Goal: Task Accomplishment & Management: Manage account settings

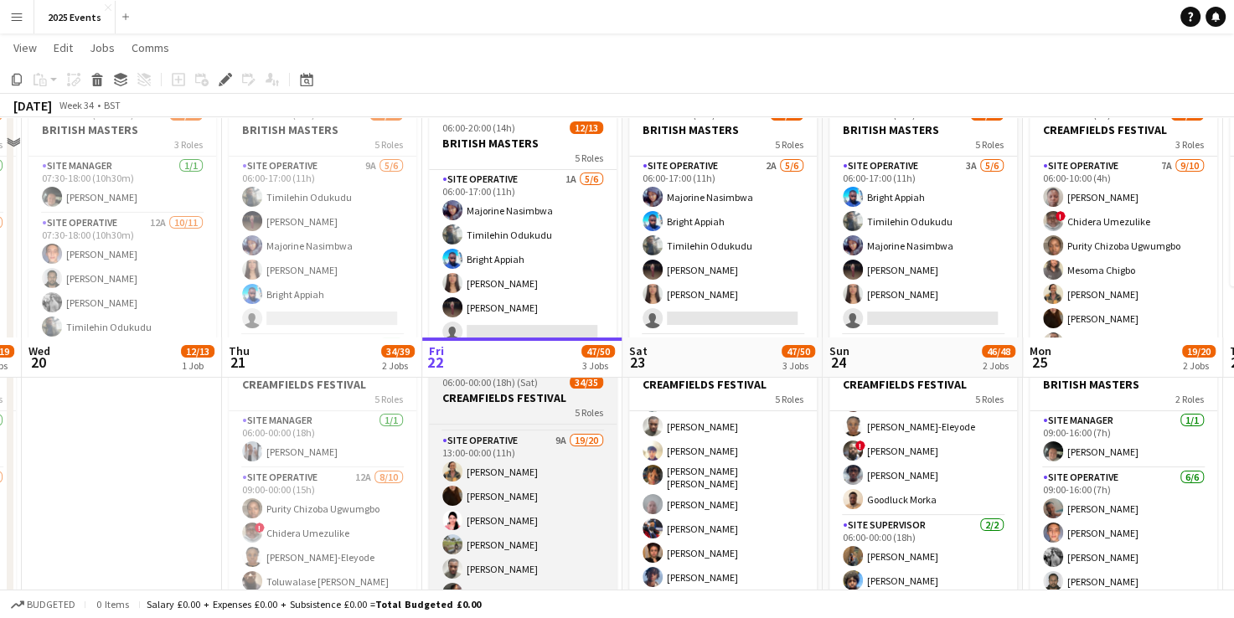
scroll to position [342, 0]
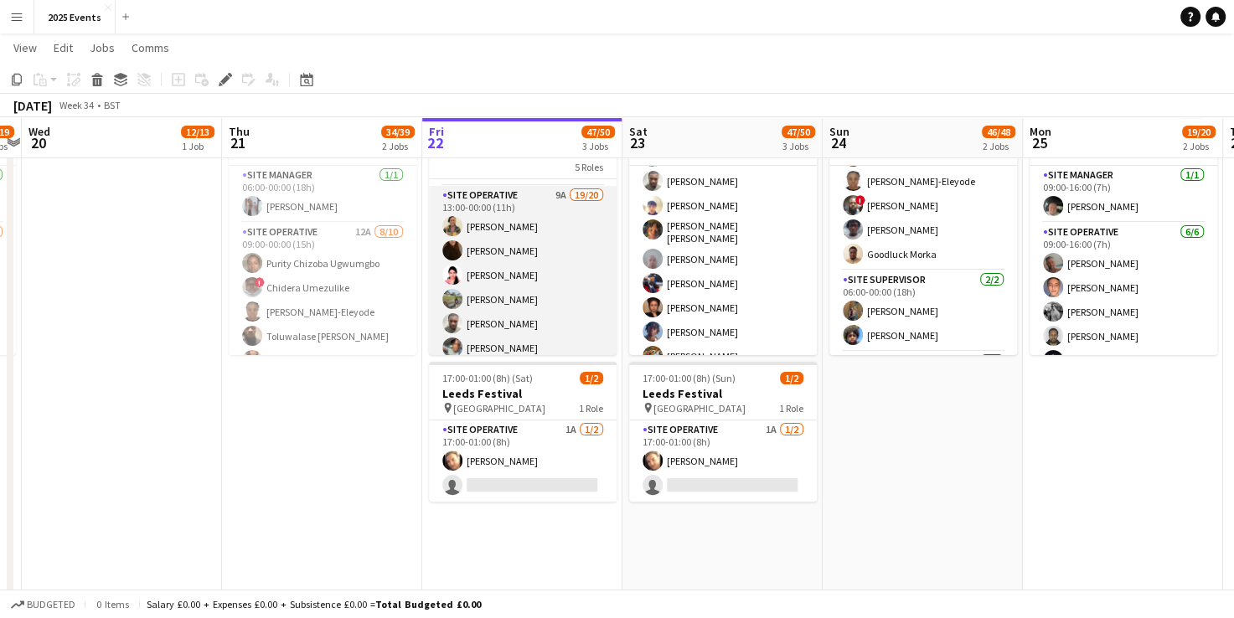
click at [527, 214] on app-card-role "Site Operative 9A 19/20 13:00-00:00 (11h) Grace Peter Veronika Plhalova Sadia A…" at bounding box center [523, 448] width 188 height 524
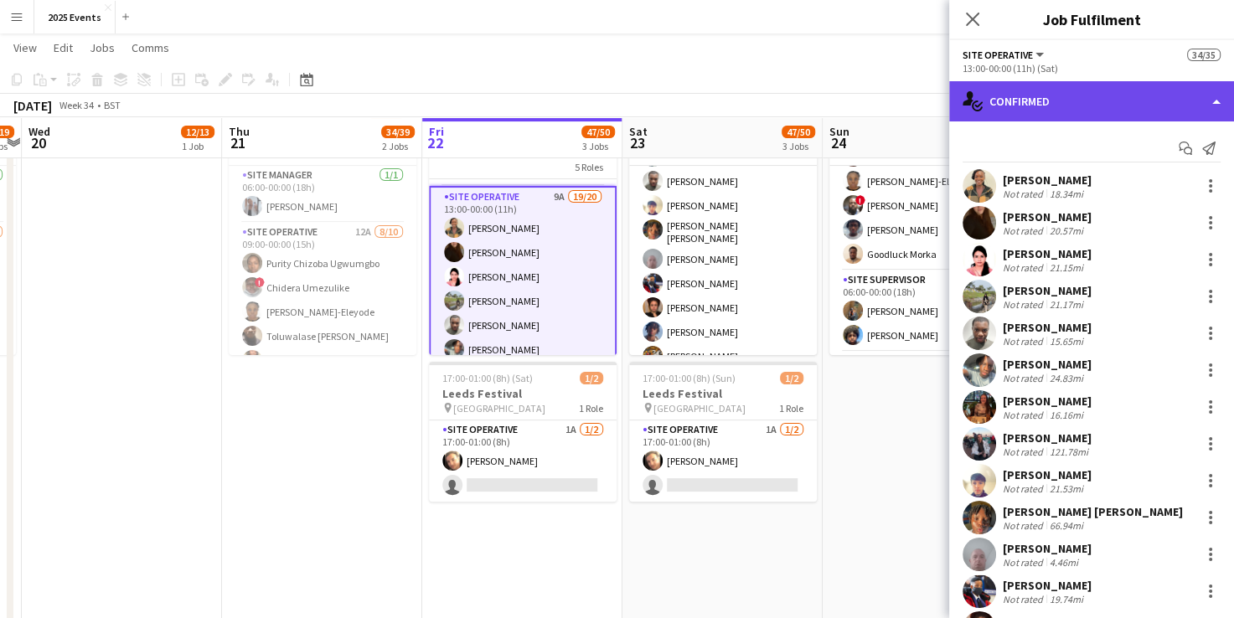
click at [1209, 102] on div "single-neutral-actions-check-2 Confirmed" at bounding box center [1091, 101] width 285 height 40
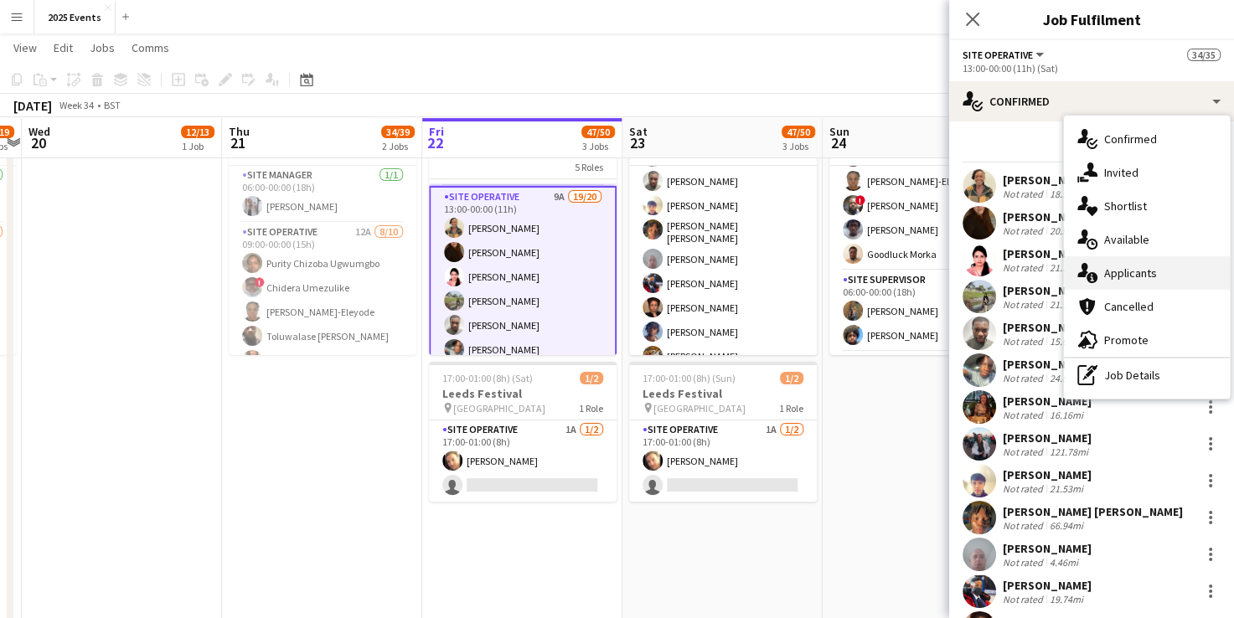
click at [1152, 280] on div "single-neutral-actions-information Applicants" at bounding box center [1147, 273] width 166 height 34
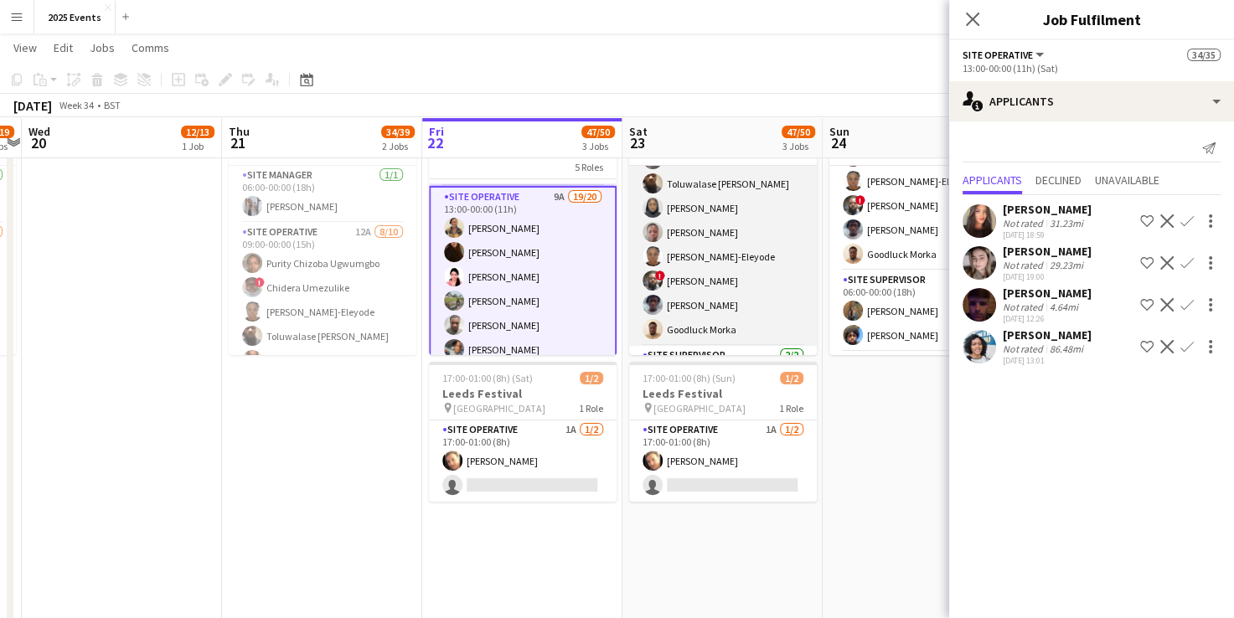
scroll to position [87, 0]
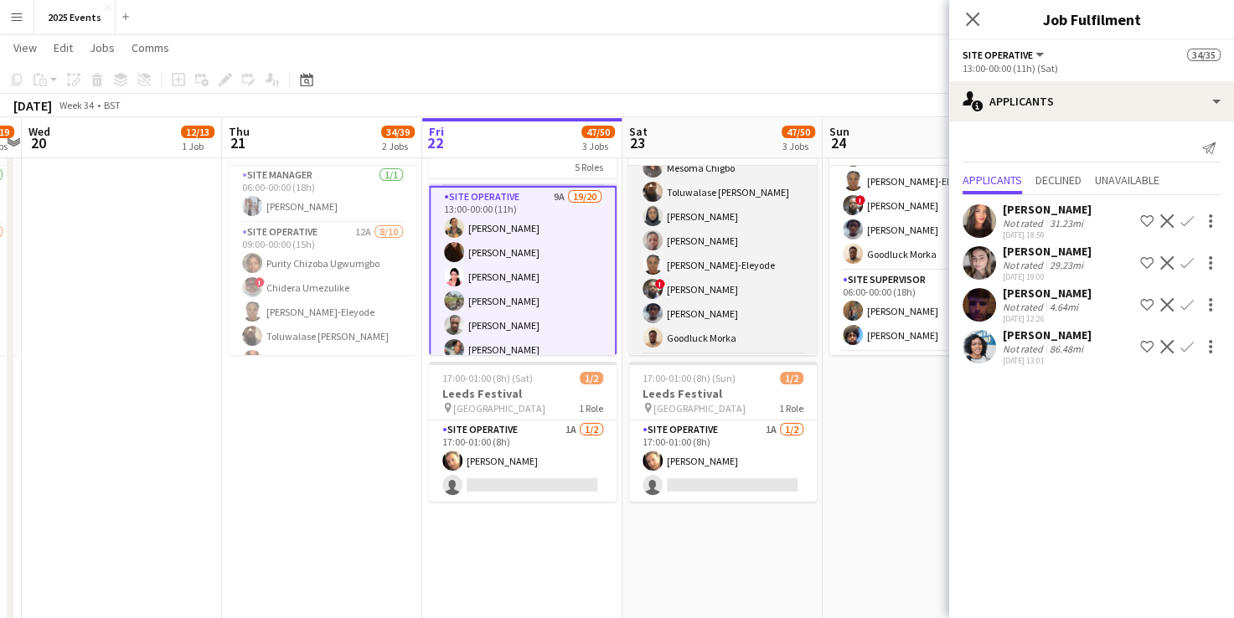
click at [760, 232] on app-card-role "Site Operative 10/10 06:00-00:00 (18h) ! Chidera Umezulike Purity Chizoba Ugwum…" at bounding box center [723, 217] width 188 height 276
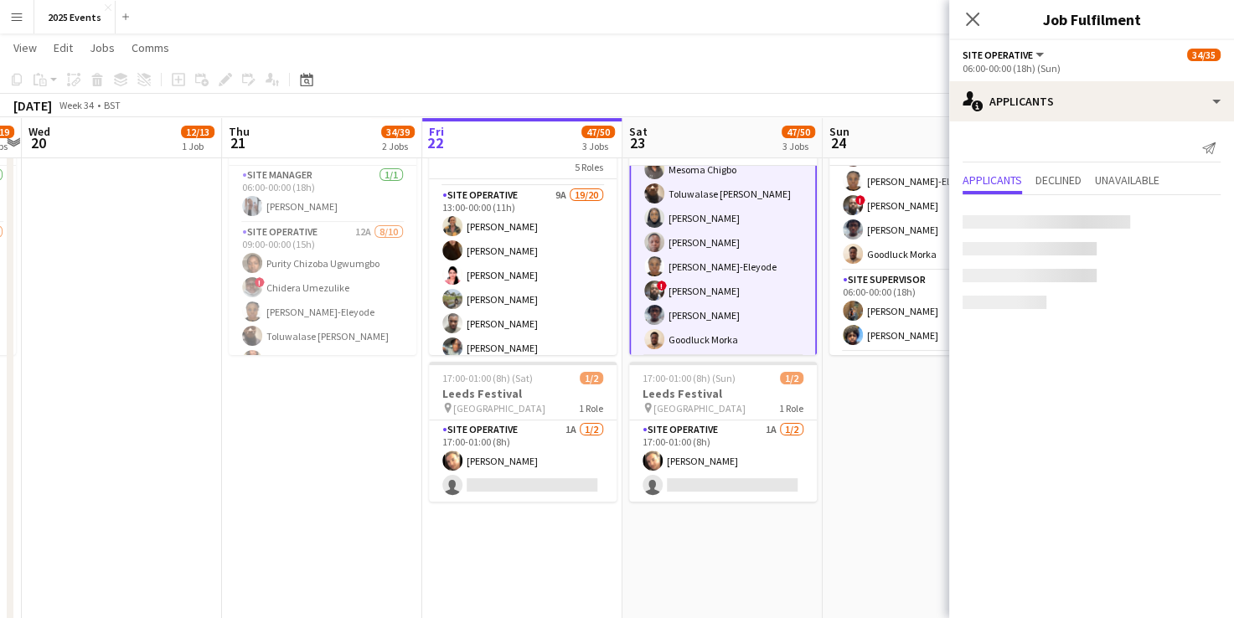
scroll to position [89, 0]
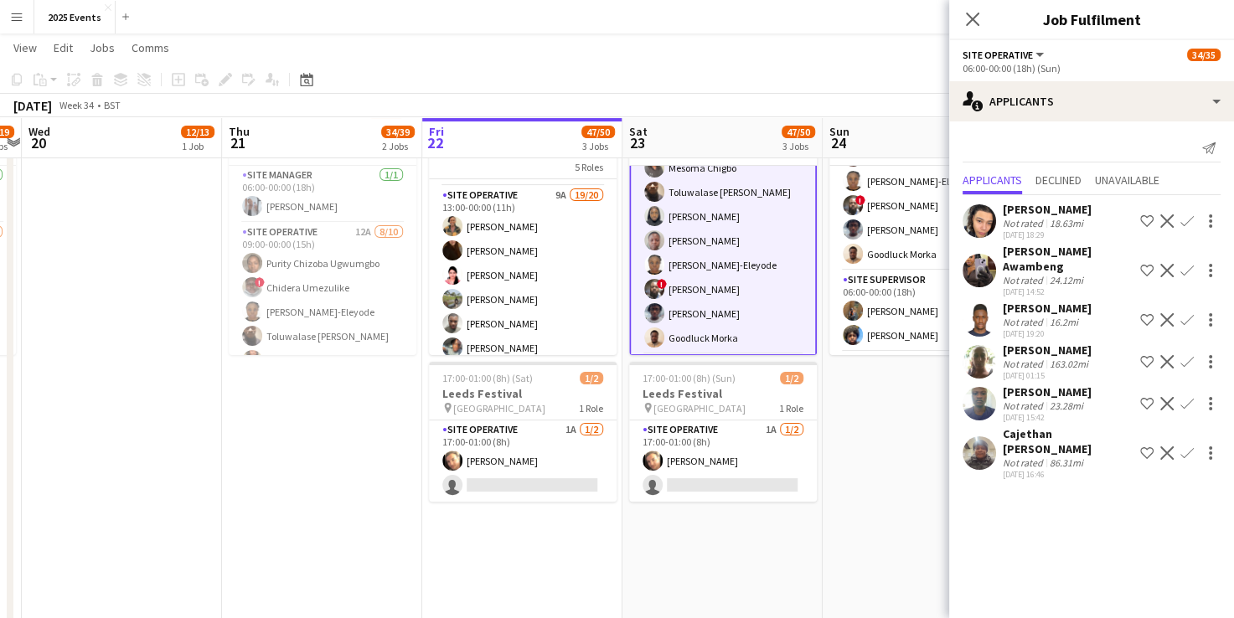
click at [980, 304] on app-user-avatar at bounding box center [980, 320] width 34 height 34
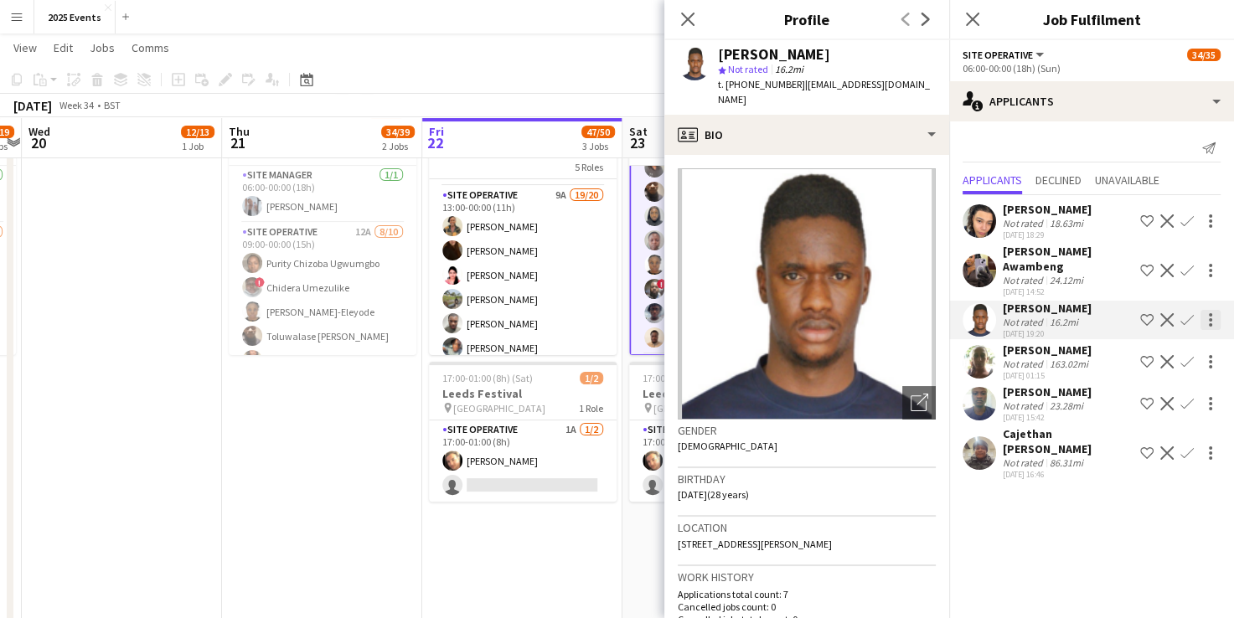
click at [1203, 310] on div at bounding box center [1211, 320] width 20 height 20
click at [1153, 337] on span "Send notification" at bounding box center [1158, 336] width 99 height 14
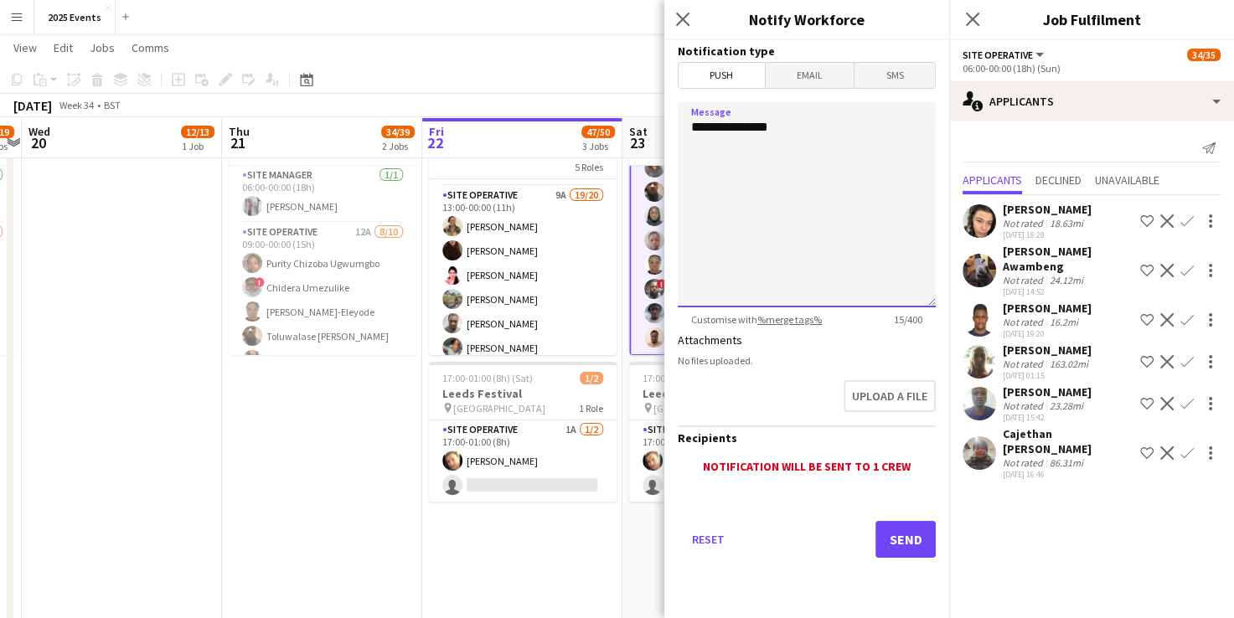
click at [707, 165] on textarea "**********" at bounding box center [807, 204] width 258 height 205
click at [809, 75] on span "Email" at bounding box center [810, 75] width 89 height 25
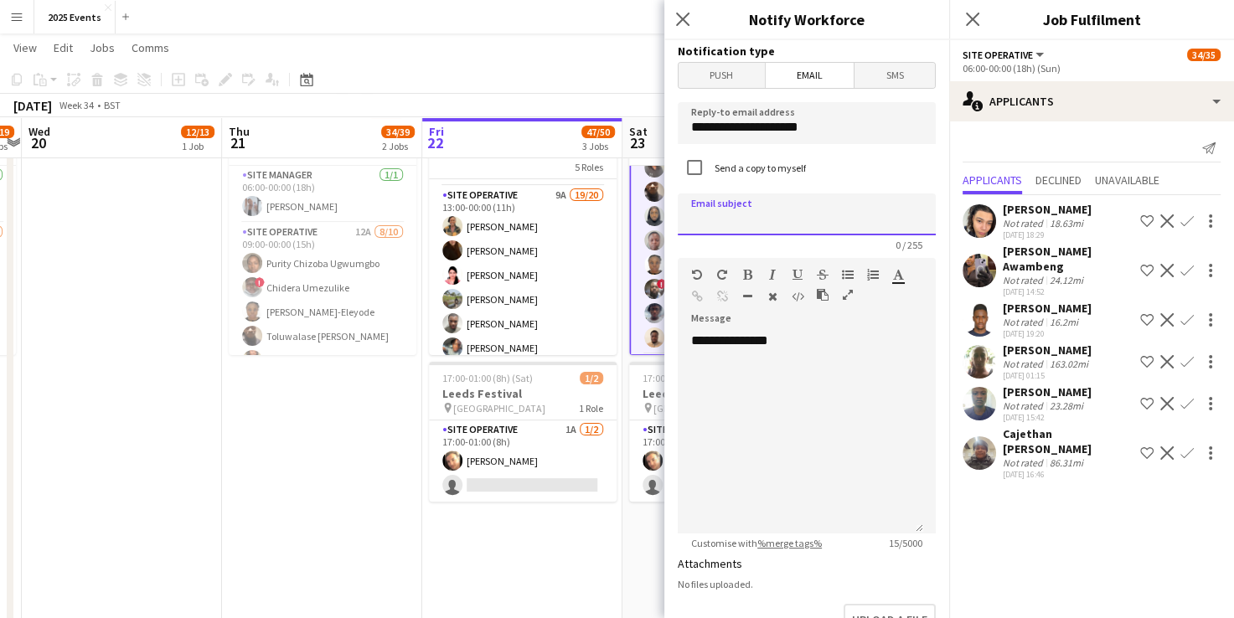
click at [751, 220] on input at bounding box center [807, 215] width 258 height 42
type input "**********"
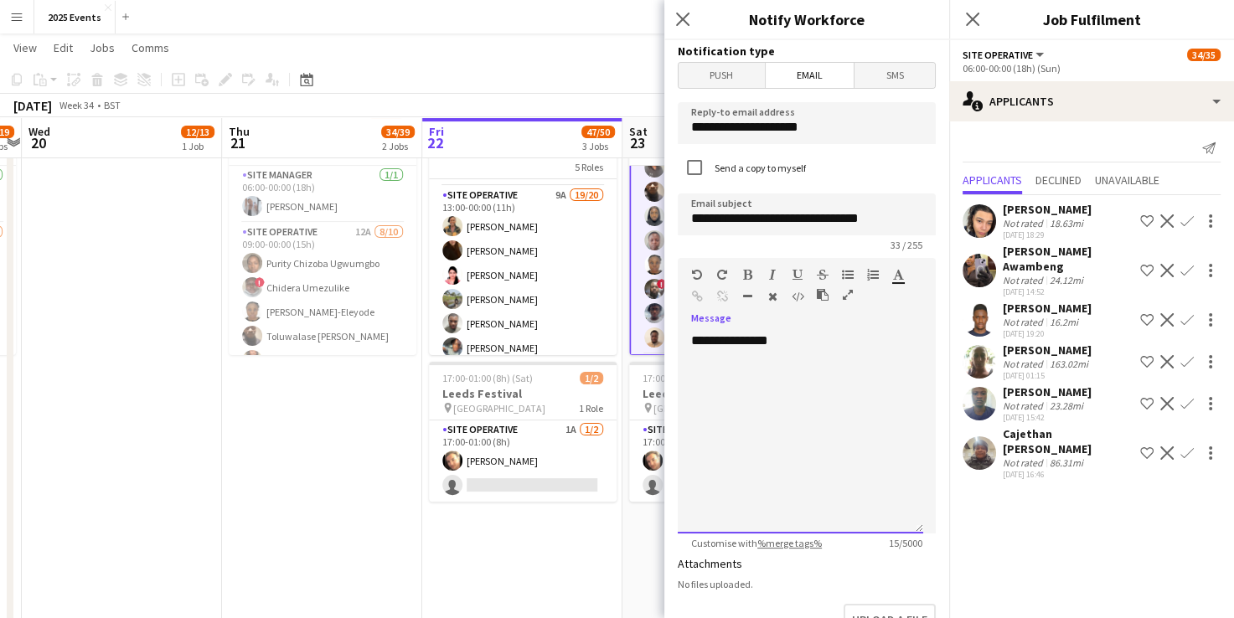
click at [702, 380] on div "**********" at bounding box center [801, 433] width 246 height 201
click at [798, 345] on div "**********" at bounding box center [801, 433] width 246 height 201
click at [733, 374] on div "**********" at bounding box center [800, 383] width 219 height 34
click at [779, 401] on div at bounding box center [800, 408] width 219 height 17
click at [779, 390] on div "**********" at bounding box center [800, 383] width 219 height 34
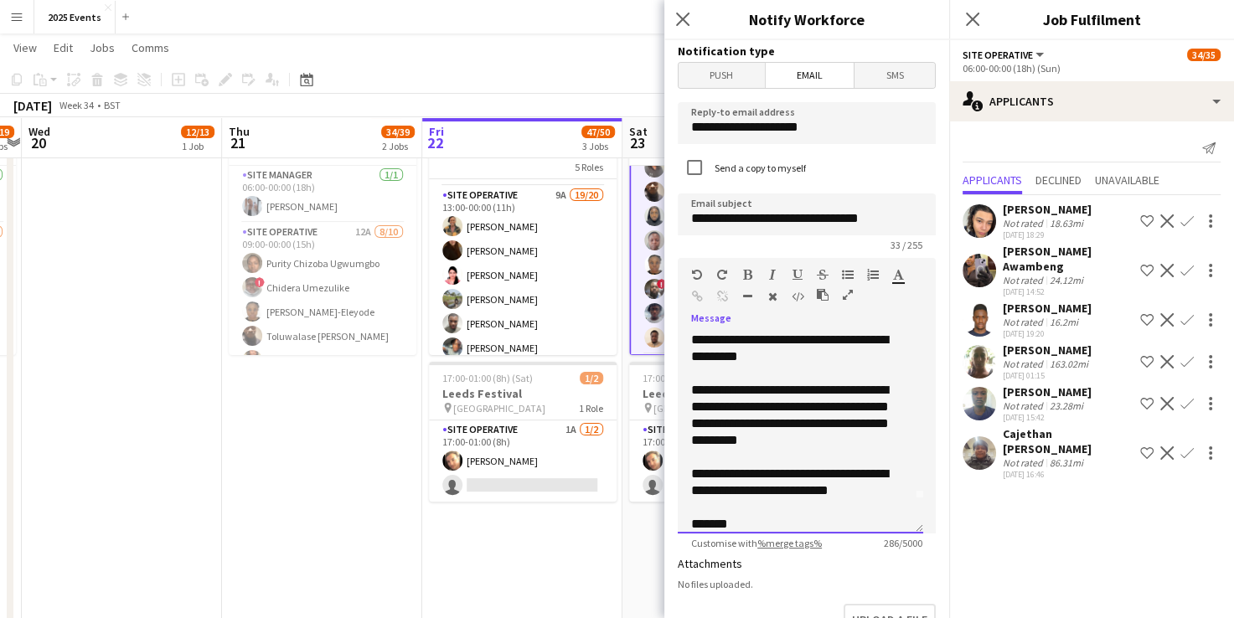
scroll to position [51, 0]
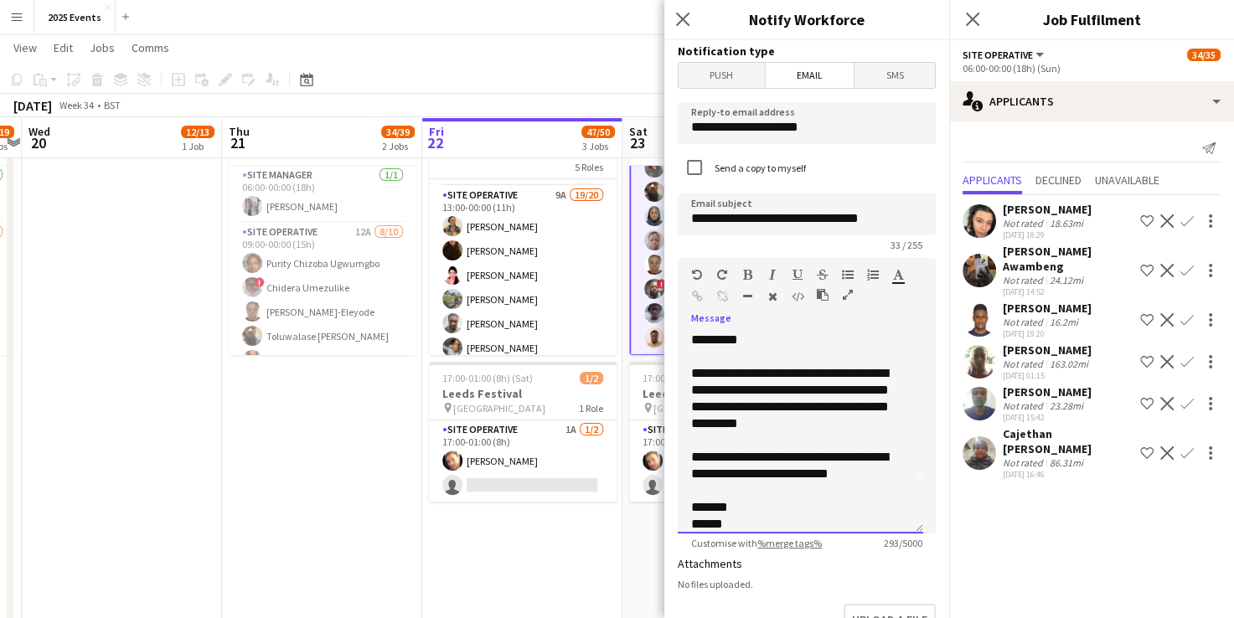
click at [798, 454] on div "**********" at bounding box center [794, 466] width 206 height 34
click at [719, 470] on div "**********" at bounding box center [794, 466] width 206 height 34
click at [780, 369] on div "**********" at bounding box center [794, 398] width 206 height 67
click at [723, 388] on div "**********" at bounding box center [794, 398] width 206 height 67
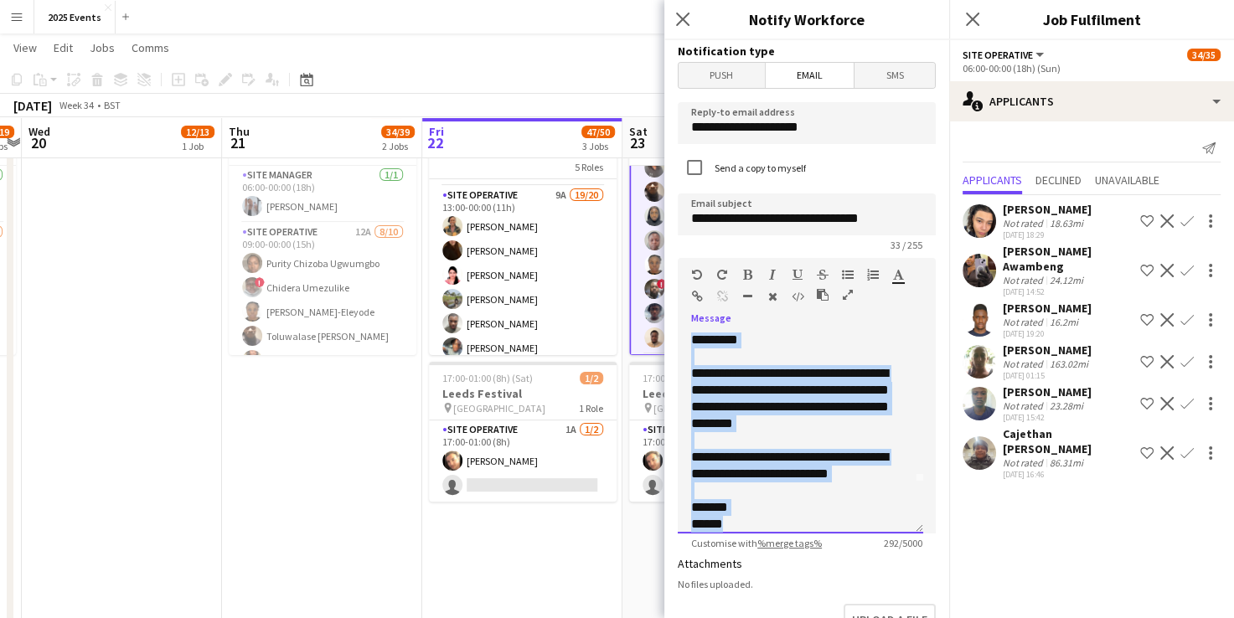
scroll to position [0, 0]
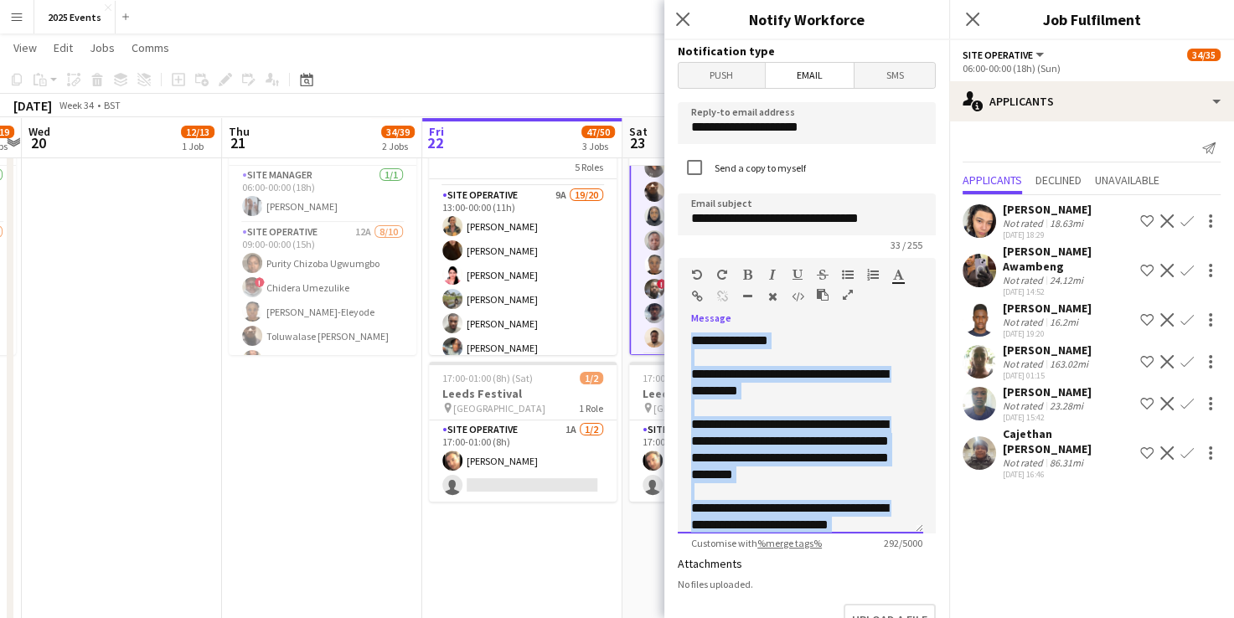
drag, startPoint x: 734, startPoint y: 528, endPoint x: 680, endPoint y: 292, distance: 241.5
click at [680, 292] on div "**********" at bounding box center [807, 396] width 258 height 276
click at [742, 448] on div "**********" at bounding box center [794, 450] width 206 height 67
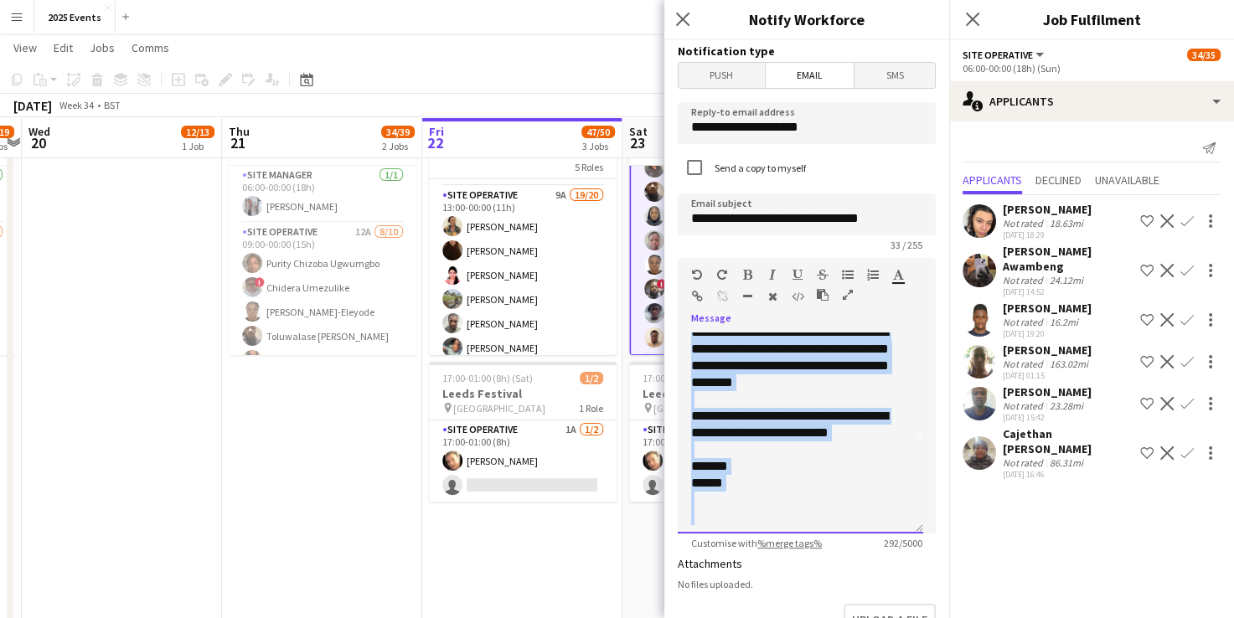
scroll to position [97, 0]
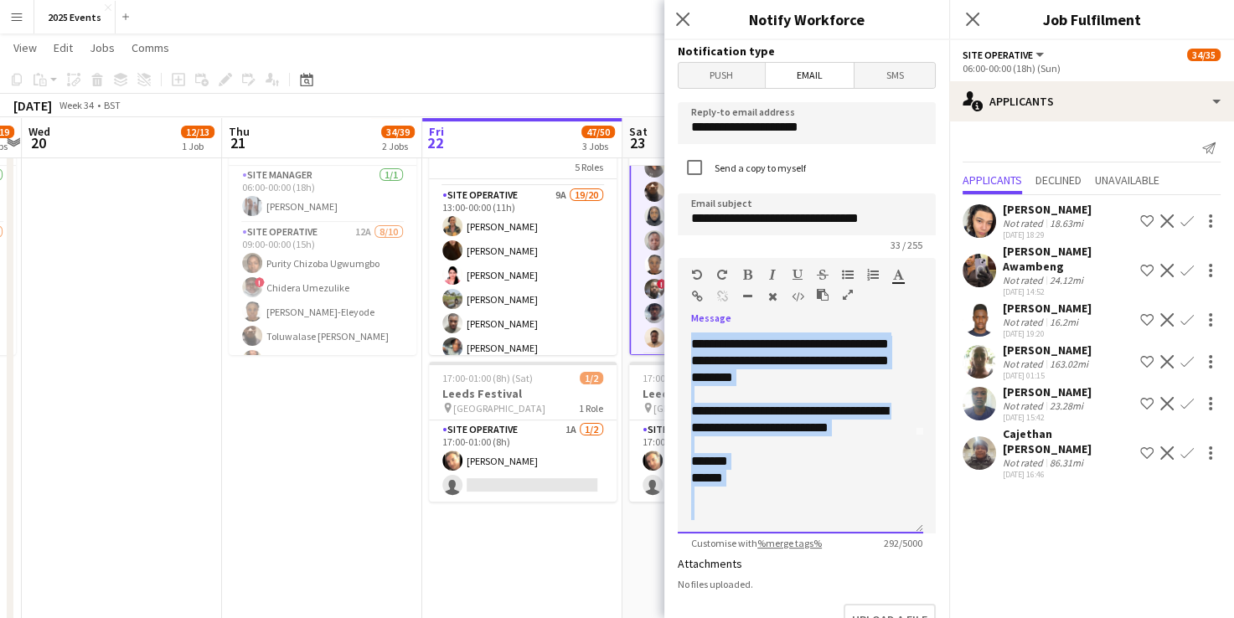
drag, startPoint x: 691, startPoint y: 375, endPoint x: 906, endPoint y: 540, distance: 271.4
click at [906, 540] on app-form-group "**********" at bounding box center [807, 404] width 258 height 292
copy div "**********"
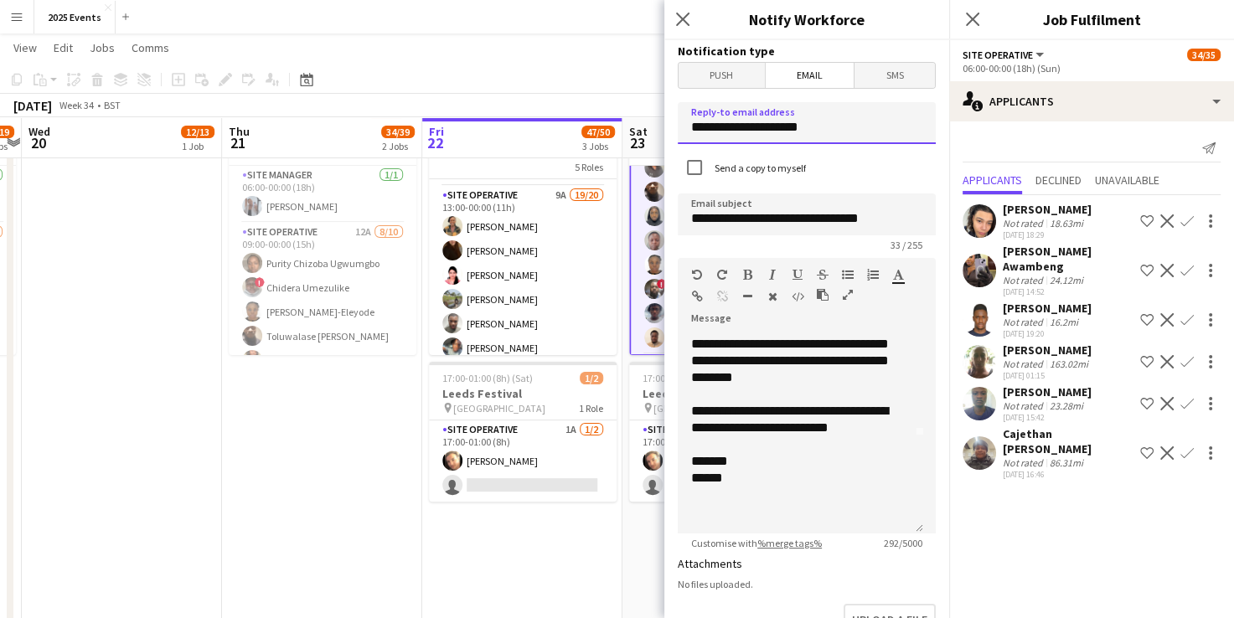
click at [844, 123] on input "**********" at bounding box center [807, 123] width 258 height 42
drag, startPoint x: 844, startPoint y: 123, endPoint x: 638, endPoint y: 157, distance: 208.9
click at [638, 157] on body "Menu Boards Boards Boards All jobs Status Workforce Workforce My Workforce Recr…" at bounding box center [617, 580] width 1234 height 1845
type input "**********"
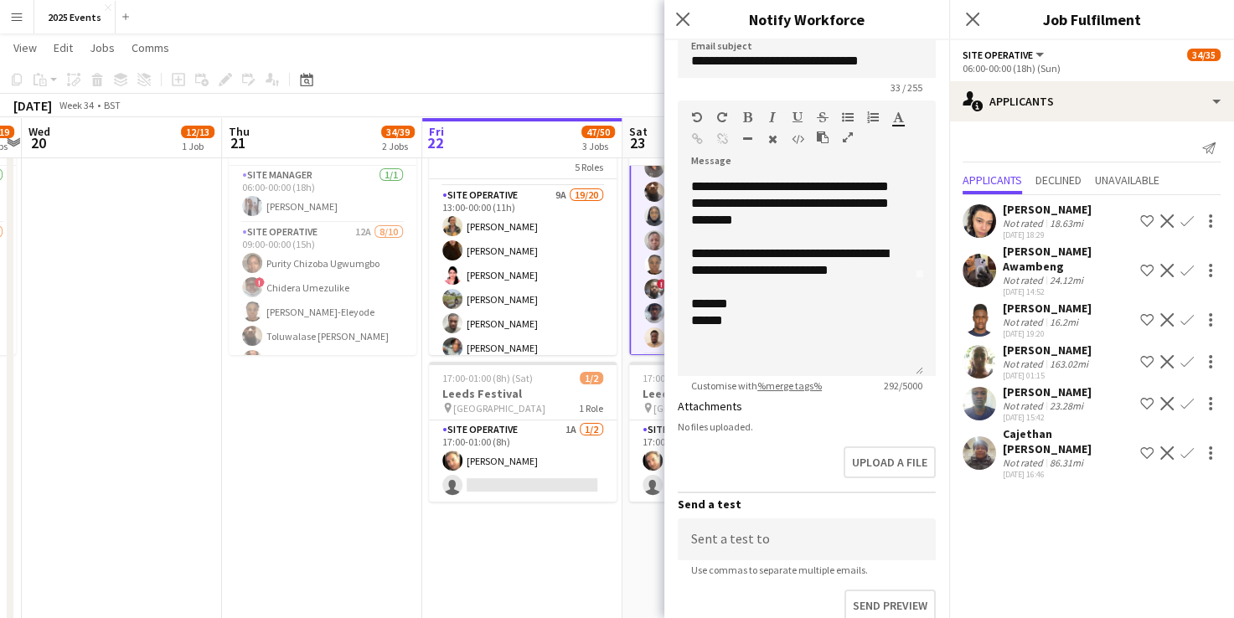
scroll to position [350, 0]
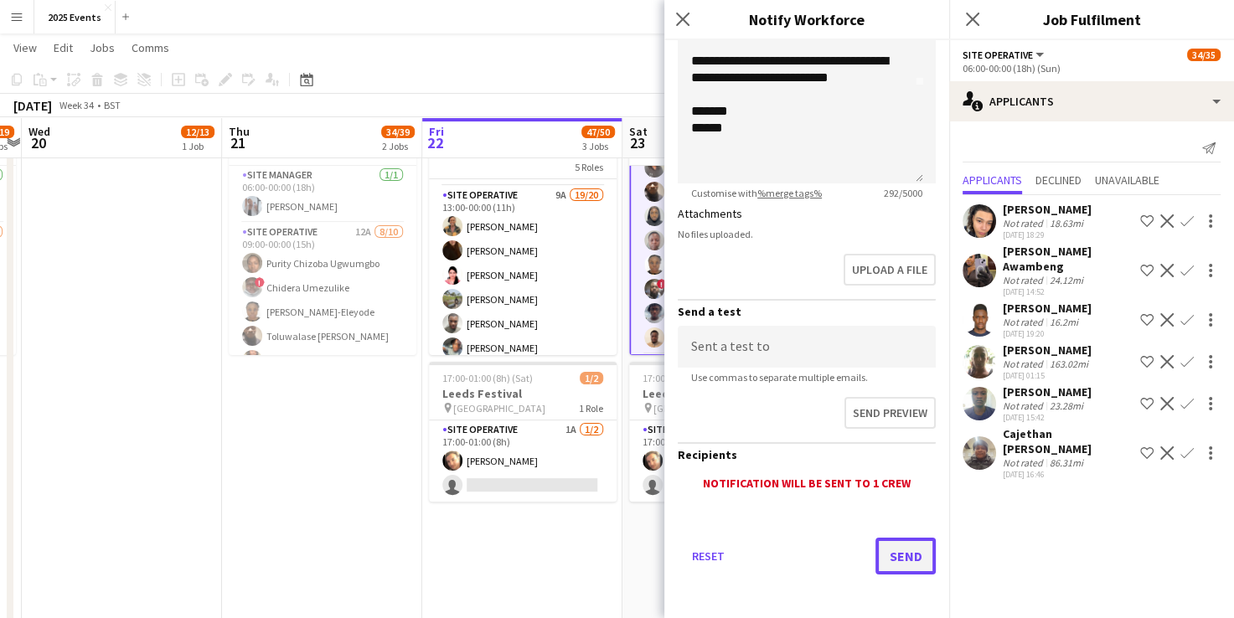
click at [899, 547] on button "Send" at bounding box center [906, 556] width 60 height 37
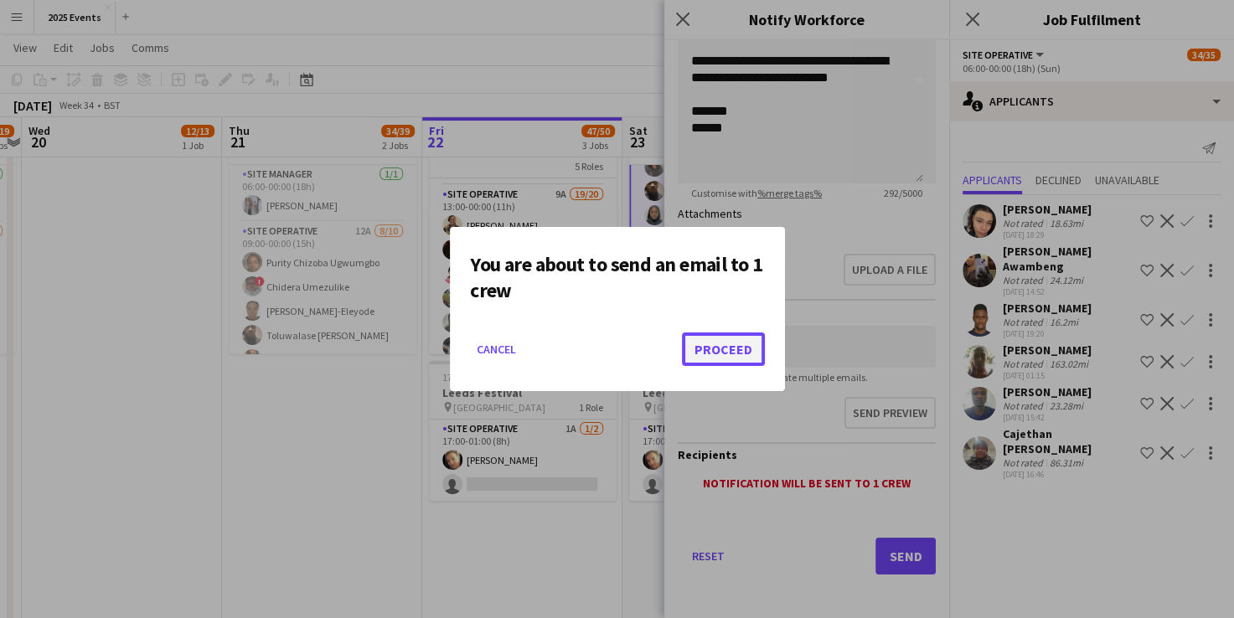
click at [737, 340] on button "Proceed" at bounding box center [723, 350] width 83 height 34
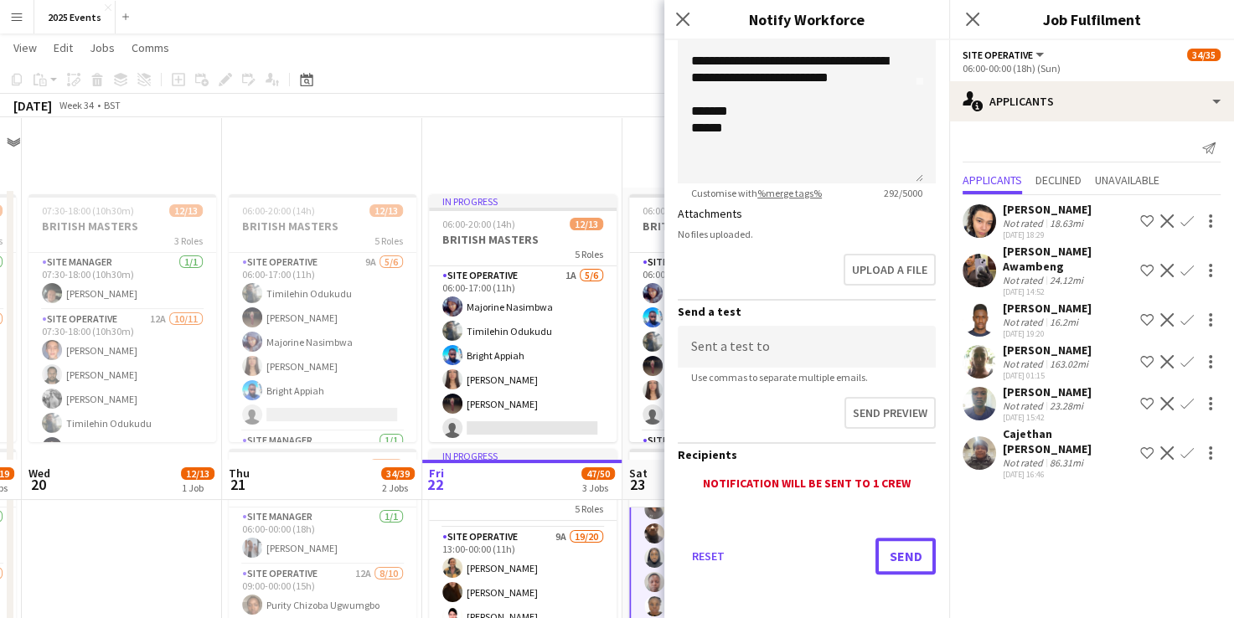
scroll to position [342, 0]
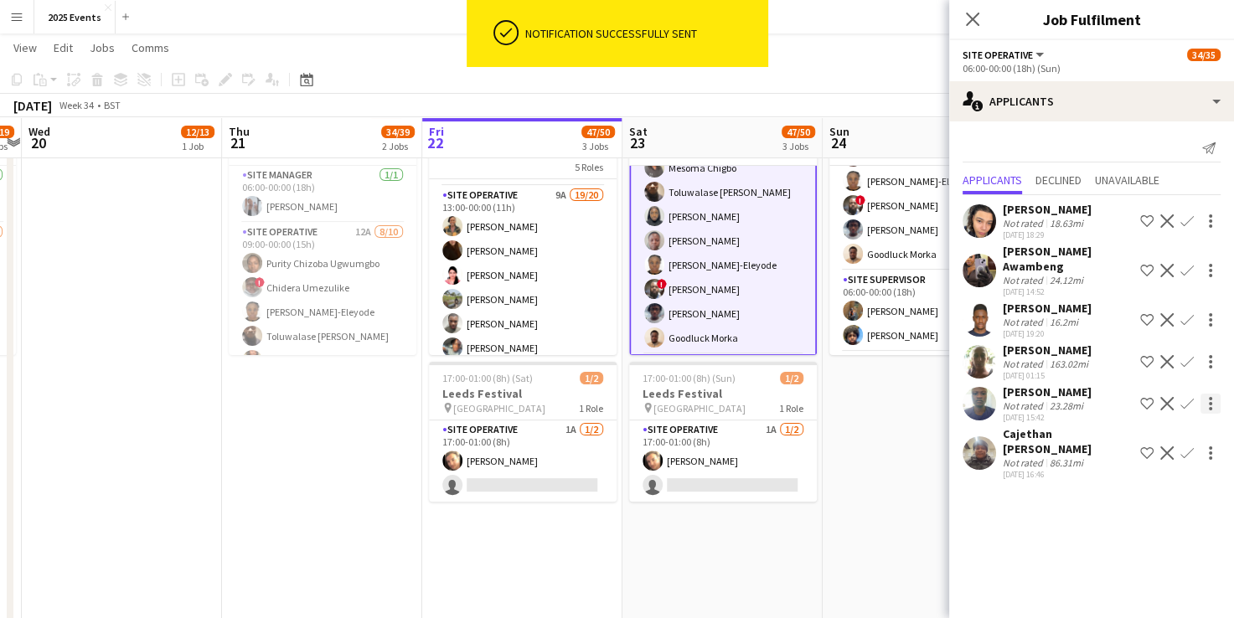
click at [1213, 394] on div at bounding box center [1211, 404] width 20 height 20
drag, startPoint x: 1151, startPoint y: 421, endPoint x: 991, endPoint y: 421, distance: 160.1
click at [1151, 421] on span "Send notification" at bounding box center [1158, 419] width 99 height 14
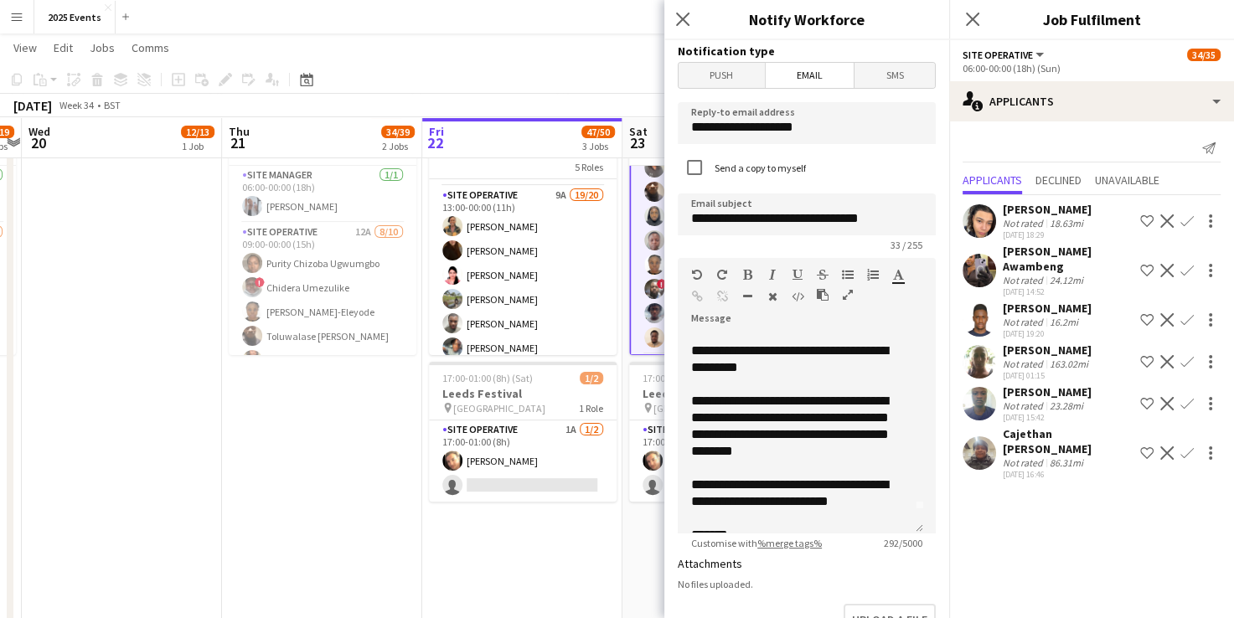
scroll to position [23, 0]
click at [833, 135] on input "**********" at bounding box center [807, 123] width 258 height 42
type input "**********"
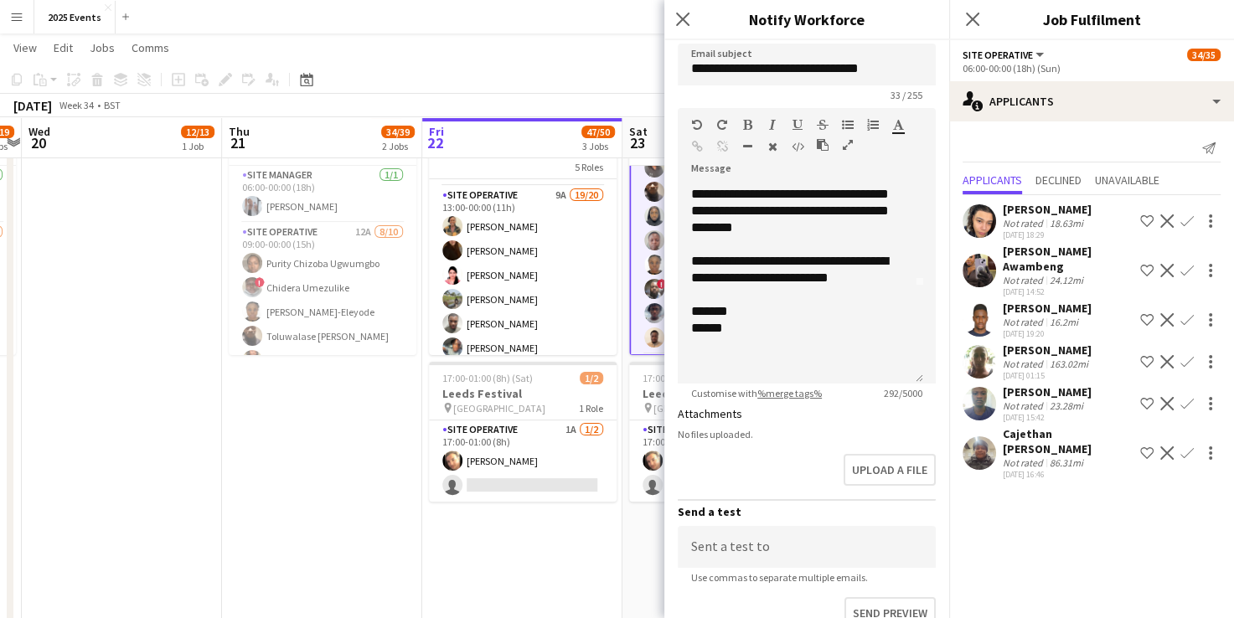
scroll to position [350, 0]
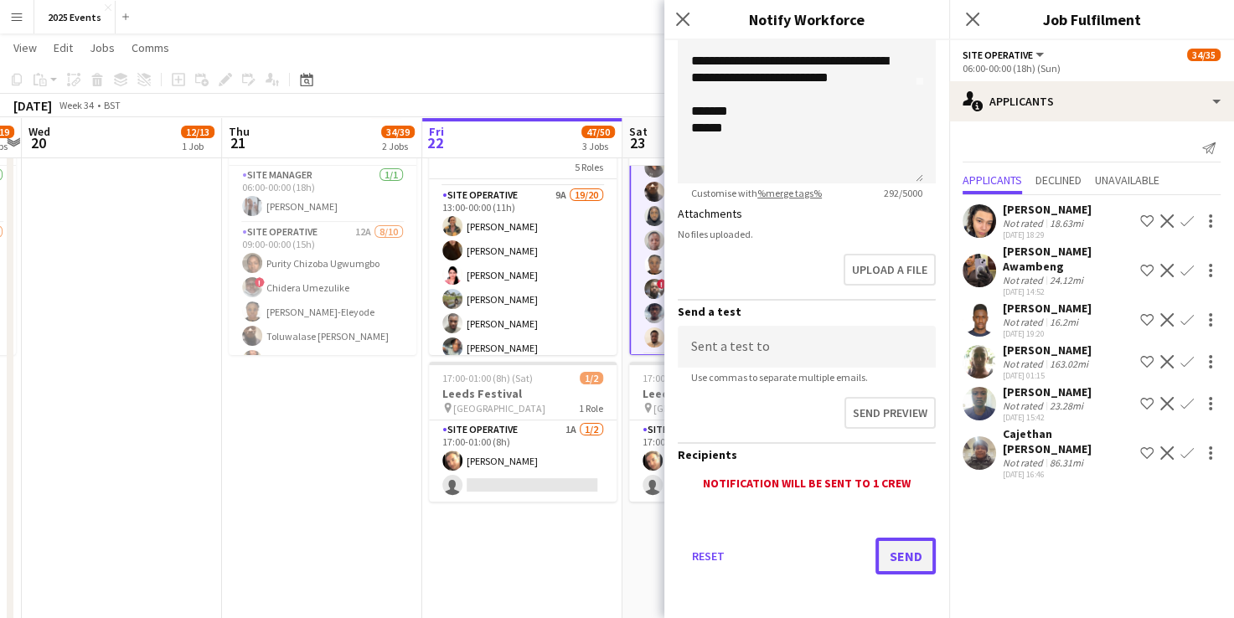
click at [879, 566] on button "Send" at bounding box center [906, 556] width 60 height 37
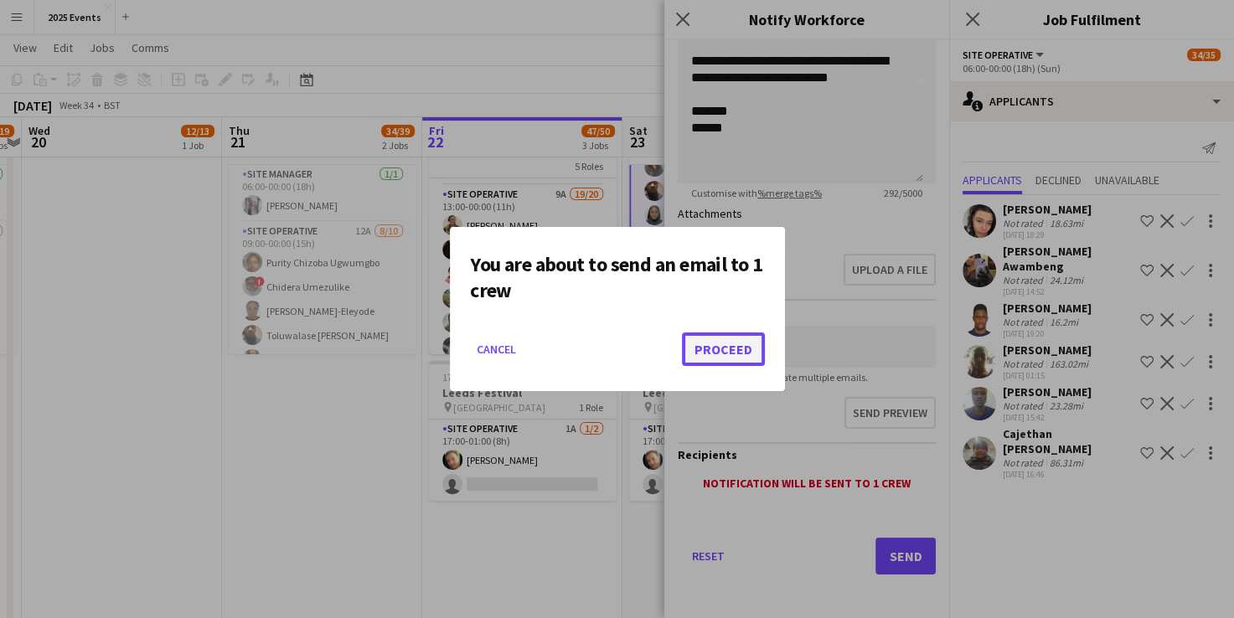
click at [737, 351] on button "Proceed" at bounding box center [723, 350] width 83 height 34
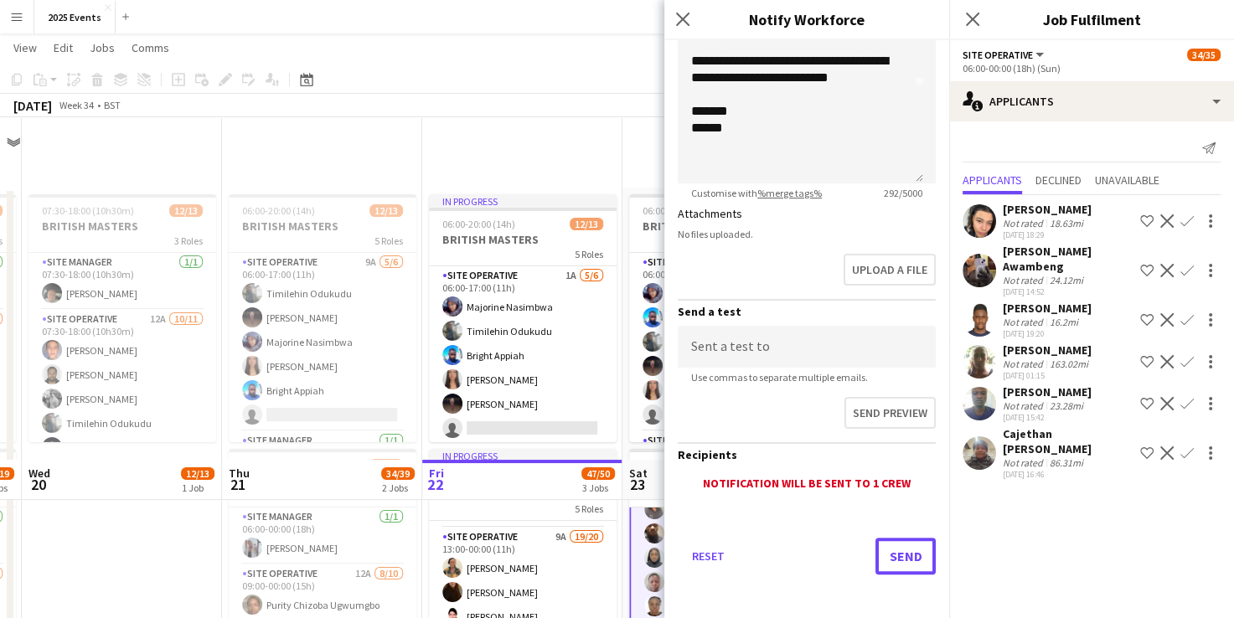
scroll to position [342, 0]
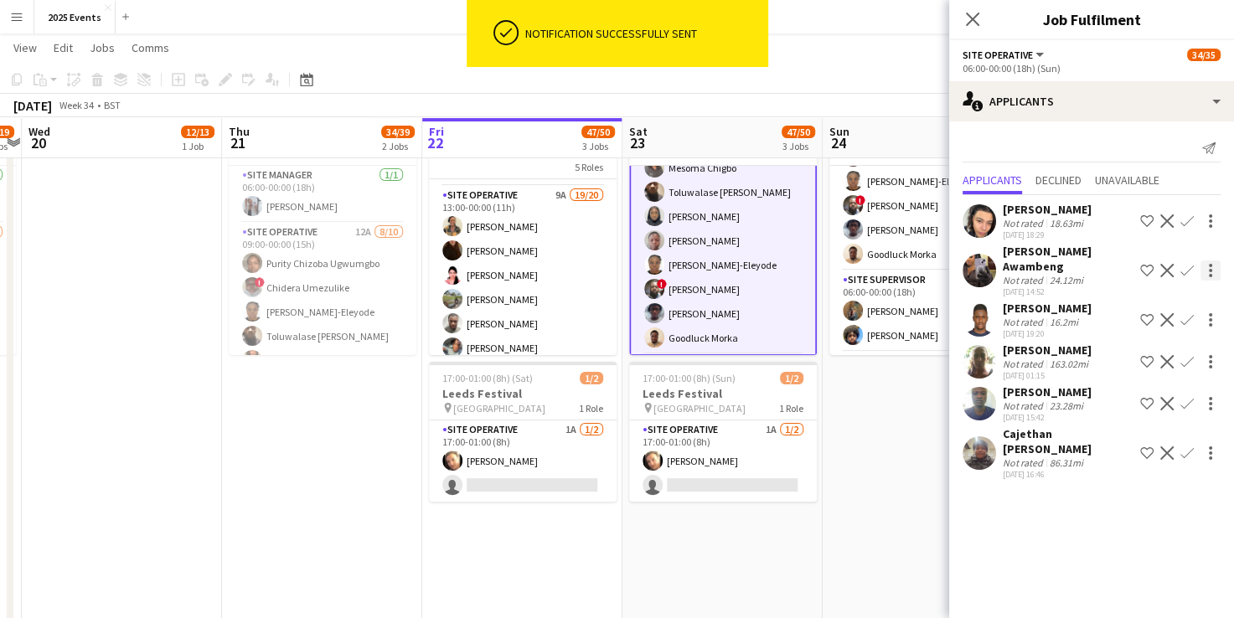
click at [1209, 269] on div at bounding box center [1210, 270] width 3 height 3
click at [1169, 300] on span "Send notification" at bounding box center [1158, 294] width 99 height 14
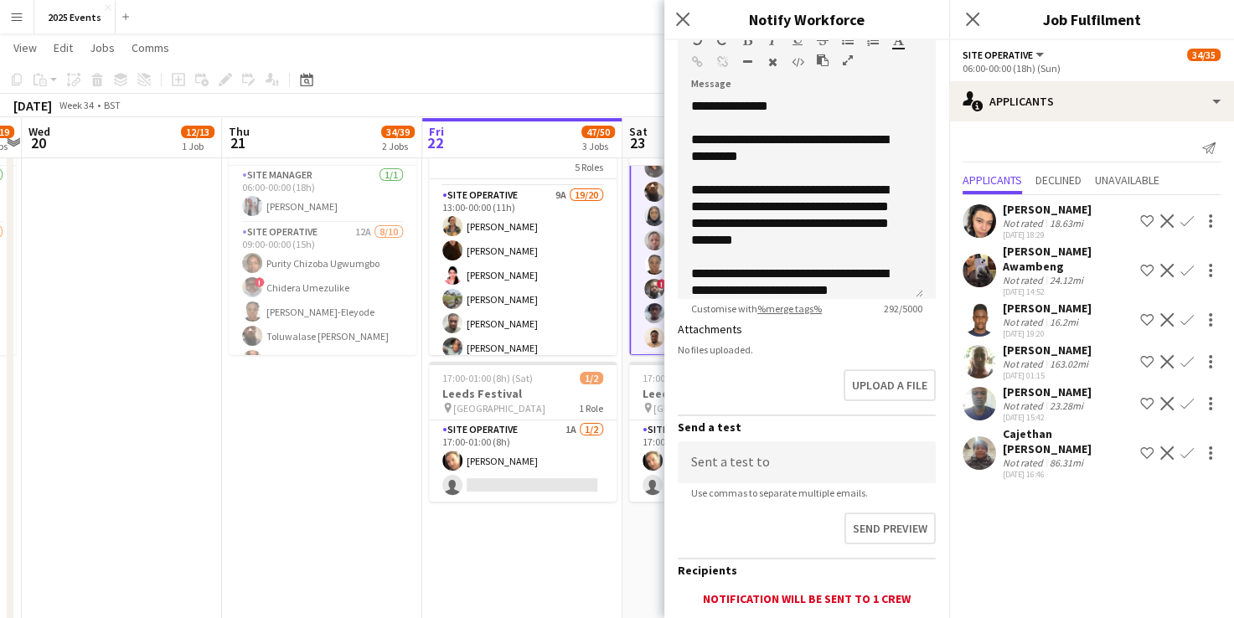
scroll to position [350, 0]
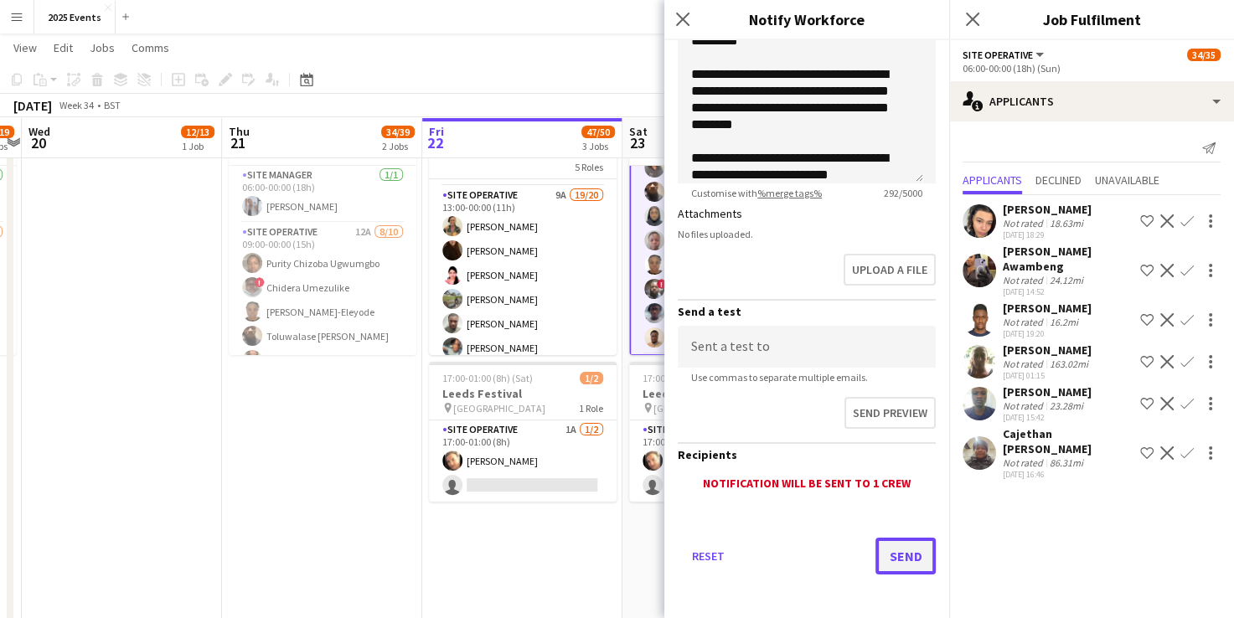
click at [890, 558] on button "Send" at bounding box center [906, 556] width 60 height 37
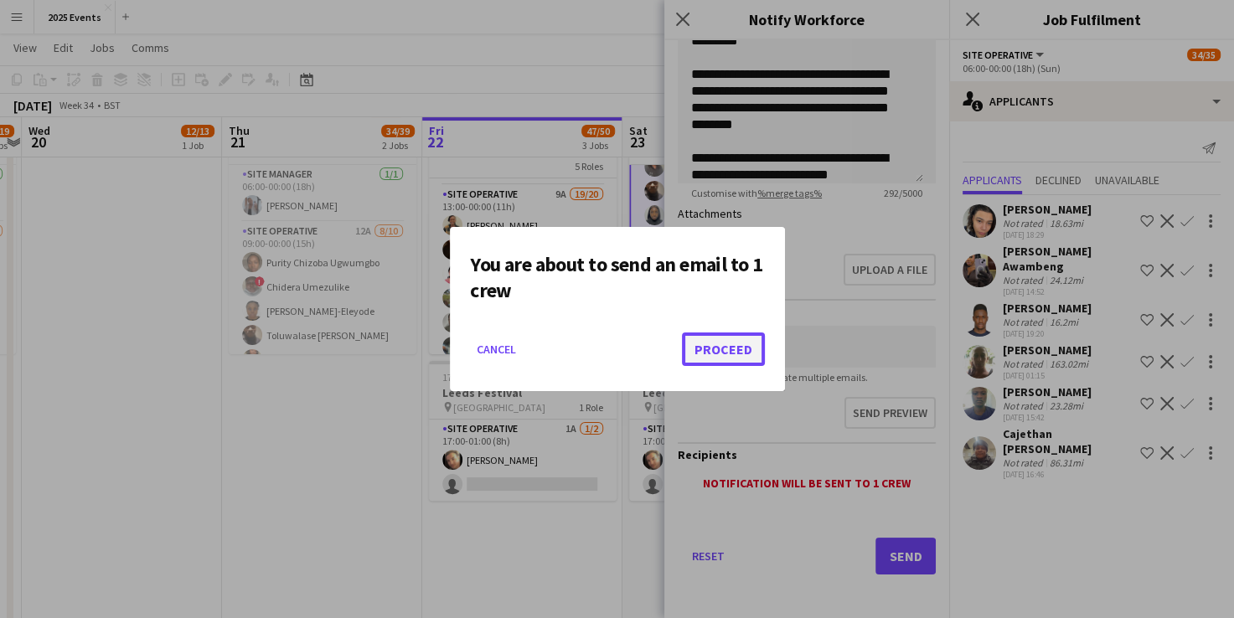
click at [701, 344] on button "Proceed" at bounding box center [723, 350] width 83 height 34
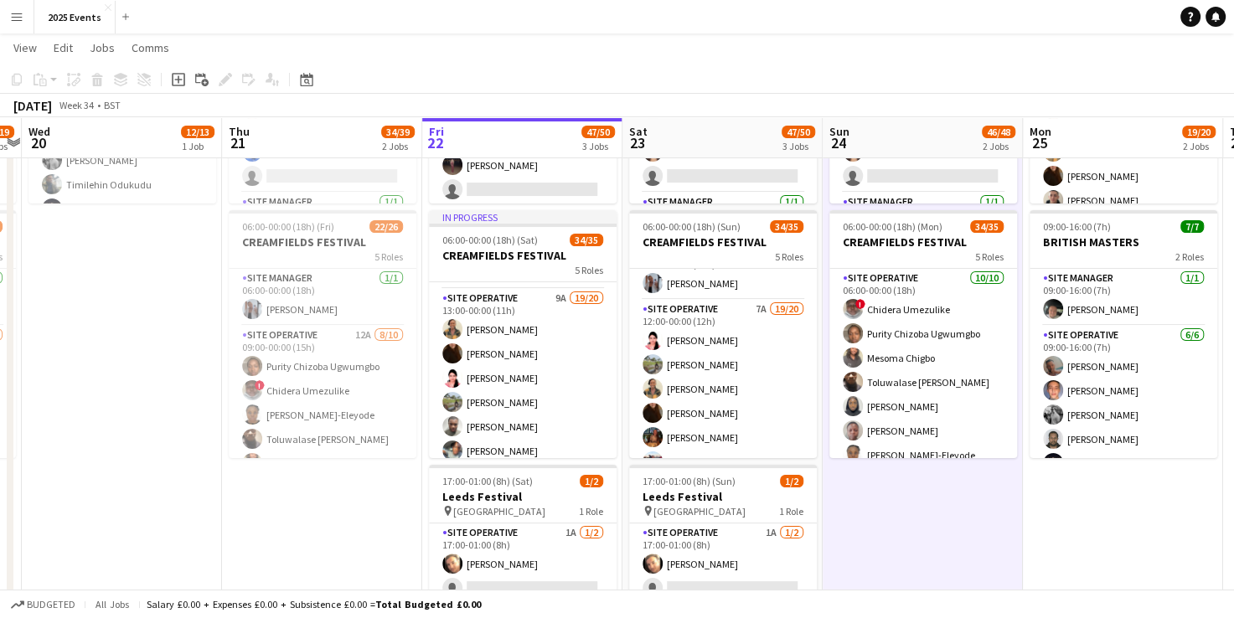
scroll to position [404, 0]
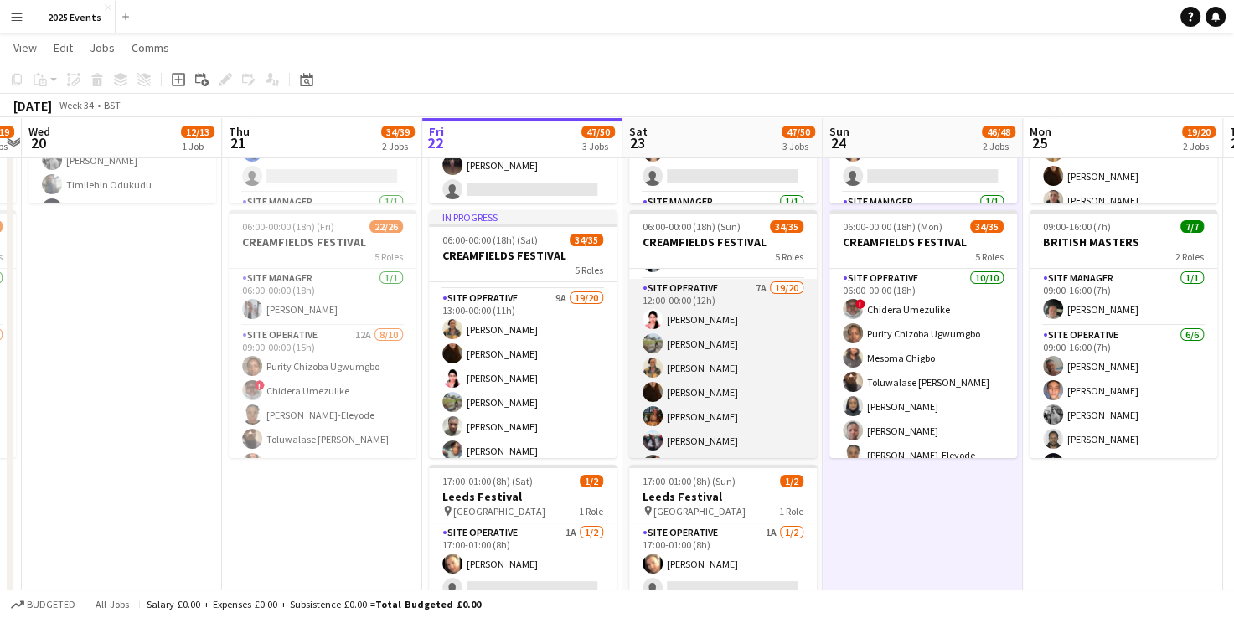
click at [724, 300] on app-card-role "Site Operative 7A 19/20 12:00-00:00 (12h) Sadia Afrin Afsana Sharmin Grace Pete…" at bounding box center [723, 541] width 188 height 524
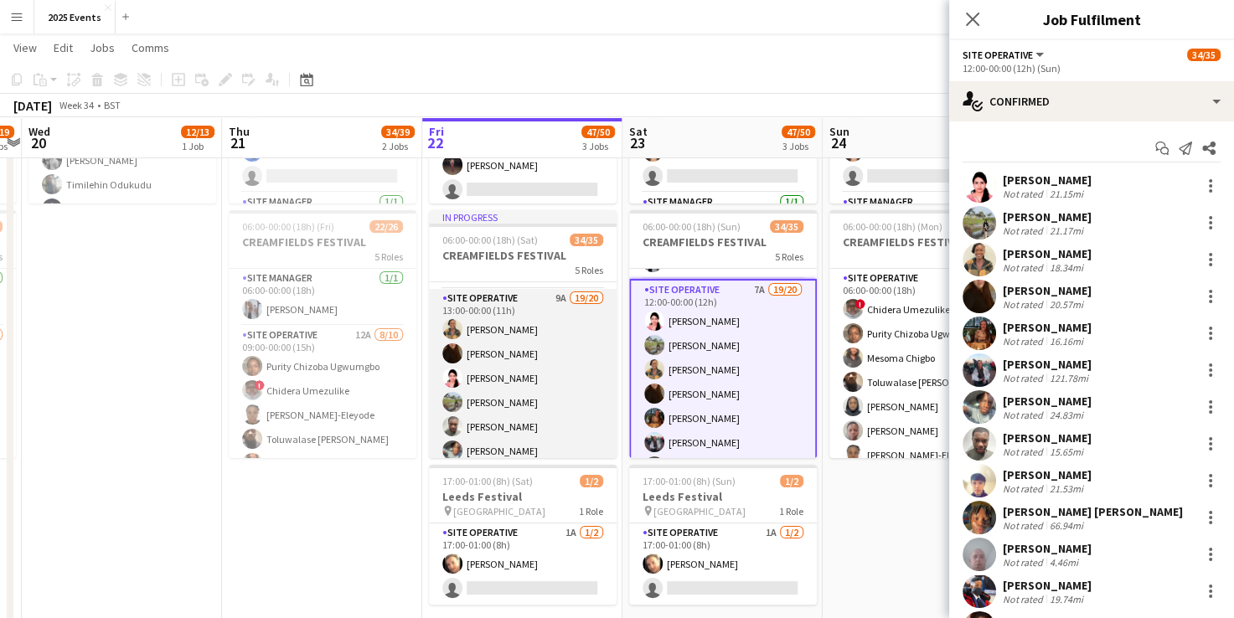
click at [494, 297] on app-card-role "Site Operative 9A 19/20 13:00-00:00 (11h) Grace Peter Veronika Plhalova Sadia A…" at bounding box center [523, 551] width 188 height 524
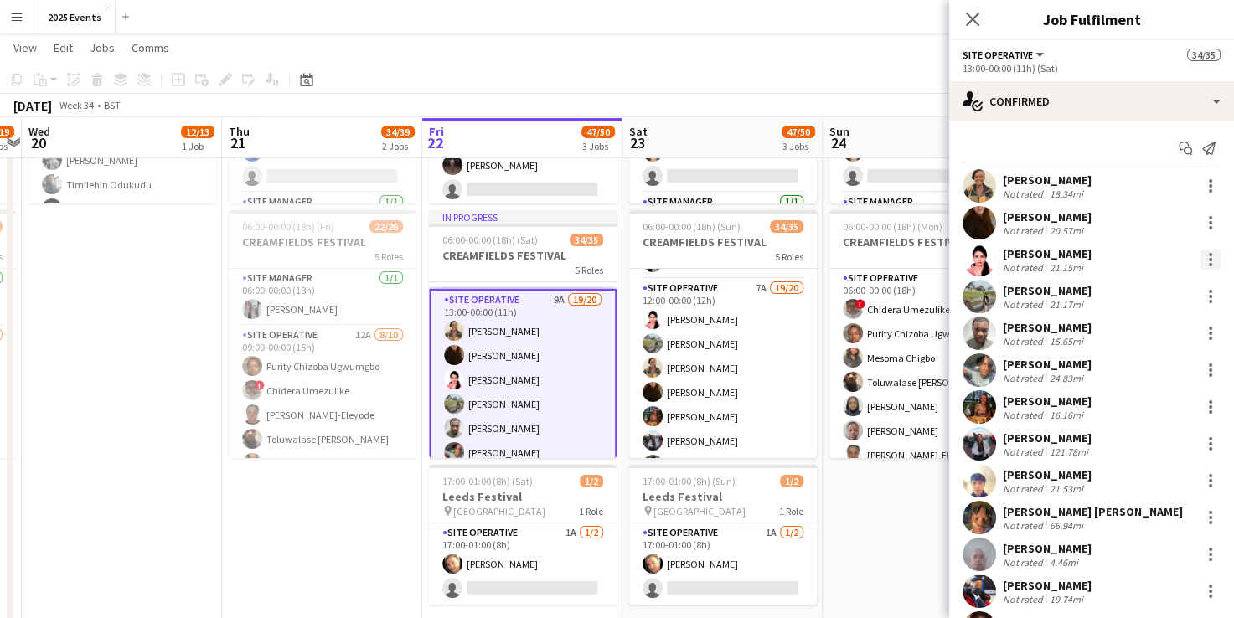
click at [1201, 261] on div at bounding box center [1211, 260] width 20 height 20
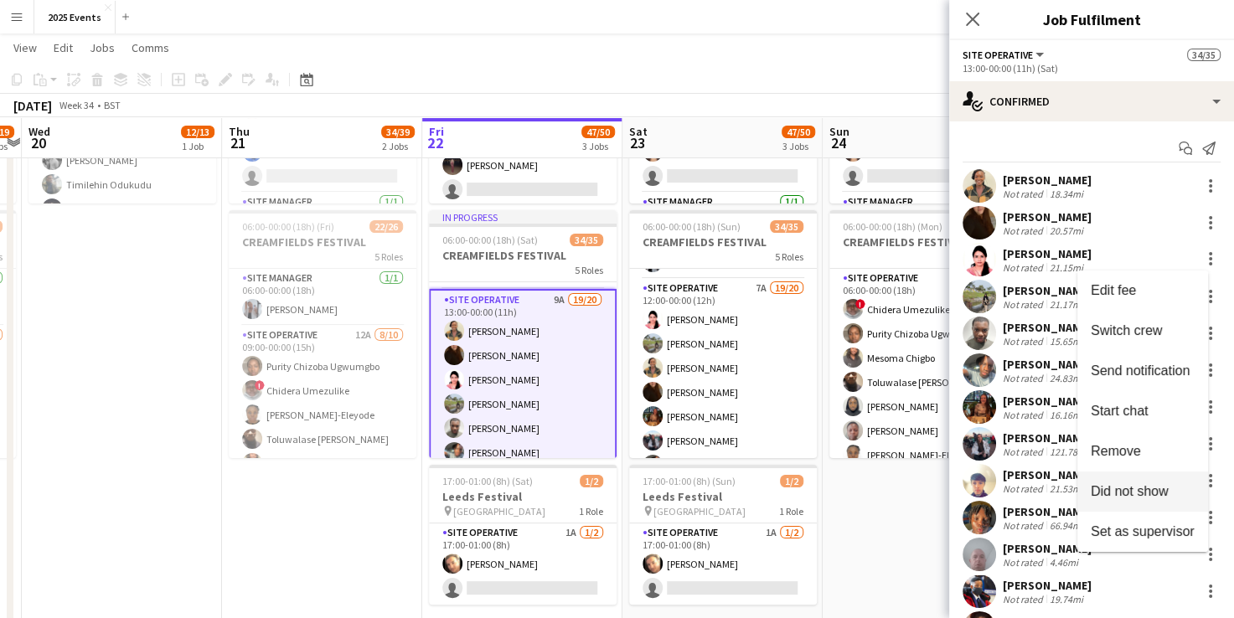
click at [1118, 491] on span "Did not show" at bounding box center [1130, 491] width 78 height 14
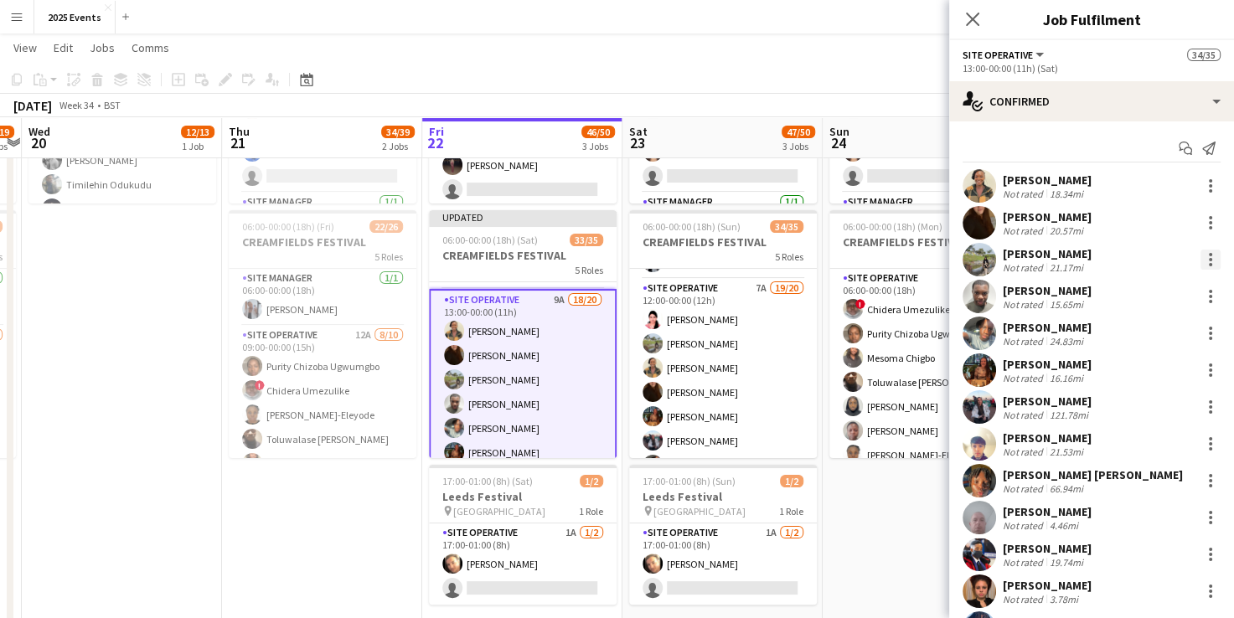
click at [1201, 266] on div at bounding box center [1211, 260] width 20 height 20
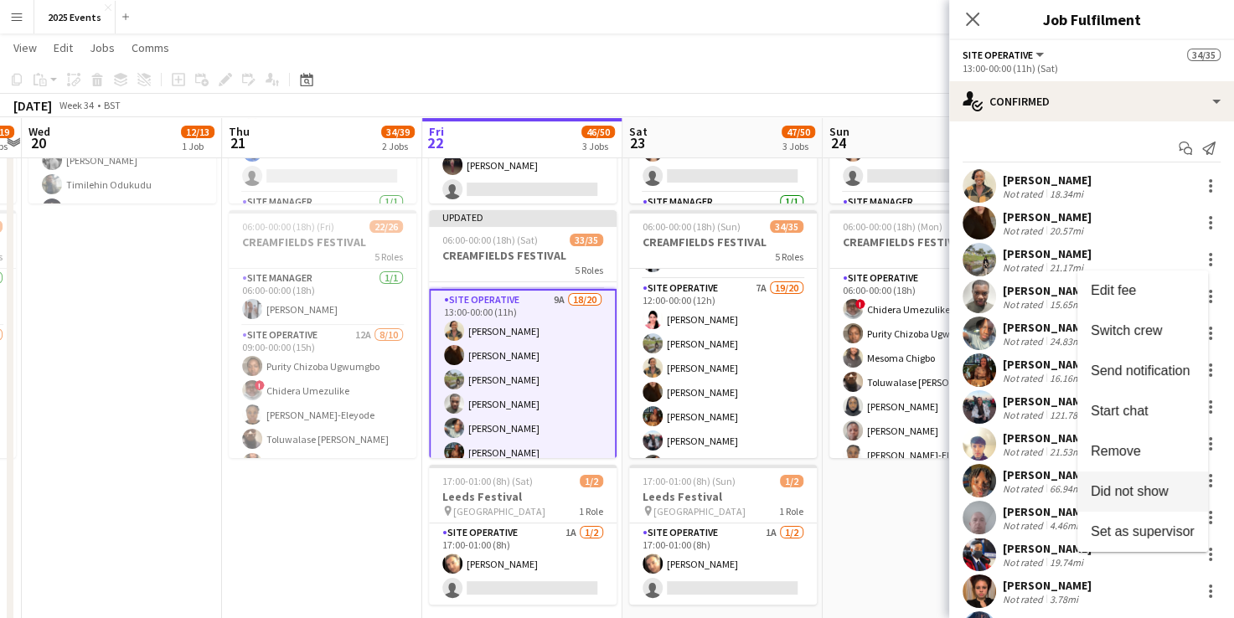
click at [1146, 494] on span "Did not show" at bounding box center [1130, 491] width 78 height 14
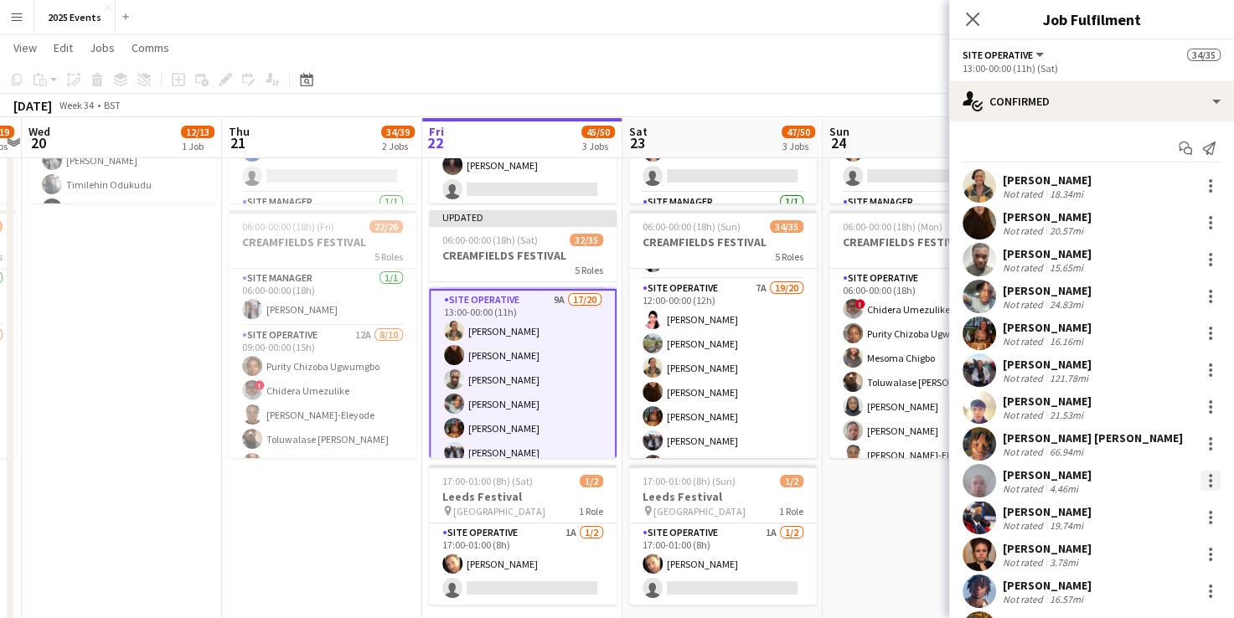
click at [1209, 481] on div at bounding box center [1210, 480] width 3 height 3
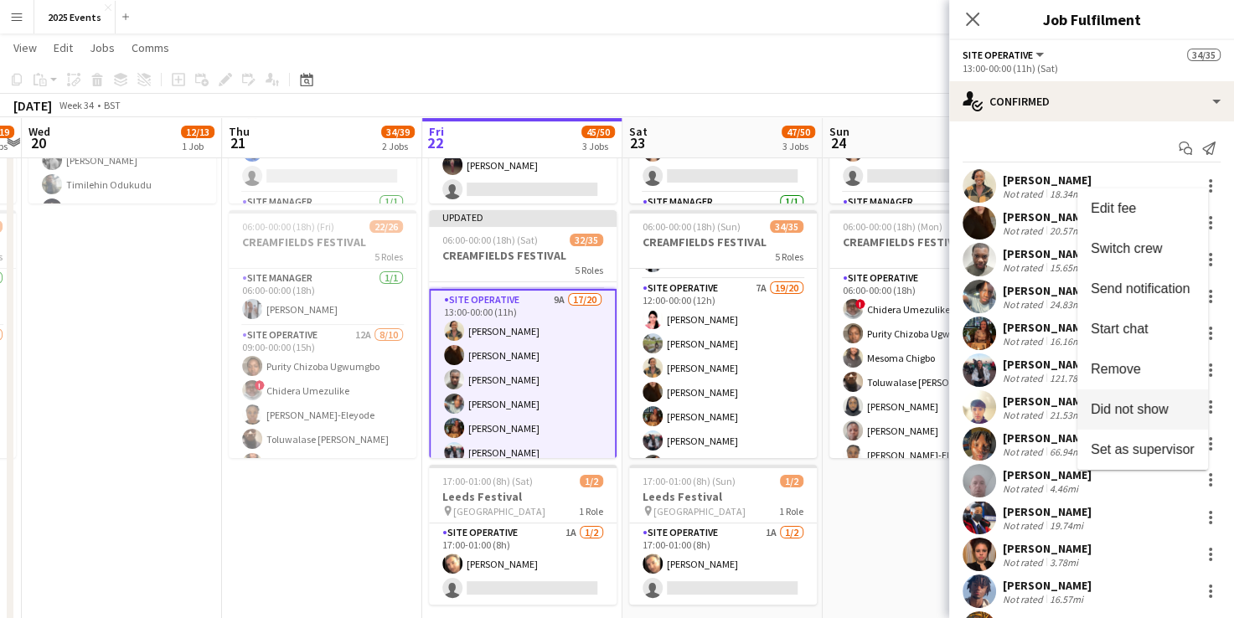
click at [1165, 402] on span "Did not show" at bounding box center [1130, 409] width 78 height 14
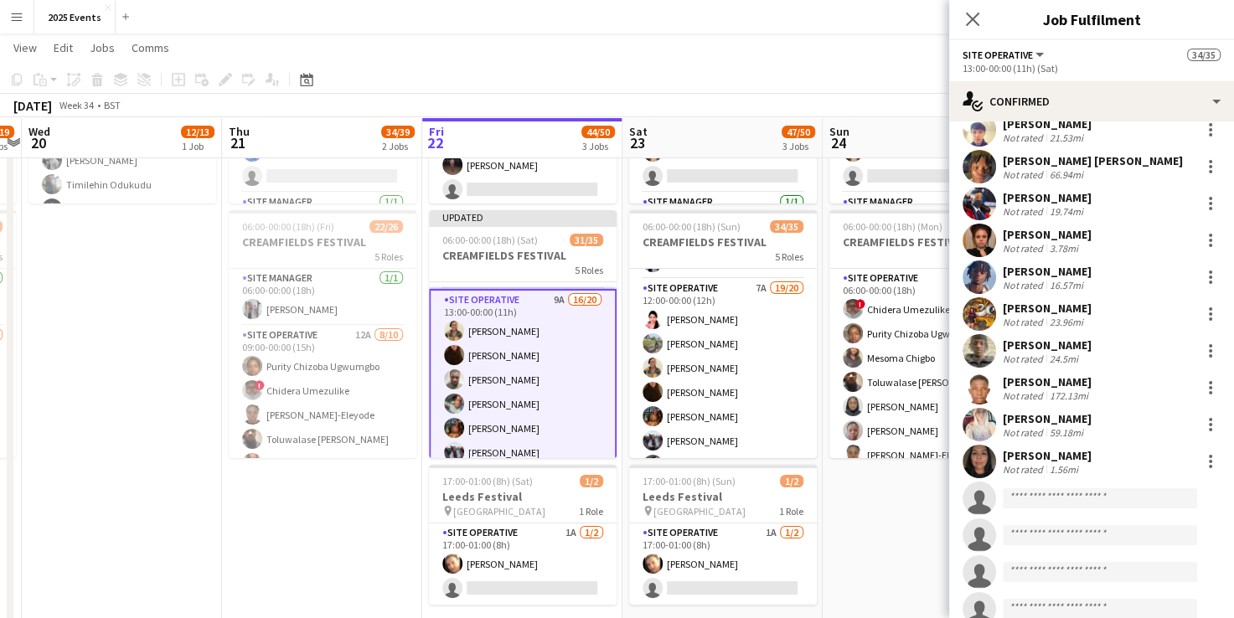
scroll to position [333, 0]
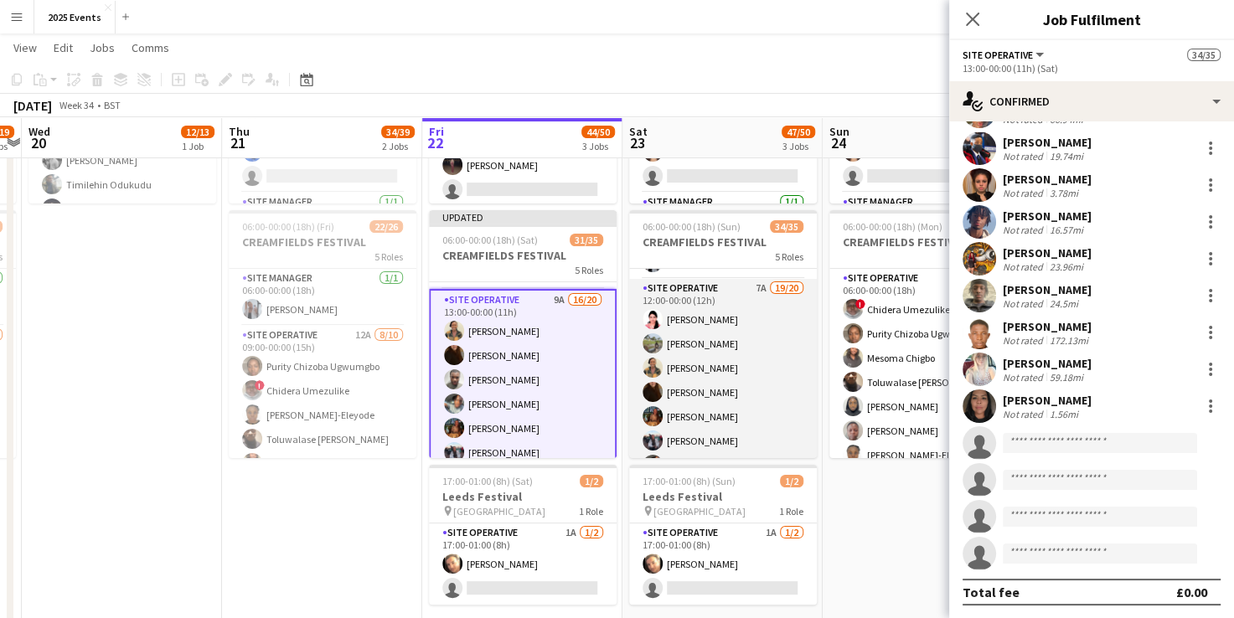
click at [710, 296] on app-card-role "Site Operative 7A 19/20 12:00-00:00 (12h) Sadia Afrin Afsana Sharmin Grace Pete…" at bounding box center [723, 541] width 188 height 524
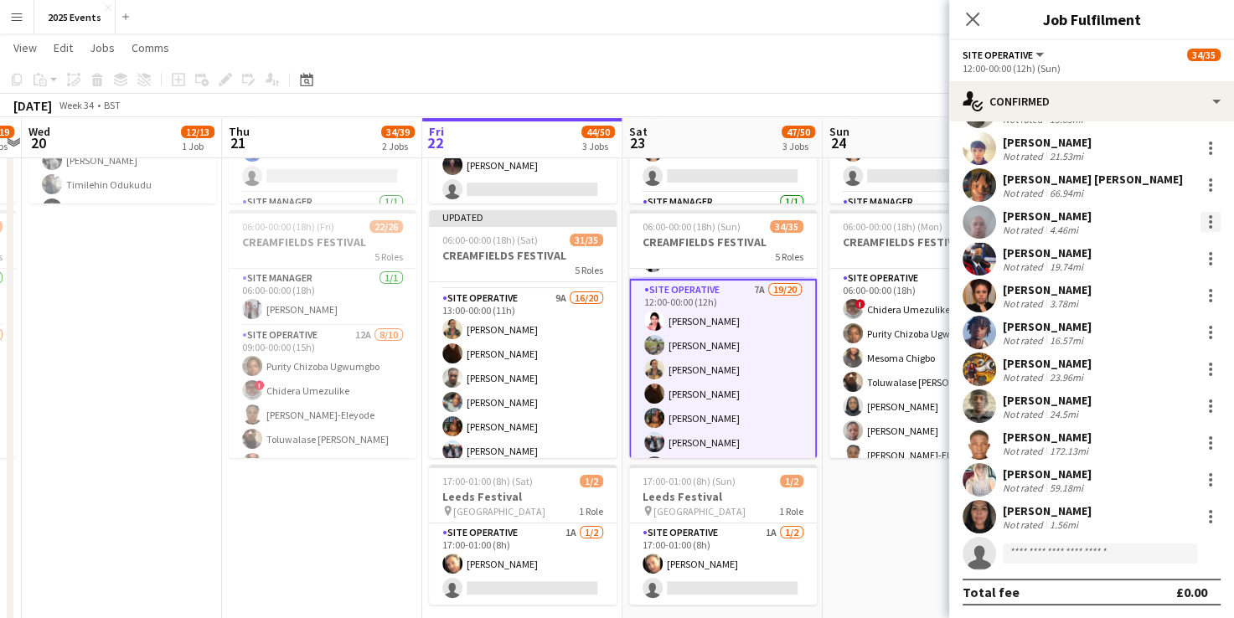
click at [1209, 223] on div at bounding box center [1210, 221] width 3 height 3
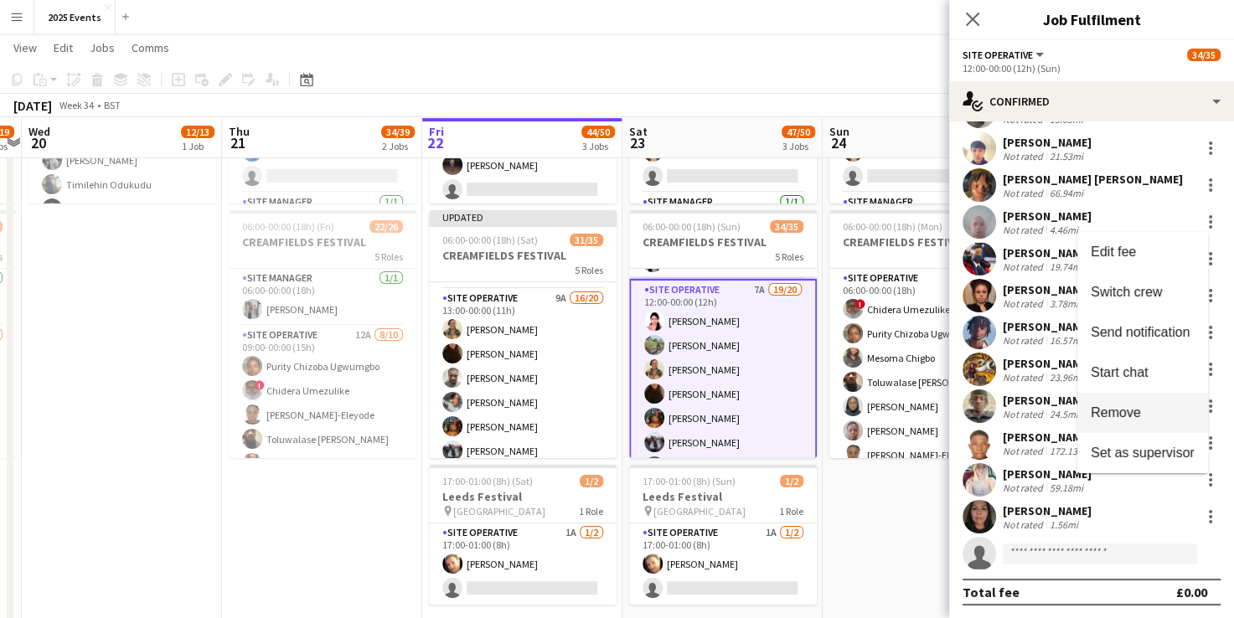
click at [1130, 401] on button "Remove" at bounding box center [1143, 413] width 131 height 40
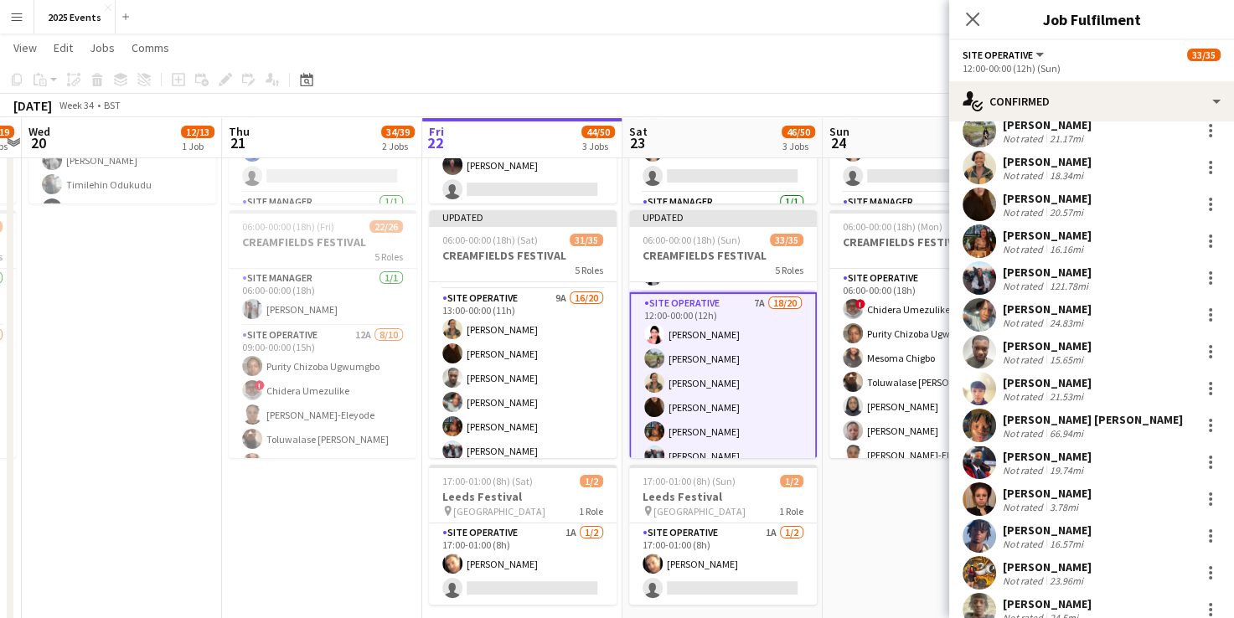
scroll to position [0, 0]
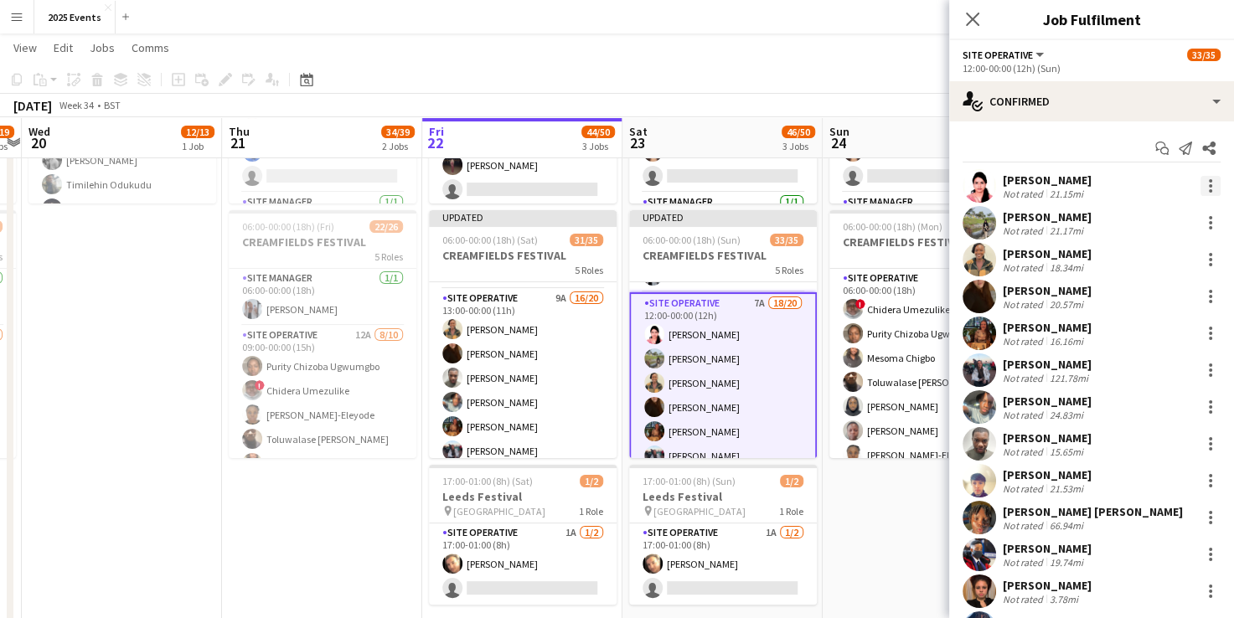
click at [1201, 189] on div at bounding box center [1211, 186] width 20 height 20
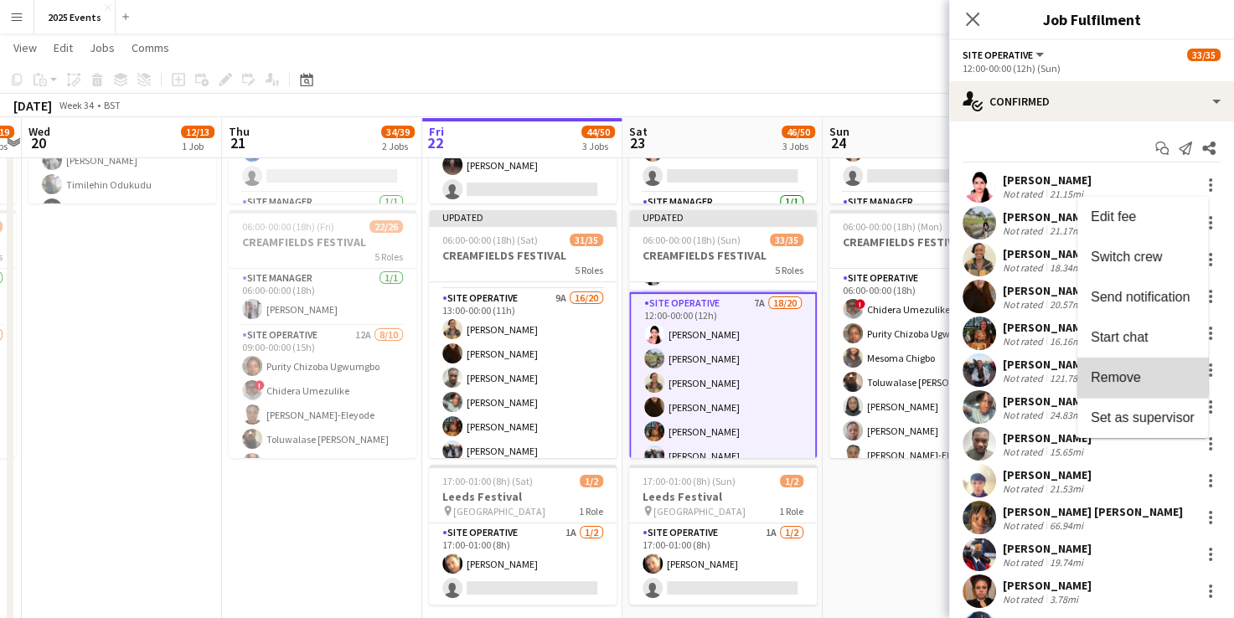
click at [1128, 374] on span "Remove" at bounding box center [1116, 377] width 50 height 14
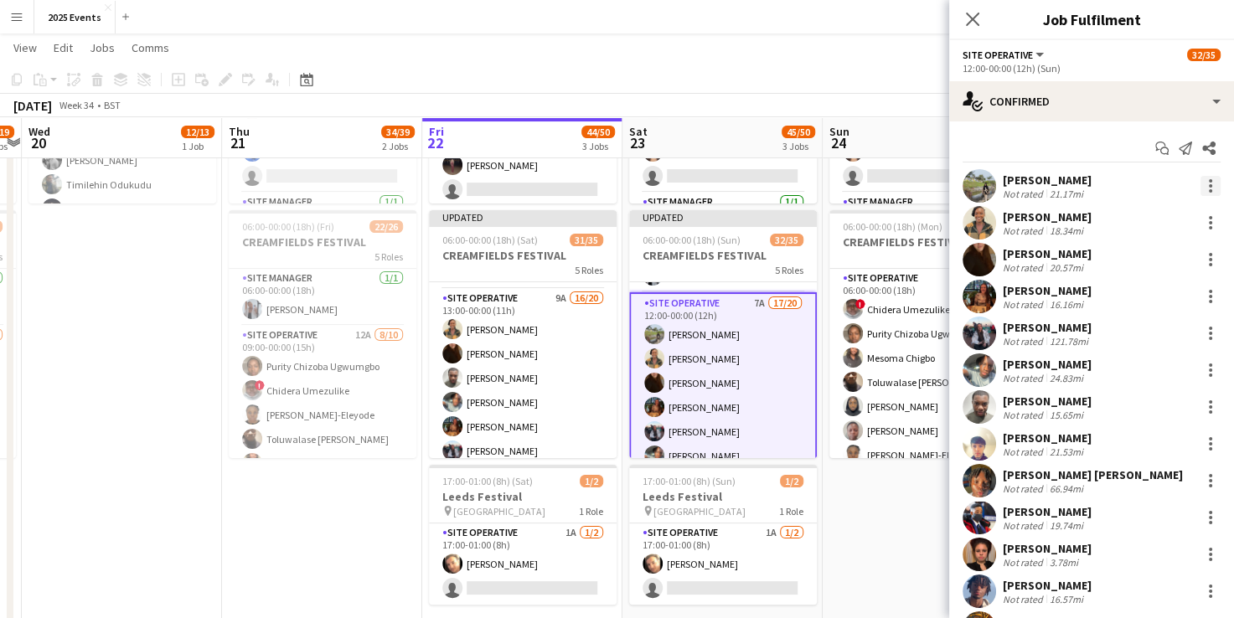
click at [1209, 186] on div at bounding box center [1210, 185] width 3 height 3
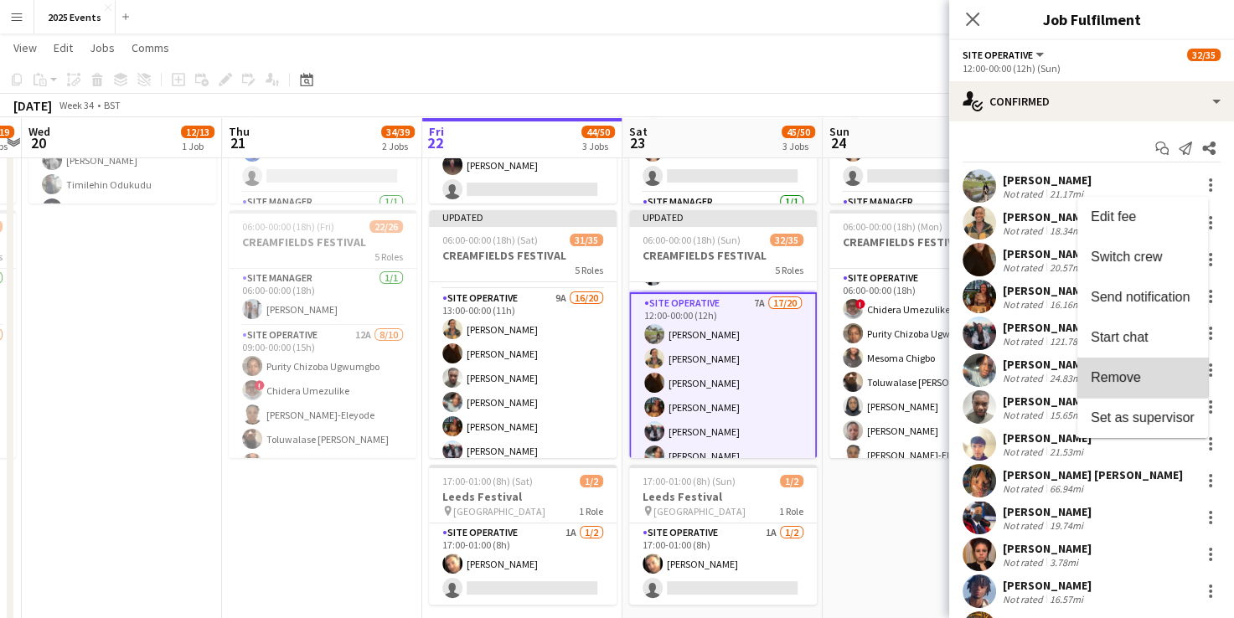
click at [1139, 365] on button "Remove" at bounding box center [1143, 378] width 131 height 40
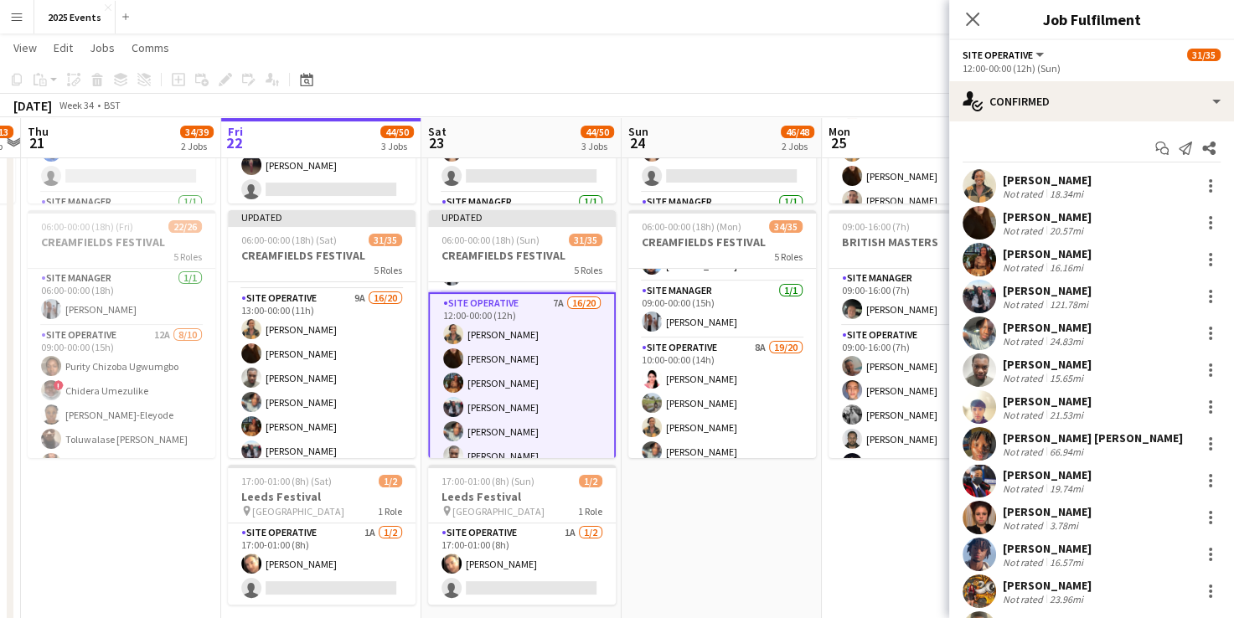
scroll to position [345, 0]
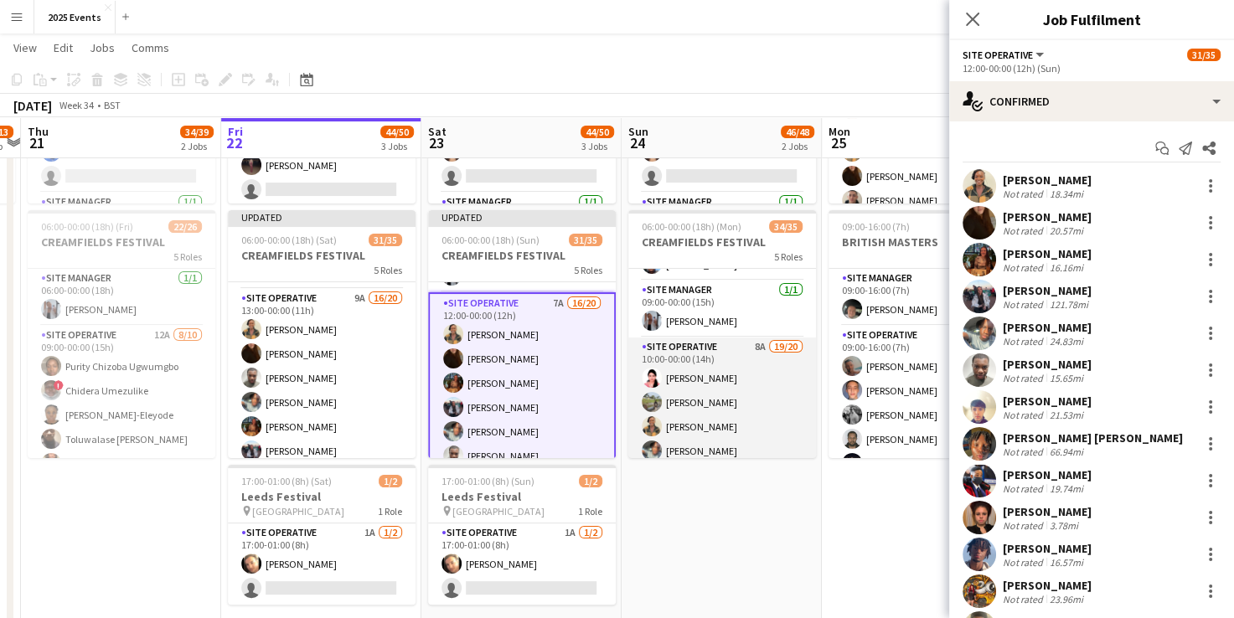
click at [728, 349] on app-card-role "Site Operative 8A 19/20 10:00-00:00 (14h) Sadia Afrin Afsana Sharmin Grace Pete…" at bounding box center [723, 600] width 188 height 524
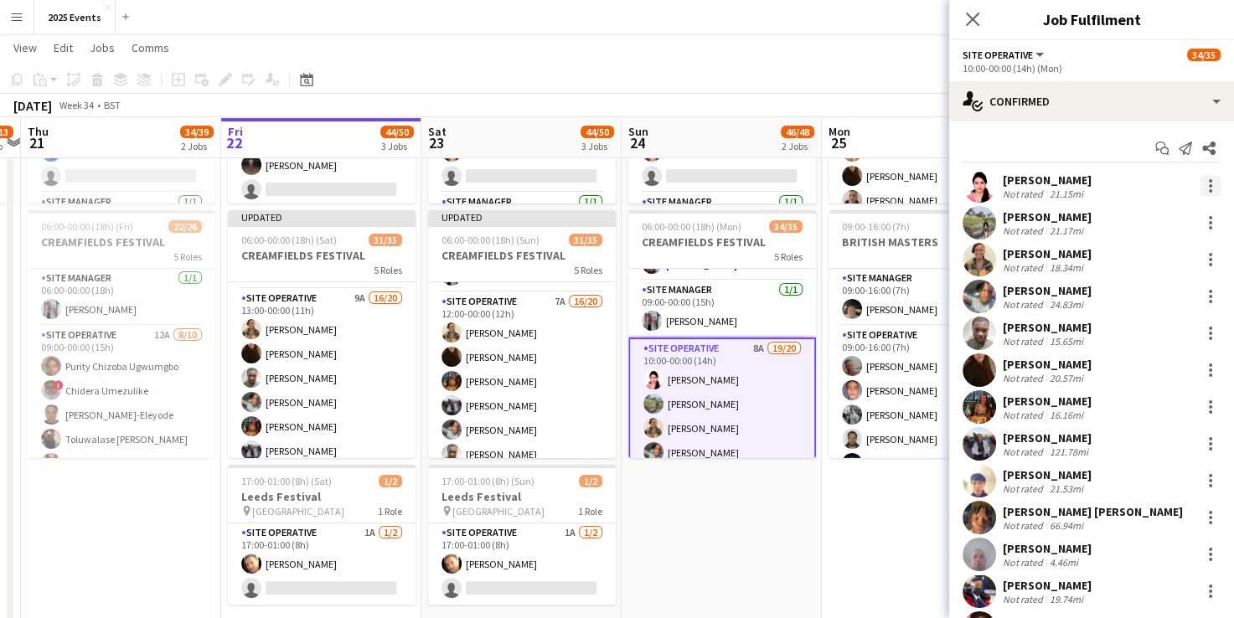
click at [1209, 190] on div at bounding box center [1210, 190] width 3 height 3
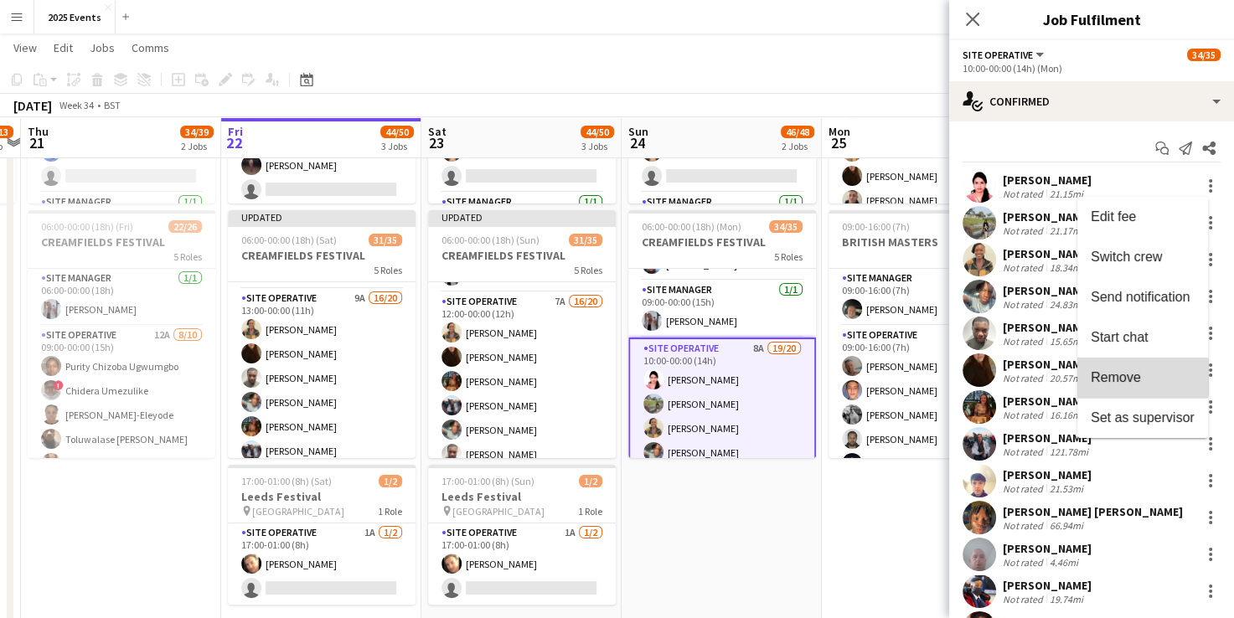
click at [1122, 377] on span "Remove" at bounding box center [1116, 377] width 50 height 14
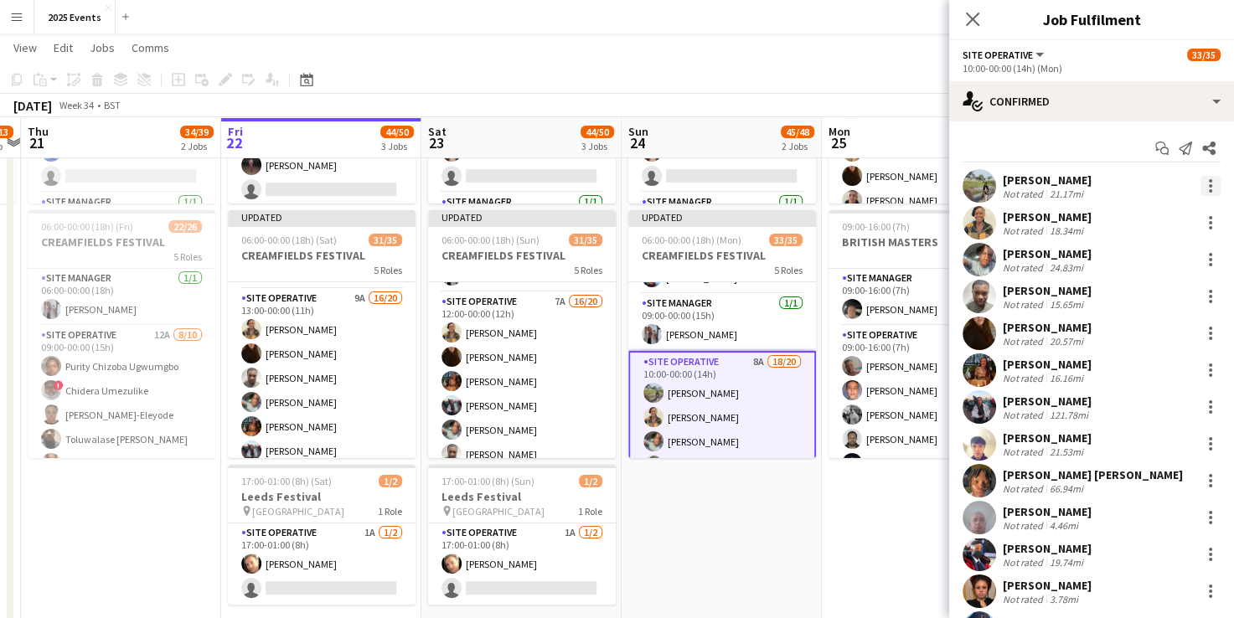
click at [1209, 186] on div at bounding box center [1210, 185] width 3 height 3
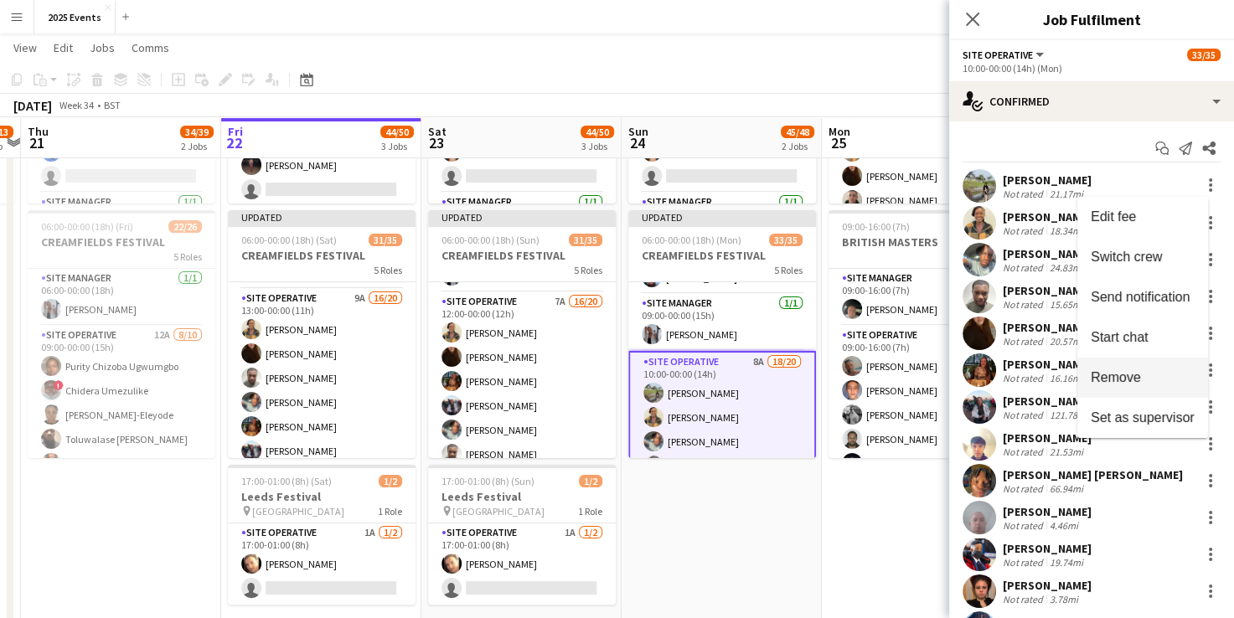
click at [1140, 364] on button "Remove" at bounding box center [1143, 378] width 131 height 40
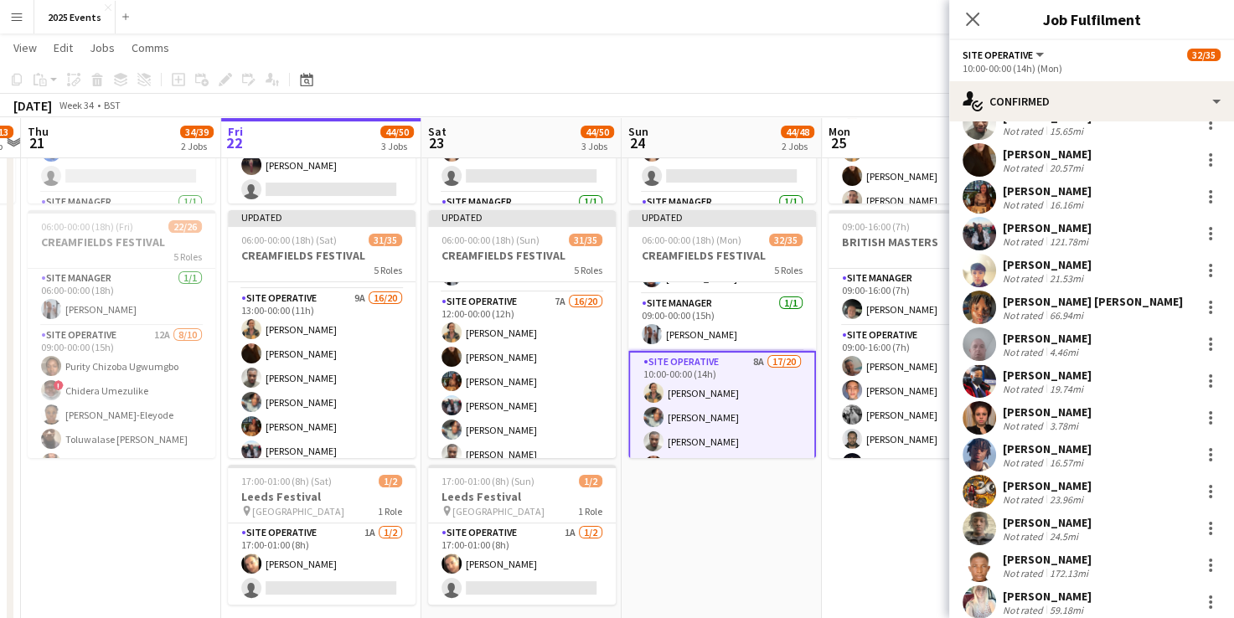
scroll to position [143, 0]
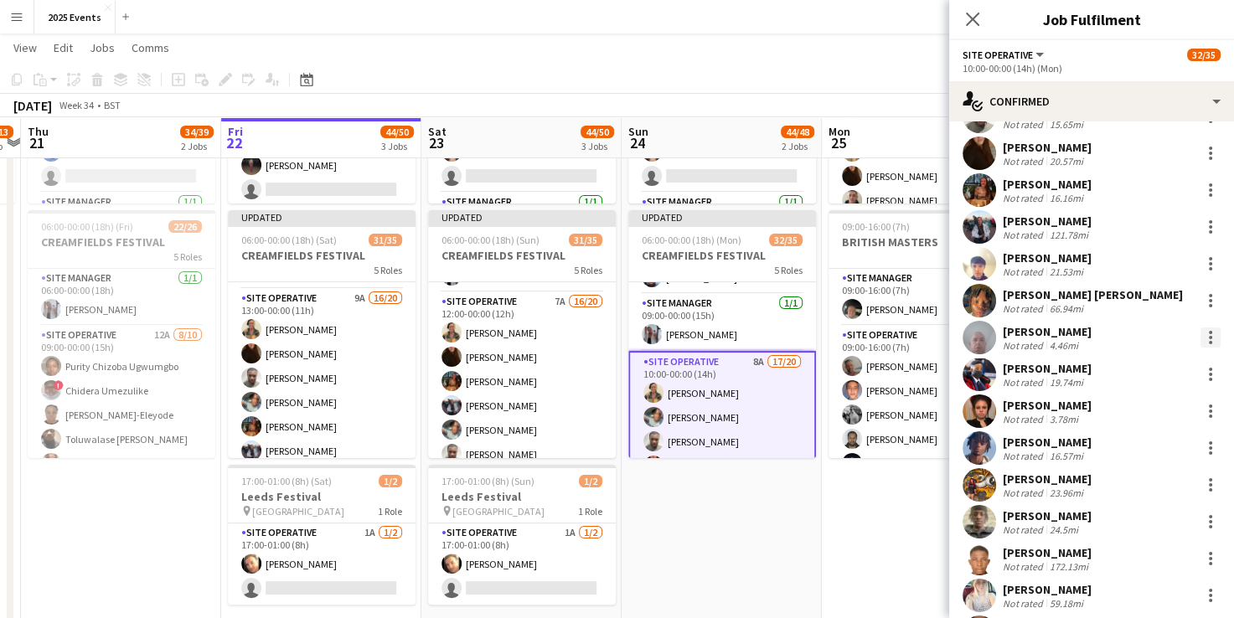
click at [1201, 339] on div at bounding box center [1211, 338] width 20 height 20
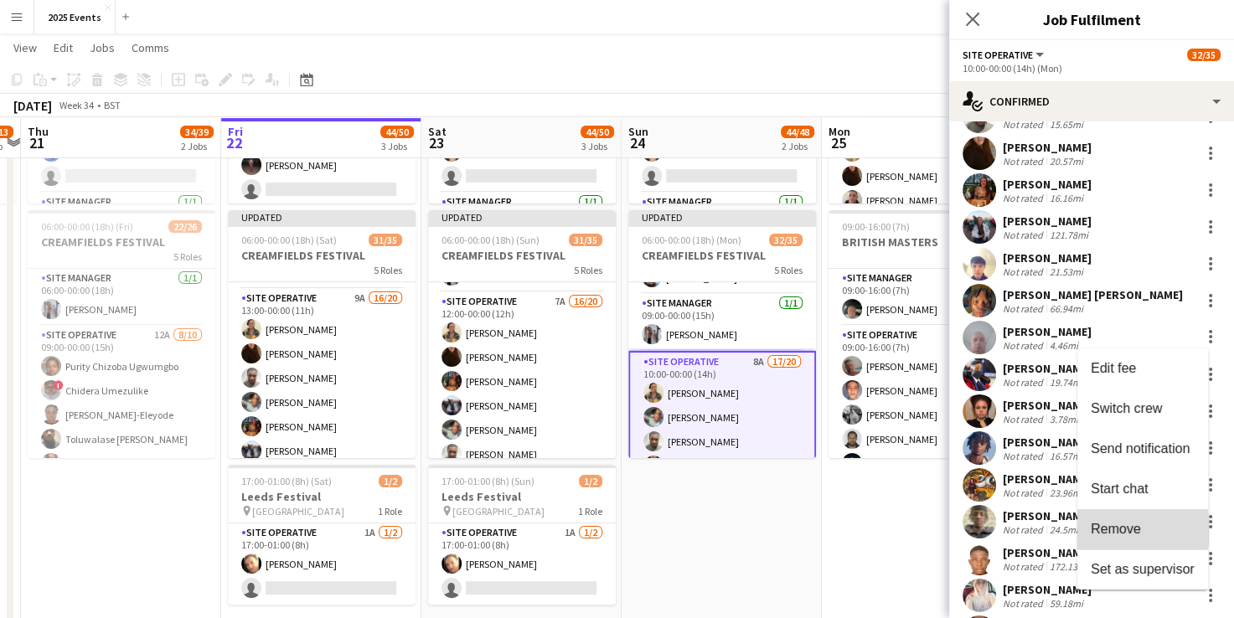
click at [1106, 530] on span "Remove" at bounding box center [1116, 529] width 50 height 14
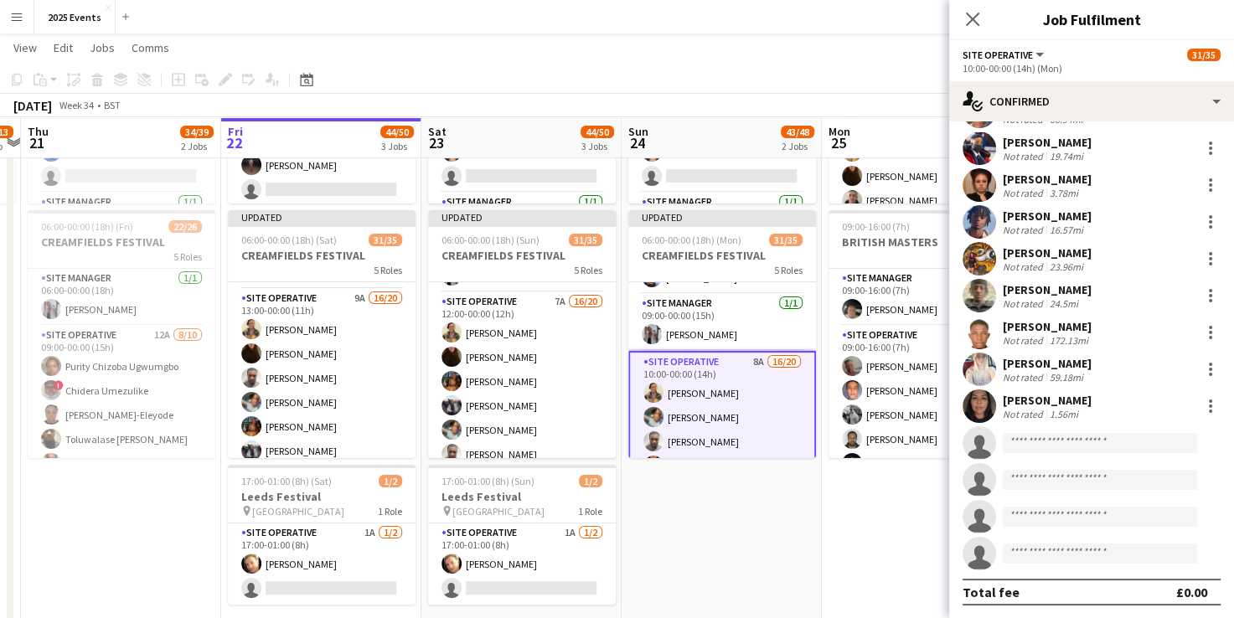
scroll to position [332, 0]
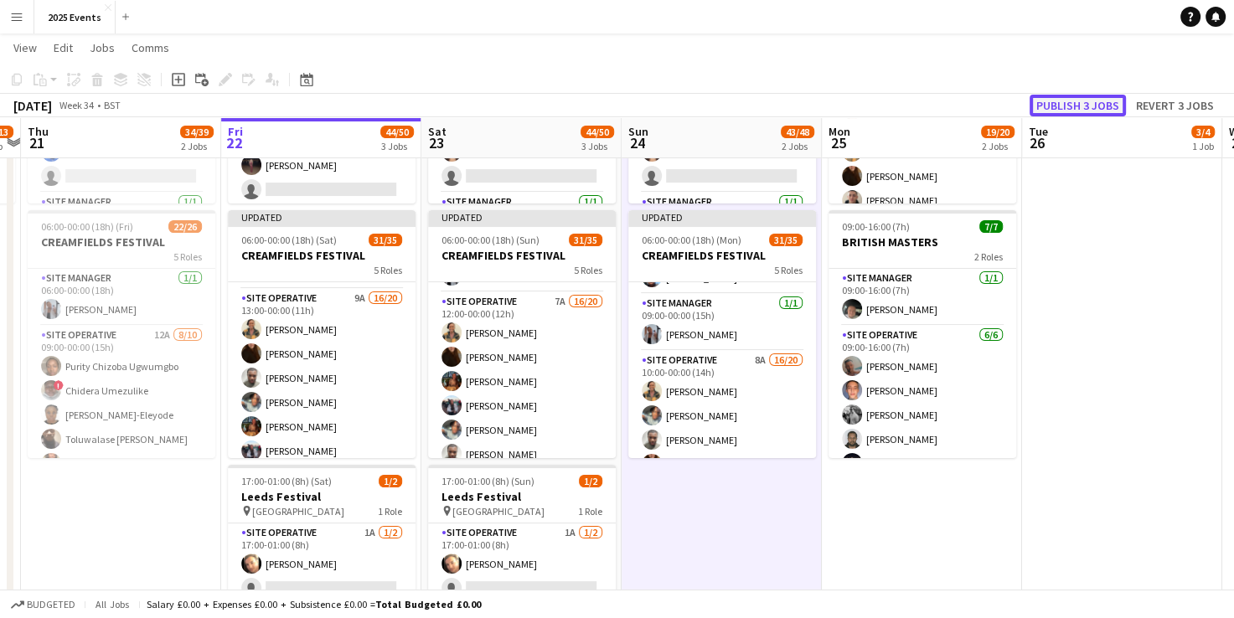
click at [1068, 102] on button "Publish 3 jobs" at bounding box center [1078, 106] width 96 height 22
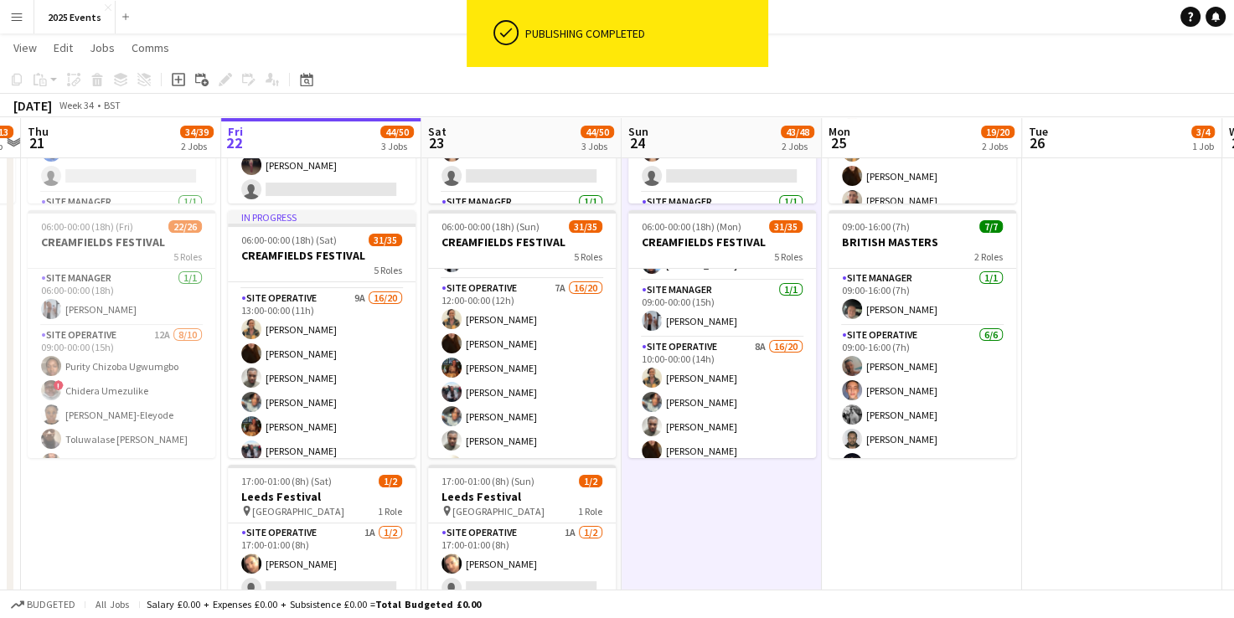
click at [298, 308] on app-card-role "Site Operative 9A 16/20 13:00-00:00 (11h) Grace Peter Veronika Plhalova Taonga …" at bounding box center [322, 551] width 188 height 524
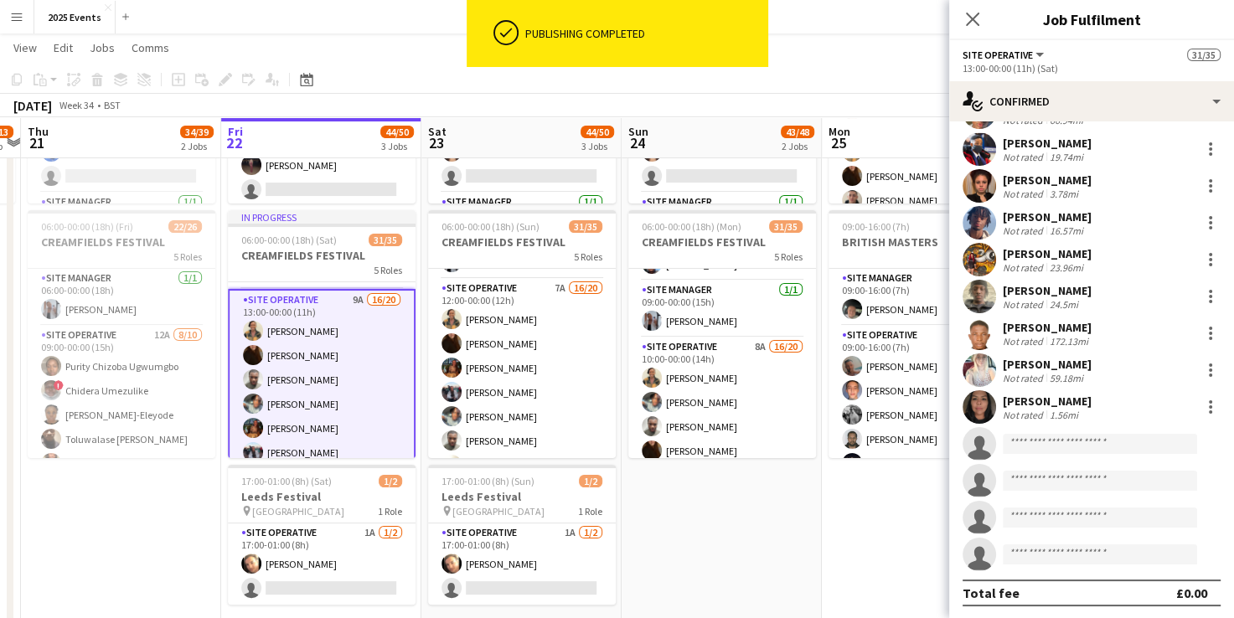
scroll to position [333, 0]
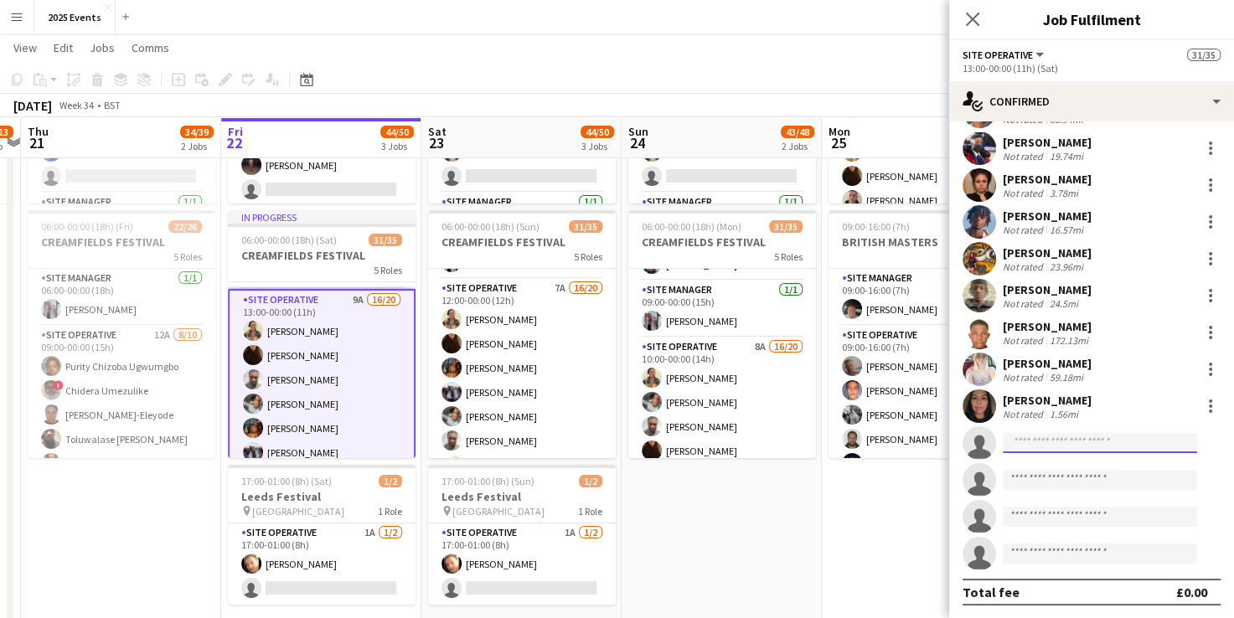
click at [1120, 444] on input at bounding box center [1100, 443] width 194 height 20
type input "*"
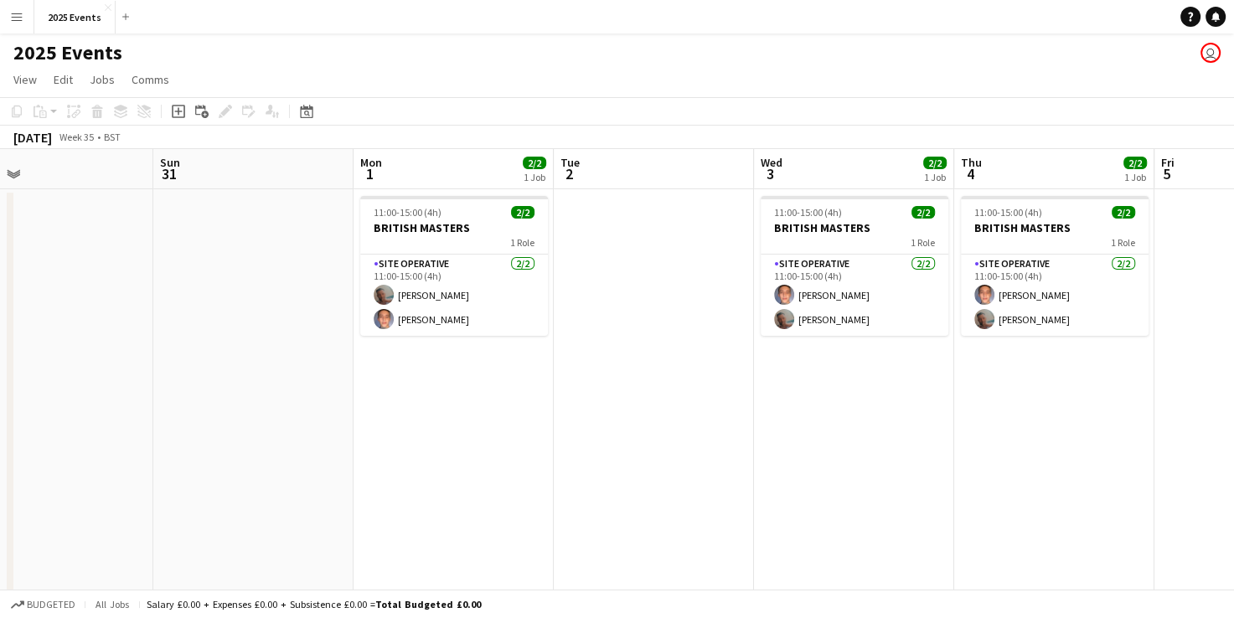
scroll to position [0, 448]
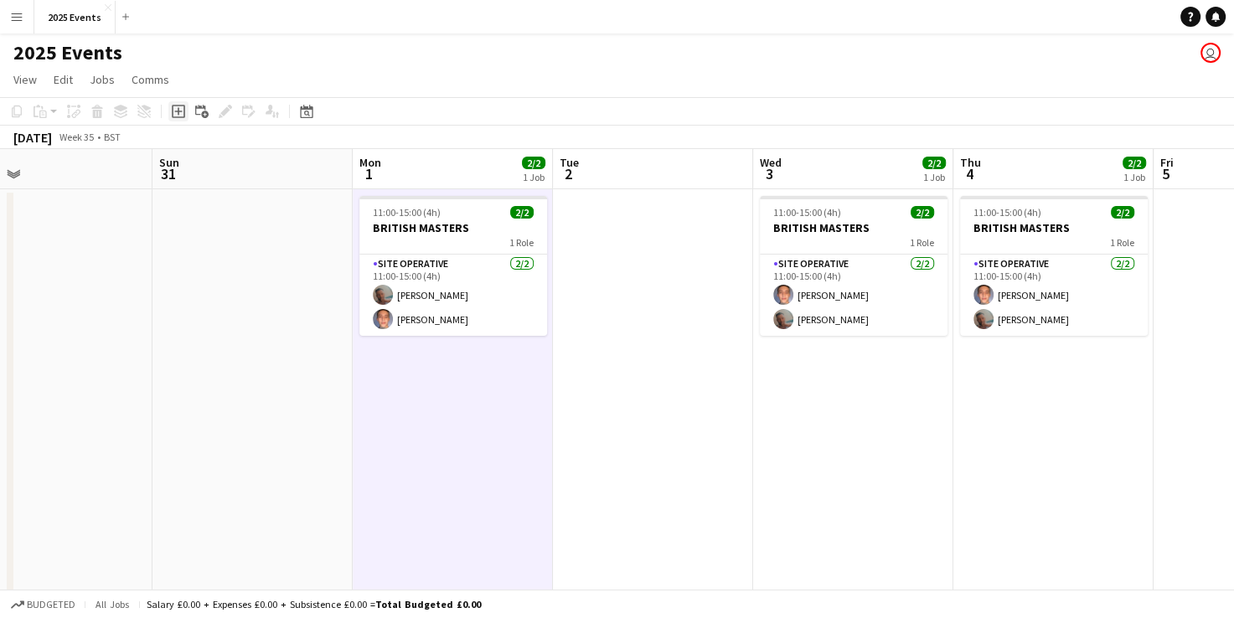
click at [176, 114] on icon "Add job" at bounding box center [178, 111] width 13 height 13
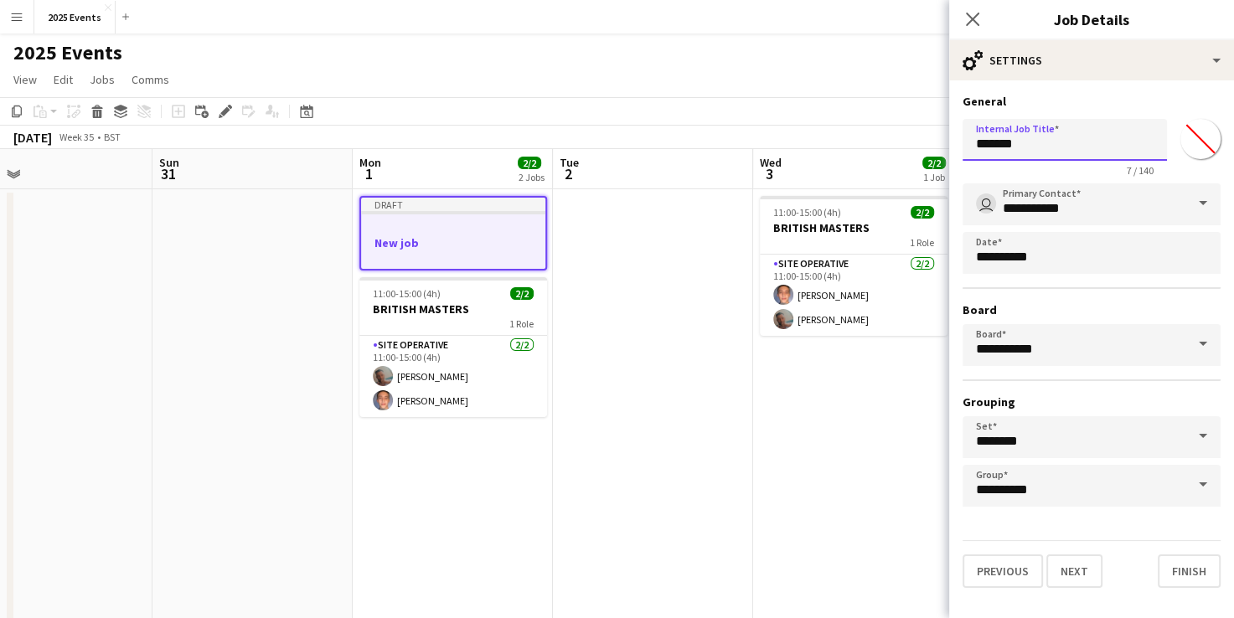
click at [1059, 139] on input "*******" at bounding box center [1065, 140] width 204 height 42
type input "*"
type input "*******"
click at [1079, 572] on button "Next" at bounding box center [1075, 572] width 56 height 34
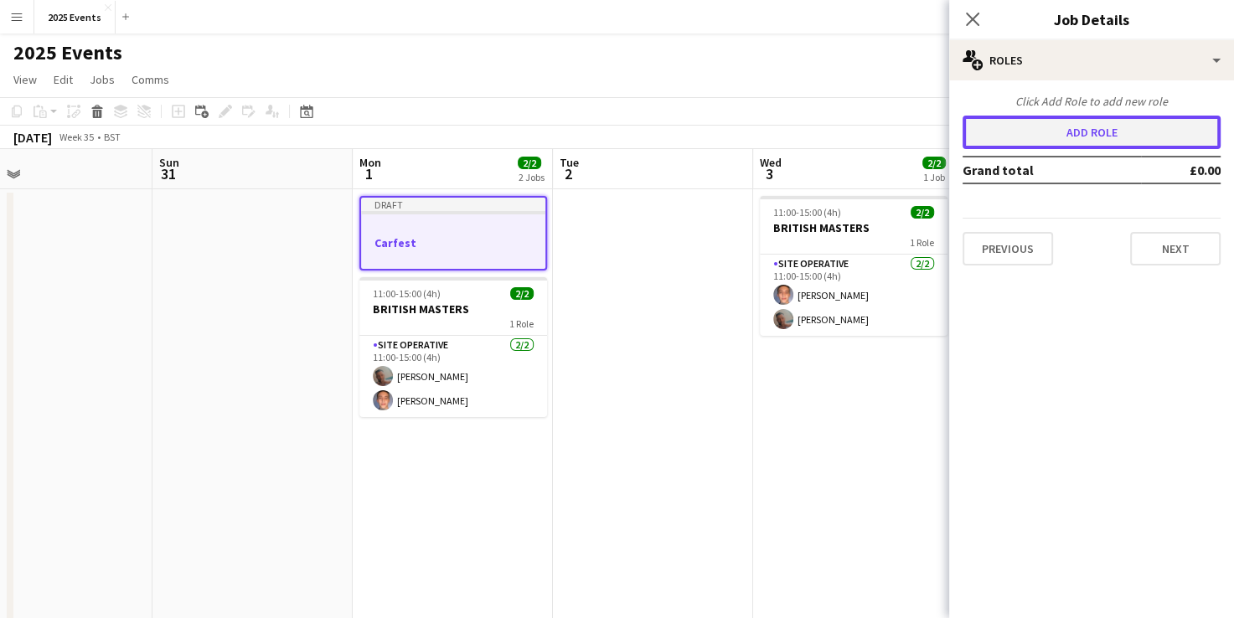
click at [1058, 137] on button "Add role" at bounding box center [1092, 133] width 258 height 34
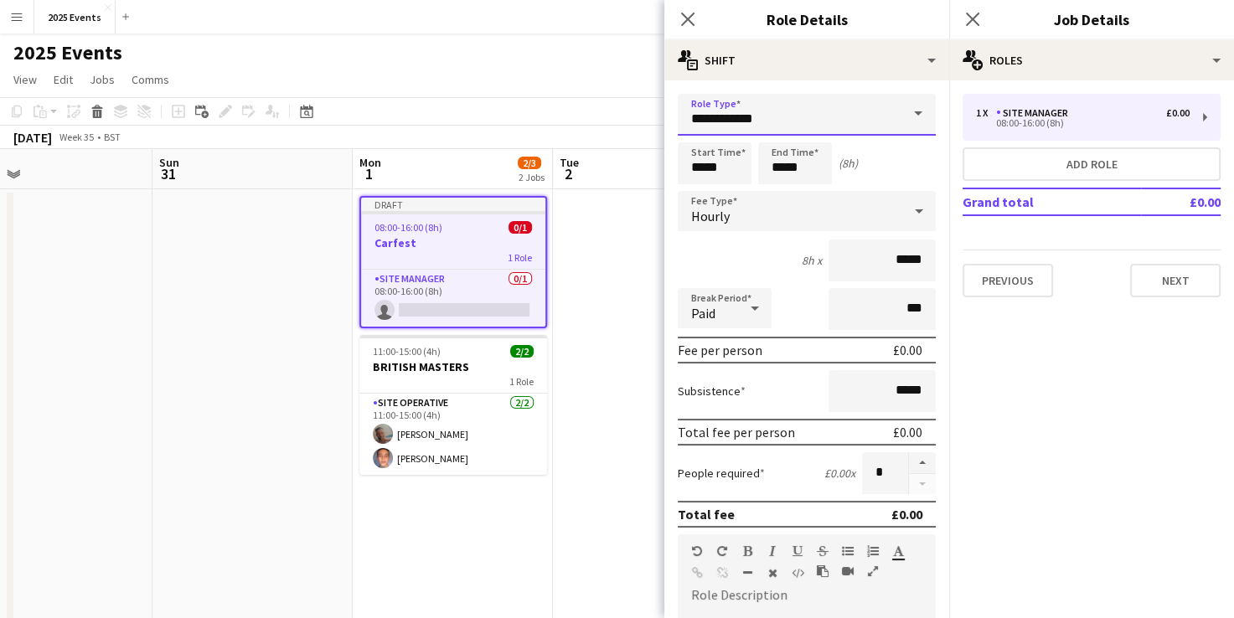
click at [882, 129] on input "**********" at bounding box center [807, 115] width 258 height 42
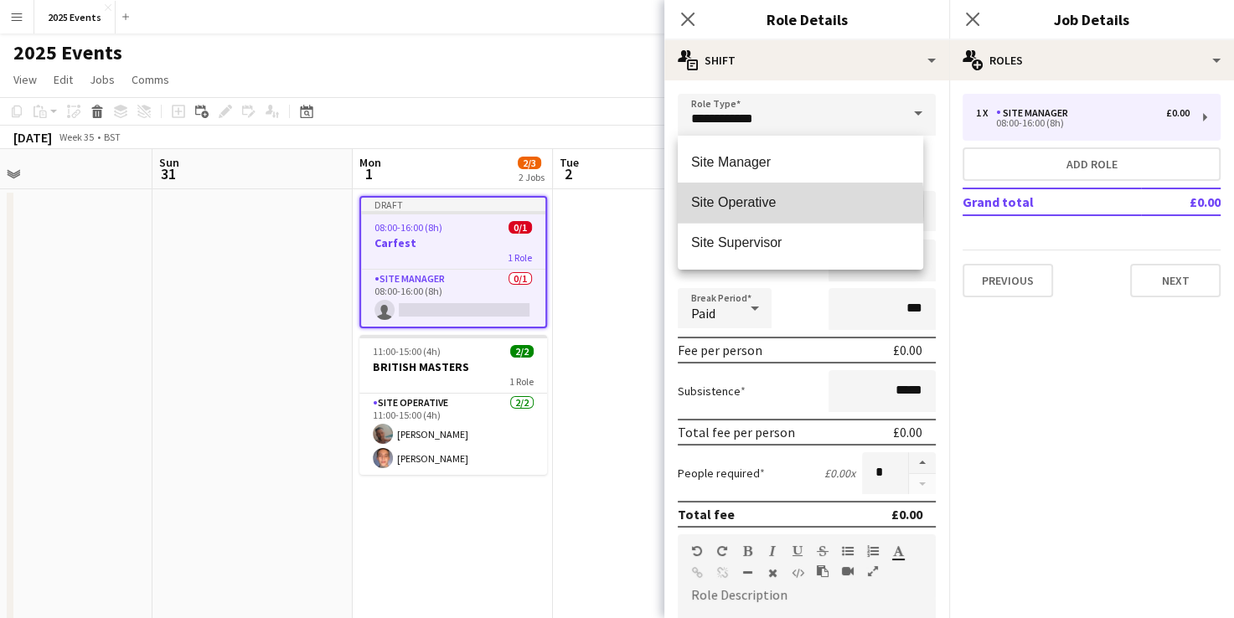
click at [737, 206] on span "Site Operative" at bounding box center [800, 202] width 219 height 16
type input "**********"
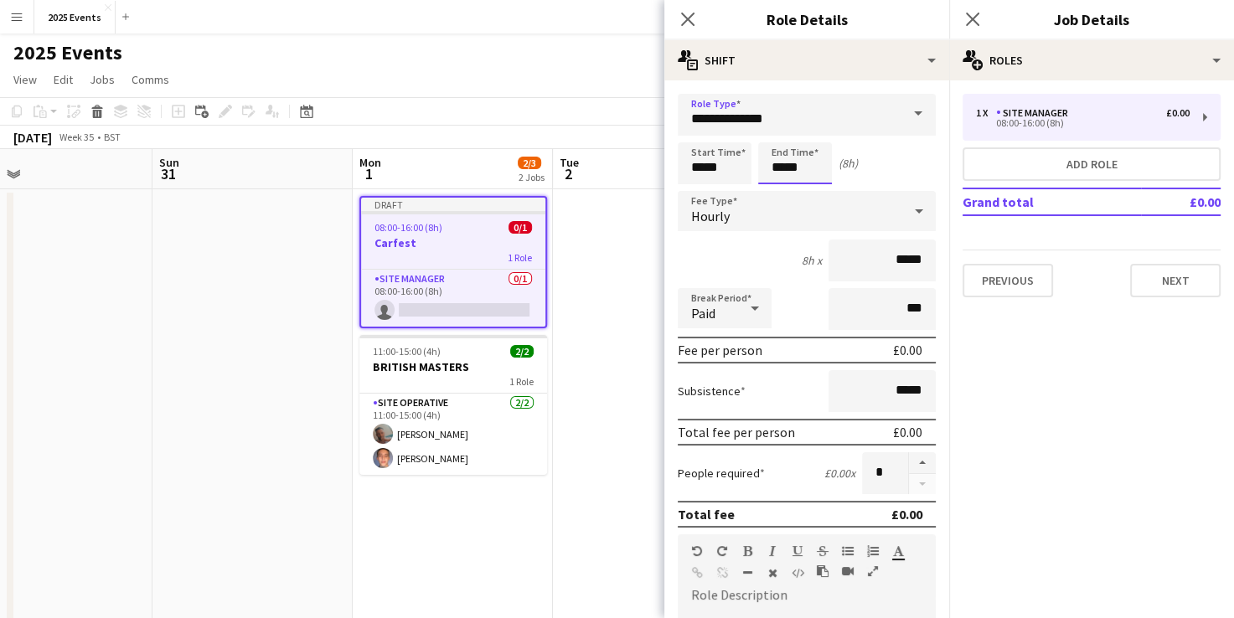
click at [783, 166] on input "*****" at bounding box center [795, 163] width 74 height 42
type input "*****"
click at [746, 310] on icon at bounding box center [755, 309] width 20 height 34
click at [730, 391] on span "Unpaid" at bounding box center [724, 397] width 67 height 16
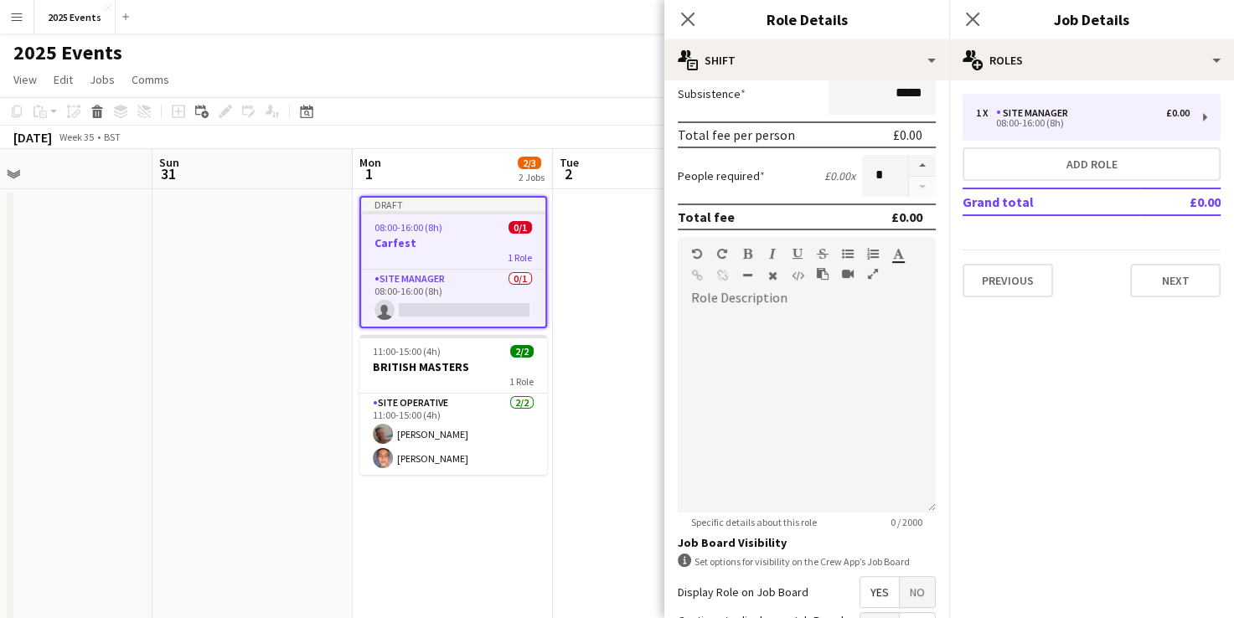
scroll to position [463, 0]
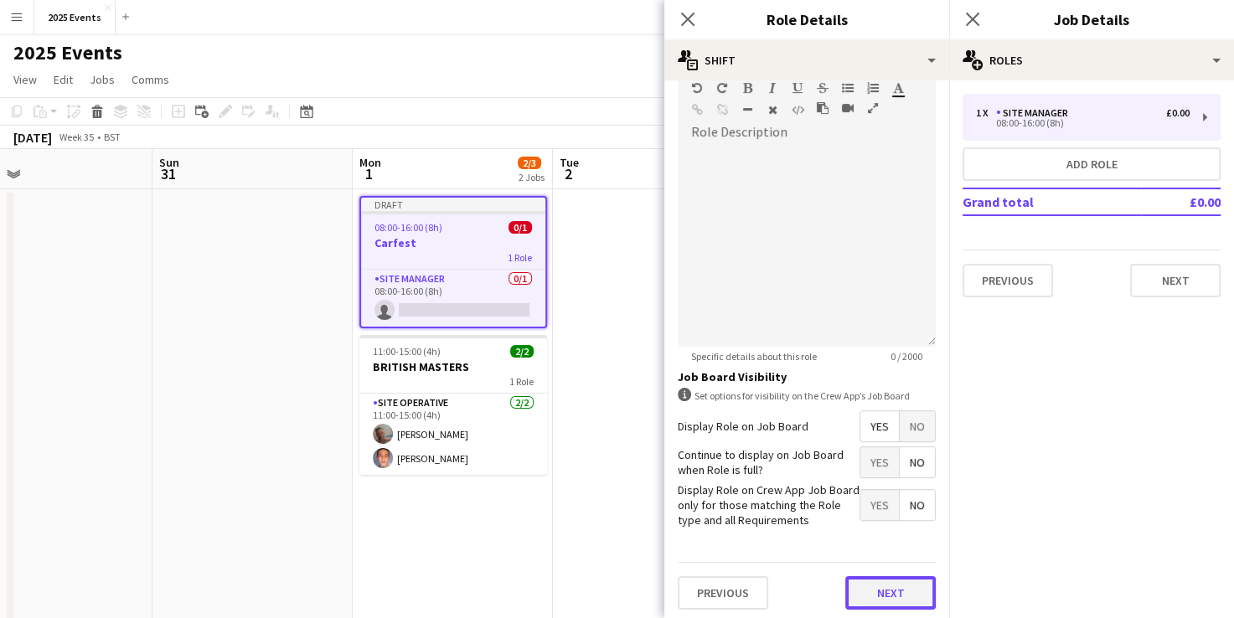
click at [872, 587] on button "Next" at bounding box center [891, 594] width 91 height 34
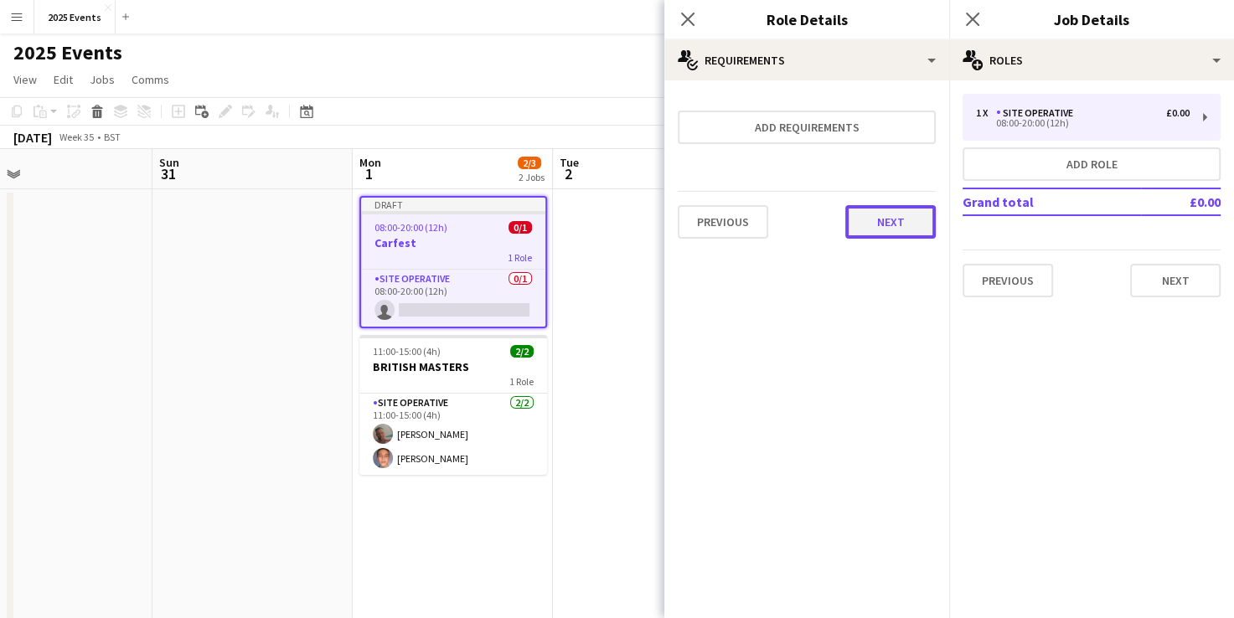
click at [911, 235] on button "Next" at bounding box center [891, 222] width 91 height 34
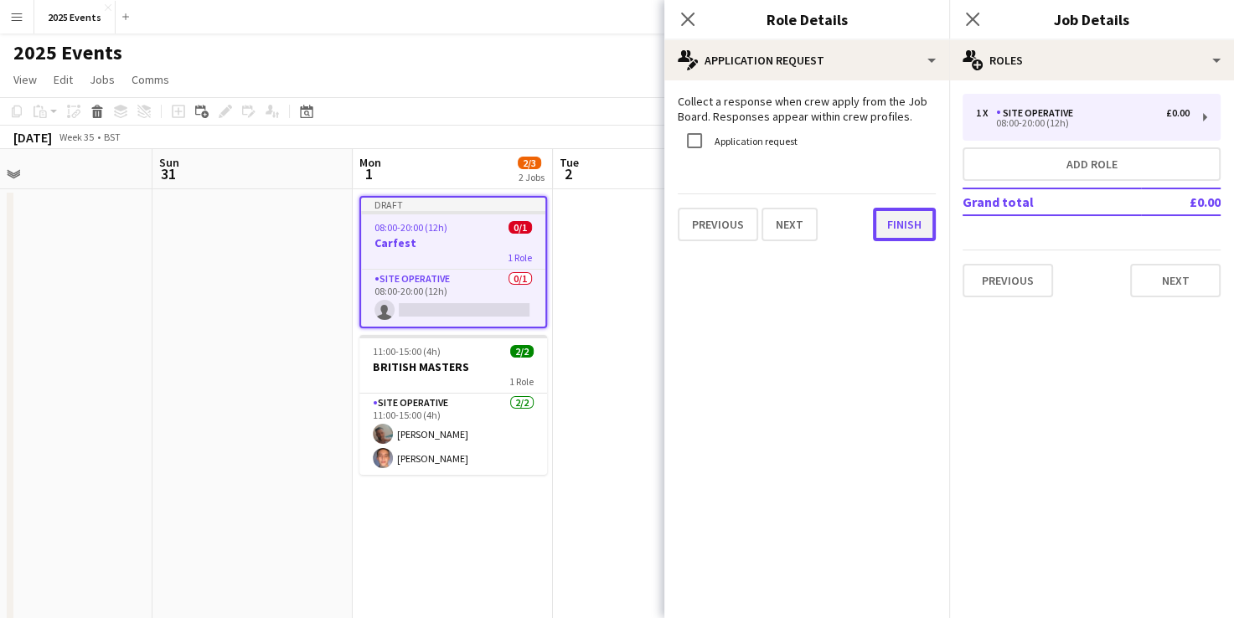
click at [898, 231] on button "Finish" at bounding box center [904, 225] width 63 height 34
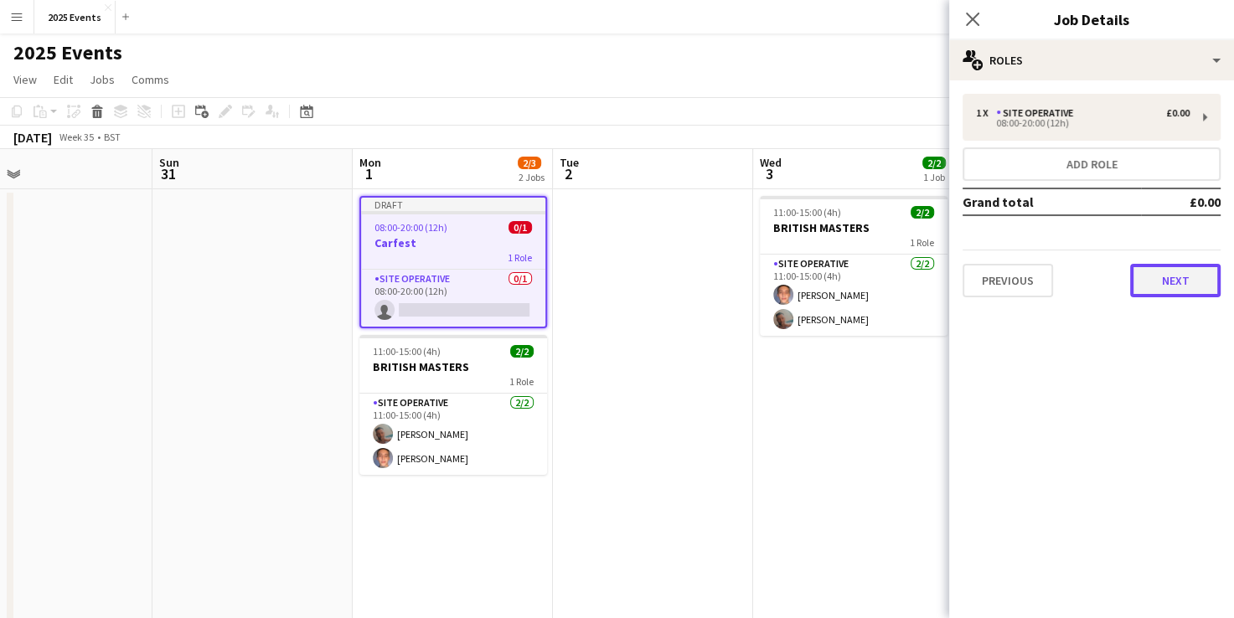
click at [1166, 272] on button "Next" at bounding box center [1176, 281] width 91 height 34
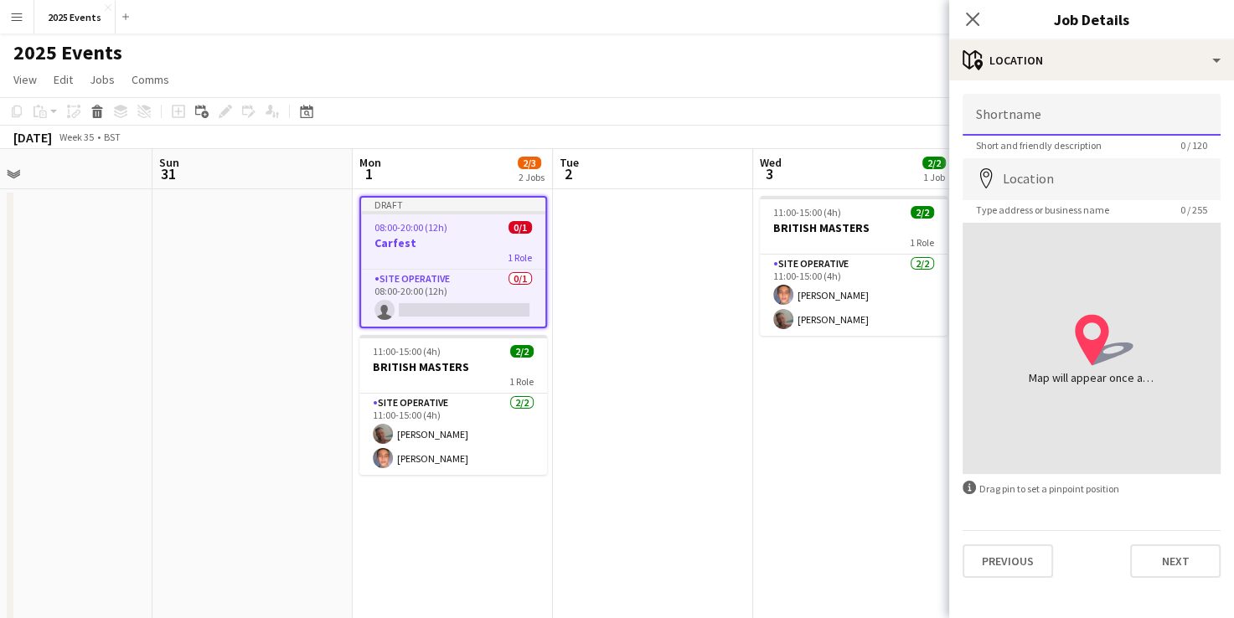
click at [1043, 122] on input "Shortname" at bounding box center [1092, 115] width 258 height 42
type input "**********"
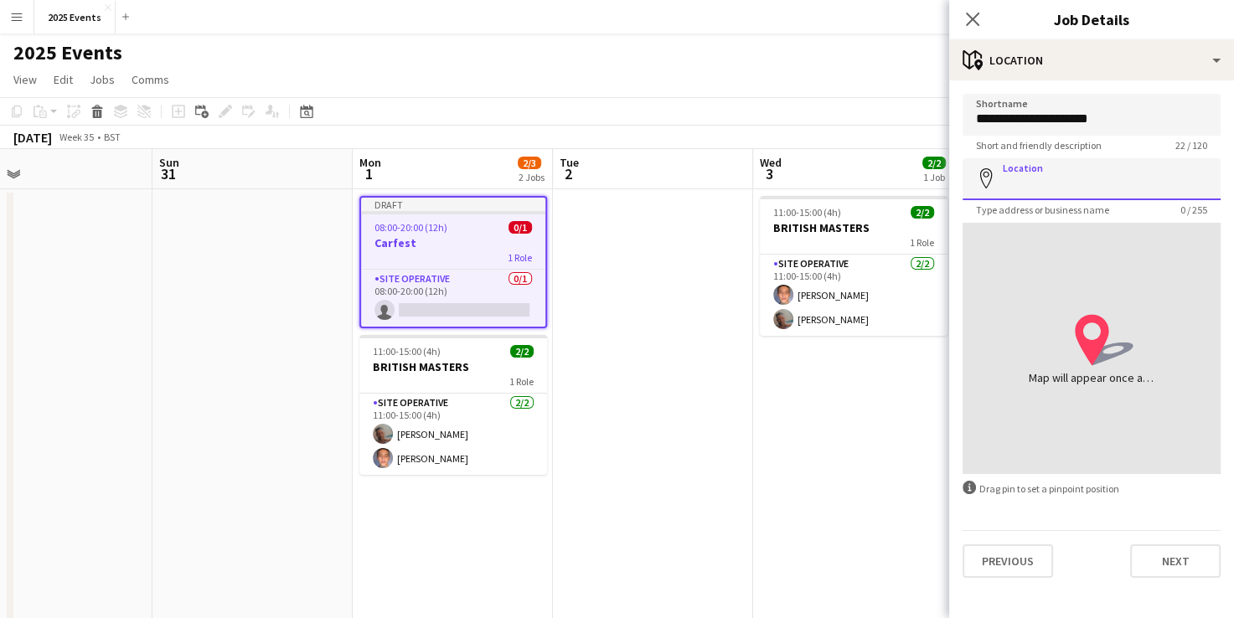
click at [1049, 184] on input "Location" at bounding box center [1092, 179] width 258 height 42
paste input "**********"
type input "**********"
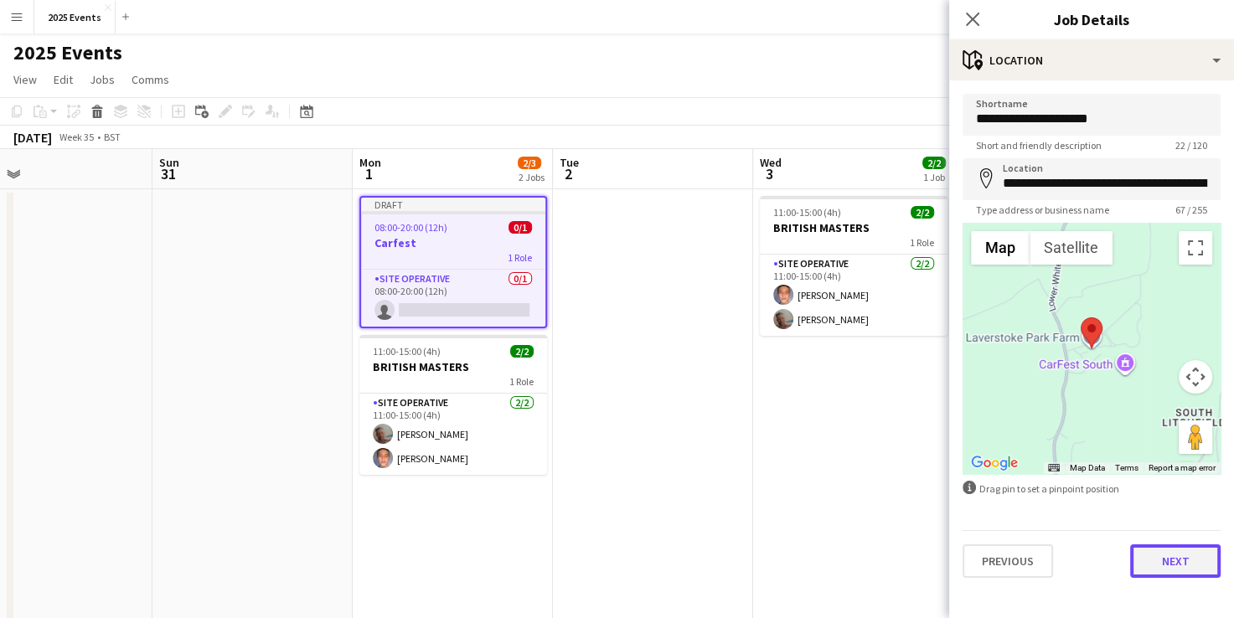
click at [1168, 560] on button "Next" at bounding box center [1176, 562] width 91 height 34
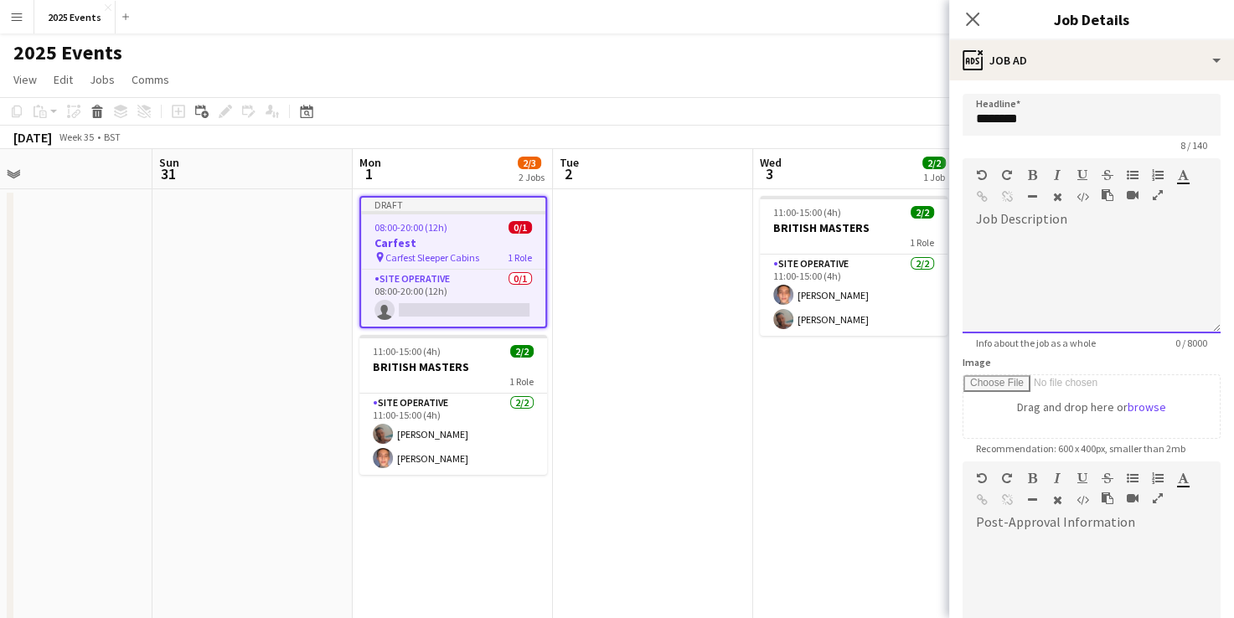
click at [1006, 225] on div at bounding box center [1092, 277] width 258 height 112
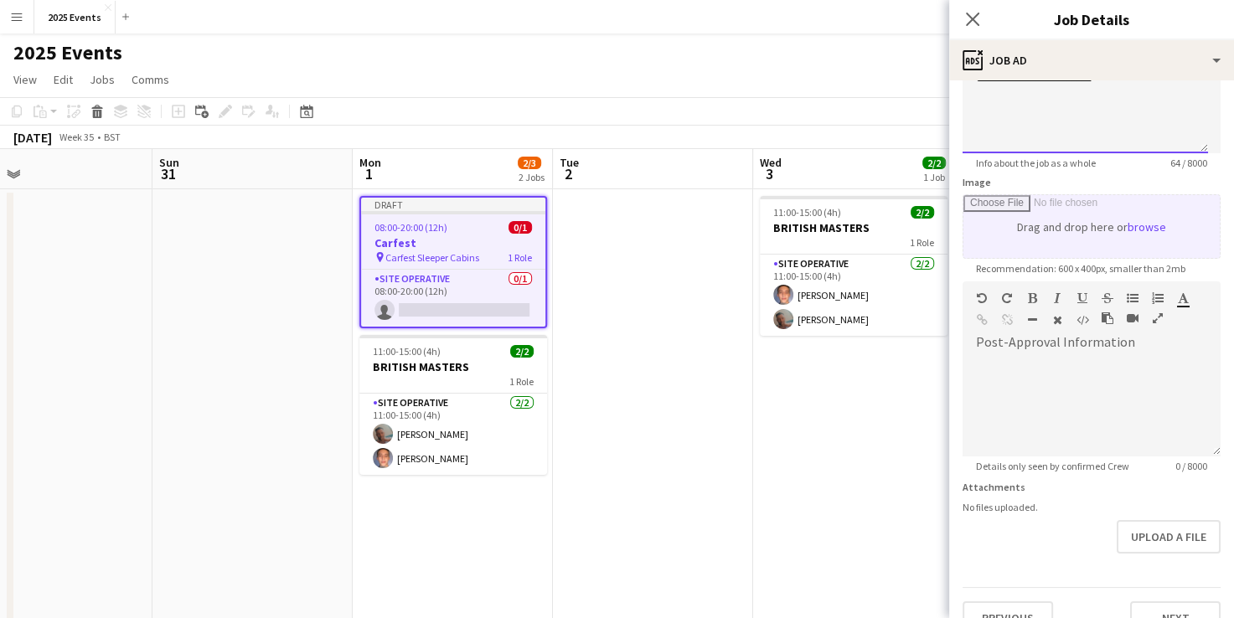
scroll to position [208, 0]
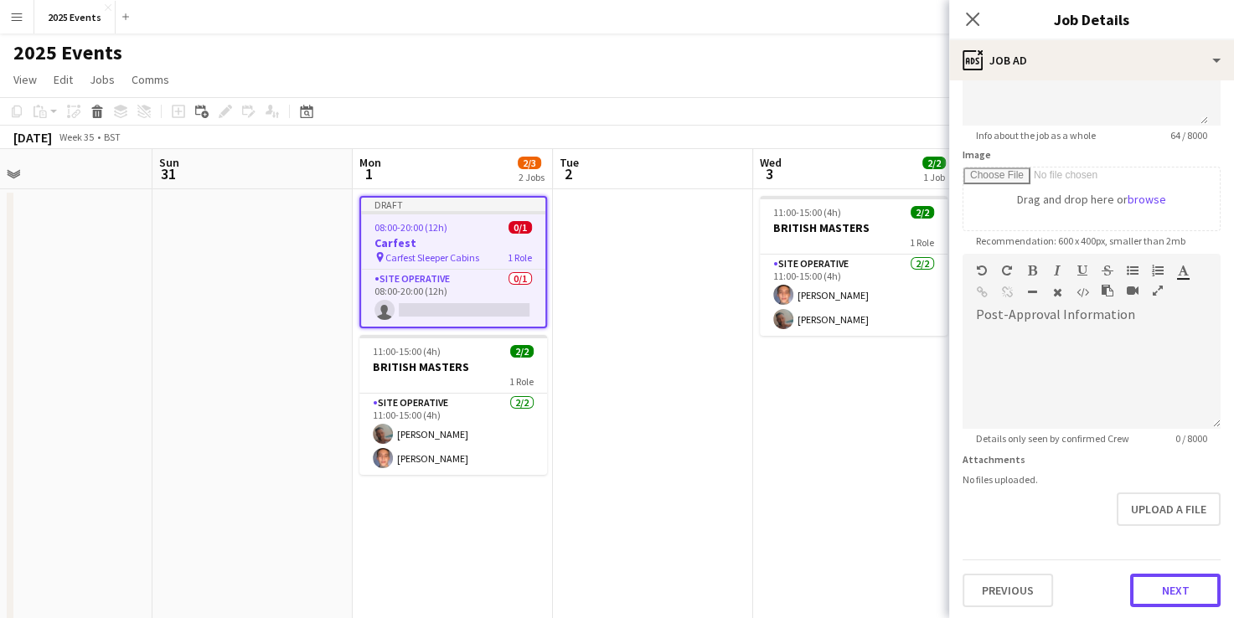
click at [1162, 590] on button "Next" at bounding box center [1176, 591] width 91 height 34
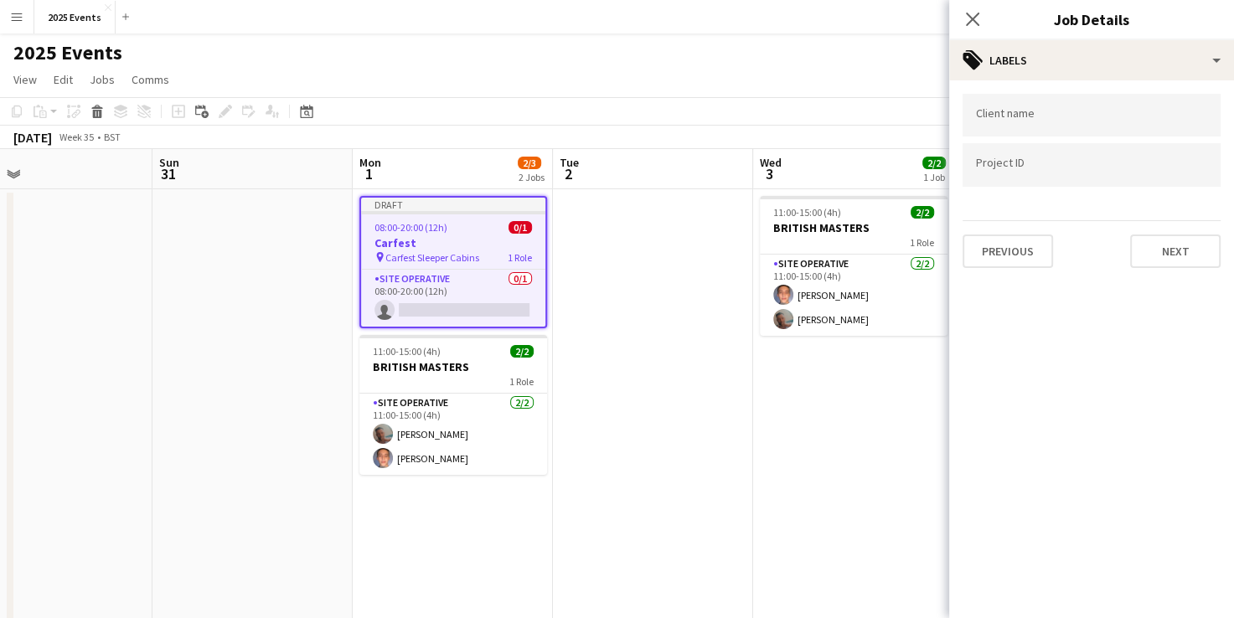
click at [1057, 126] on div at bounding box center [1092, 115] width 258 height 43
type input "****"
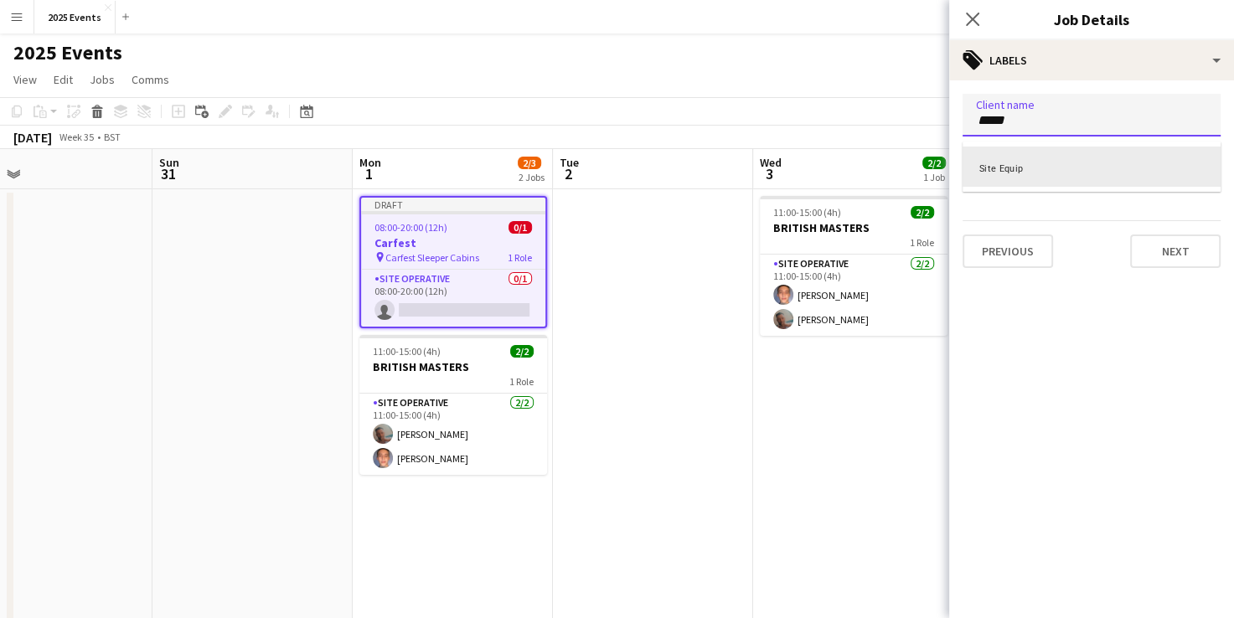
click at [1013, 161] on div "Site Equip" at bounding box center [1092, 167] width 258 height 40
click at [1013, 173] on div at bounding box center [1092, 165] width 258 height 43
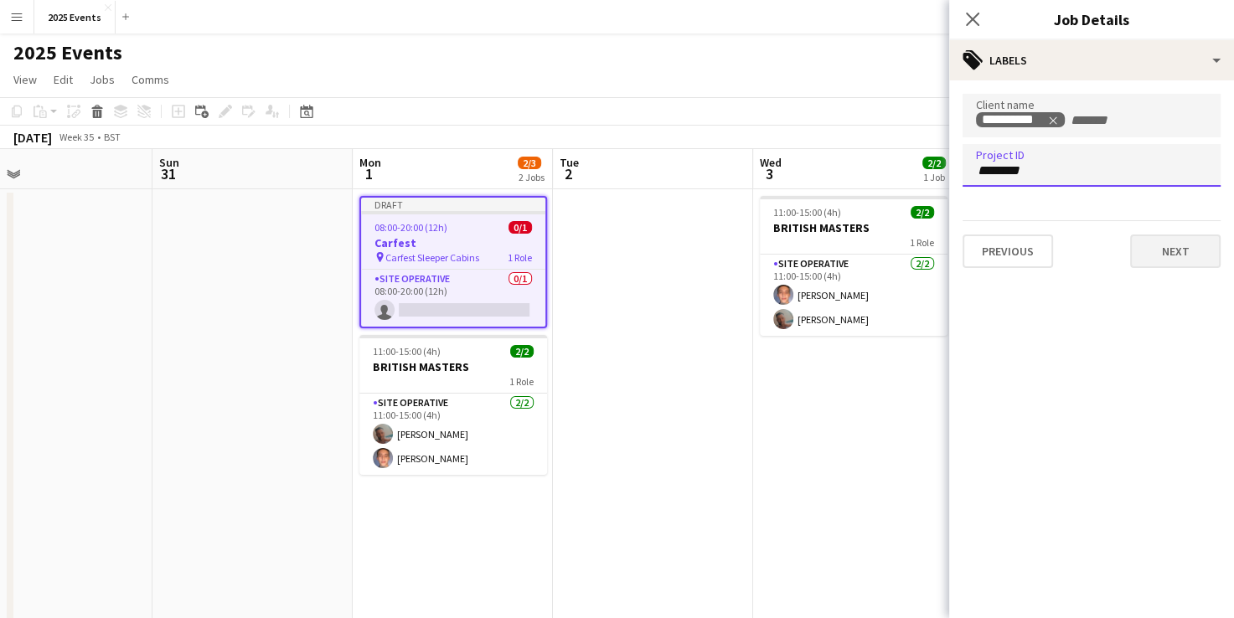
type input "*******"
click at [1189, 253] on button "Next" at bounding box center [1176, 252] width 91 height 34
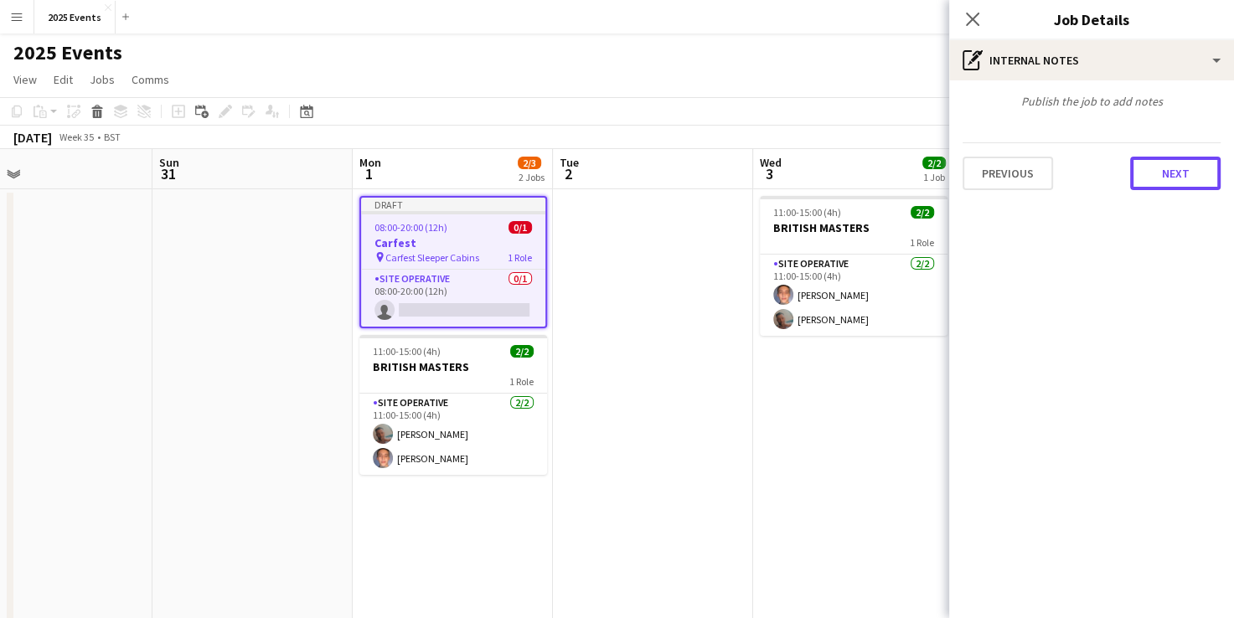
click at [1177, 173] on button "Next" at bounding box center [1176, 174] width 91 height 34
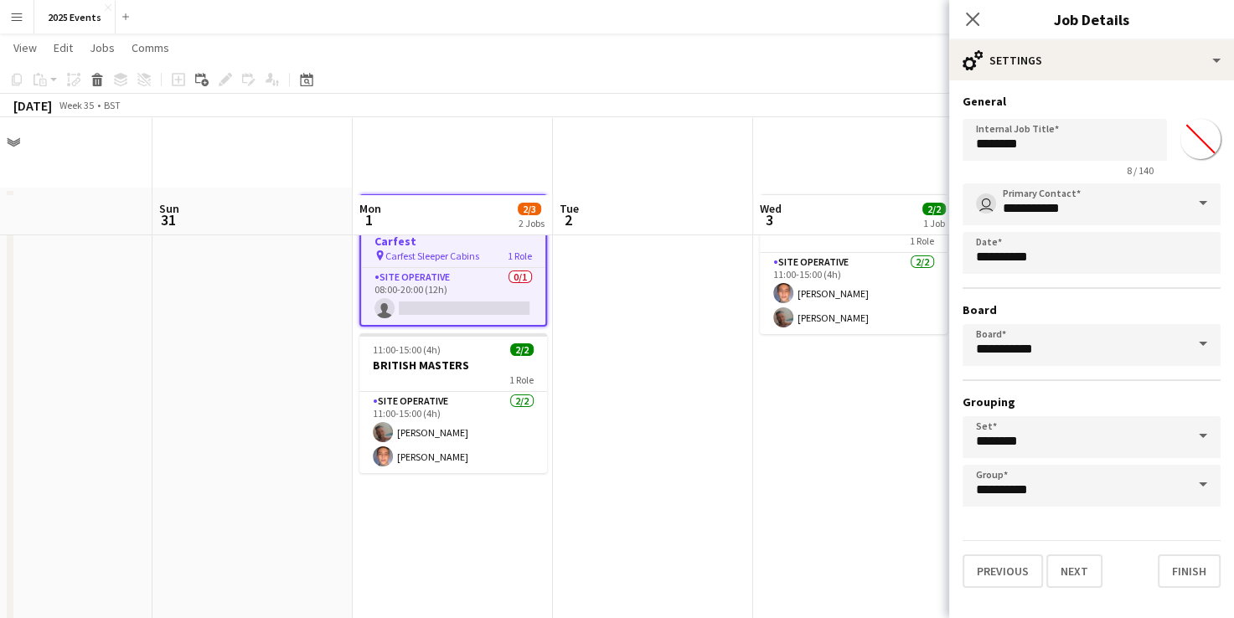
scroll to position [226, 0]
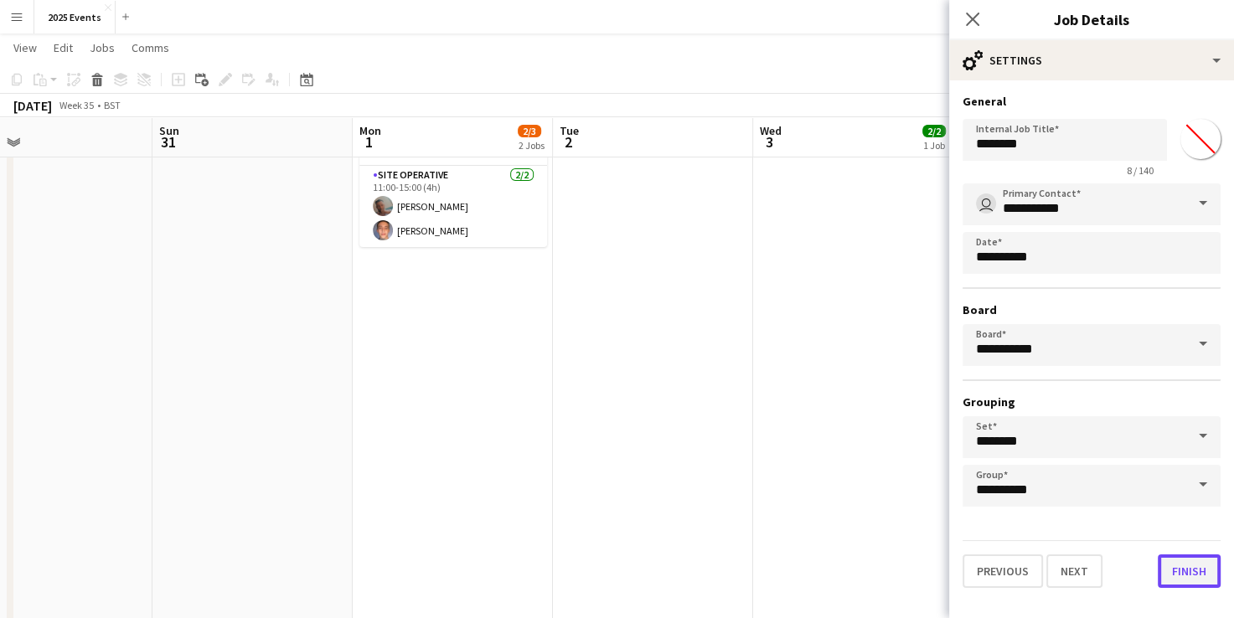
click at [1178, 582] on button "Finish" at bounding box center [1189, 572] width 63 height 34
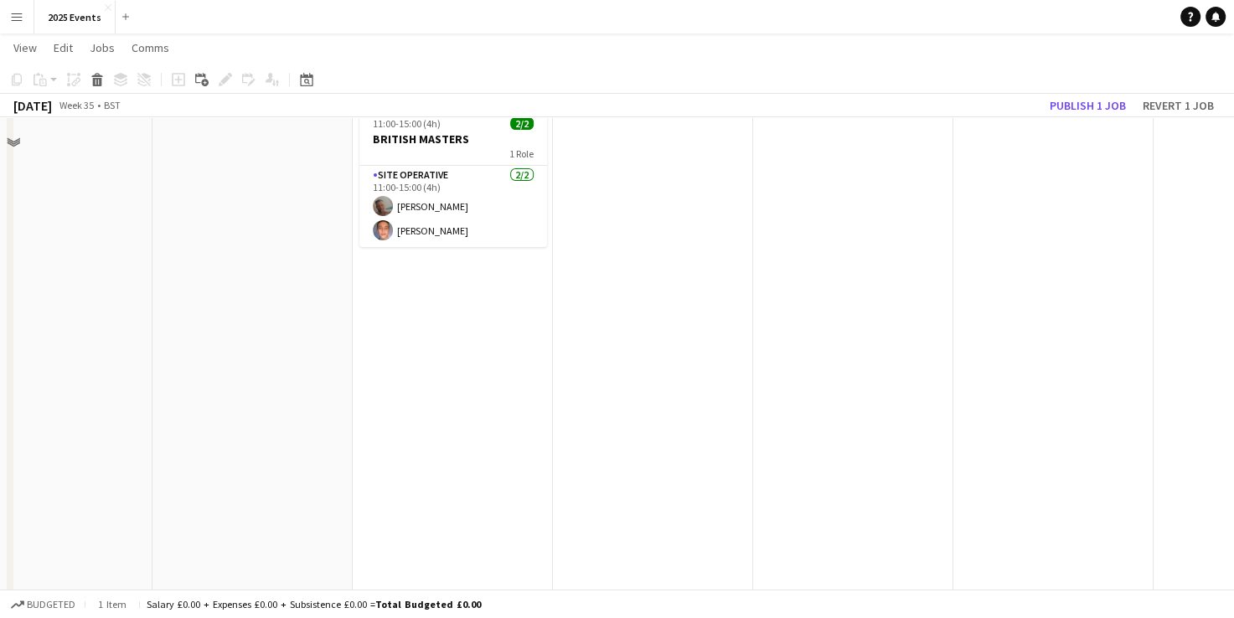
scroll to position [0, 0]
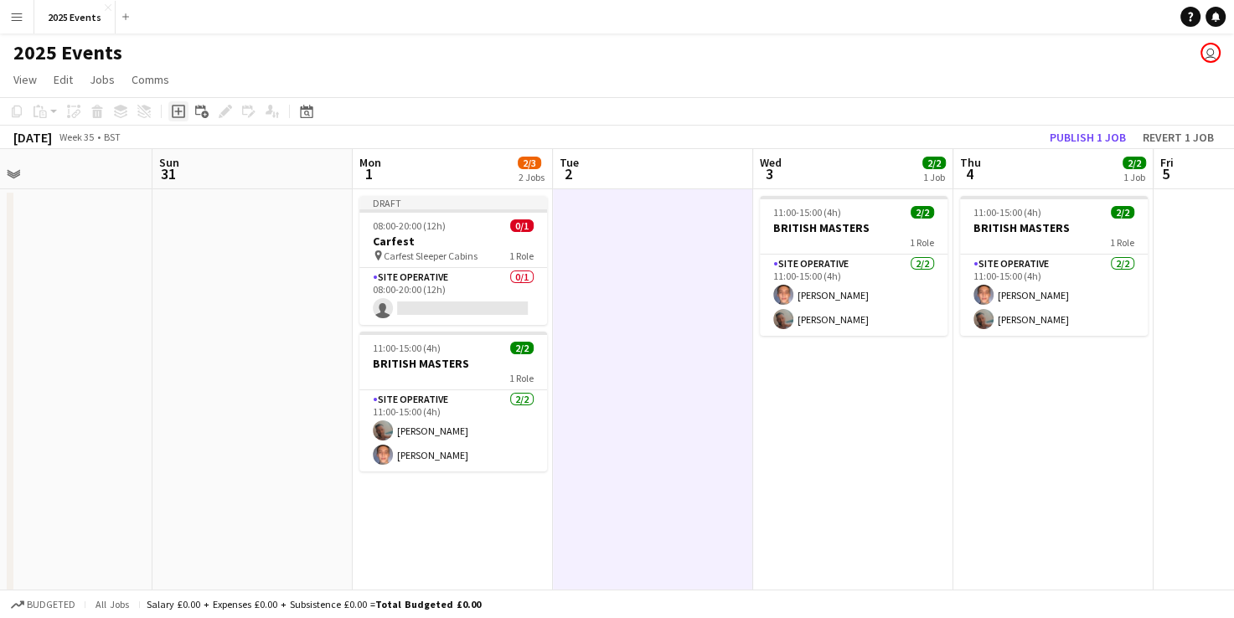
click at [182, 109] on icon "Add job" at bounding box center [178, 111] width 13 height 13
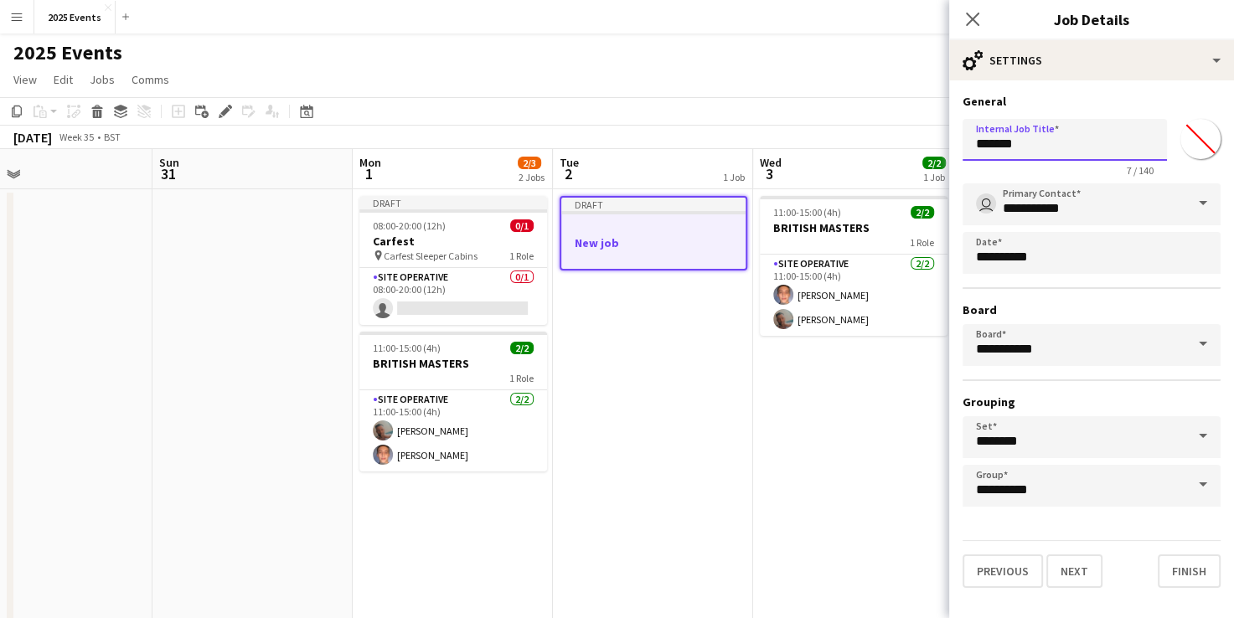
click at [1031, 150] on input "*******" at bounding box center [1065, 140] width 204 height 42
type input "*"
type input "*******"
click at [1079, 563] on button "Next" at bounding box center [1075, 572] width 56 height 34
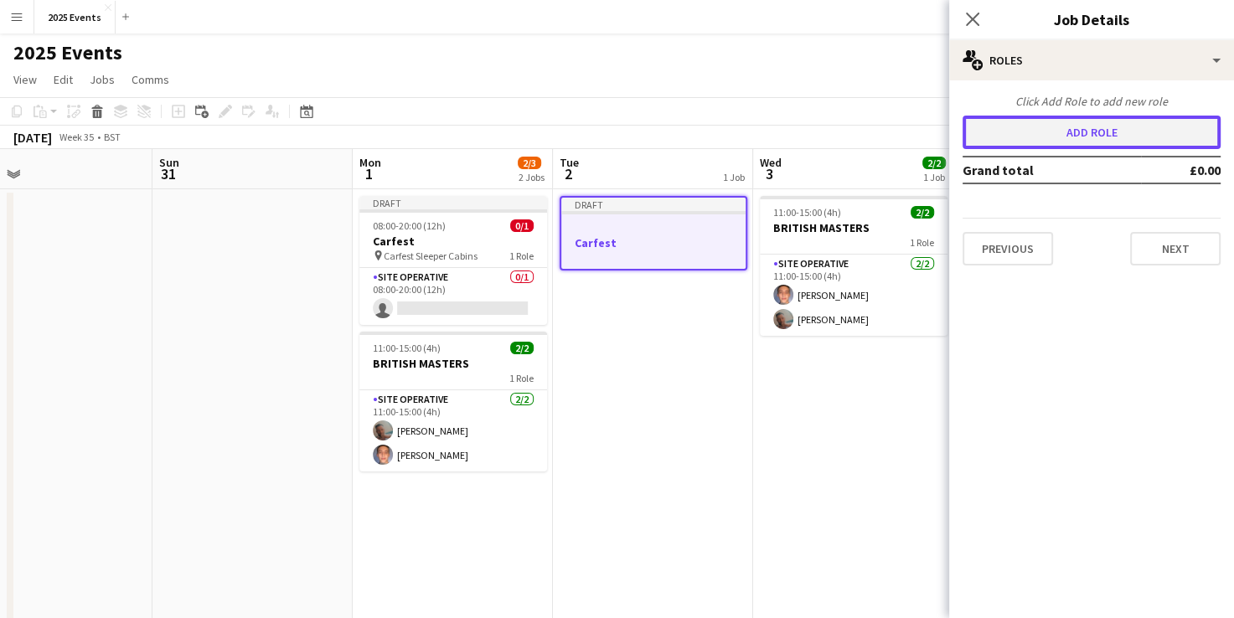
click at [1069, 131] on button "Add role" at bounding box center [1092, 133] width 258 height 34
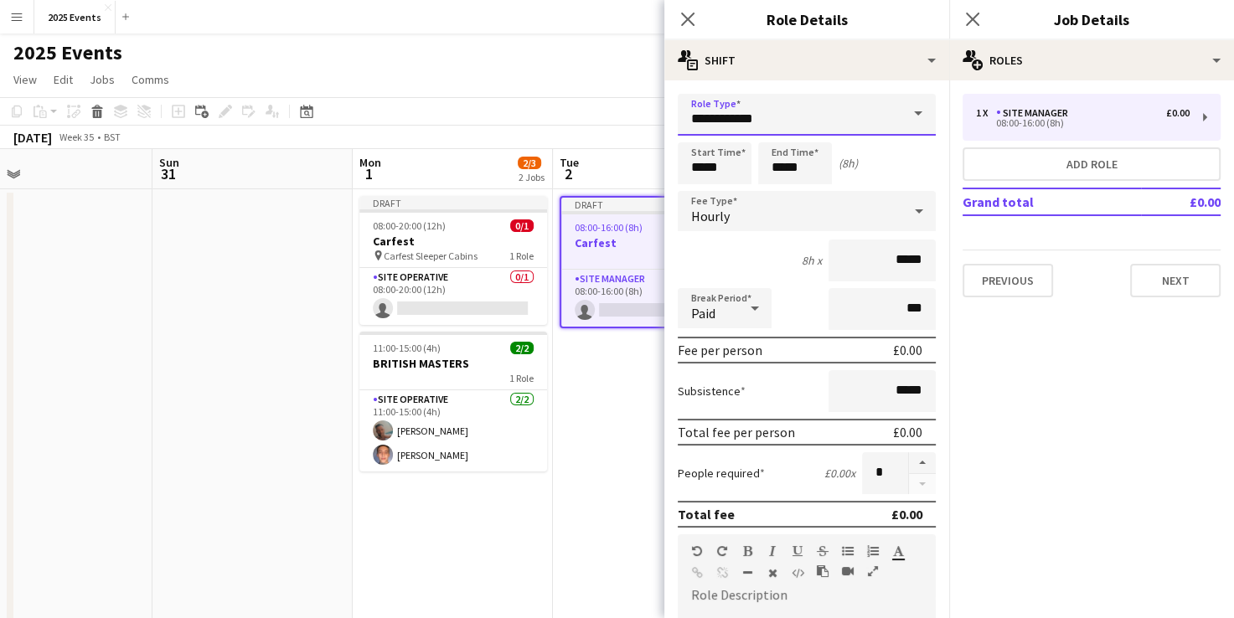
click at [845, 110] on input "**********" at bounding box center [807, 115] width 258 height 42
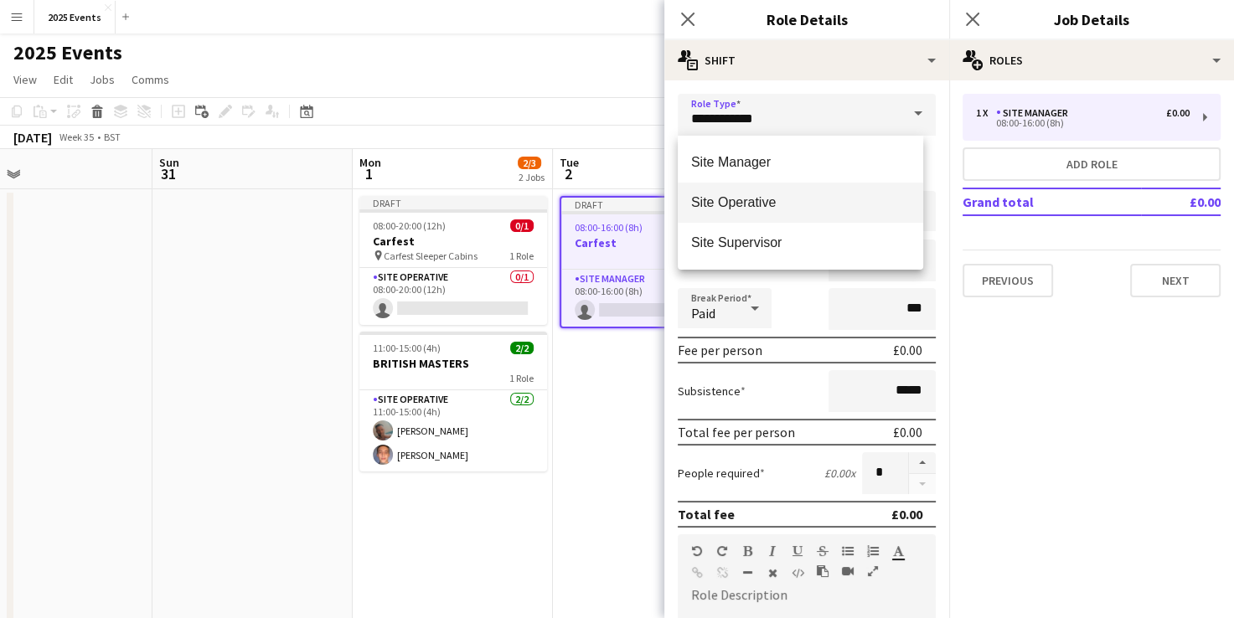
click at [749, 210] on span "Site Operative" at bounding box center [800, 202] width 219 height 16
type input "**********"
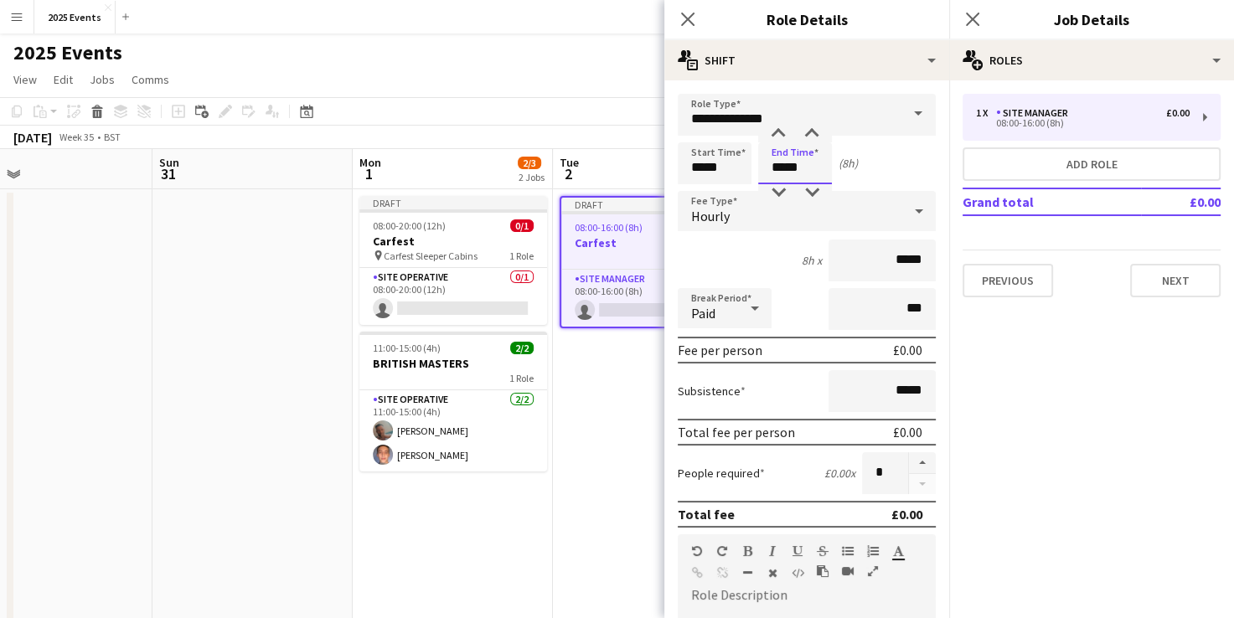
click at [784, 169] on input "*****" at bounding box center [795, 163] width 74 height 42
type input "*****"
click at [762, 308] on icon at bounding box center [755, 309] width 20 height 34
click at [721, 401] on span "Unpaid" at bounding box center [724, 397] width 67 height 16
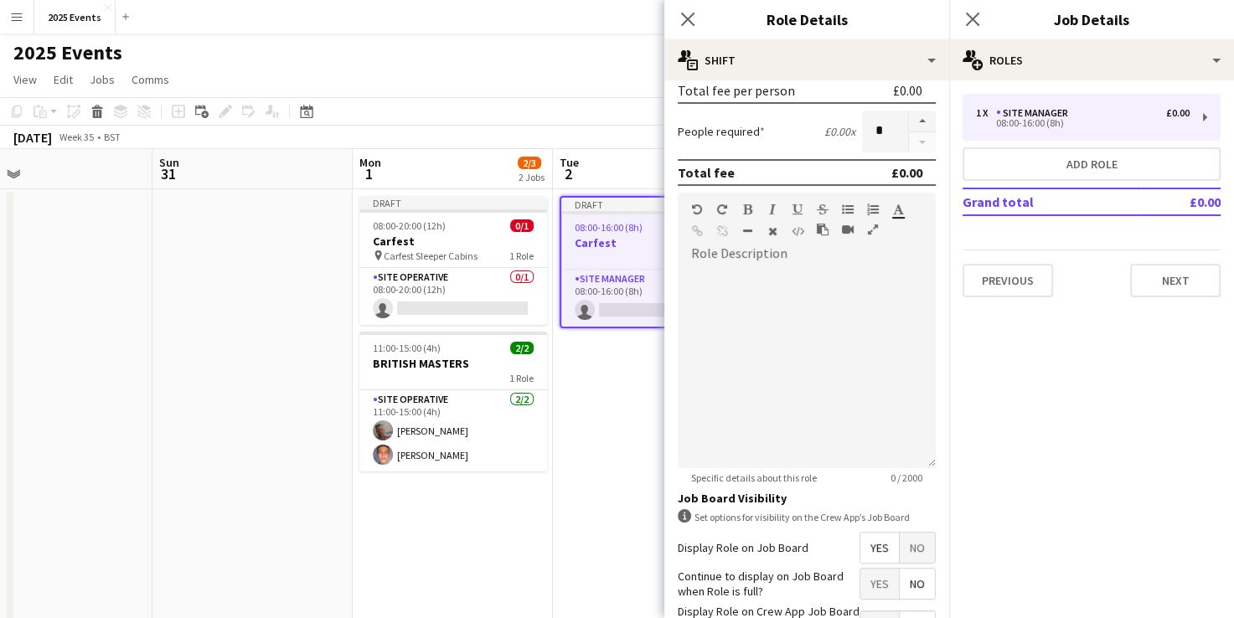
scroll to position [463, 0]
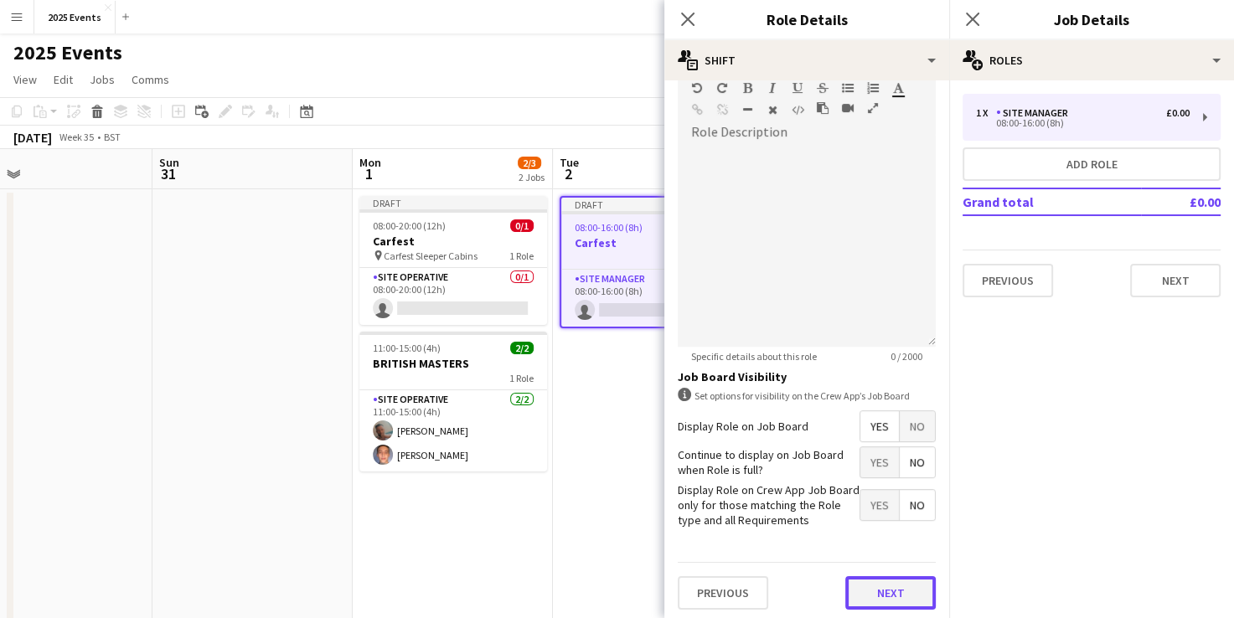
click at [872, 585] on button "Next" at bounding box center [891, 594] width 91 height 34
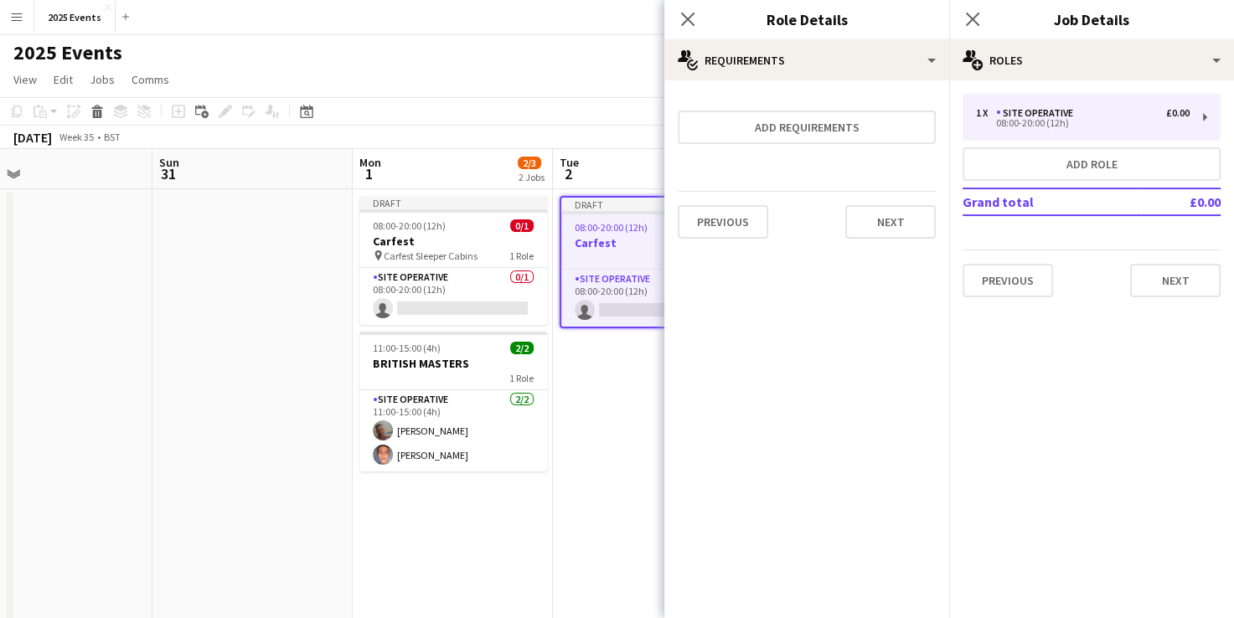
scroll to position [0, 0]
click at [886, 220] on button "Next" at bounding box center [891, 222] width 91 height 34
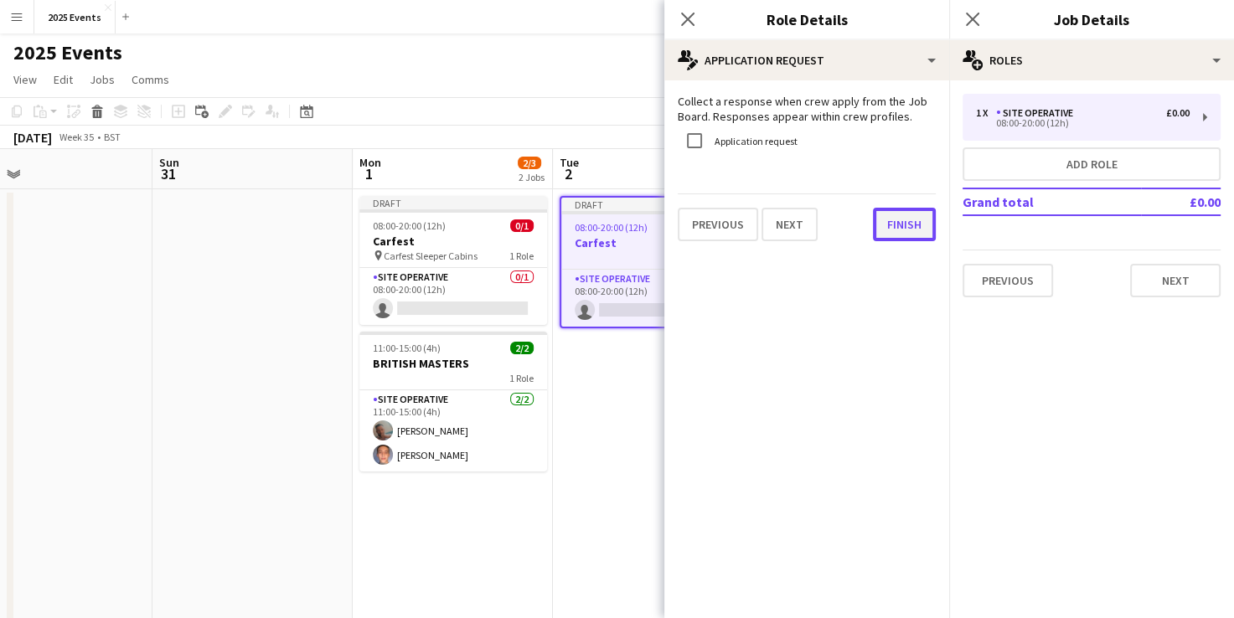
click at [912, 225] on button "Finish" at bounding box center [904, 225] width 63 height 34
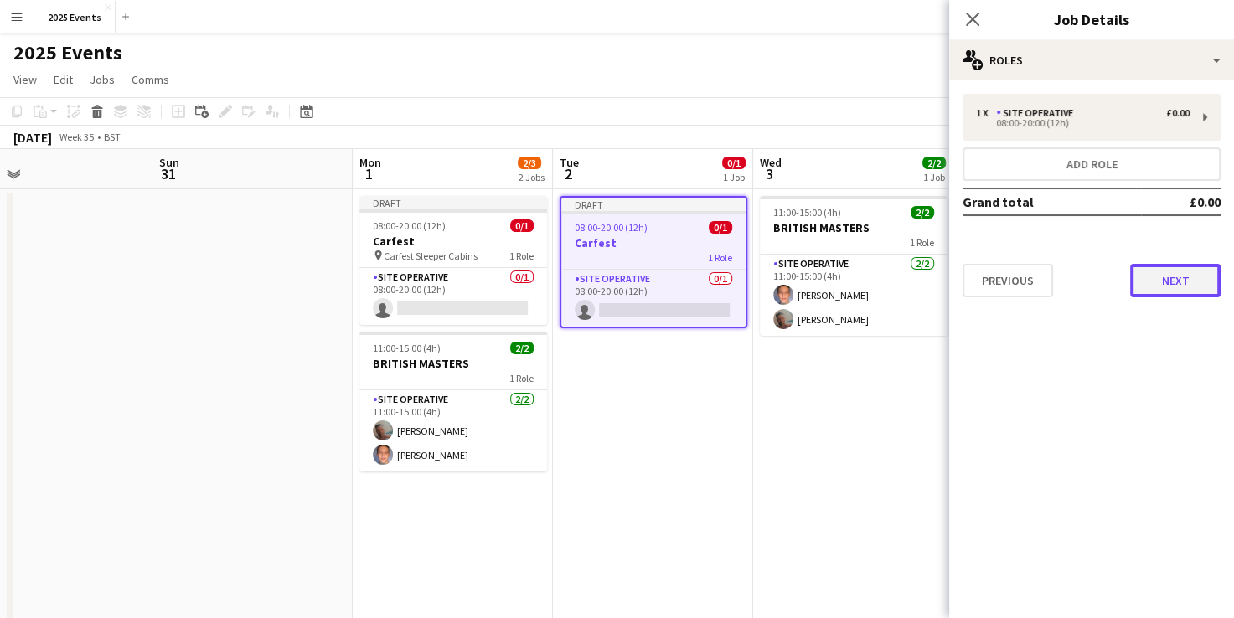
click at [1143, 270] on button "Next" at bounding box center [1176, 281] width 91 height 34
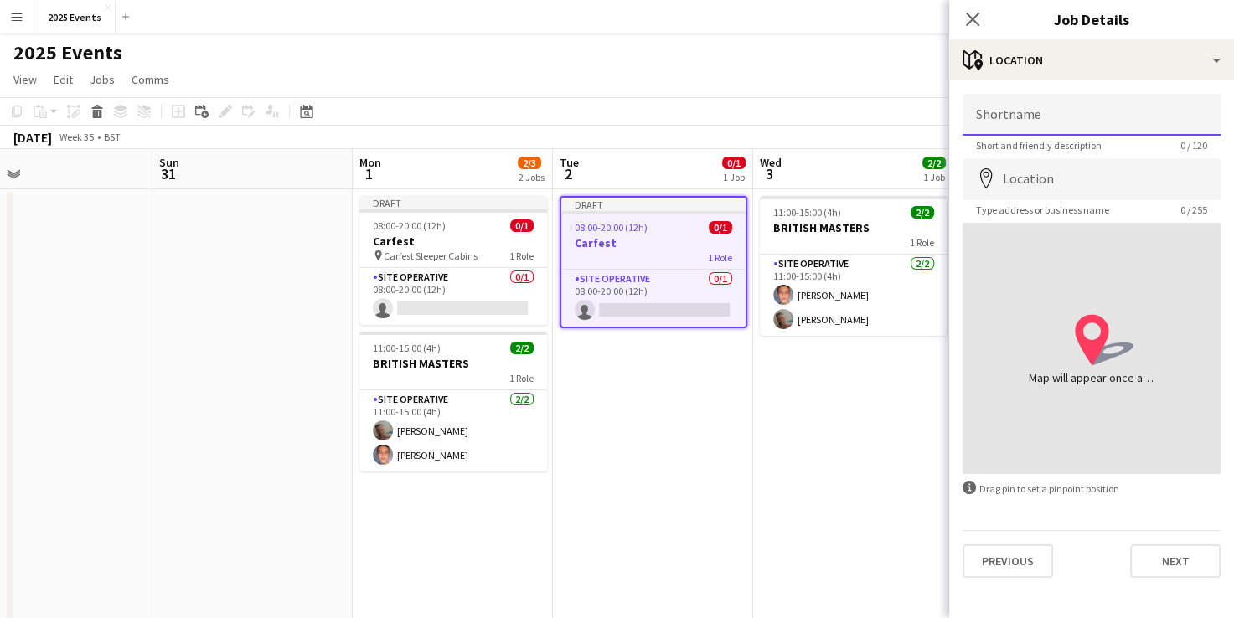
click at [1121, 106] on input "Shortname" at bounding box center [1092, 115] width 258 height 42
type input "**********"
click at [1060, 184] on input "Location" at bounding box center [1092, 179] width 258 height 42
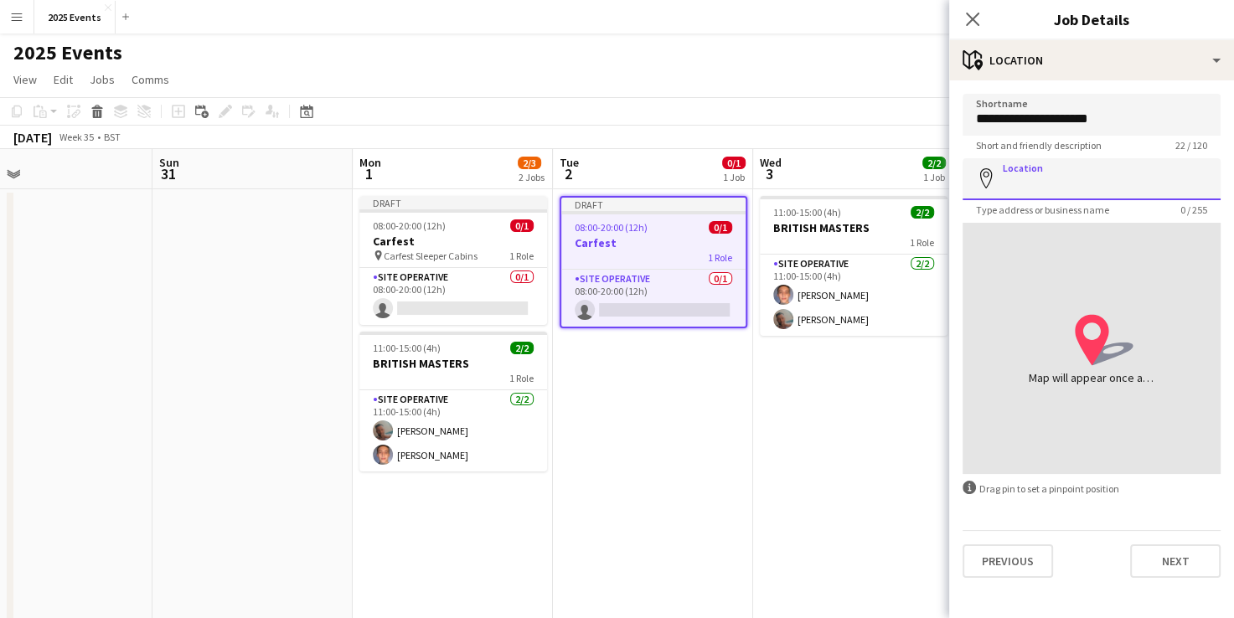
paste input "**********"
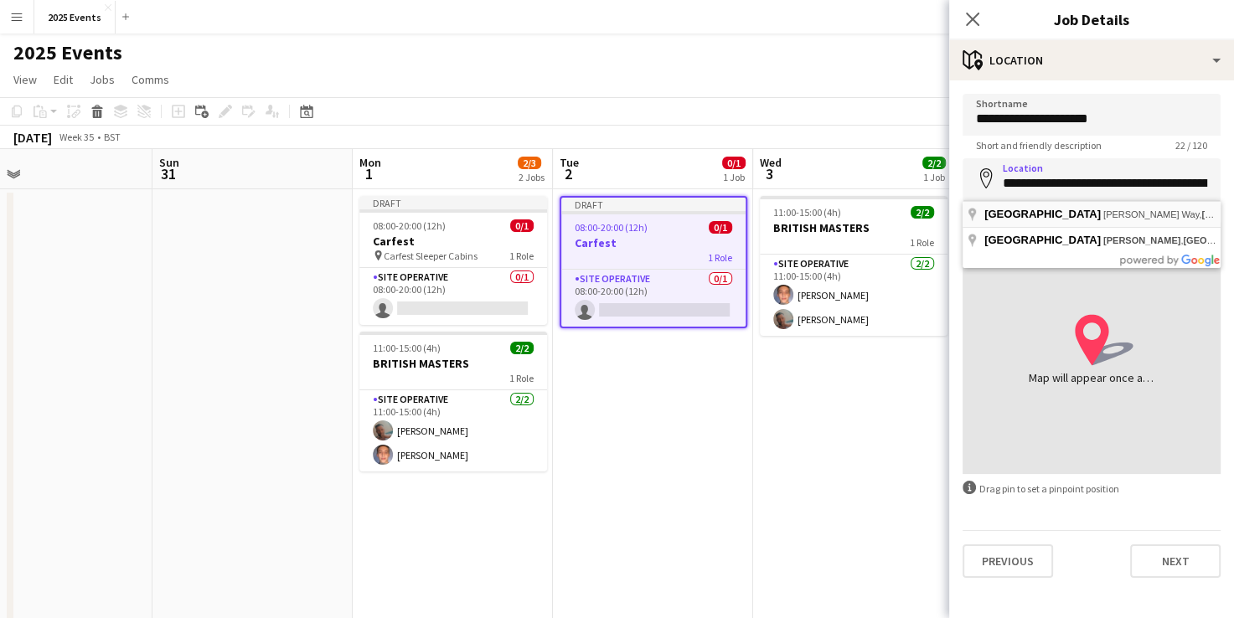
type input "**********"
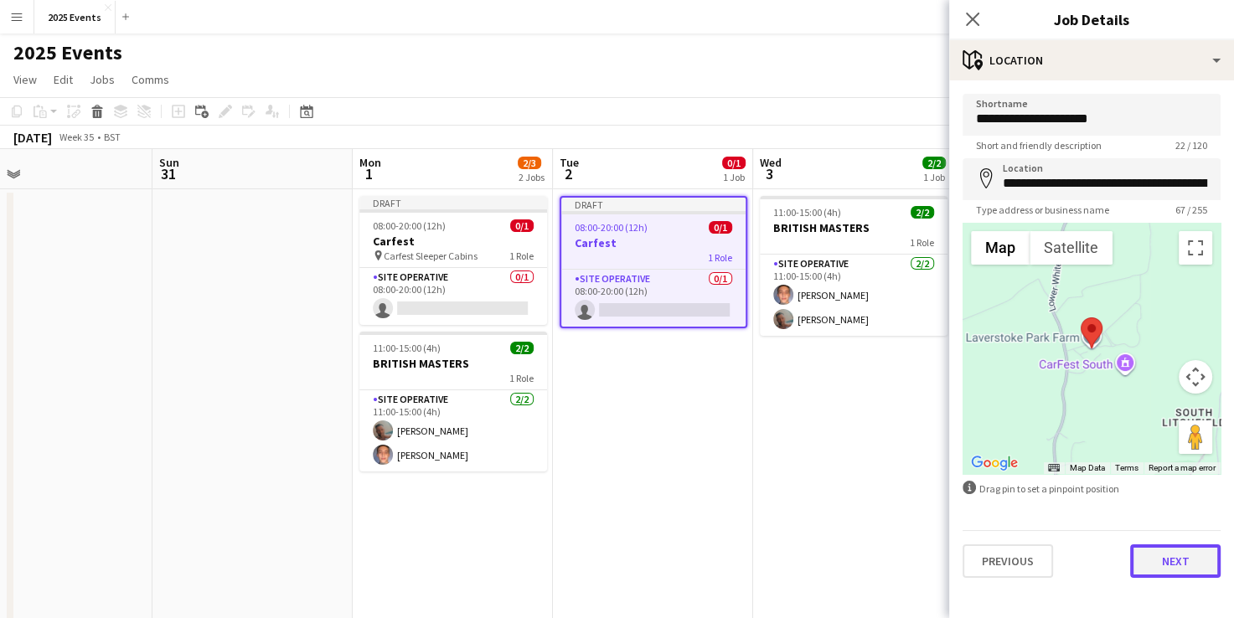
click at [1173, 551] on button "Next" at bounding box center [1176, 562] width 91 height 34
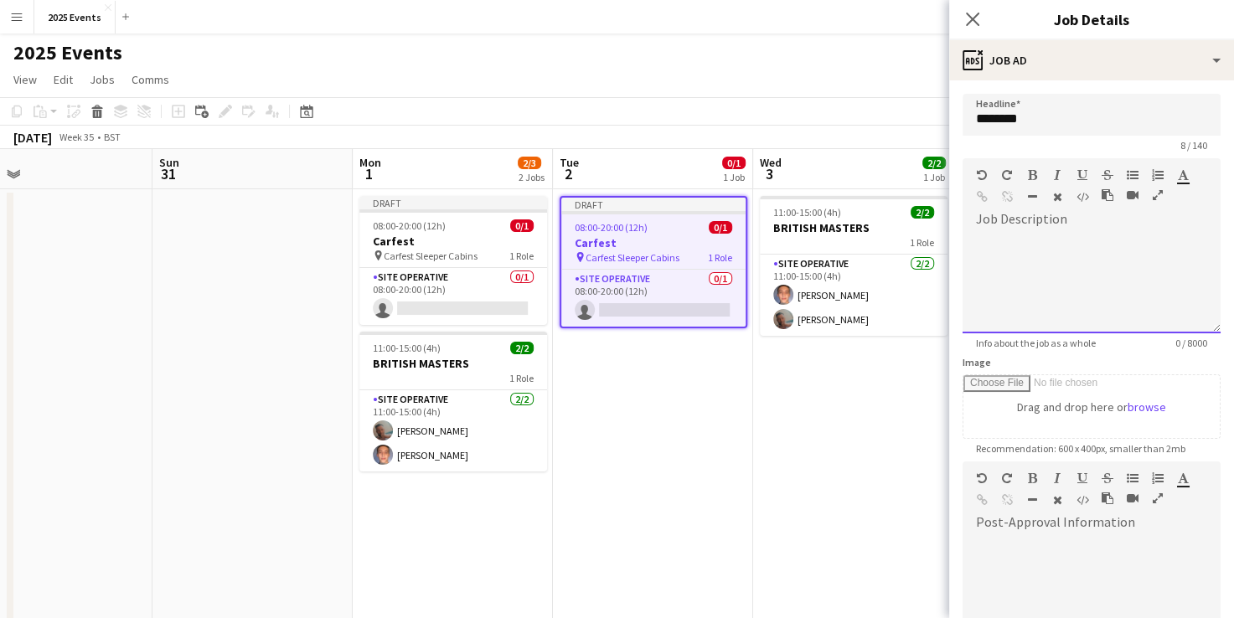
click at [1055, 233] on div at bounding box center [1092, 283] width 258 height 101
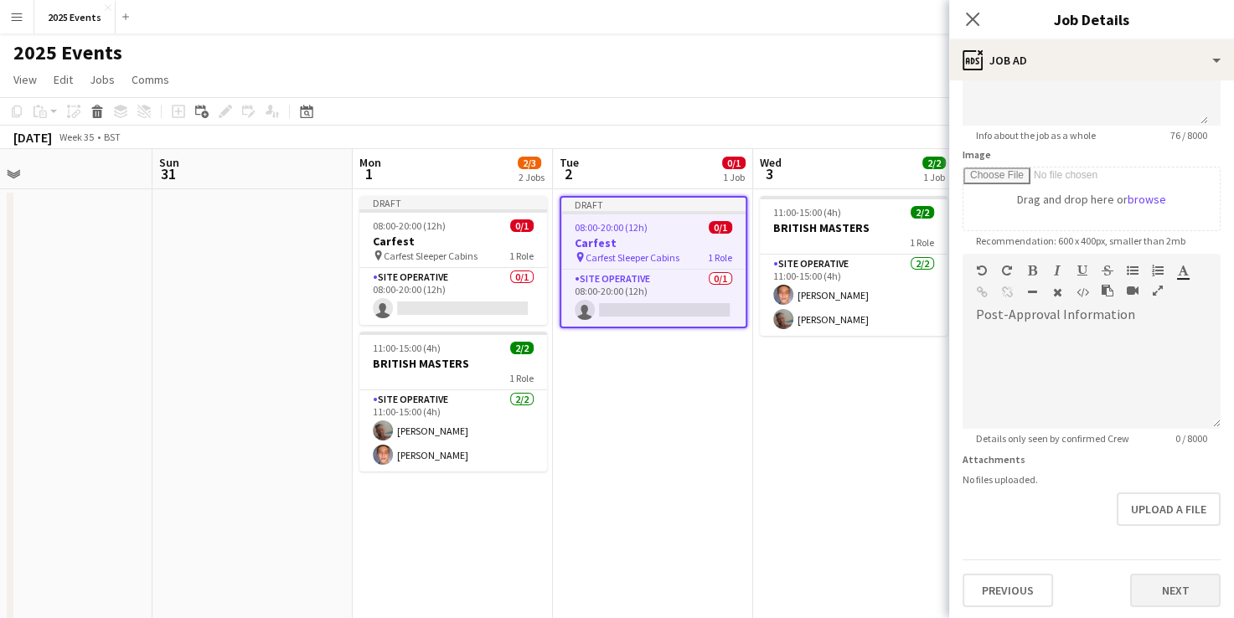
click at [1167, 572] on div "Previous Next" at bounding box center [1092, 584] width 258 height 48
click at [1167, 586] on button "Next" at bounding box center [1176, 591] width 91 height 34
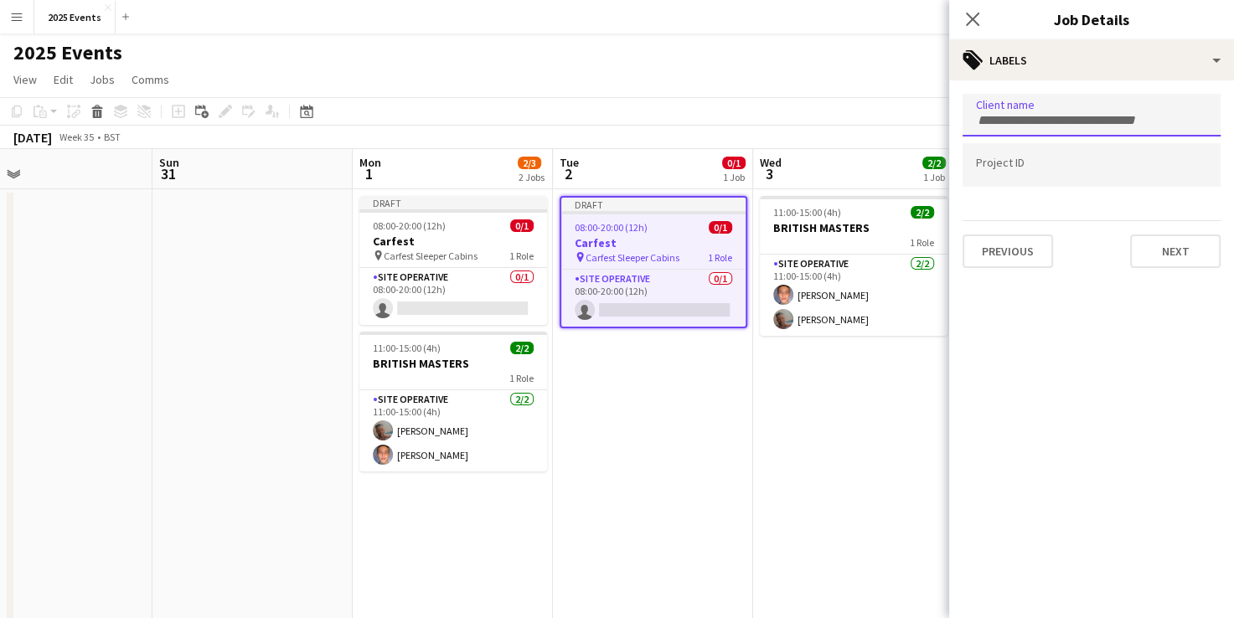
click at [1086, 107] on div at bounding box center [1092, 115] width 258 height 43
type input "****"
click at [1032, 159] on div "Site Equip" at bounding box center [1092, 167] width 258 height 40
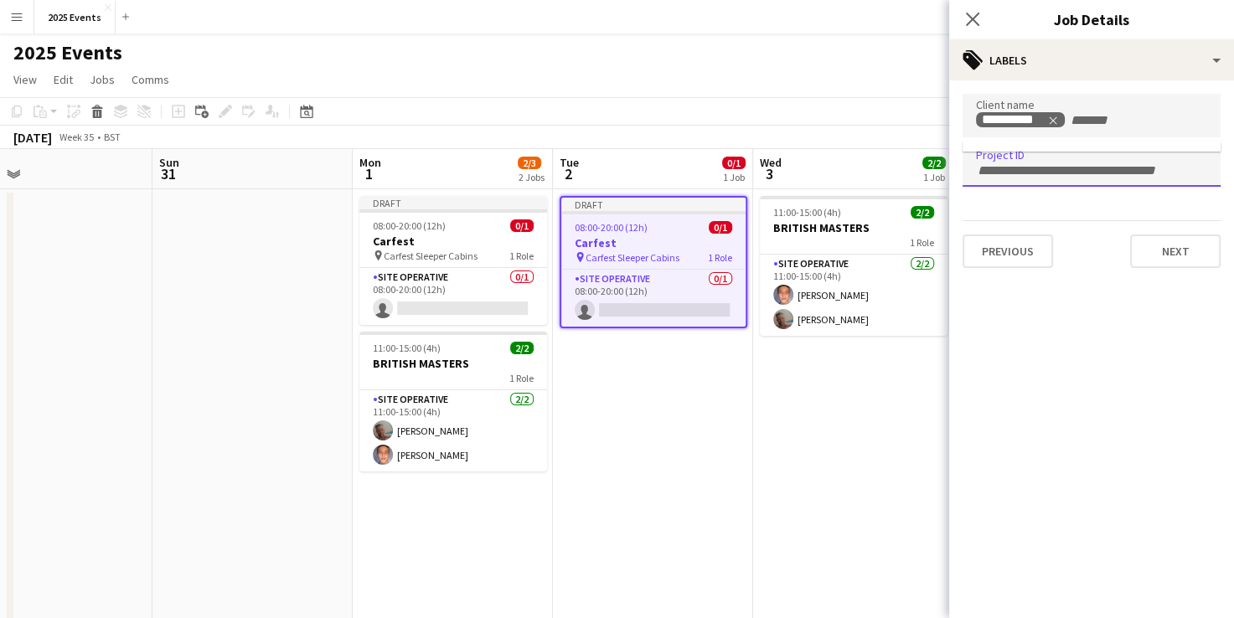
click at [1022, 178] on div at bounding box center [1092, 165] width 258 height 43
type input "*******"
click at [1167, 257] on button "Next" at bounding box center [1176, 252] width 91 height 34
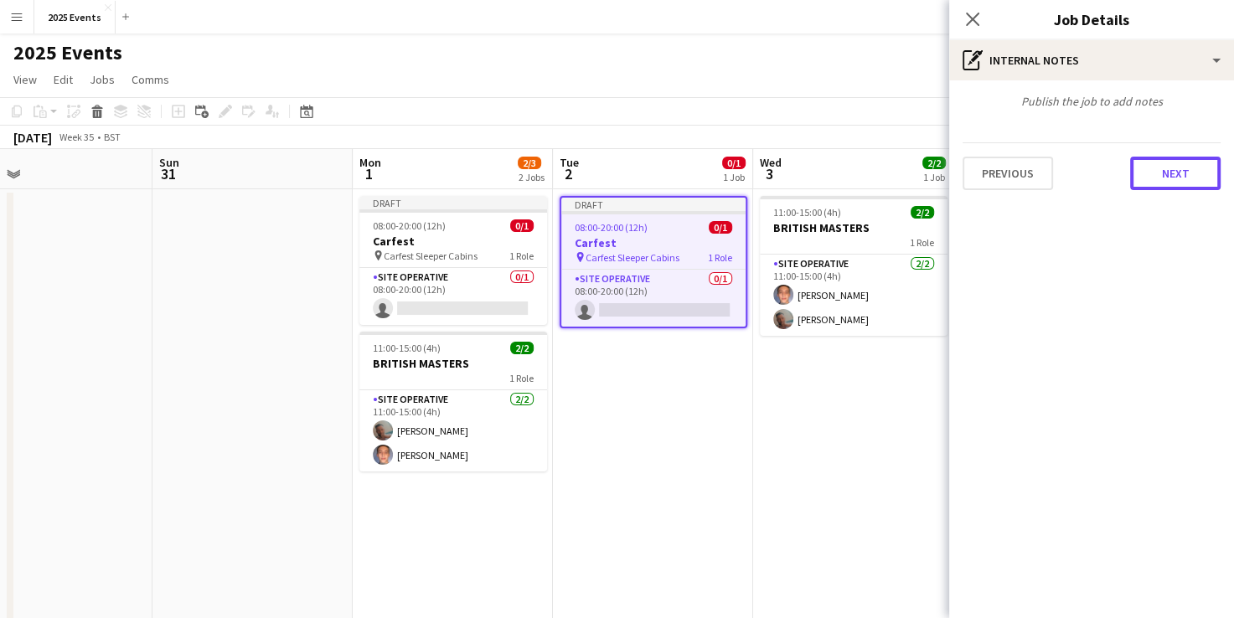
click at [1193, 163] on button "Next" at bounding box center [1176, 174] width 91 height 34
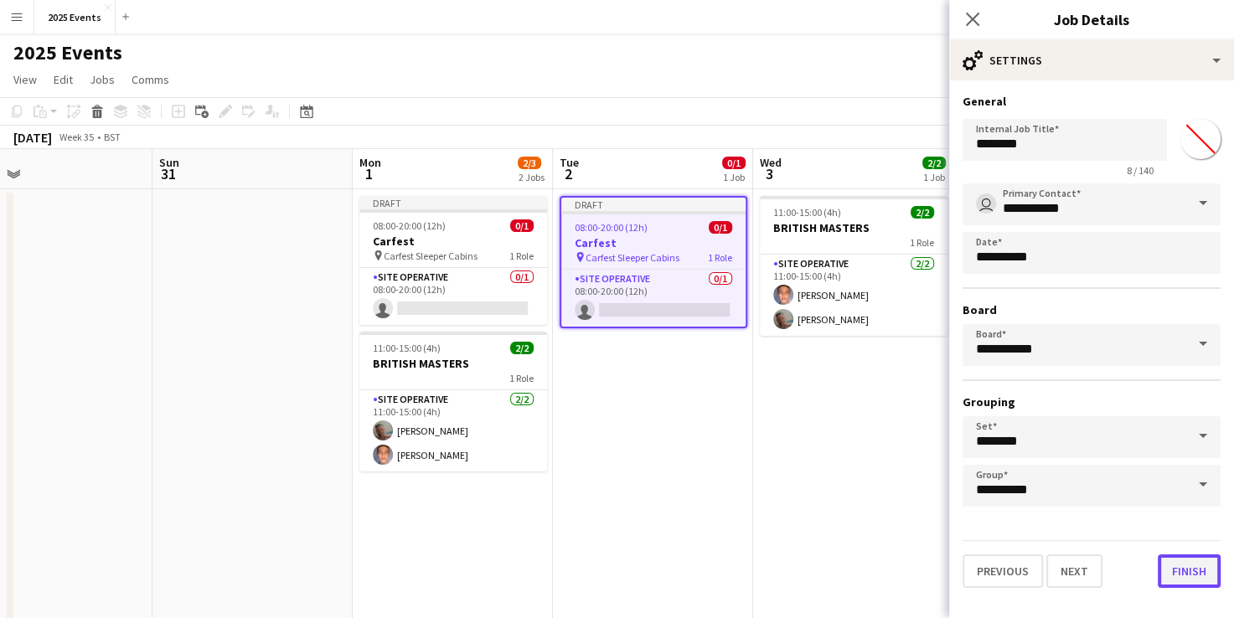
click at [1177, 565] on button "Finish" at bounding box center [1189, 572] width 63 height 34
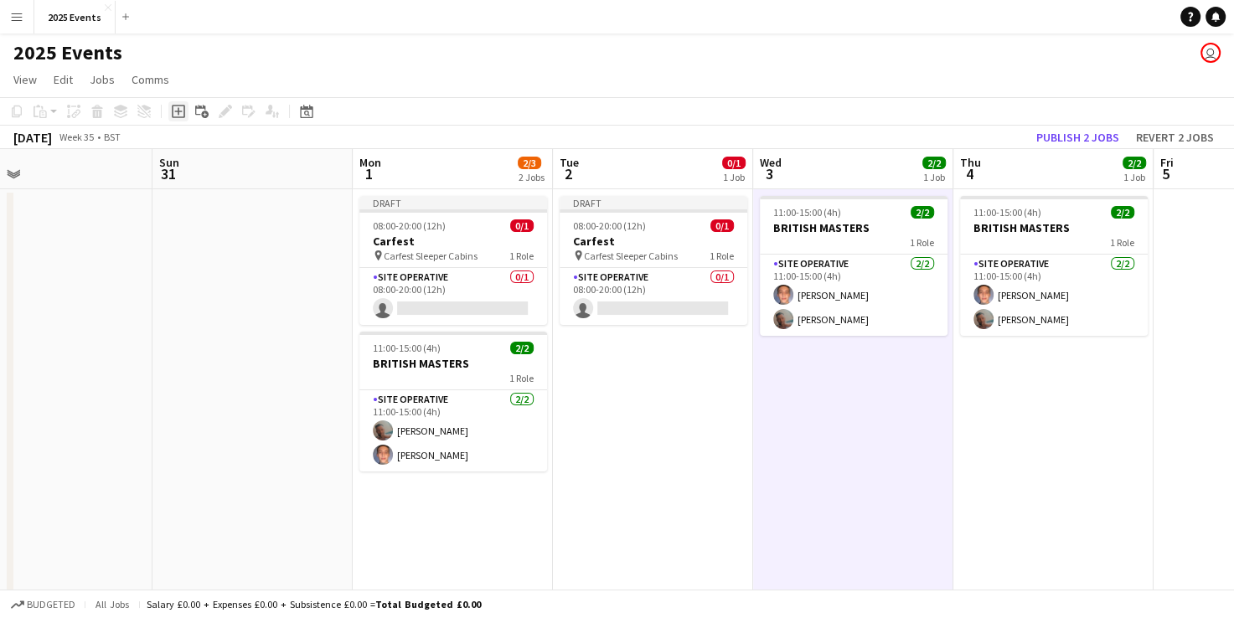
click at [179, 109] on icon "Add job" at bounding box center [178, 111] width 13 height 13
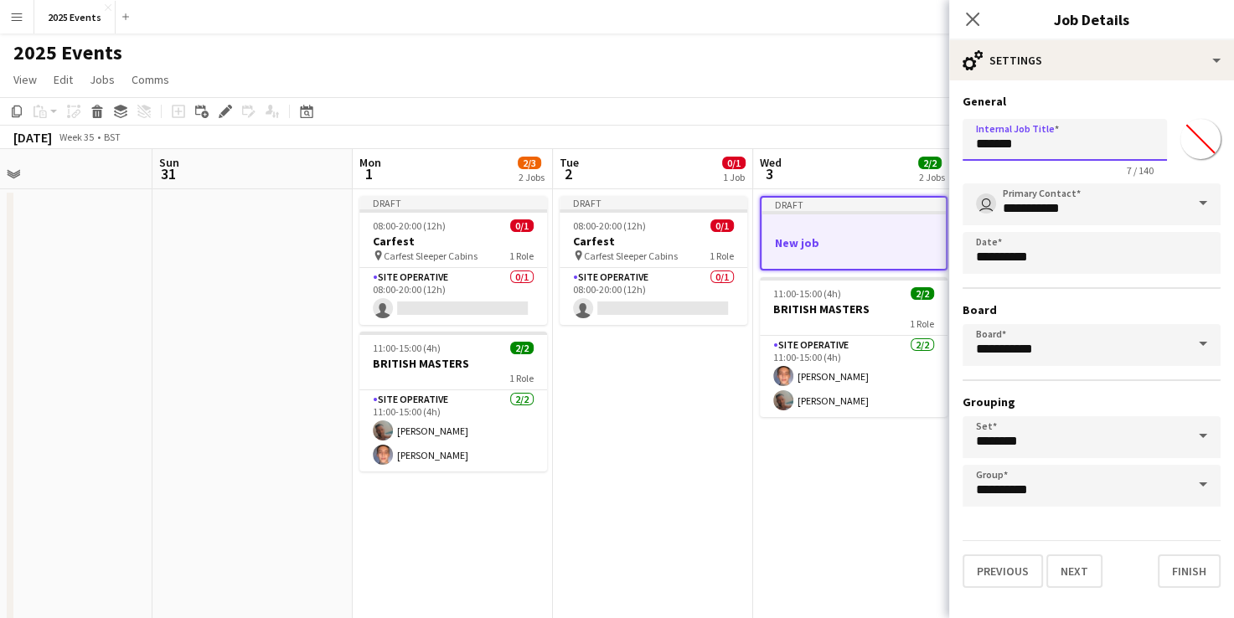
drag, startPoint x: 1029, startPoint y: 149, endPoint x: 875, endPoint y: 168, distance: 155.4
type input "*******"
click at [1084, 558] on button "Next" at bounding box center [1075, 572] width 56 height 34
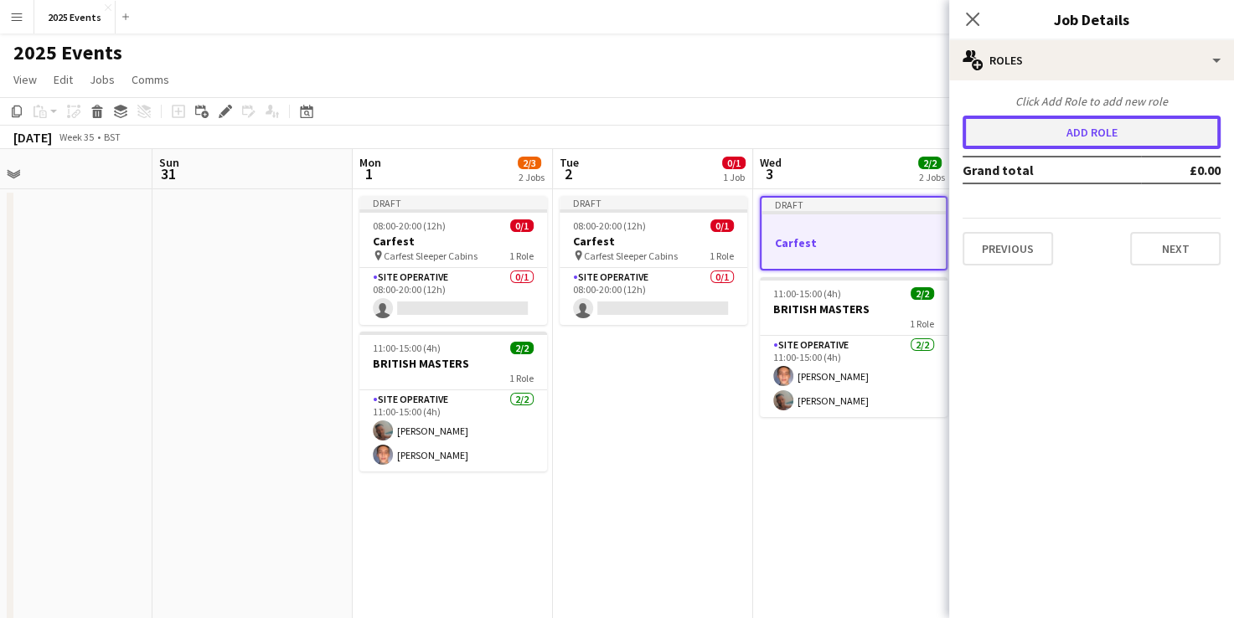
click at [1086, 122] on button "Add role" at bounding box center [1092, 133] width 258 height 34
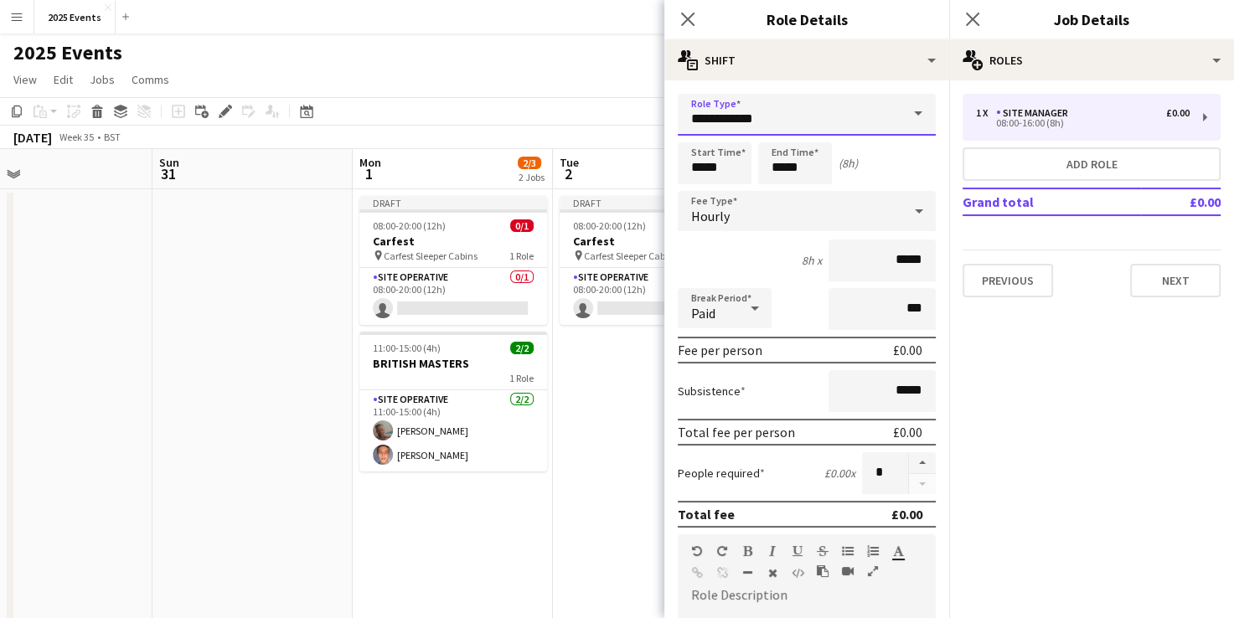
click at [788, 110] on input "**********" at bounding box center [807, 115] width 258 height 42
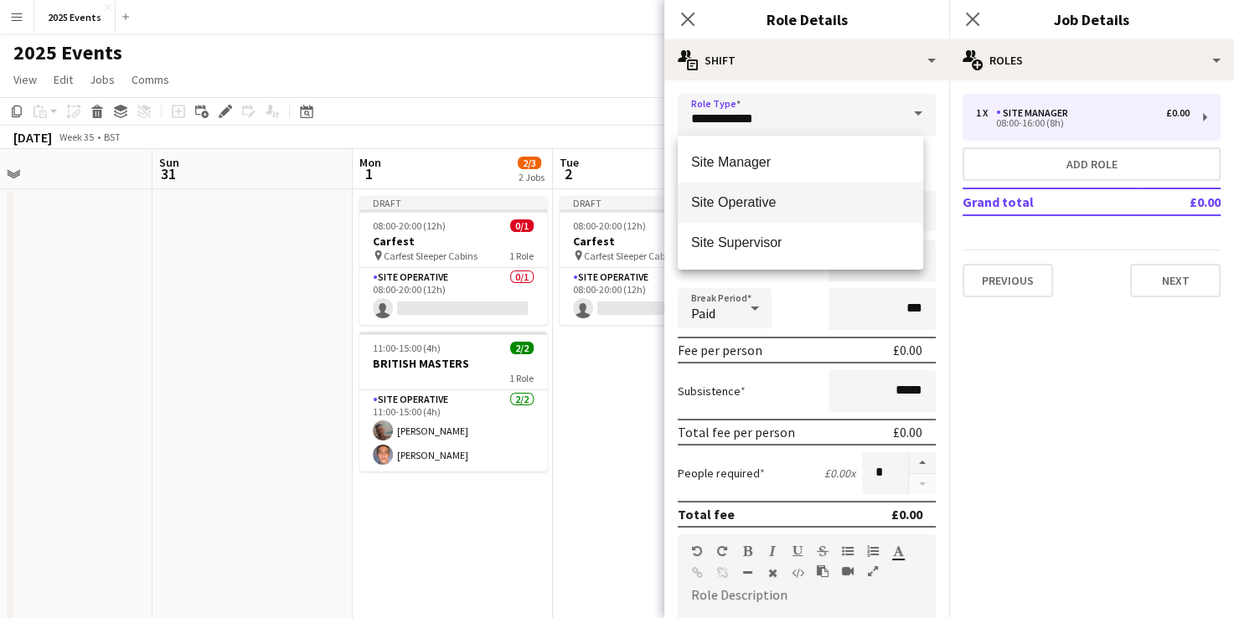
click at [797, 196] on span "Site Operative" at bounding box center [800, 202] width 219 height 16
type input "**********"
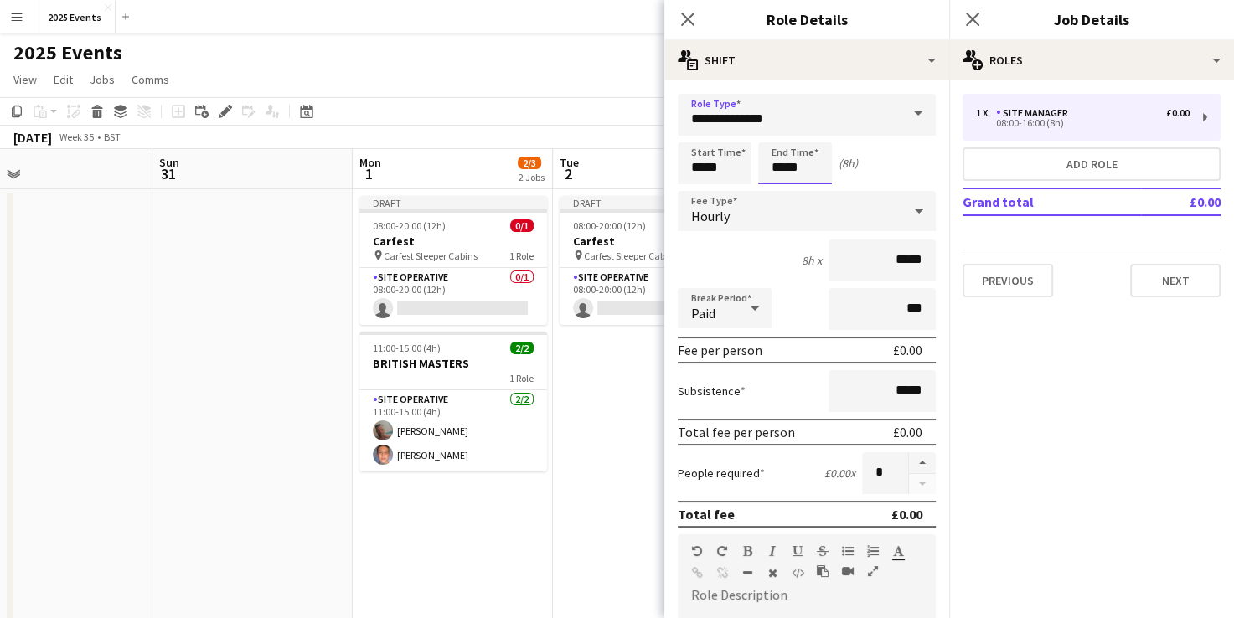
click at [784, 169] on input "*****" at bounding box center [795, 163] width 74 height 42
type input "*****"
click at [745, 299] on icon at bounding box center [755, 309] width 20 height 34
click at [729, 387] on mat-option "Unpaid" at bounding box center [725, 396] width 94 height 42
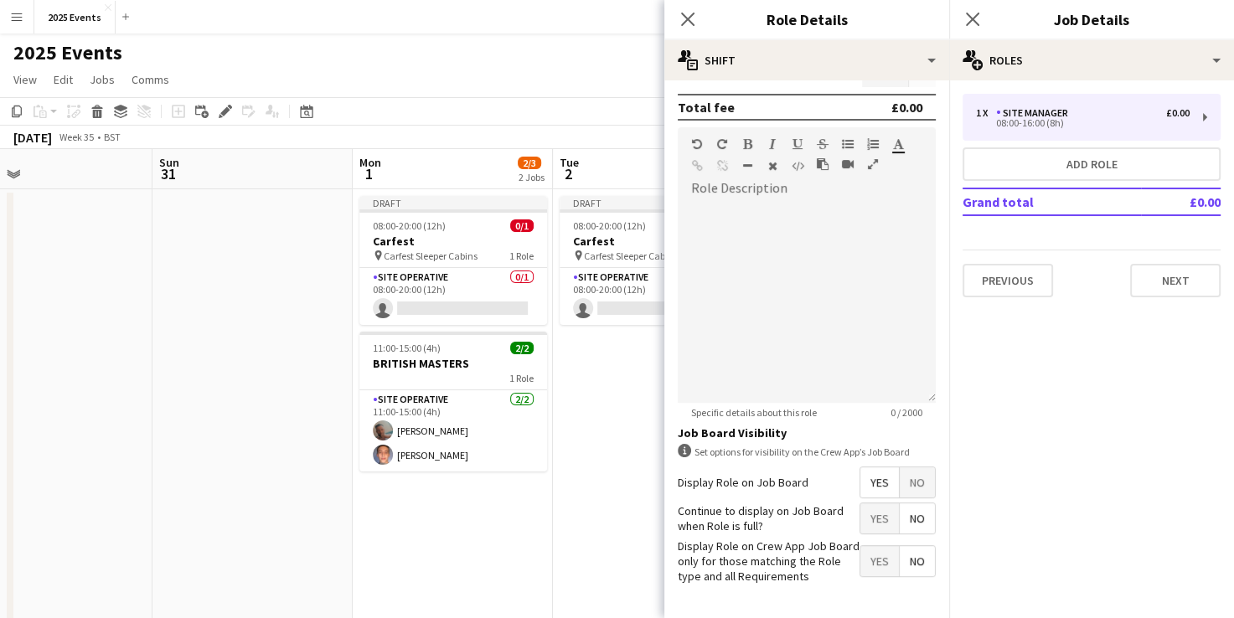
scroll to position [463, 0]
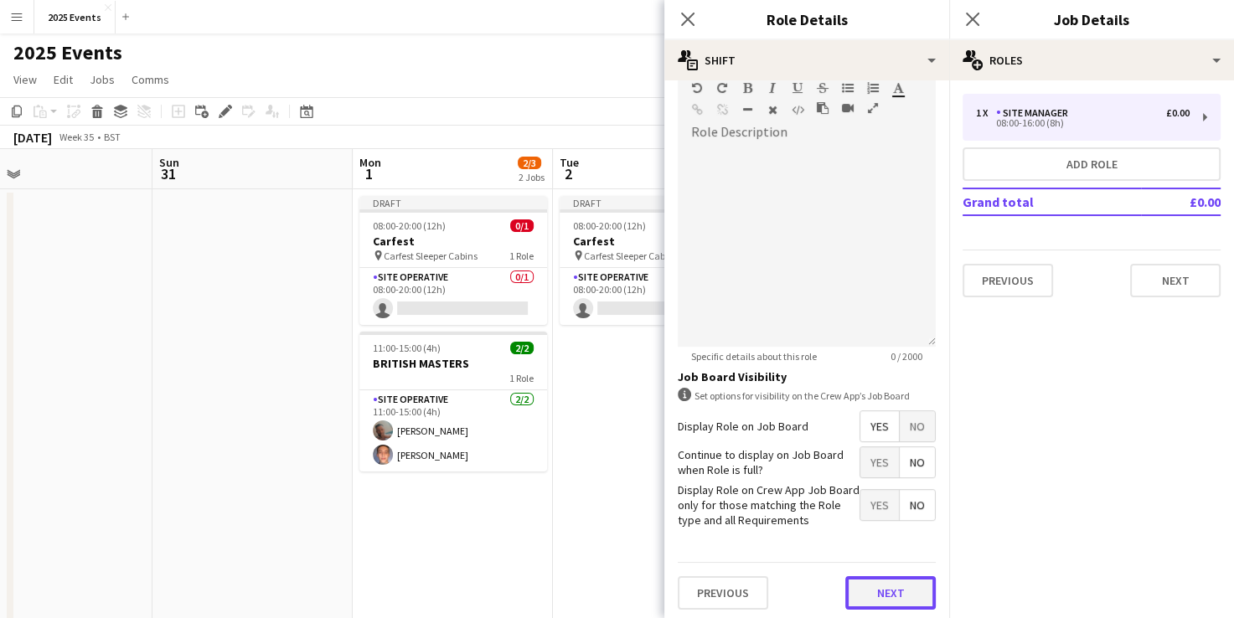
click at [872, 585] on button "Next" at bounding box center [891, 594] width 91 height 34
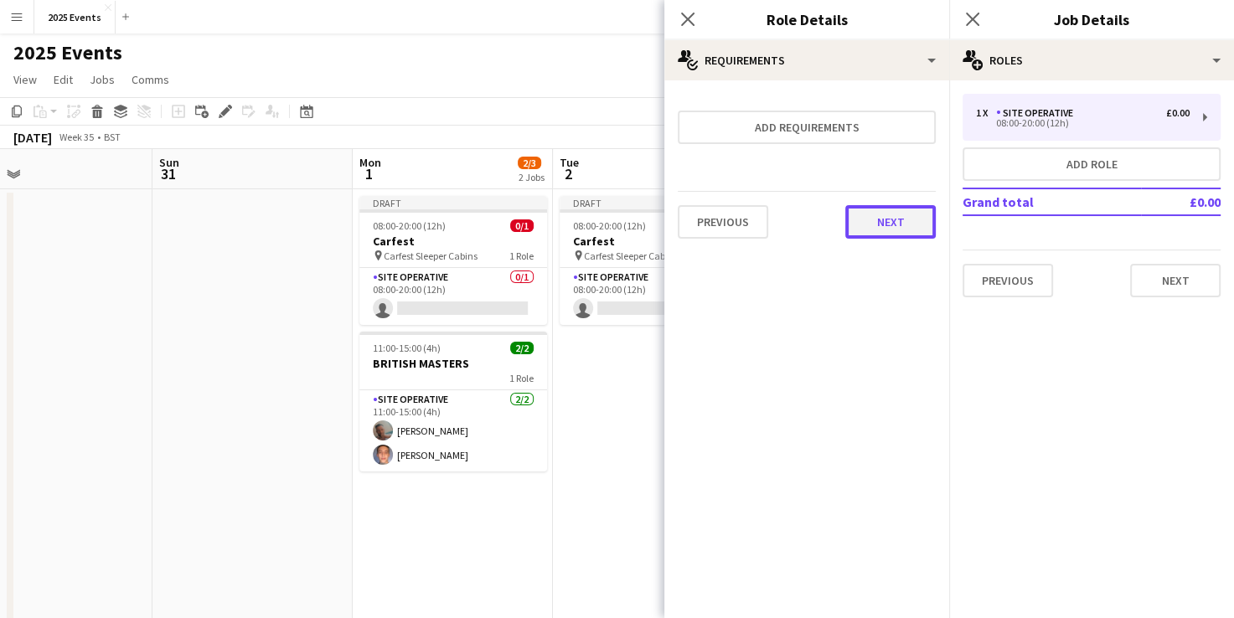
click at [898, 226] on button "Next" at bounding box center [891, 222] width 91 height 34
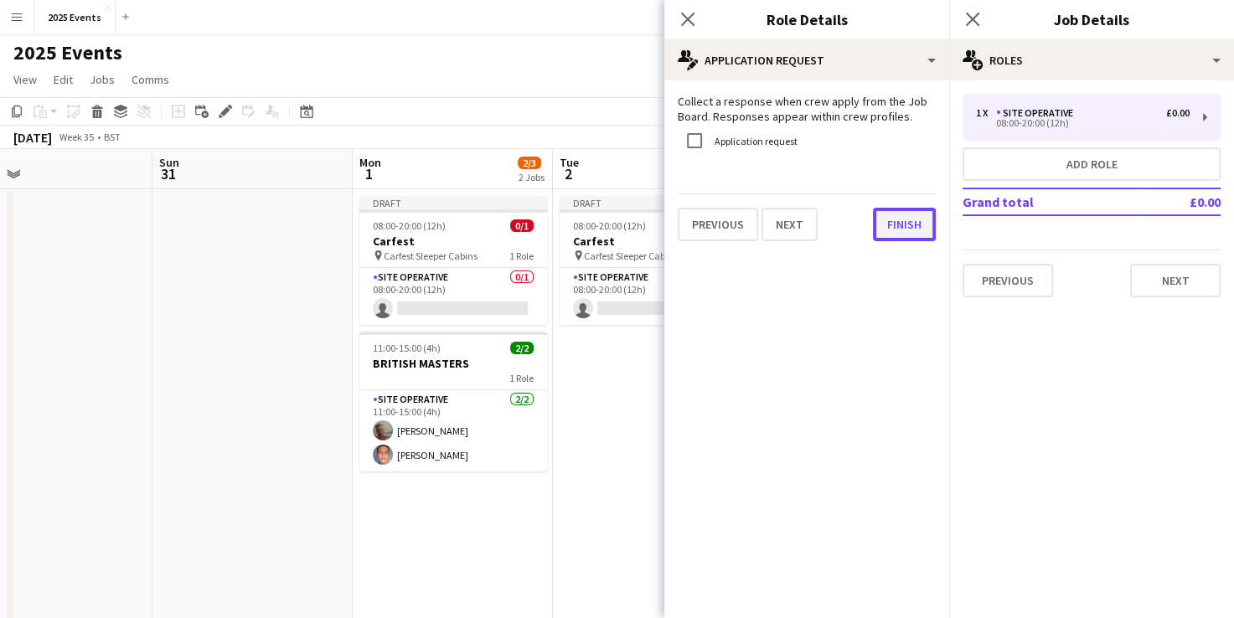
click at [892, 221] on button "Finish" at bounding box center [904, 225] width 63 height 34
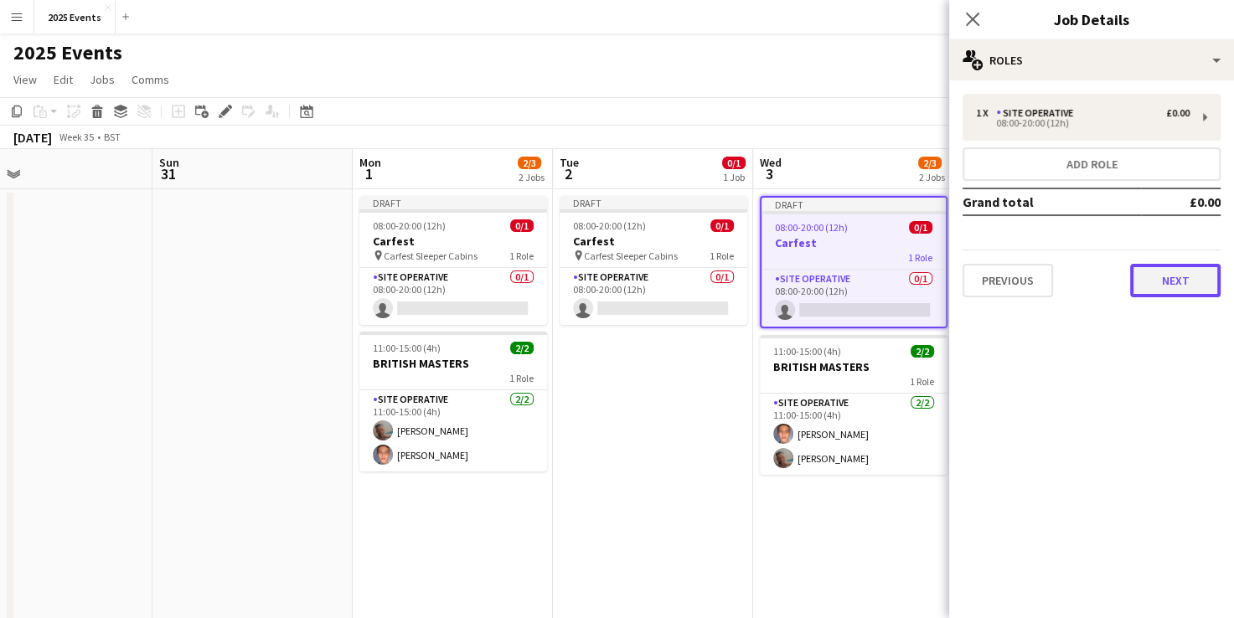
click at [1160, 282] on button "Next" at bounding box center [1176, 281] width 91 height 34
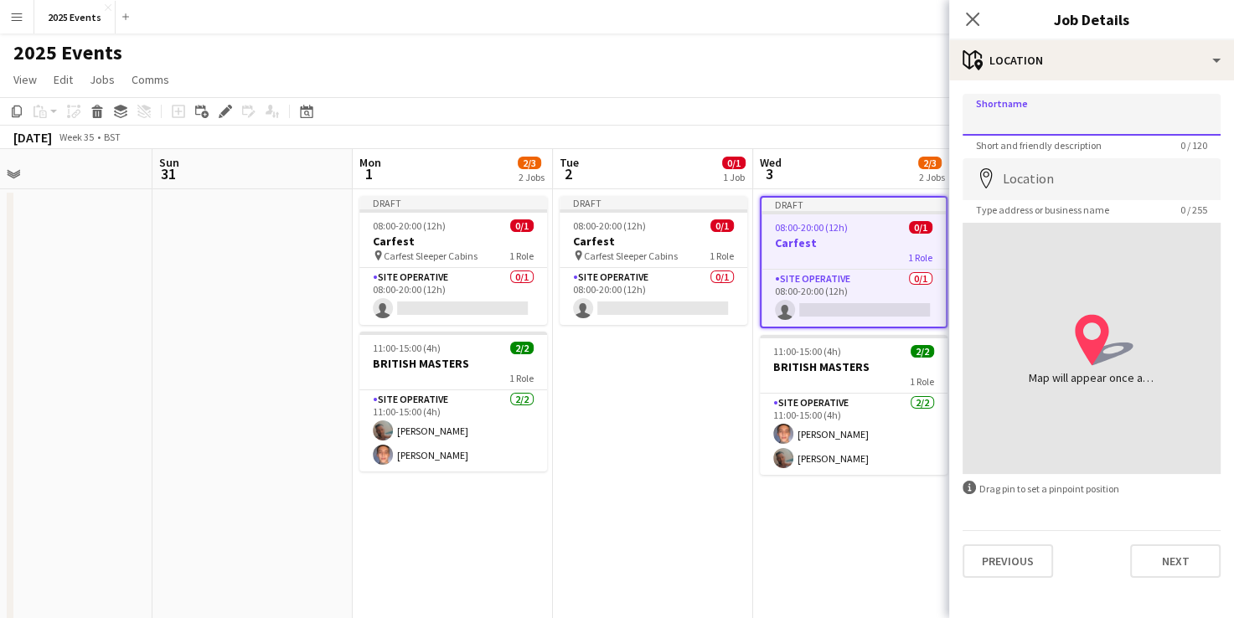
click at [1057, 124] on input "Shortname" at bounding box center [1092, 115] width 258 height 42
type input "**********"
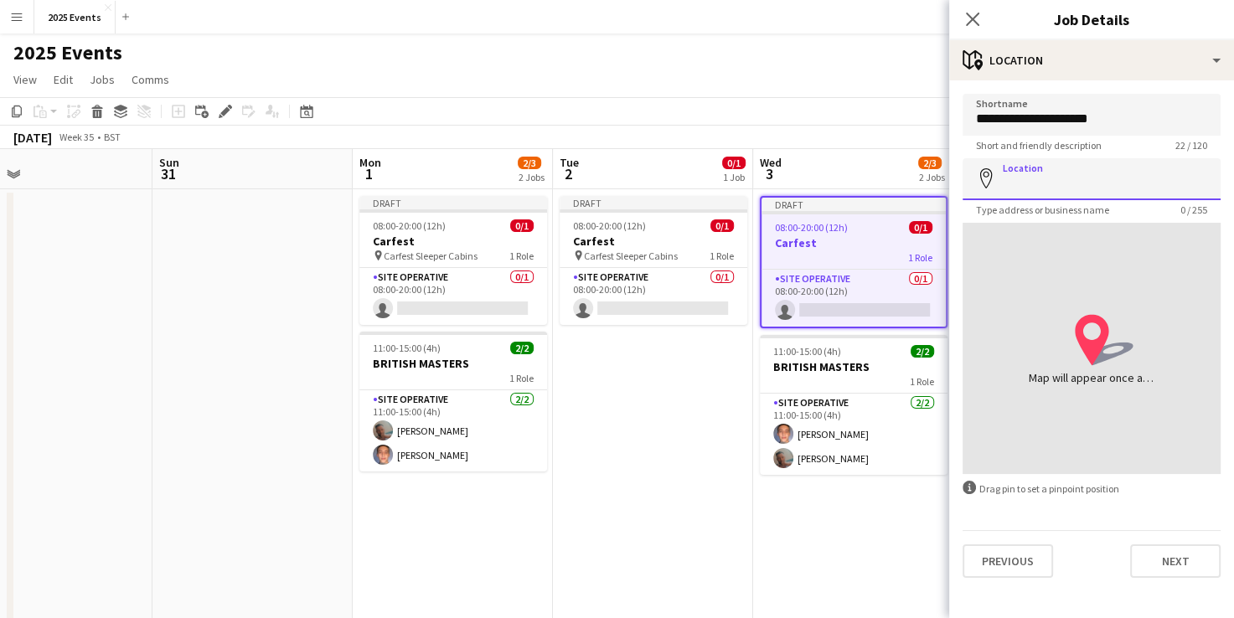
click at [1059, 186] on input "Location" at bounding box center [1092, 179] width 258 height 42
paste input "**********"
type input "**********"
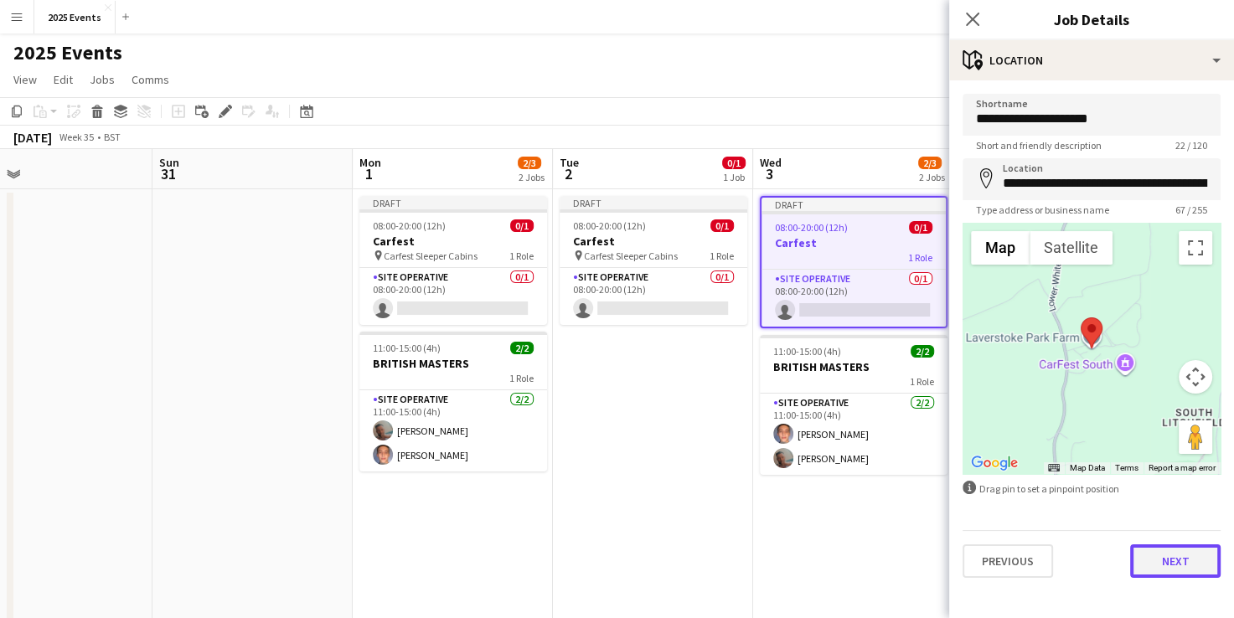
click at [1170, 567] on button "Next" at bounding box center [1176, 562] width 91 height 34
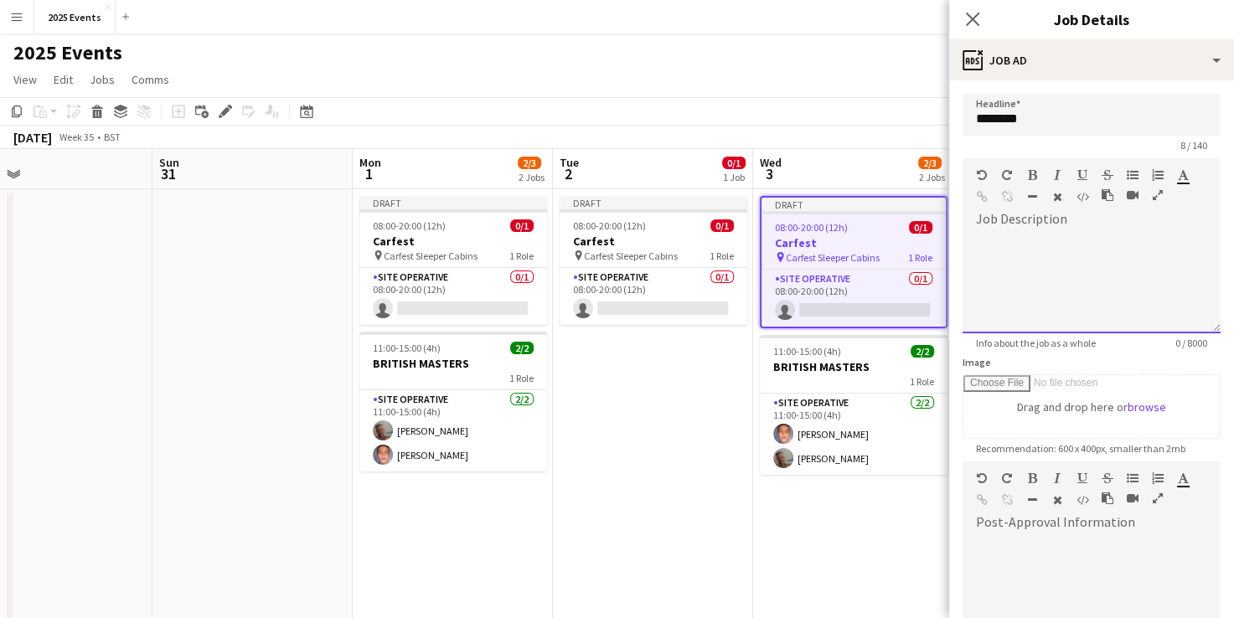
click at [1056, 248] on div at bounding box center [1092, 283] width 258 height 101
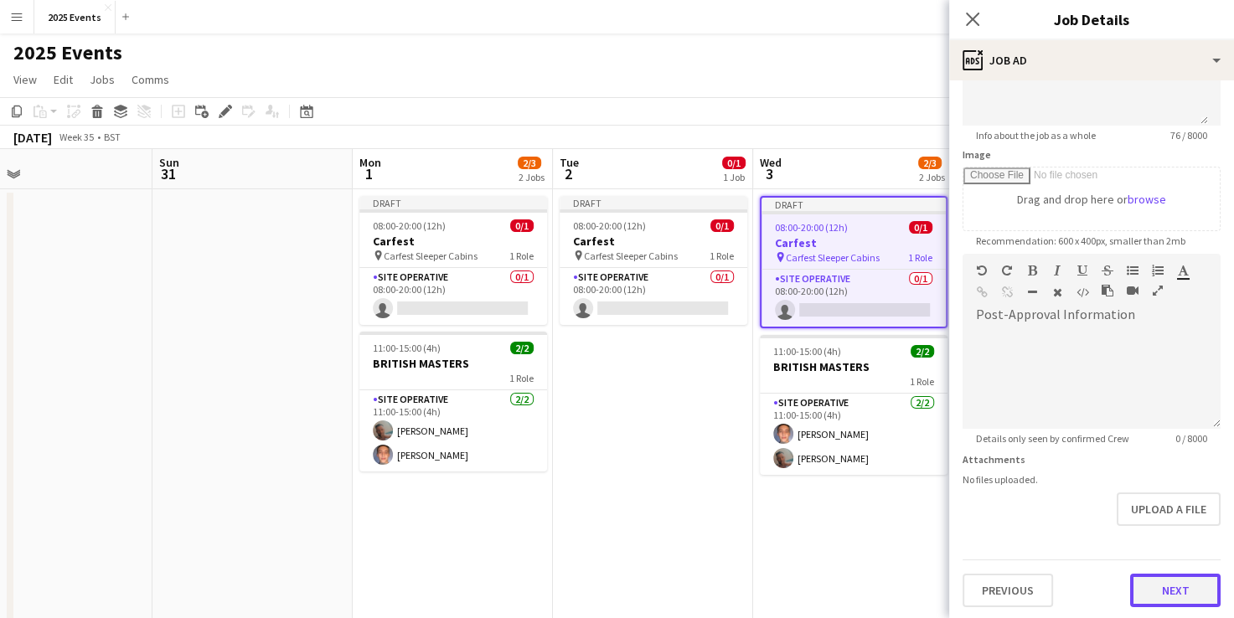
click at [1160, 578] on button "Next" at bounding box center [1176, 591] width 91 height 34
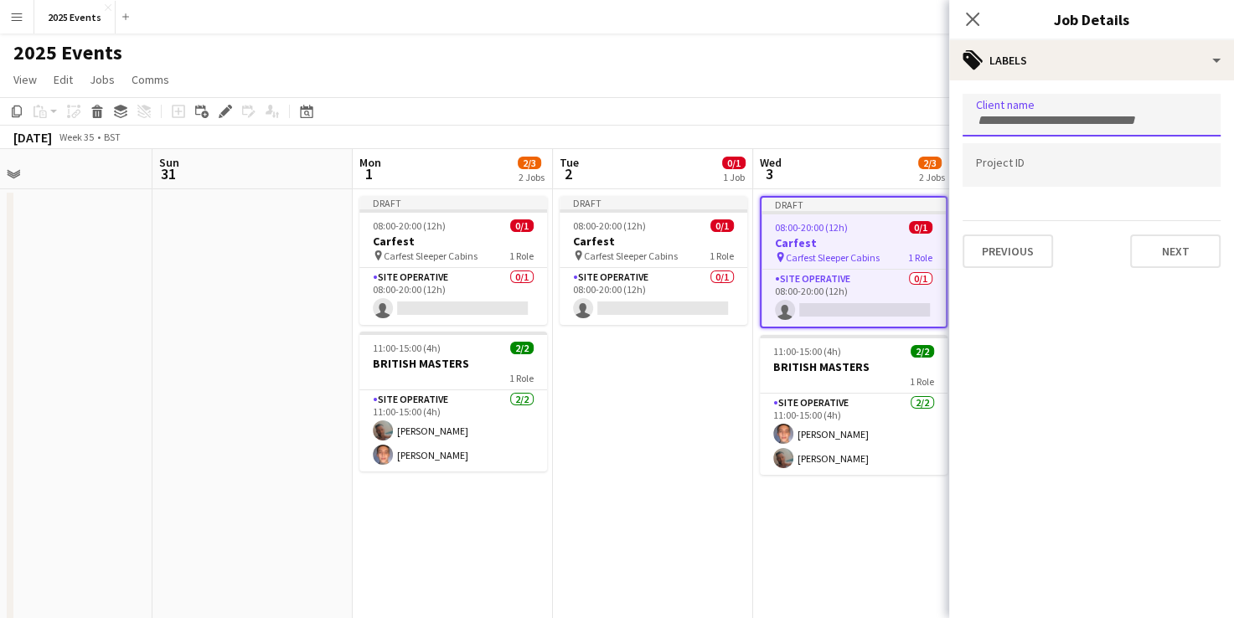
click at [1043, 106] on div at bounding box center [1092, 115] width 258 height 43
type input "****"
click at [1015, 159] on div "Site Equip" at bounding box center [1092, 167] width 258 height 40
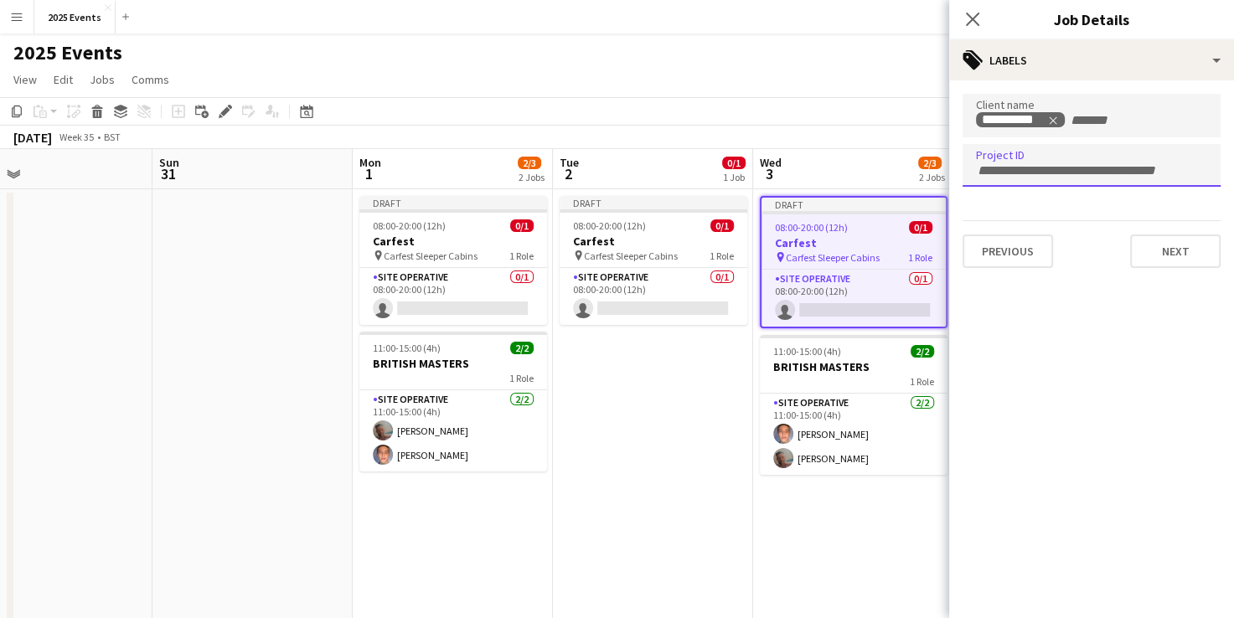
click at [1006, 179] on div at bounding box center [1092, 165] width 258 height 43
type input "*******"
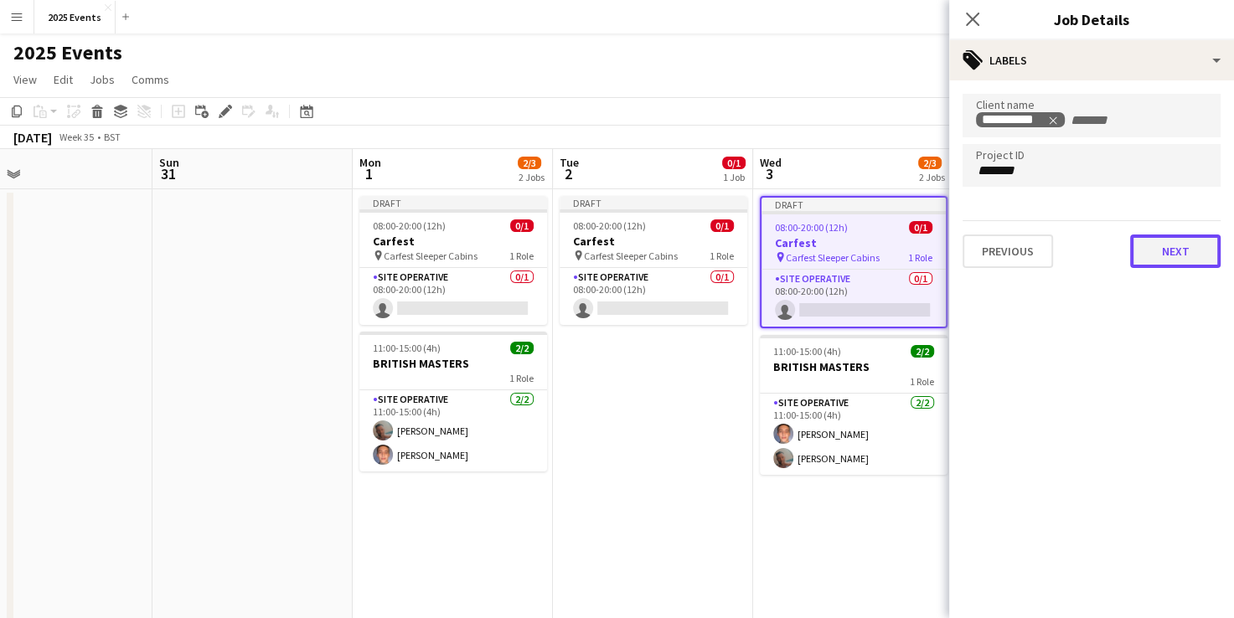
click at [1172, 250] on button "Next" at bounding box center [1176, 252] width 91 height 34
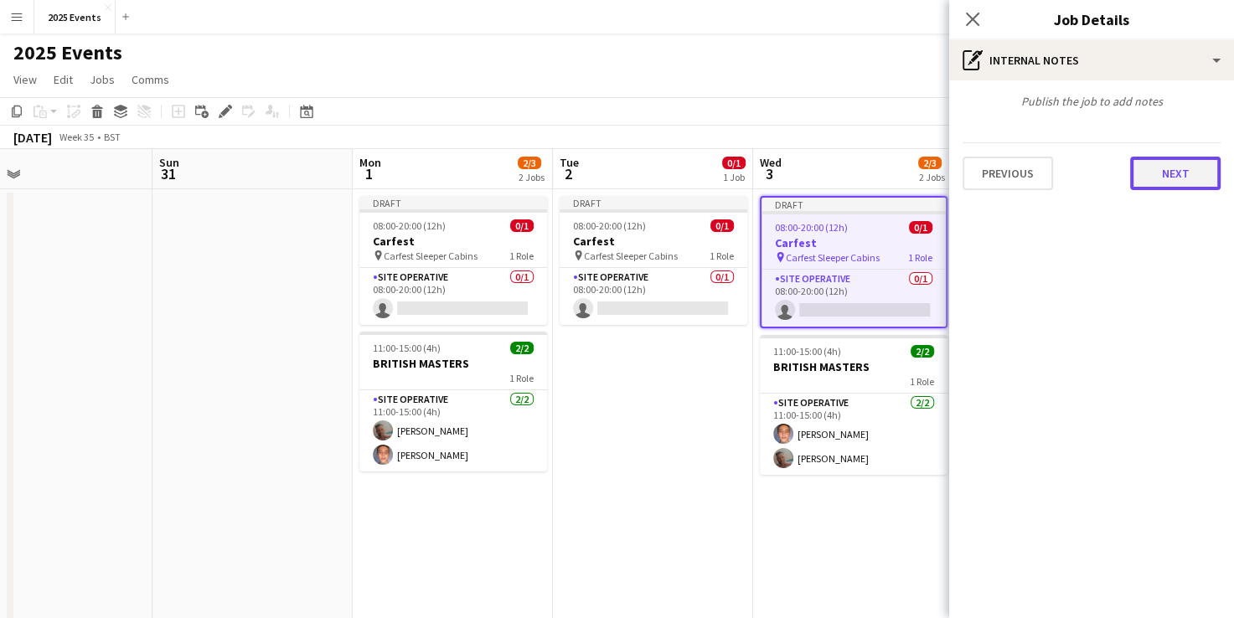
click at [1180, 176] on button "Next" at bounding box center [1176, 174] width 91 height 34
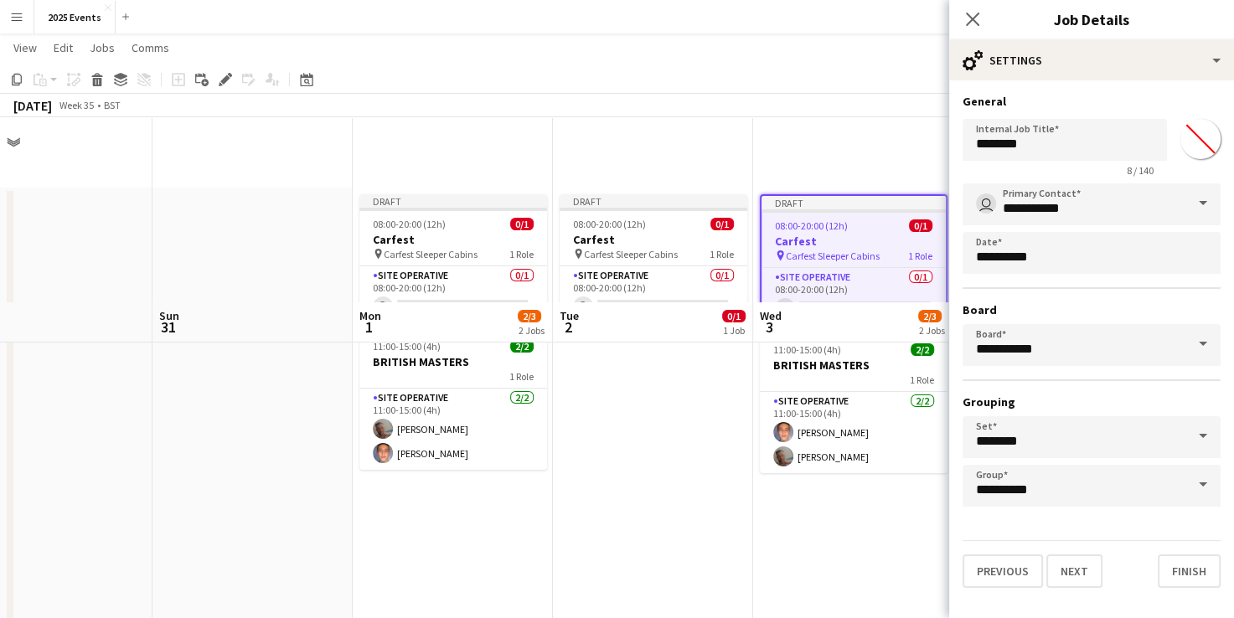
scroll to position [194, 0]
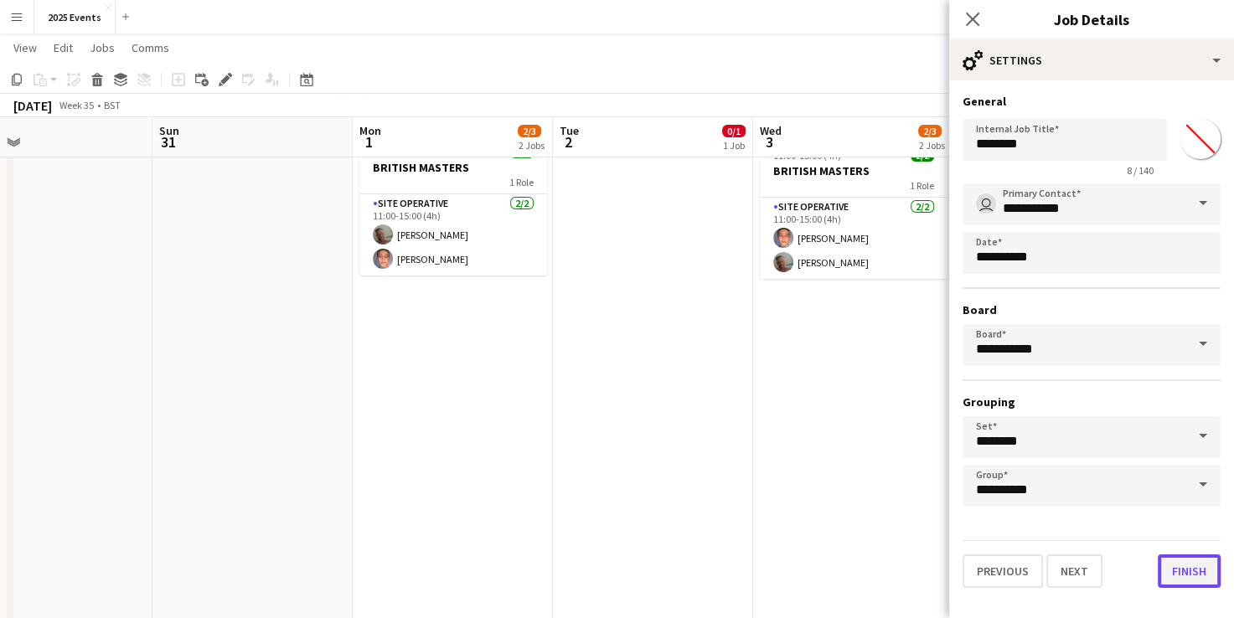
click at [1185, 579] on button "Finish" at bounding box center [1189, 572] width 63 height 34
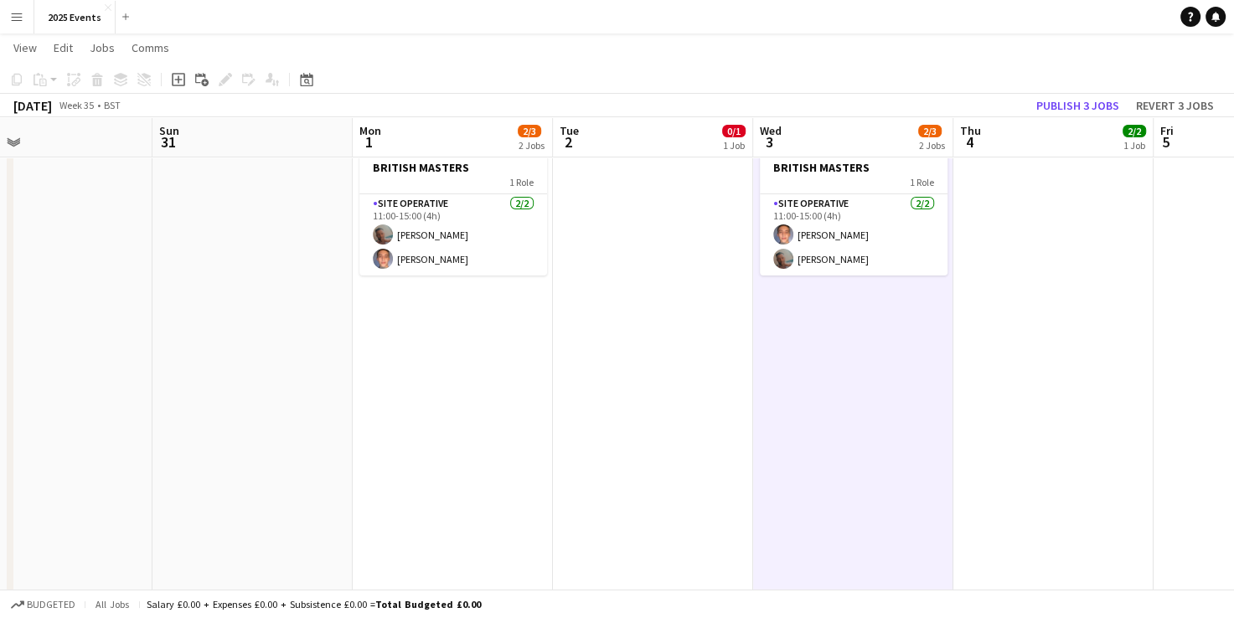
scroll to position [0, 0]
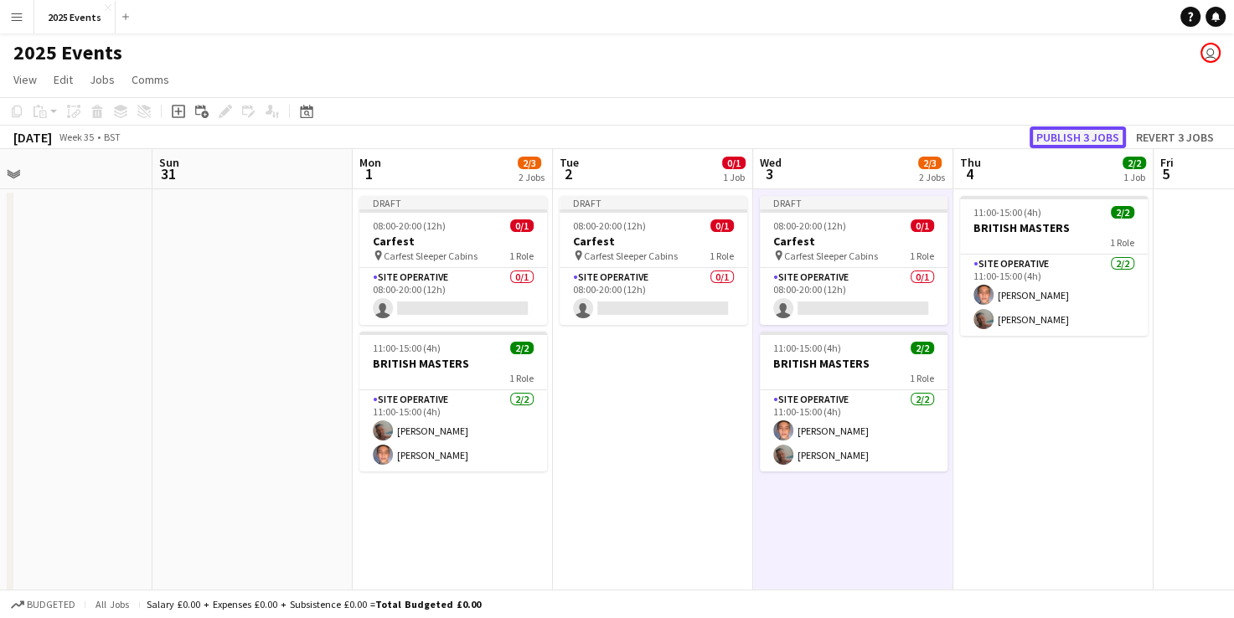
click at [1066, 132] on button "Publish 3 jobs" at bounding box center [1078, 138] width 96 height 22
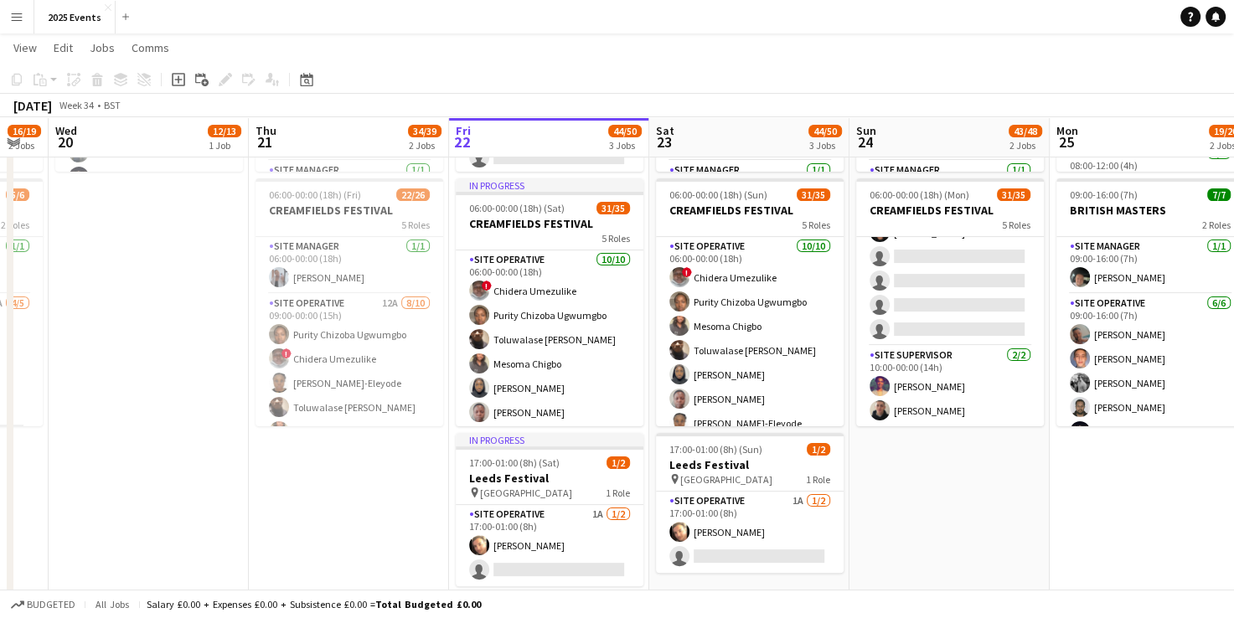
scroll to position [0, 476]
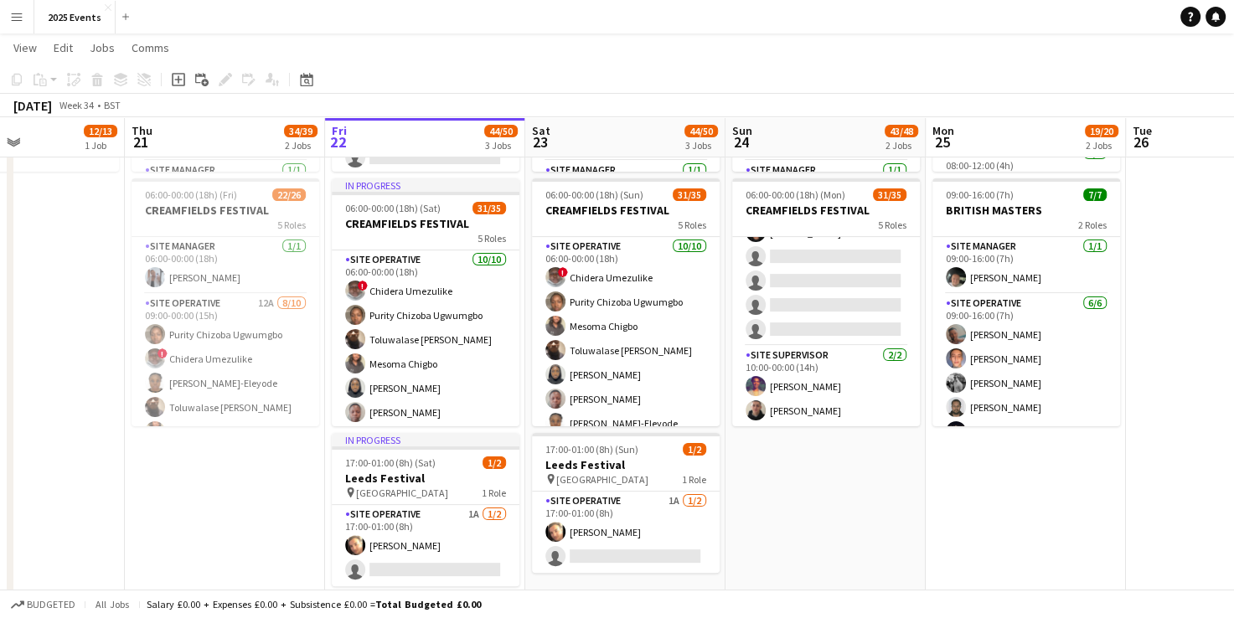
click at [10, 10] on app-icon "Menu" at bounding box center [16, 16] width 13 height 13
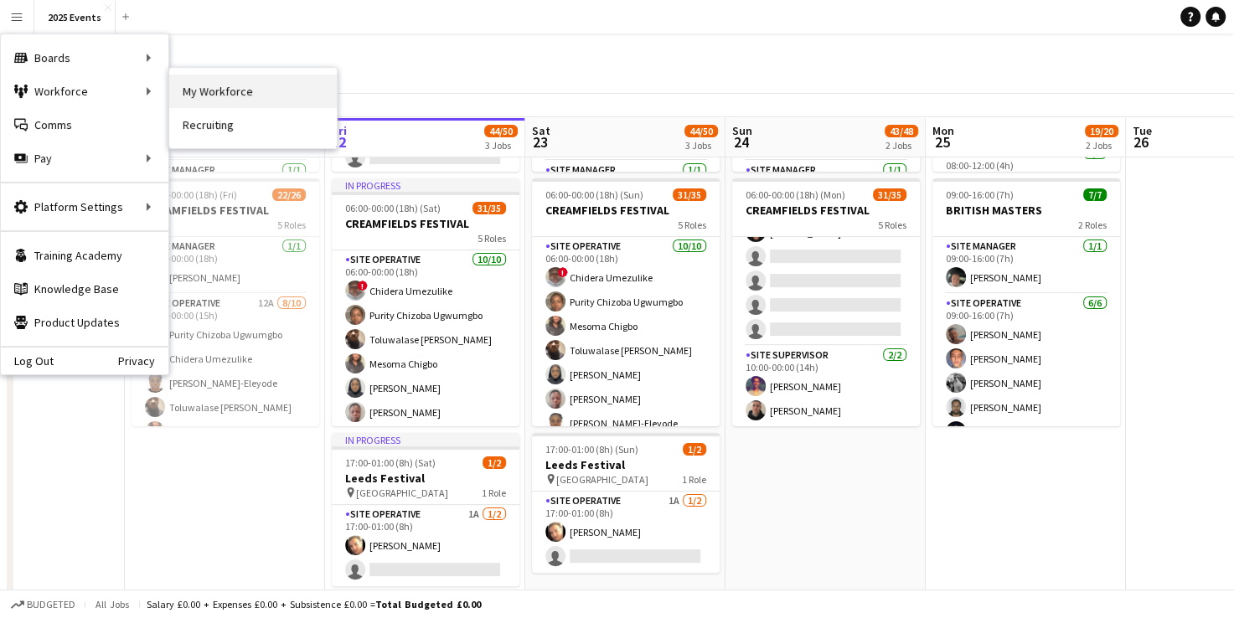
click at [201, 97] on link "My Workforce" at bounding box center [253, 92] width 168 height 34
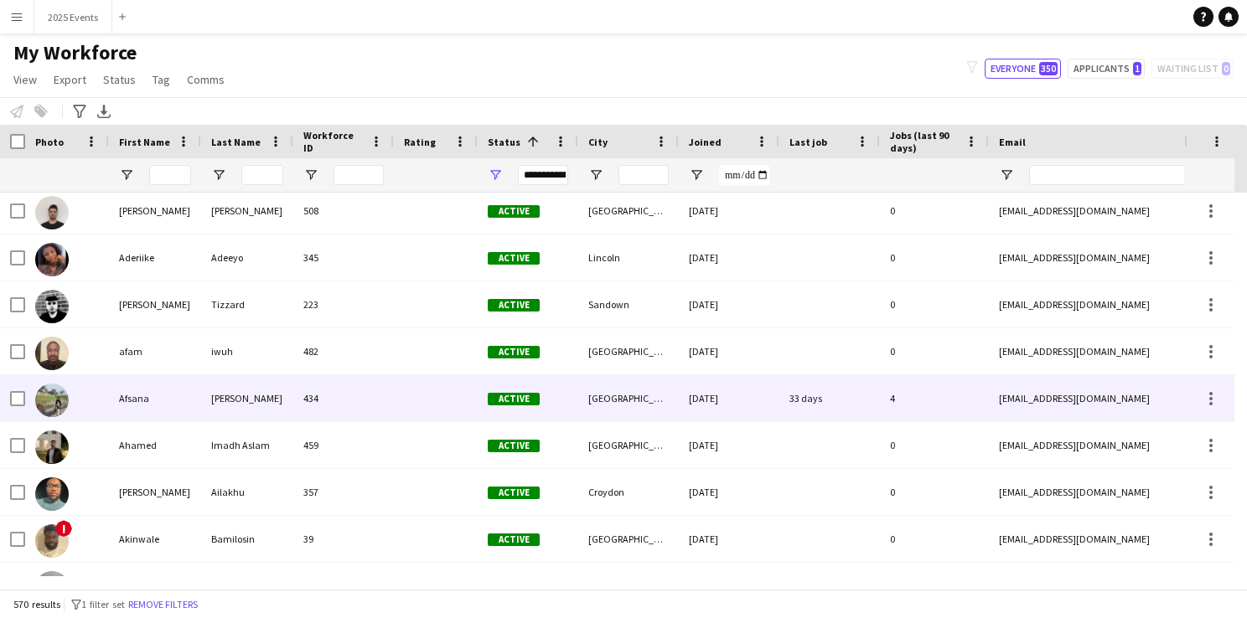
click at [48, 401] on img at bounding box center [52, 401] width 34 height 34
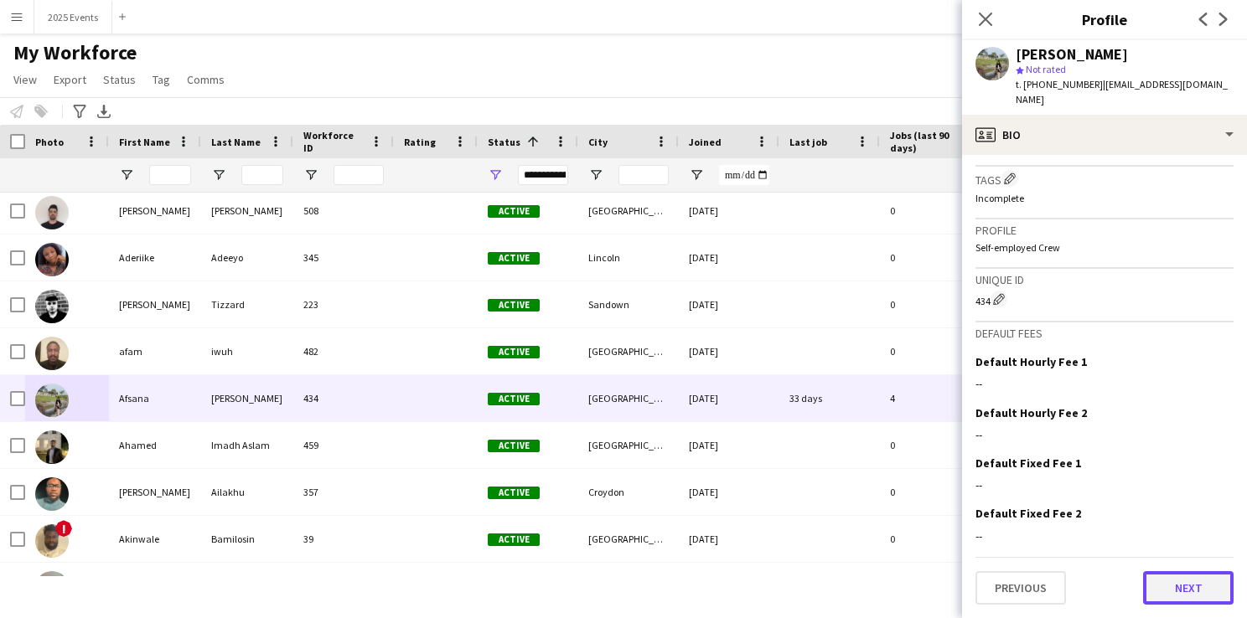
click at [1190, 579] on button "Next" at bounding box center [1188, 589] width 91 height 34
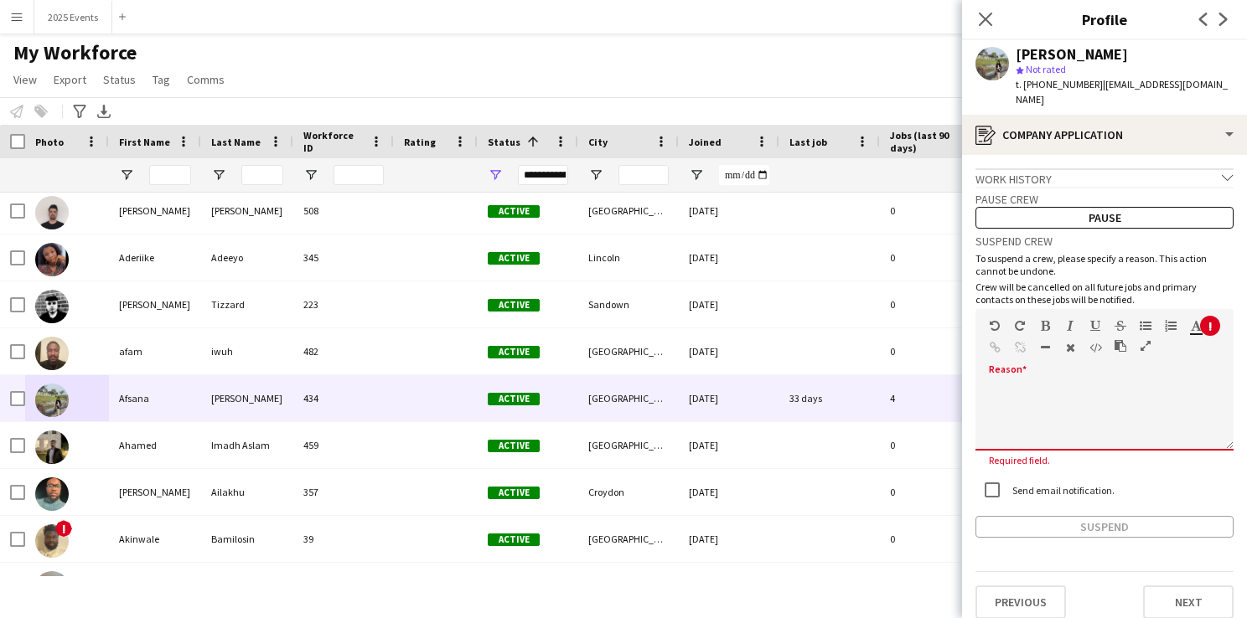
click at [1103, 373] on div at bounding box center [1104, 411] width 258 height 79
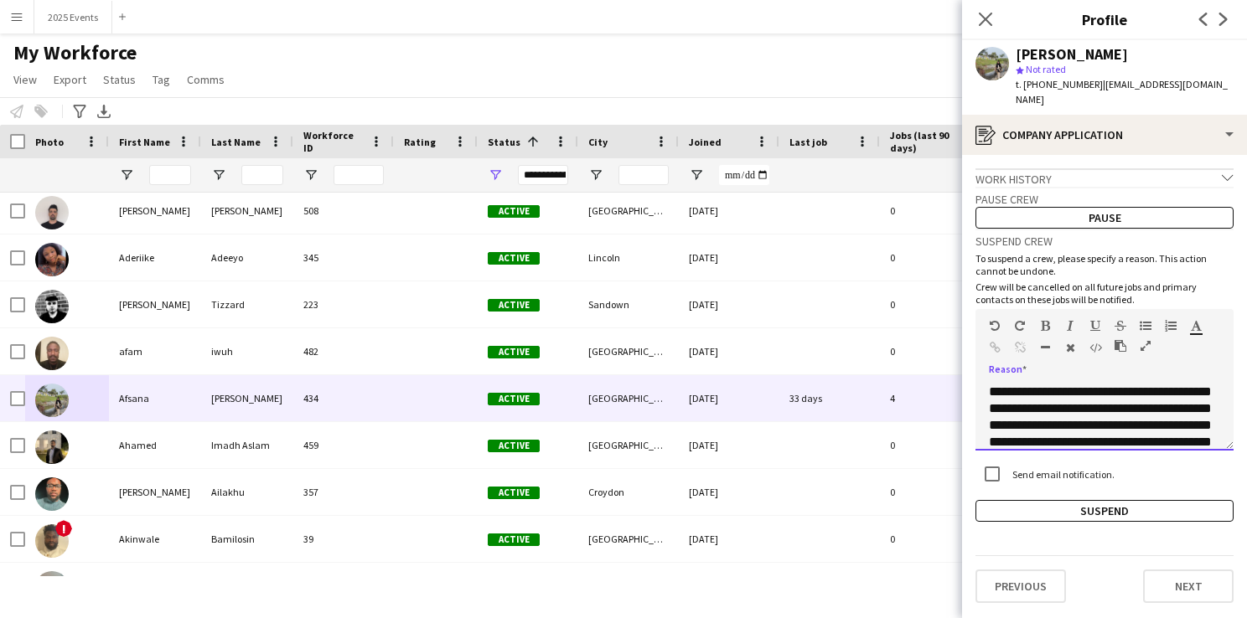
scroll to position [17, 0]
click at [1150, 407] on div "**********" at bounding box center [1104, 417] width 258 height 67
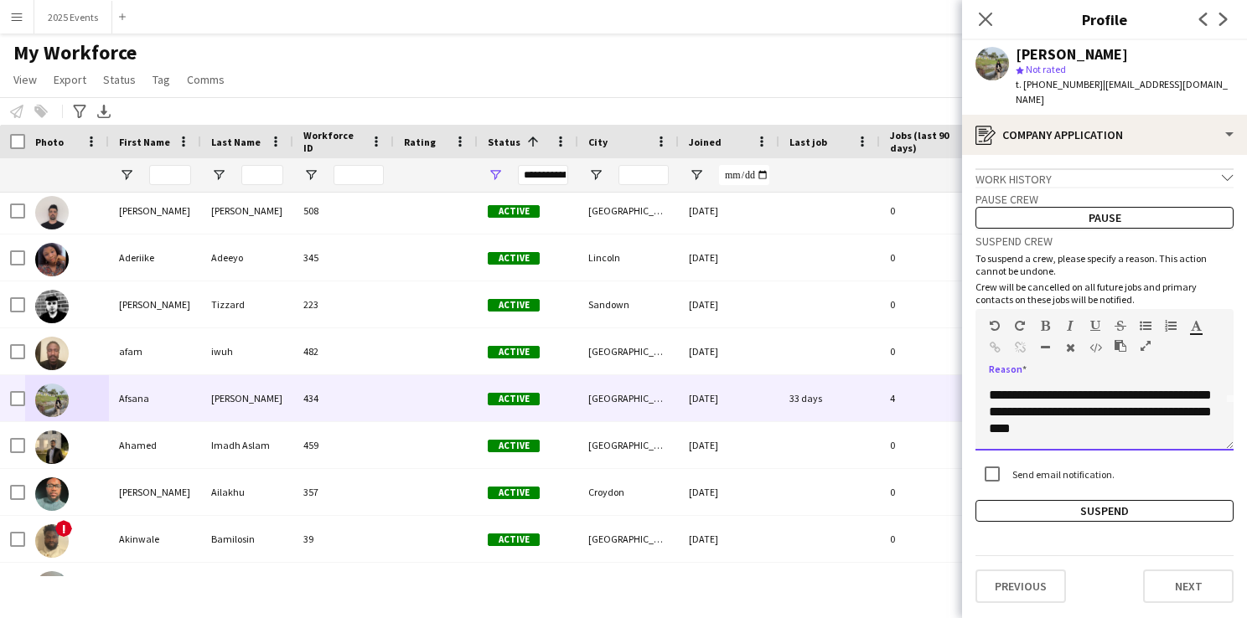
scroll to position [0, 0]
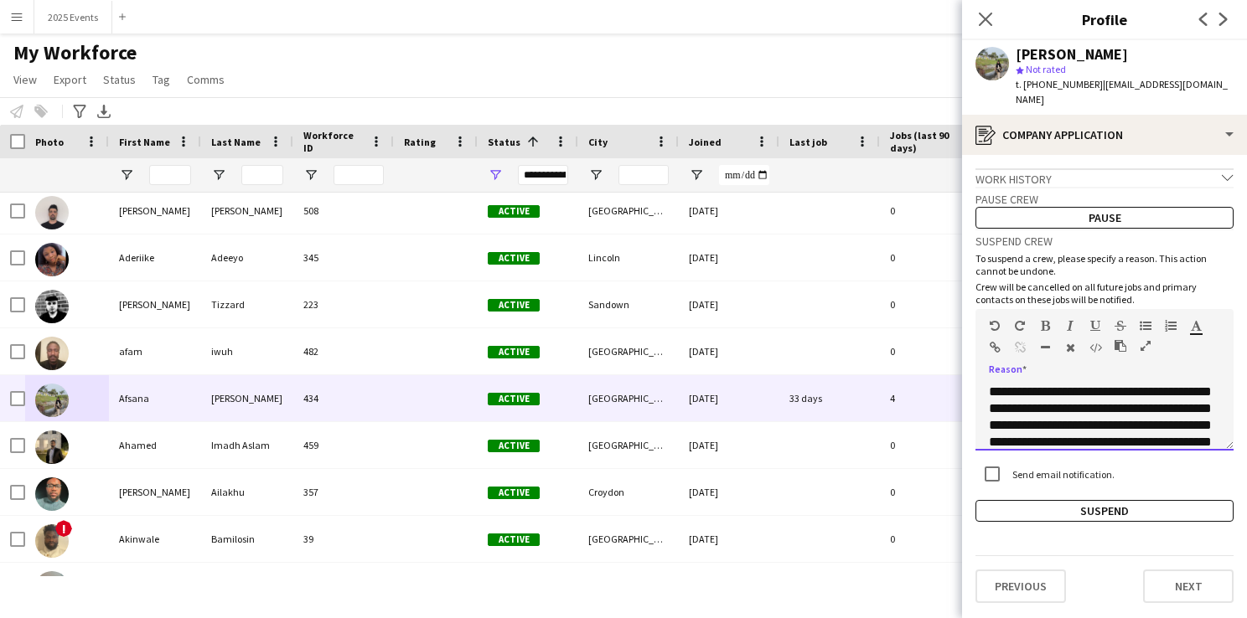
drag, startPoint x: 1117, startPoint y: 432, endPoint x: 980, endPoint y: 374, distance: 149.1
click at [980, 374] on div "**********" at bounding box center [1104, 411] width 258 height 79
copy div "**********"
click at [1089, 508] on button "Suspend" at bounding box center [1104, 511] width 258 height 22
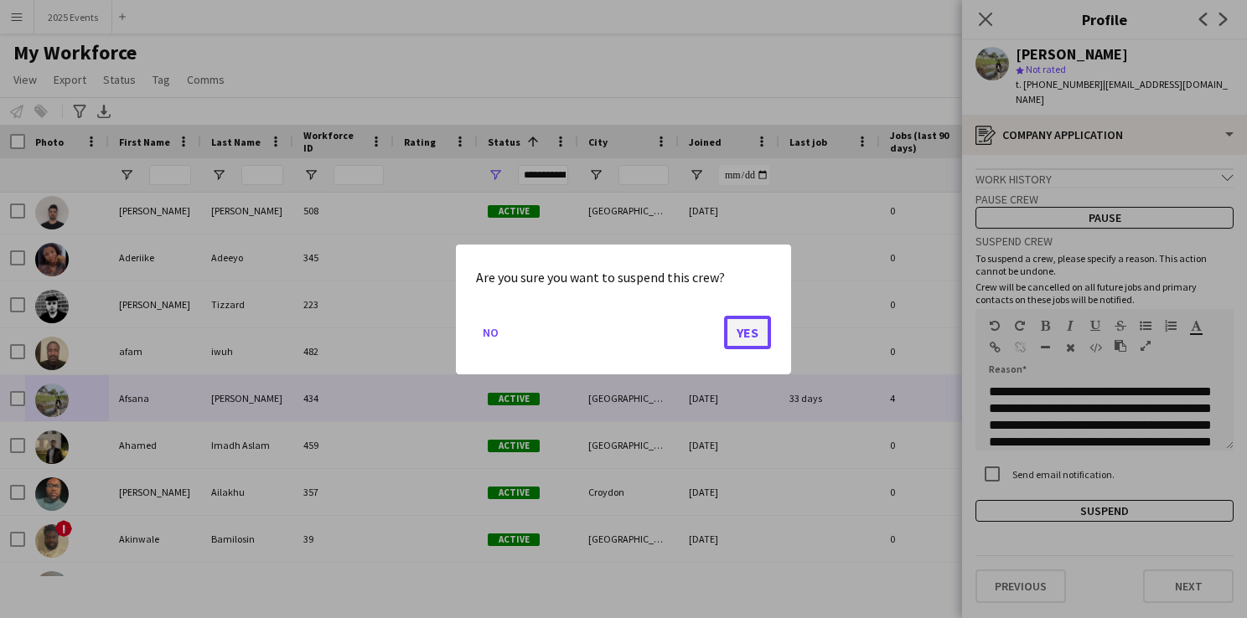
click at [758, 323] on button "Yes" at bounding box center [747, 332] width 47 height 34
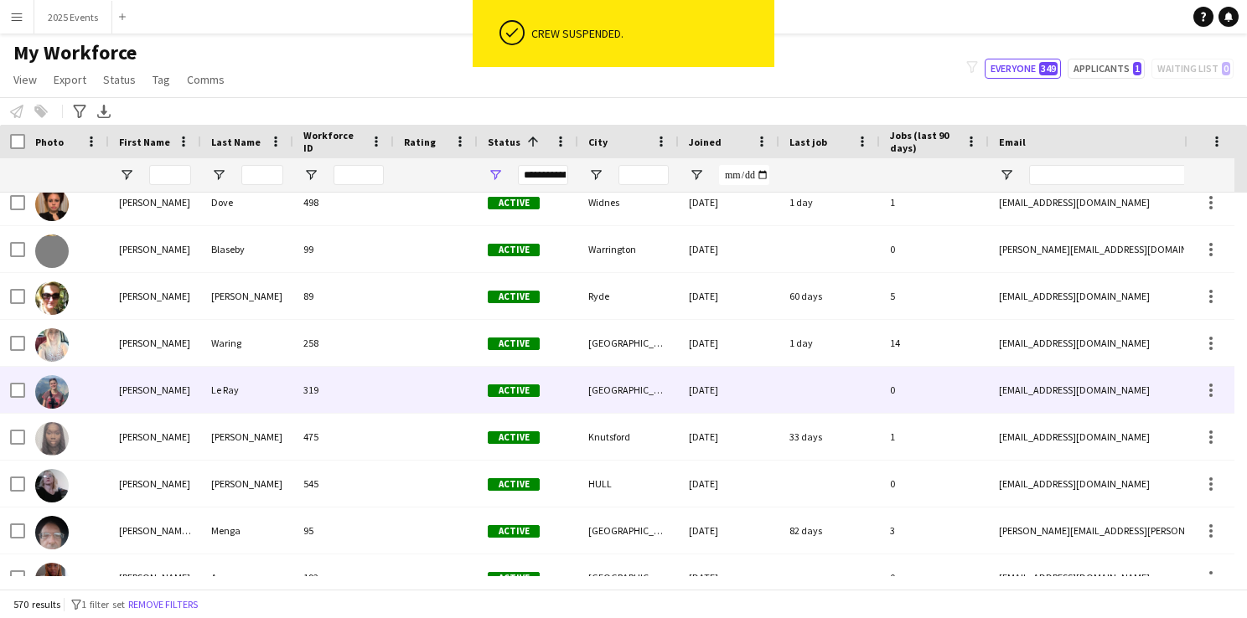
scroll to position [674, 0]
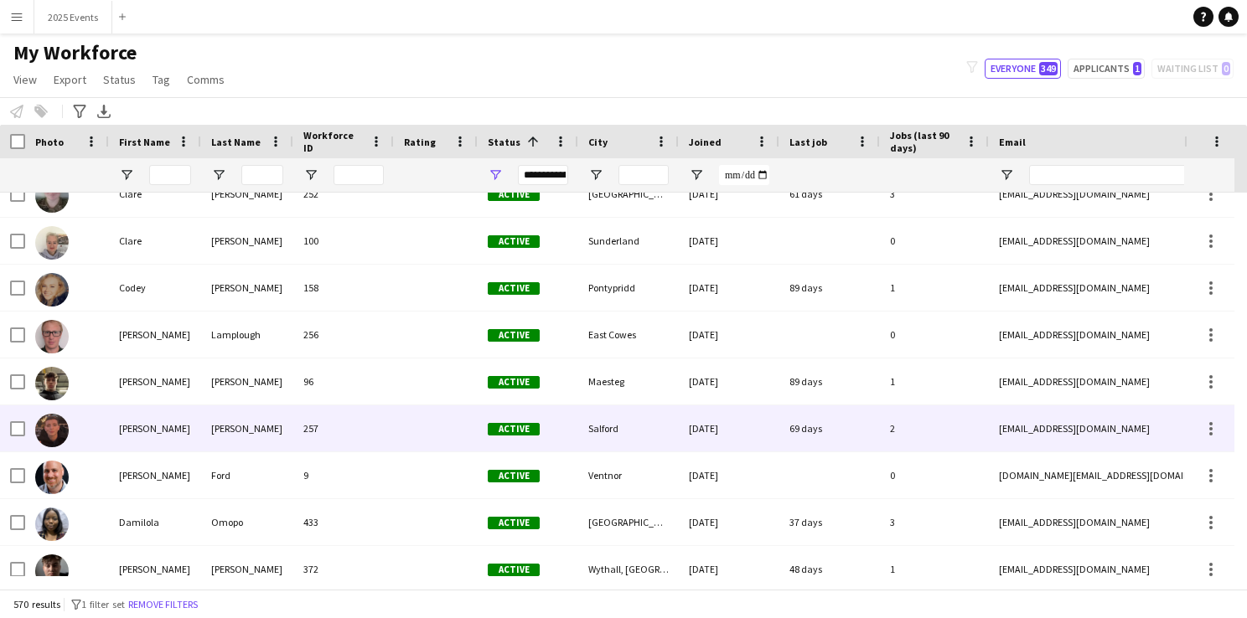
click at [52, 429] on img at bounding box center [52, 431] width 34 height 34
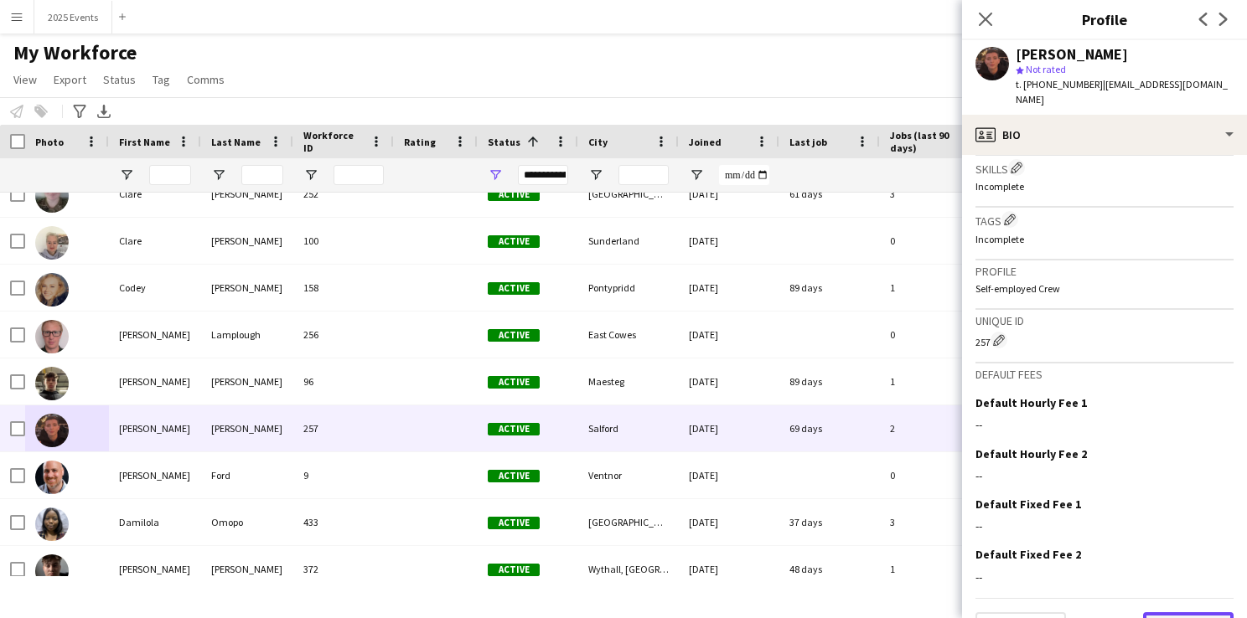
click at [1187, 613] on button "Next" at bounding box center [1188, 630] width 91 height 34
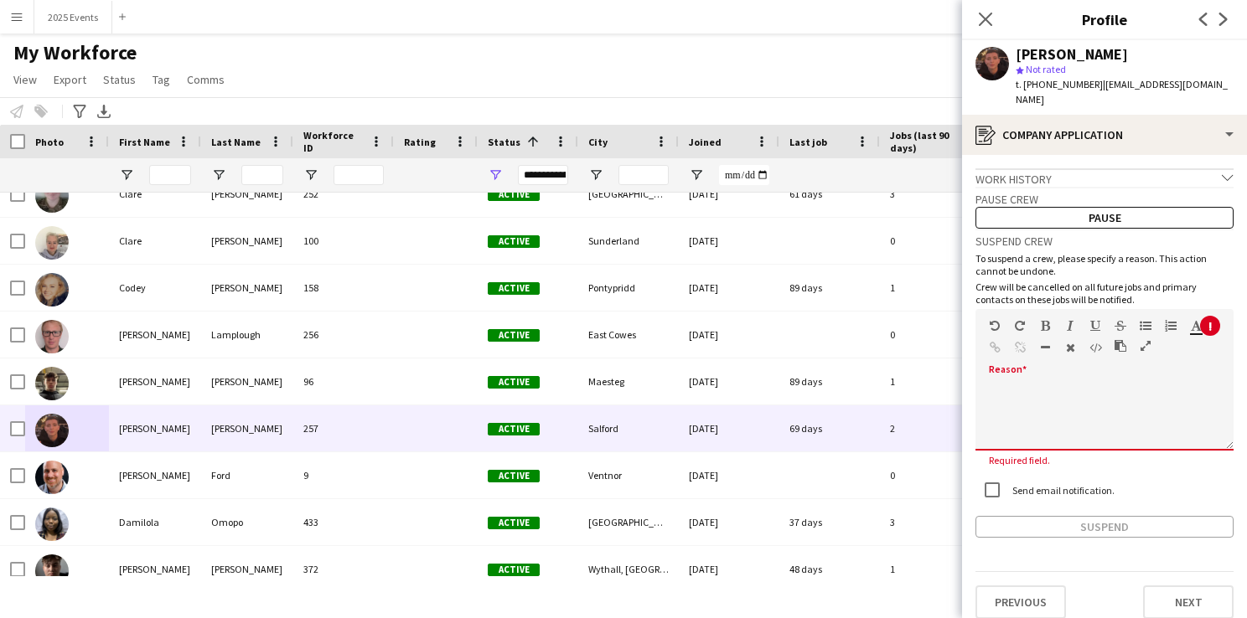
click at [1041, 347] on div "default Heading 1 Heading 2 Heading 3 Heading 4 Heading 5 Heading 6 Heading 7 P…" at bounding box center [1104, 340] width 258 height 63
paste div
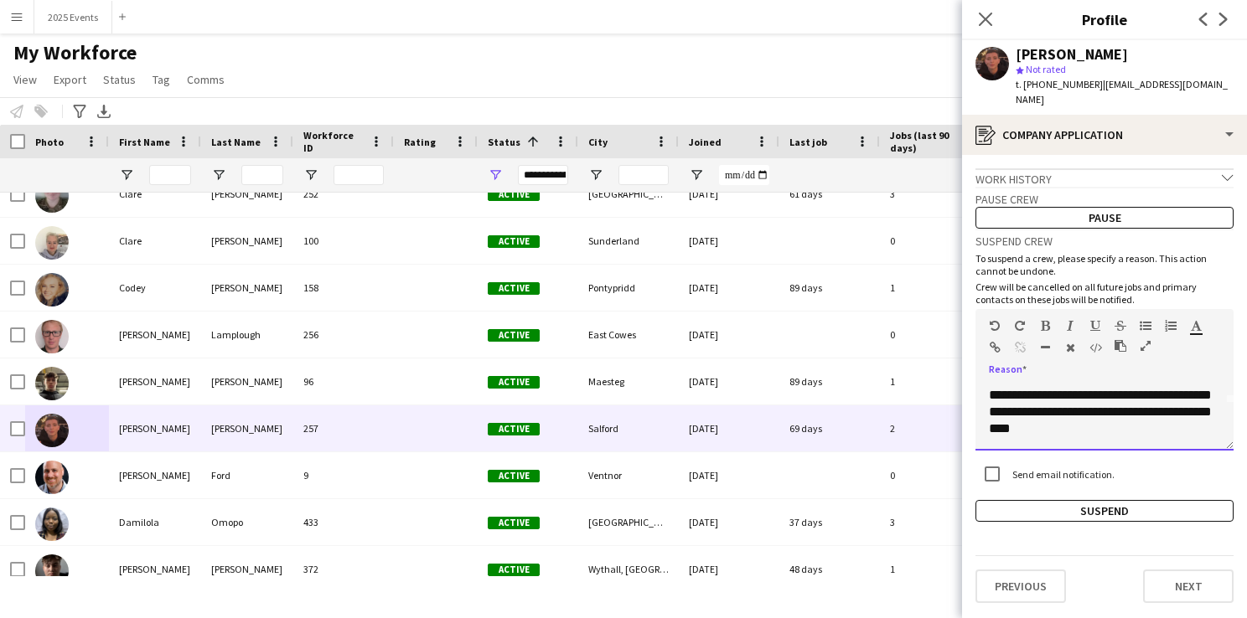
drag, startPoint x: 988, startPoint y: 375, endPoint x: 1190, endPoint y: 473, distance: 224.5
click at [1190, 473] on div "**********" at bounding box center [1104, 375] width 258 height 293
drag, startPoint x: 1120, startPoint y: 427, endPoint x: 984, endPoint y: 380, distance: 143.6
click at [984, 384] on div "**********" at bounding box center [1104, 417] width 258 height 67
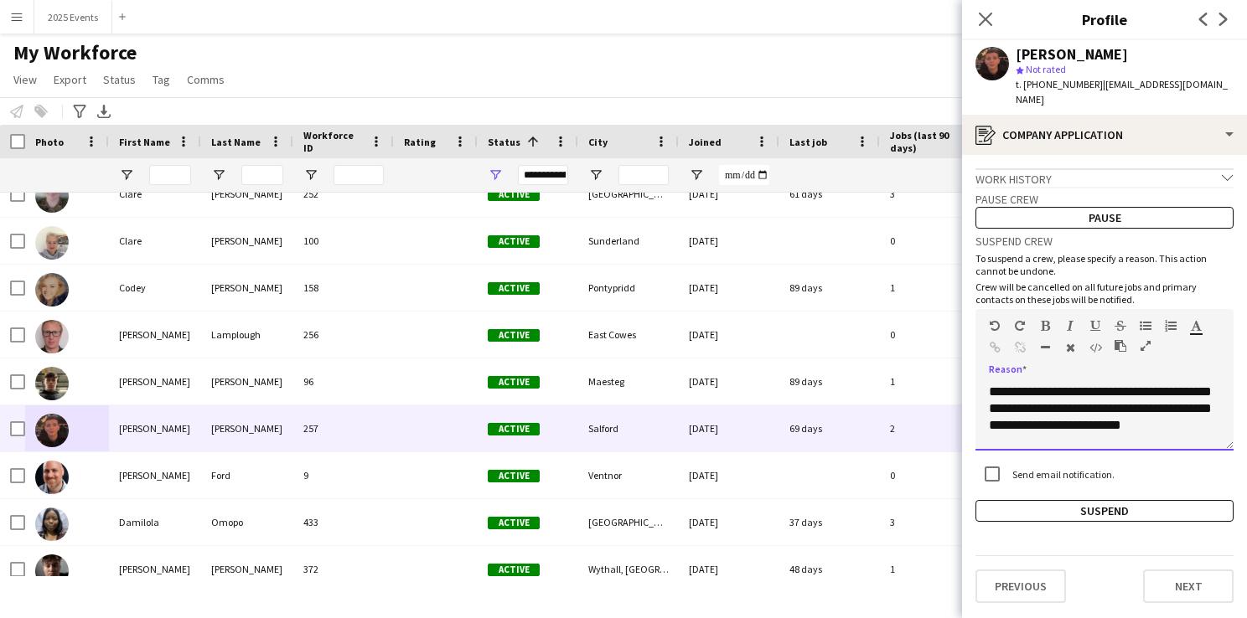
copy div "**********"
click at [984, 384] on div "**********" at bounding box center [1104, 417] width 258 height 67
click at [1116, 500] on button "Suspend" at bounding box center [1104, 511] width 258 height 22
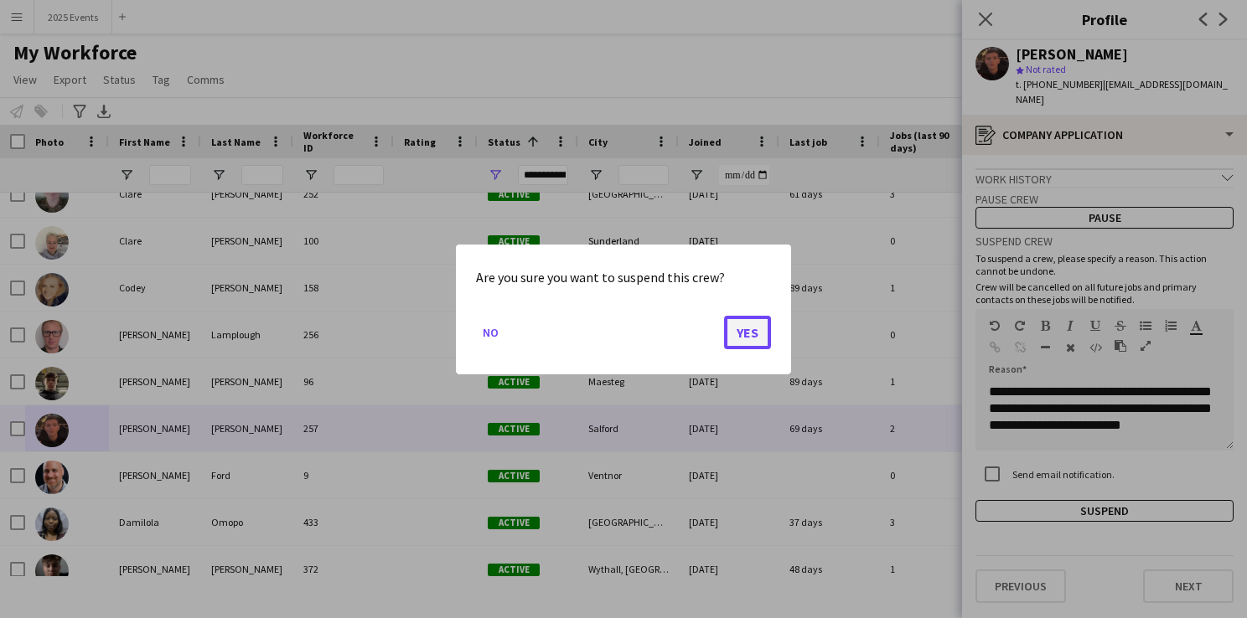
click at [754, 349] on button "Yes" at bounding box center [747, 332] width 47 height 34
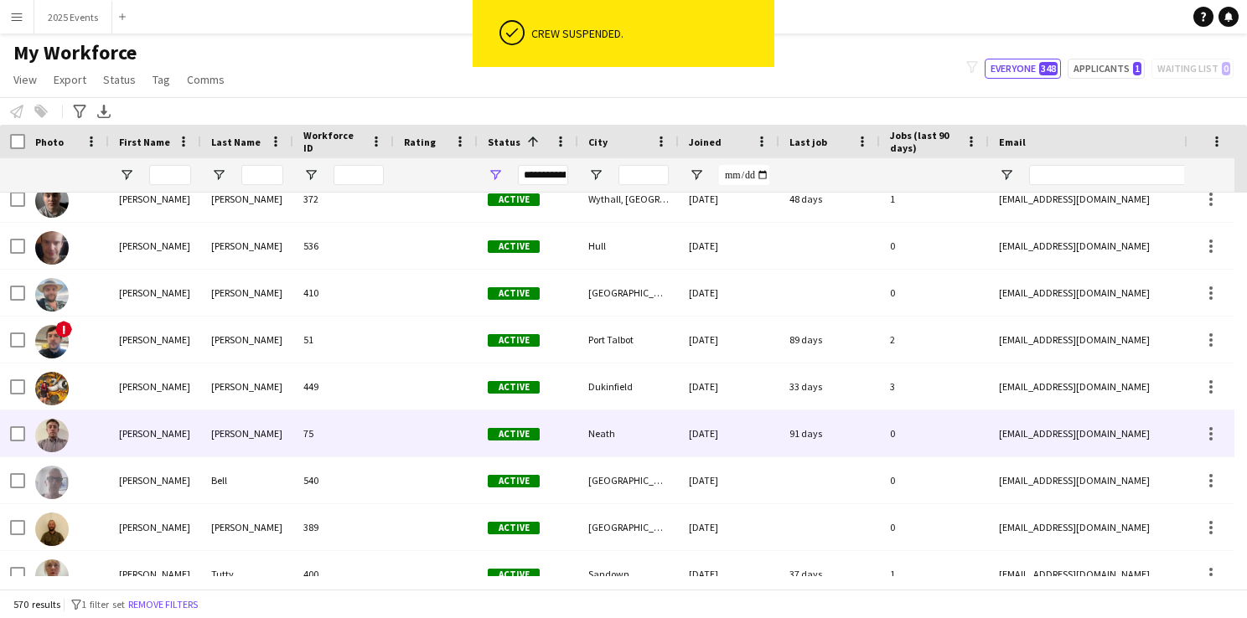
scroll to position [2889, 0]
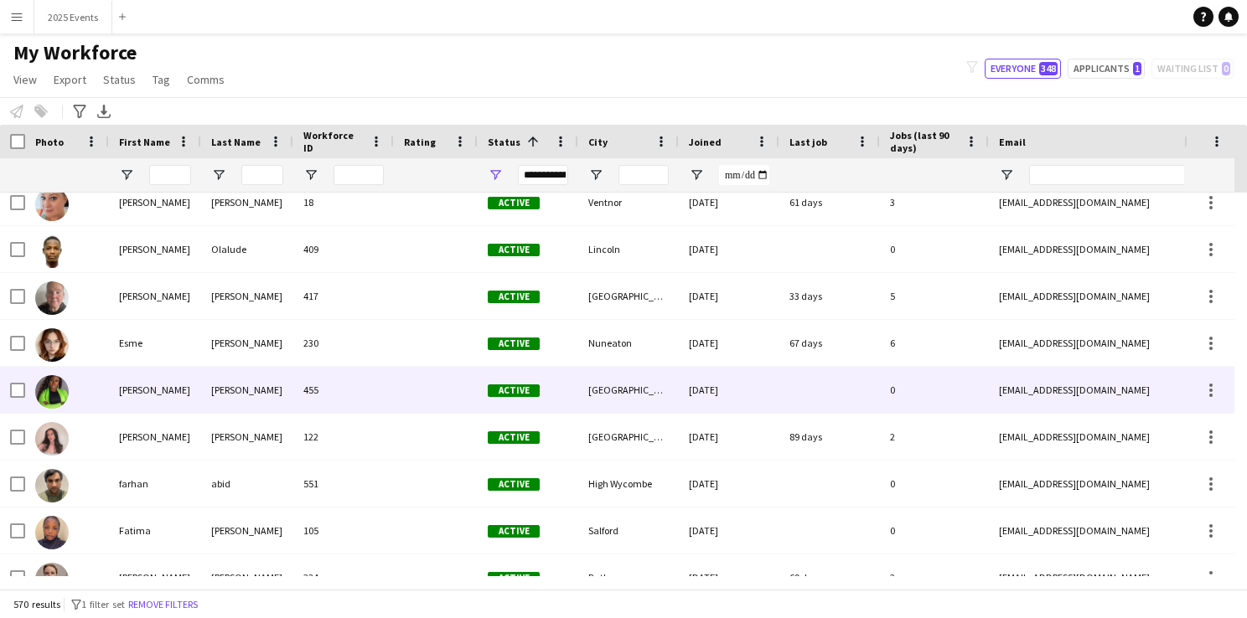
click at [52, 382] on img at bounding box center [52, 392] width 34 height 34
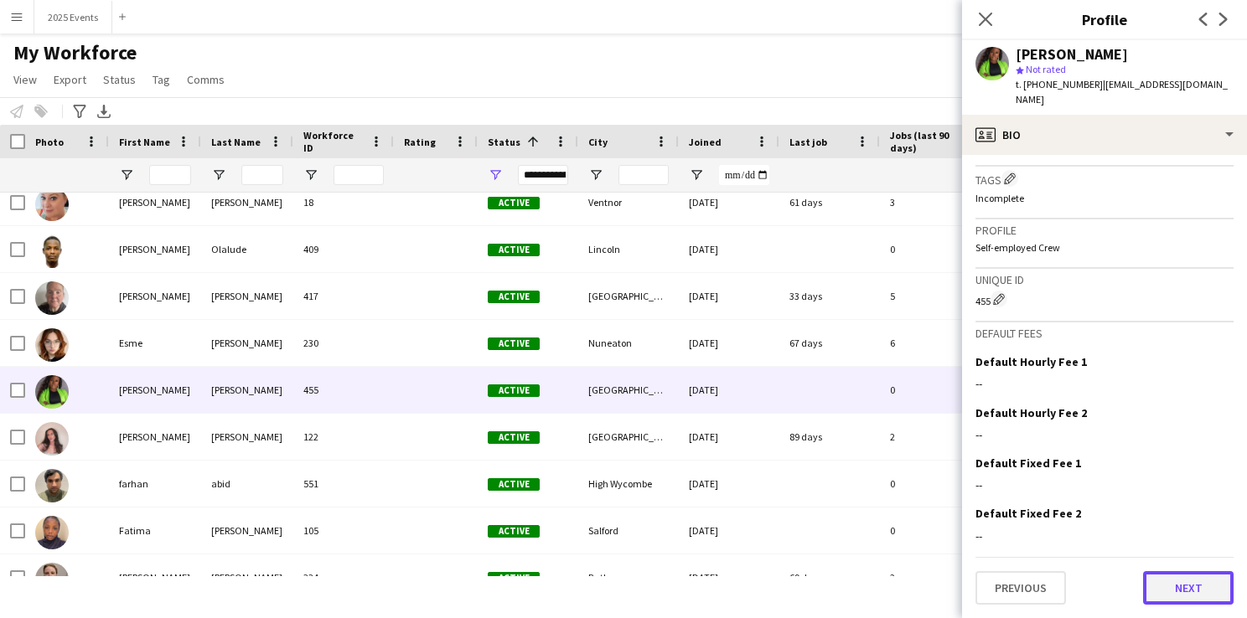
click at [1174, 582] on button "Next" at bounding box center [1188, 589] width 91 height 34
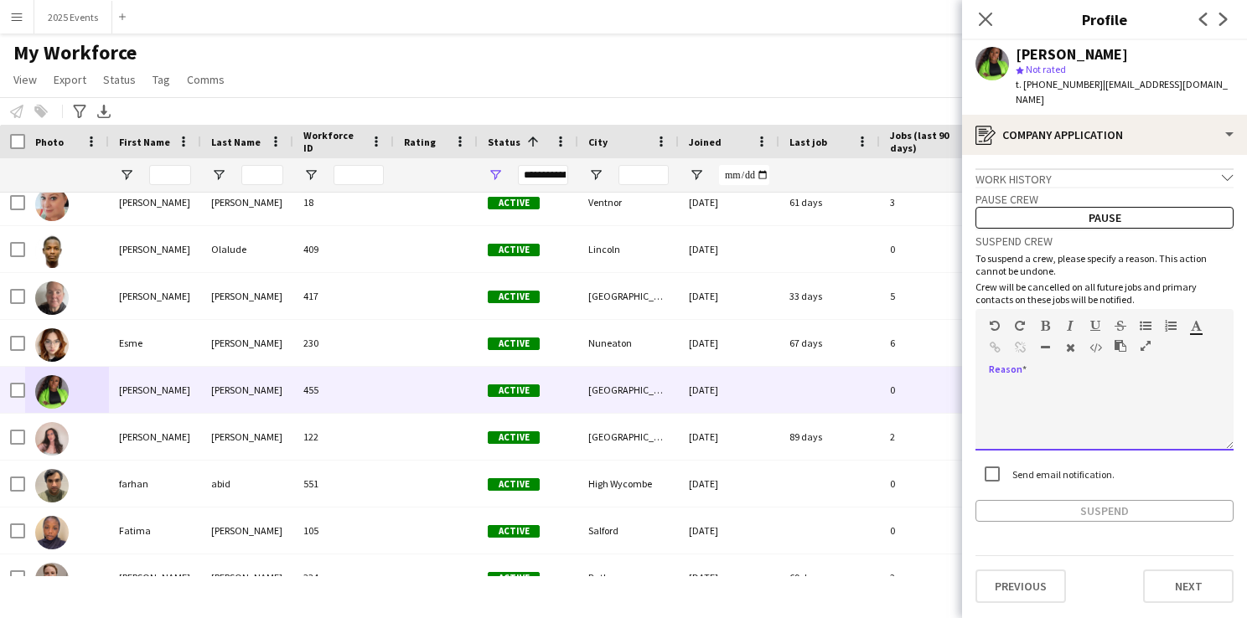
click at [1057, 381] on div at bounding box center [1104, 411] width 258 height 79
paste div
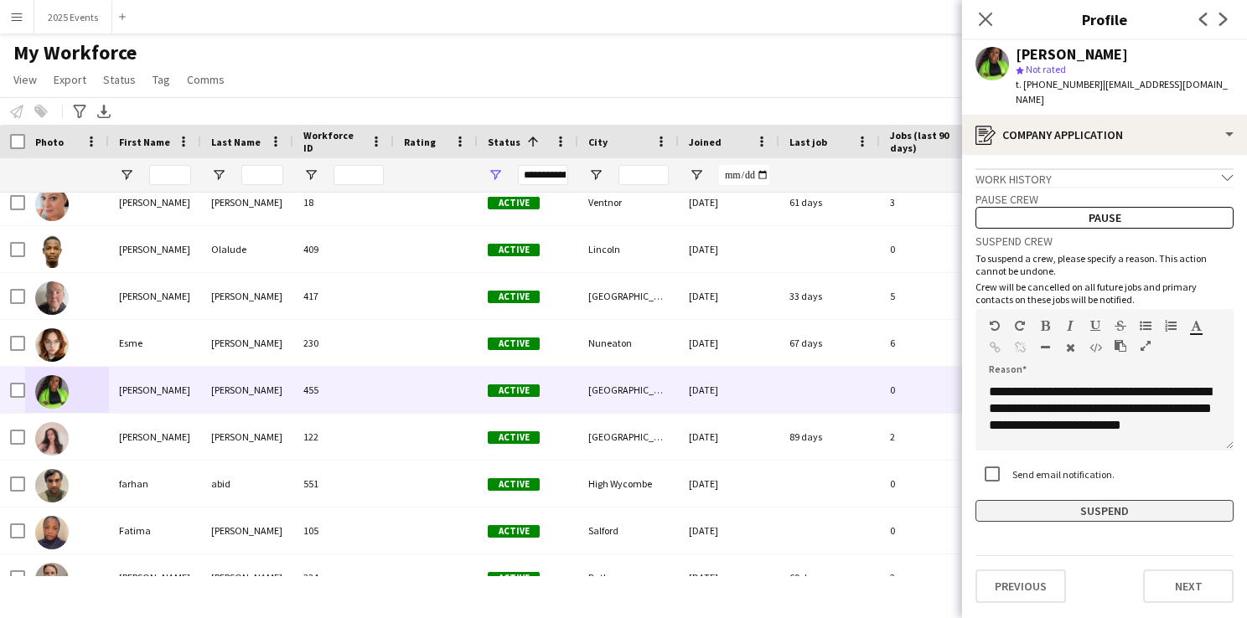
click at [1042, 506] on button "Suspend" at bounding box center [1104, 511] width 258 height 22
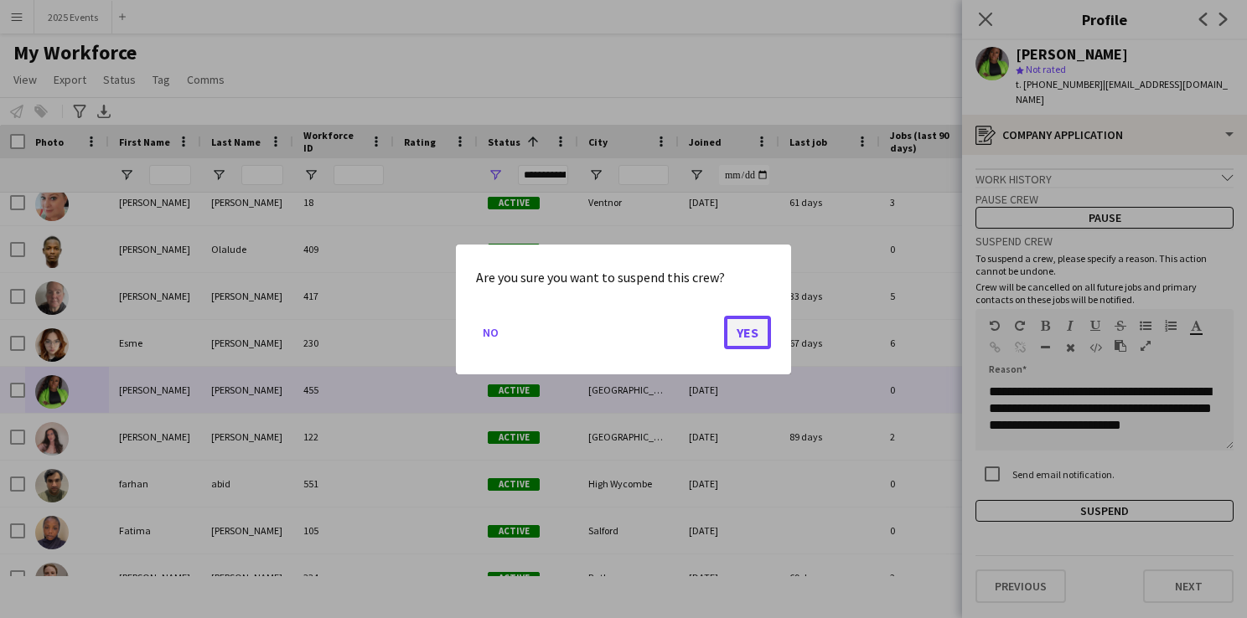
click at [744, 324] on button "Yes" at bounding box center [747, 332] width 47 height 34
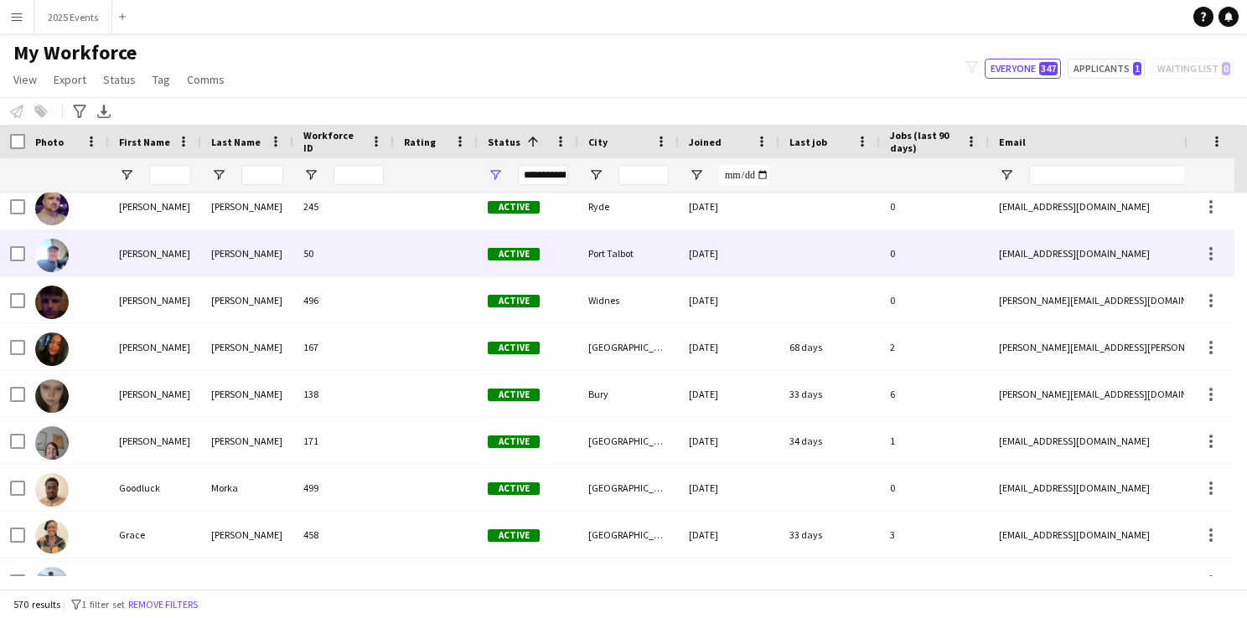
click at [50, 275] on div at bounding box center [52, 254] width 34 height 47
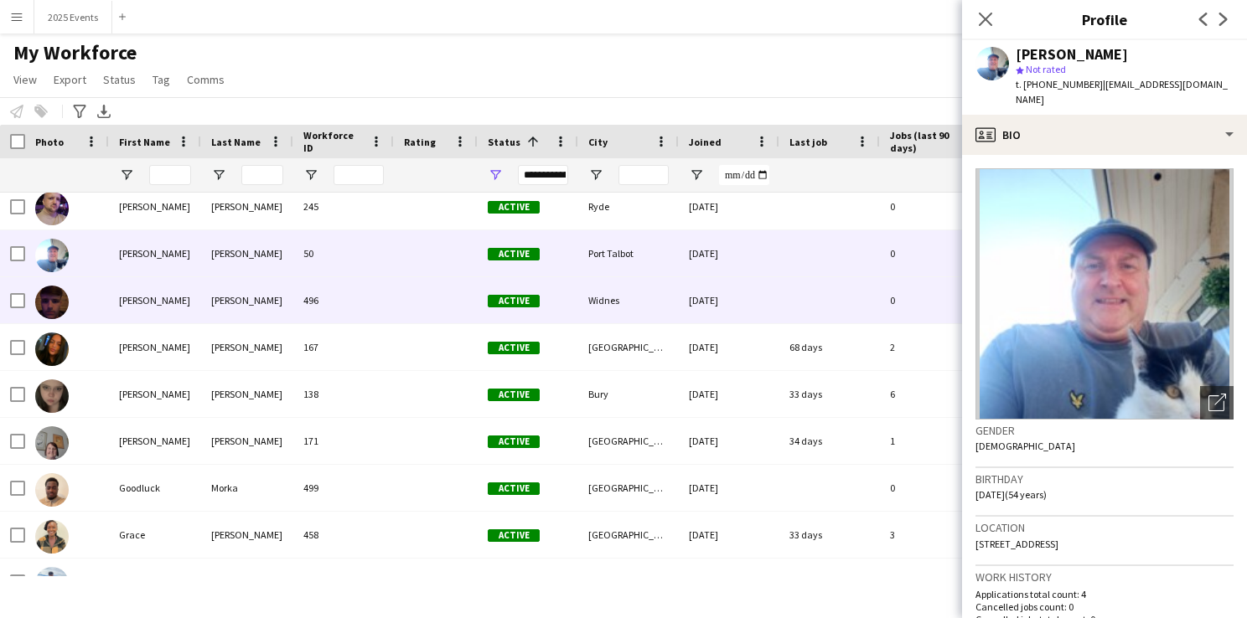
click at [52, 293] on img at bounding box center [52, 303] width 34 height 34
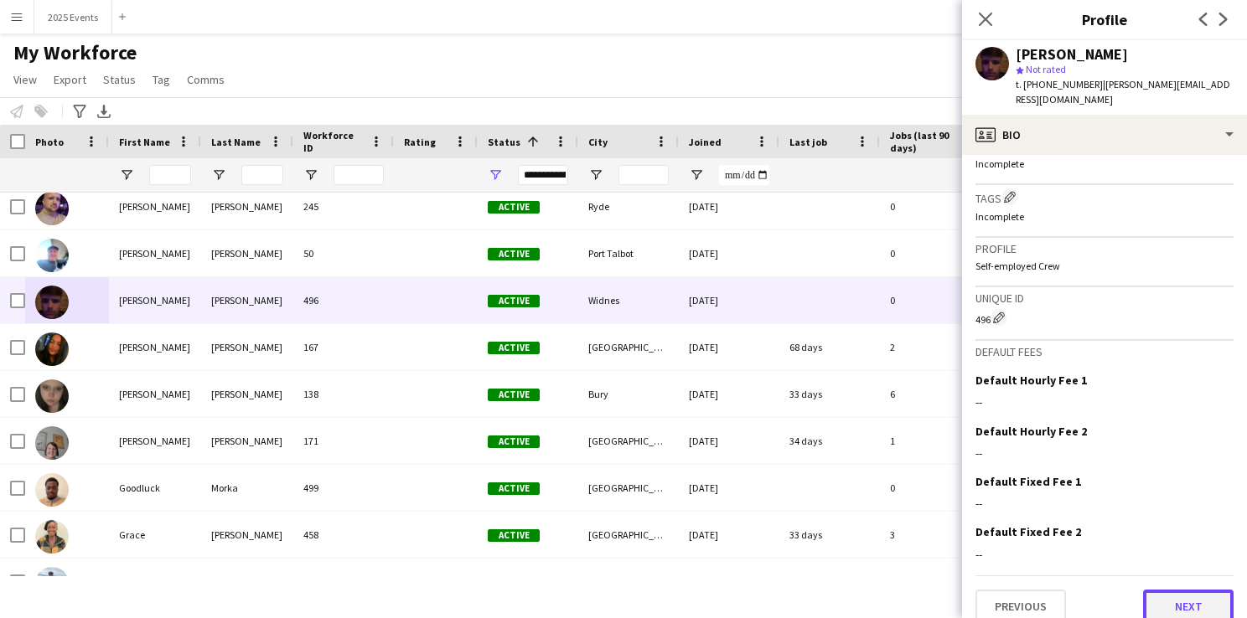
click at [1199, 590] on button "Next" at bounding box center [1188, 607] width 91 height 34
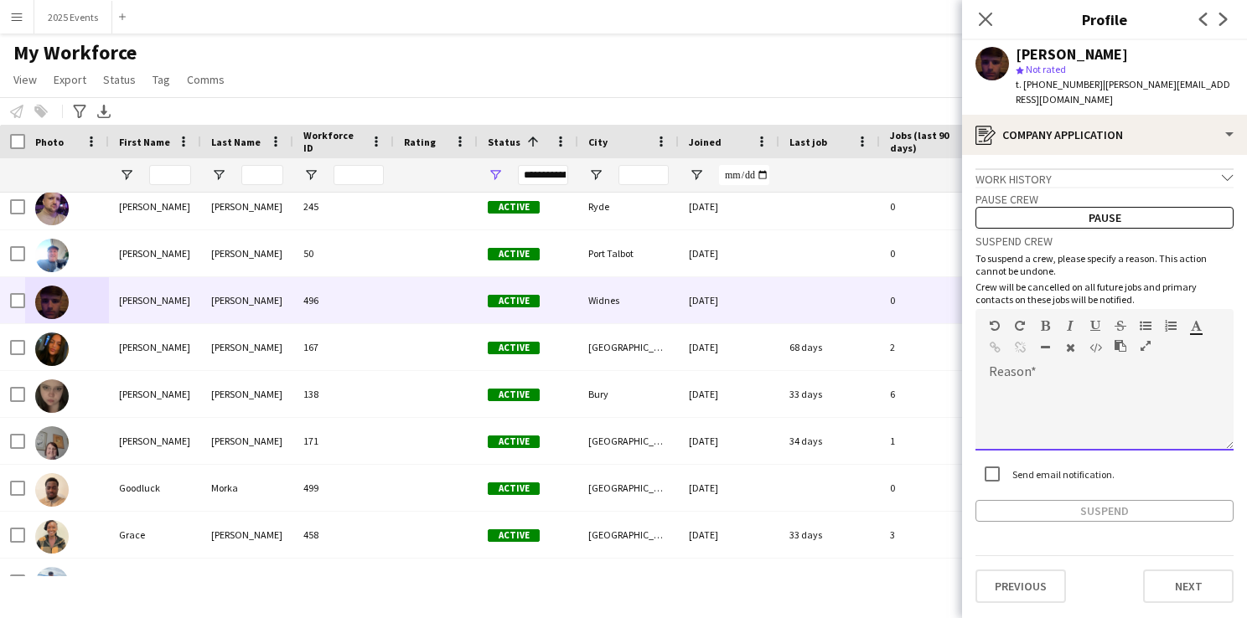
click at [1046, 372] on div at bounding box center [1104, 411] width 258 height 79
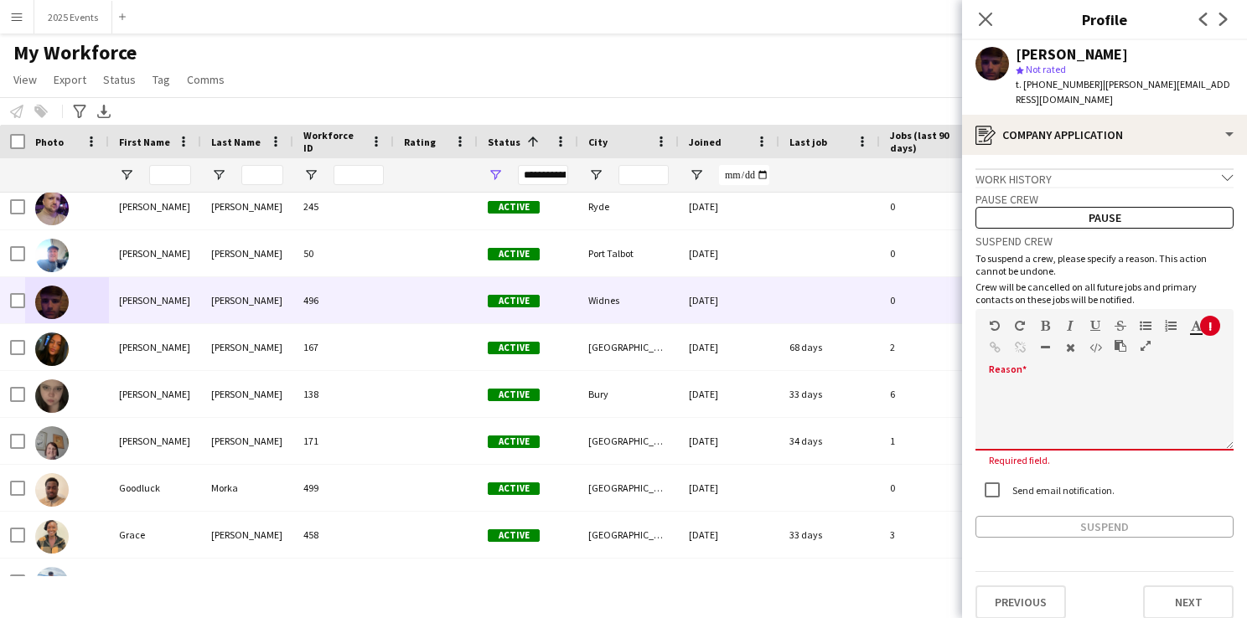
paste div
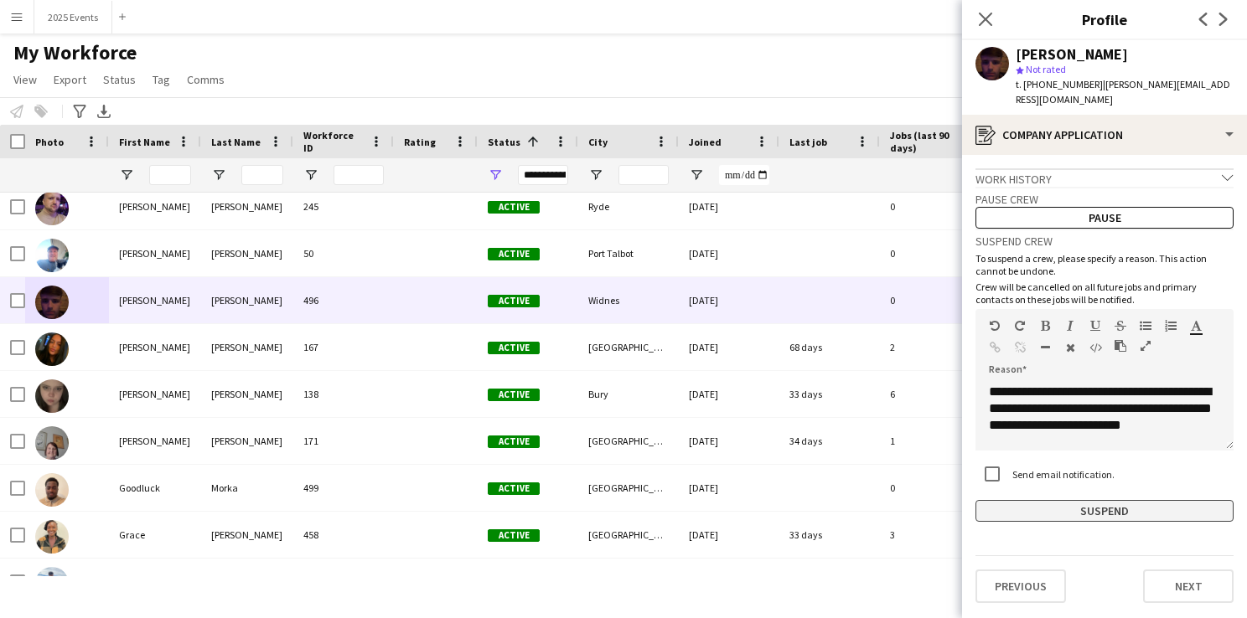
click at [1136, 500] on button "Suspend" at bounding box center [1104, 511] width 258 height 22
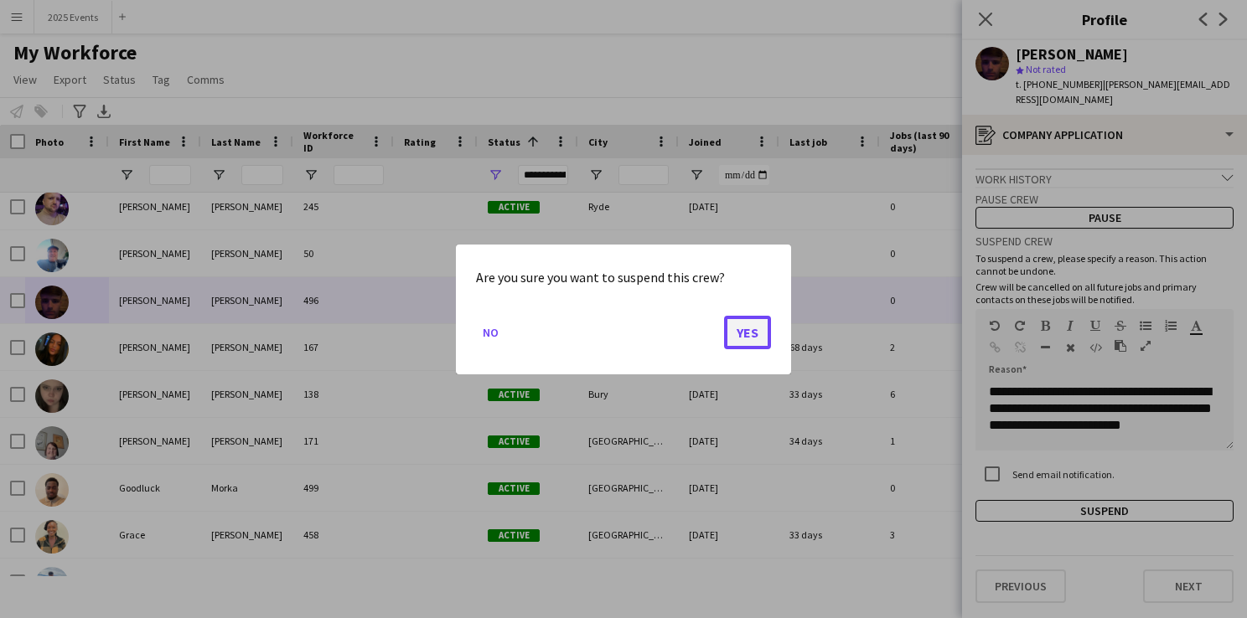
click at [760, 332] on button "Yes" at bounding box center [747, 332] width 47 height 34
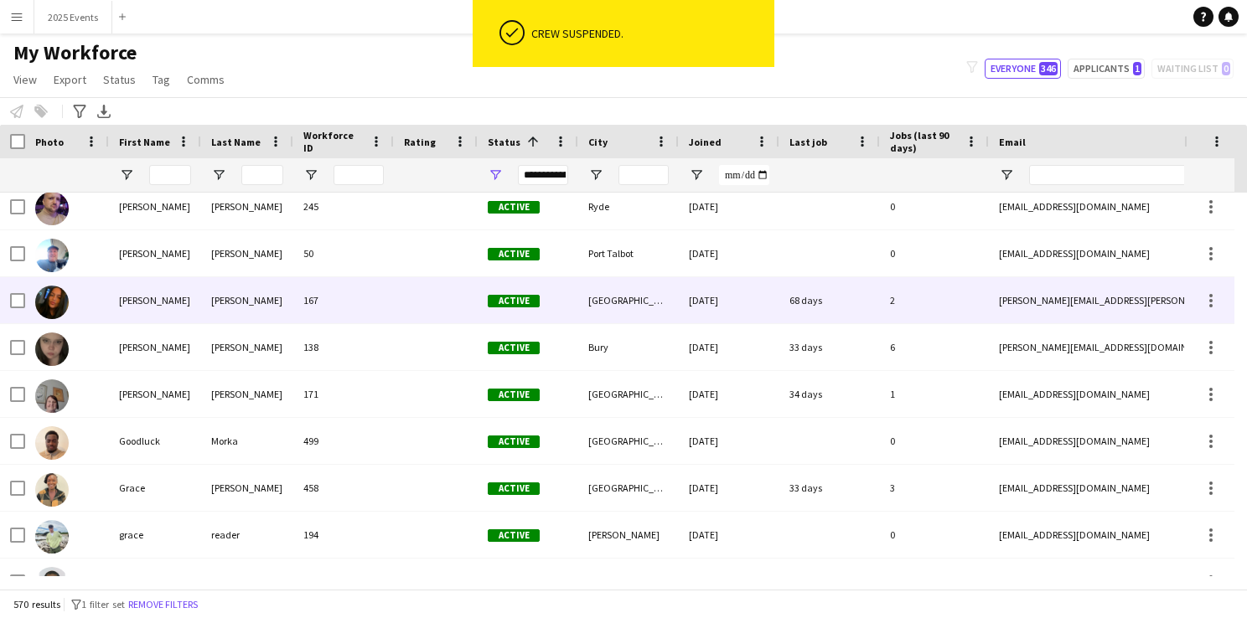
click at [60, 302] on img at bounding box center [52, 303] width 34 height 34
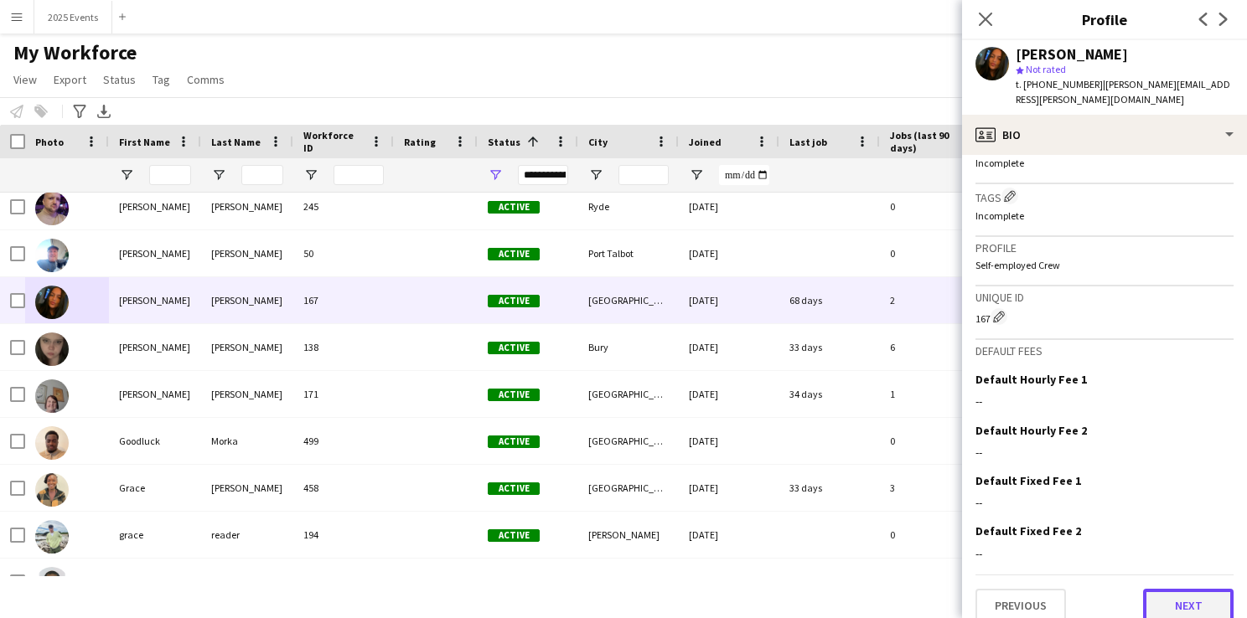
click at [1175, 592] on button "Next" at bounding box center [1188, 606] width 91 height 34
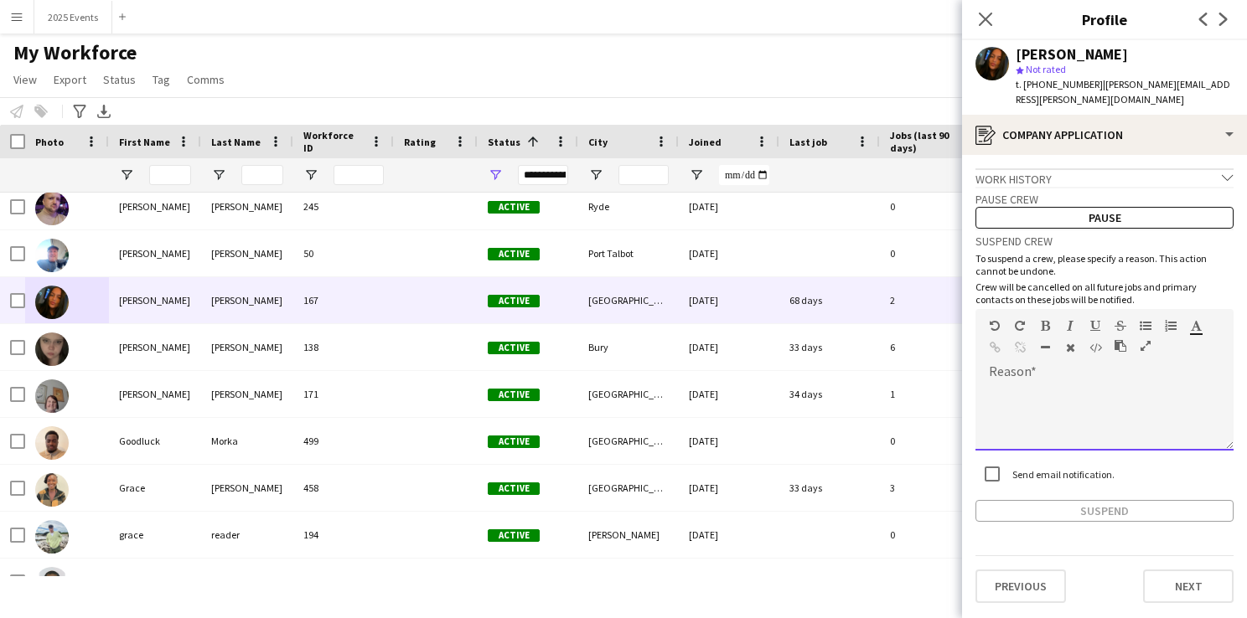
click at [1068, 384] on div at bounding box center [1104, 417] width 258 height 67
paste div
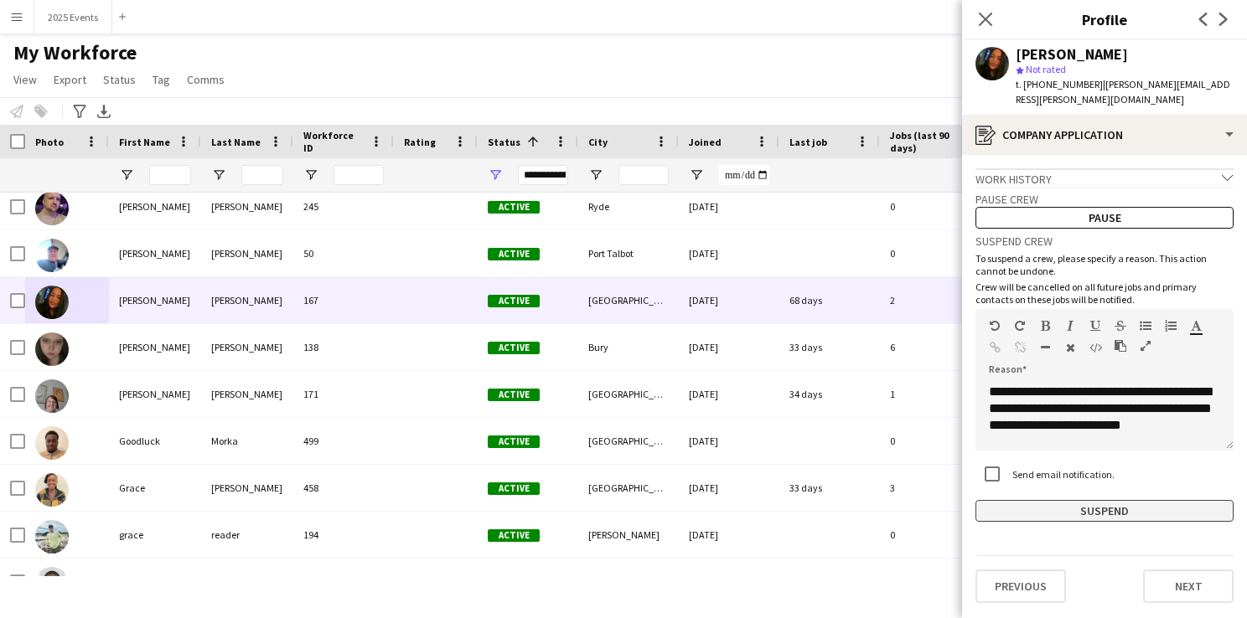
click at [1028, 500] on button "Suspend" at bounding box center [1104, 511] width 258 height 22
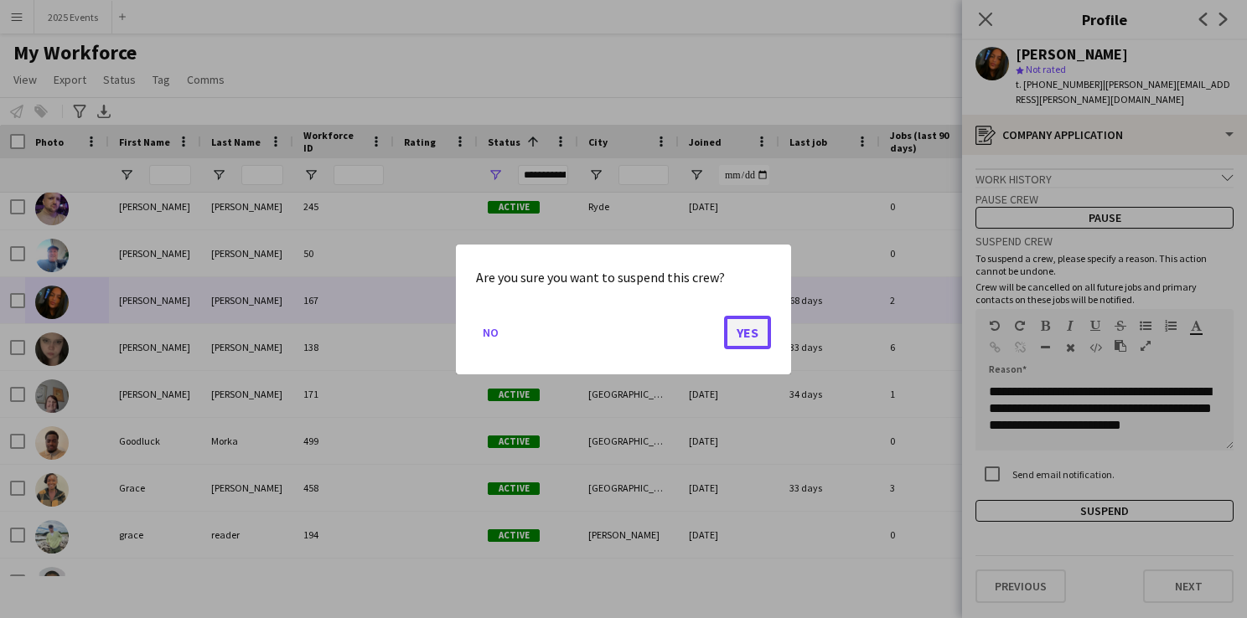
click at [748, 334] on button "Yes" at bounding box center [747, 332] width 47 height 34
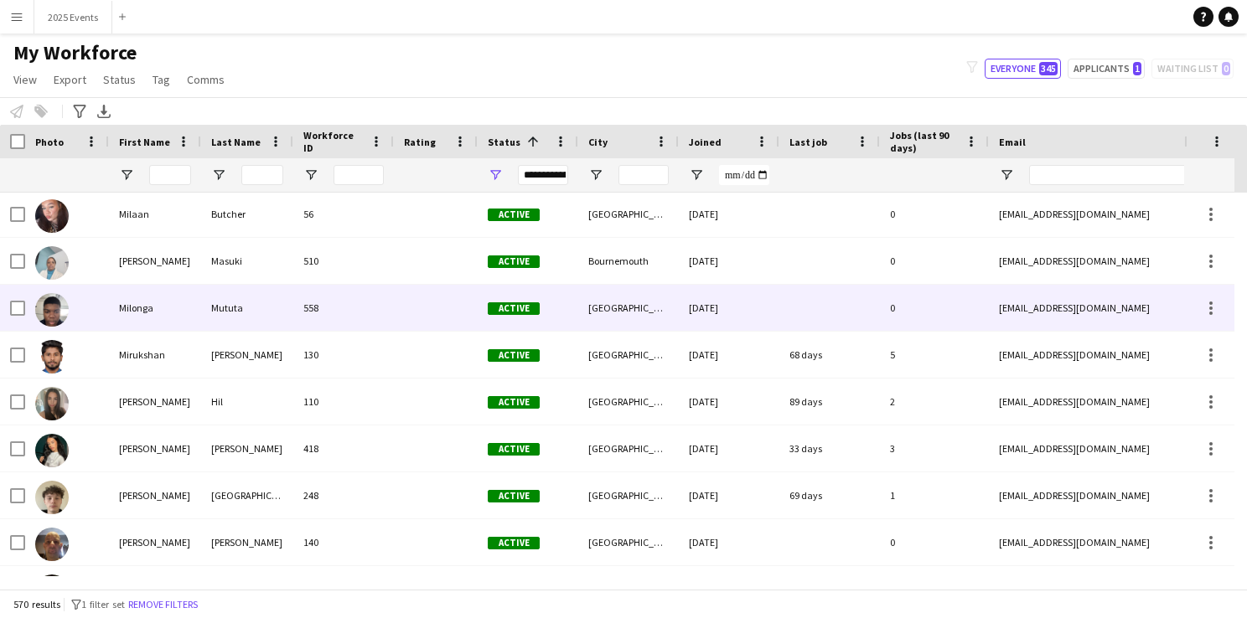
click at [60, 315] on img at bounding box center [52, 310] width 34 height 34
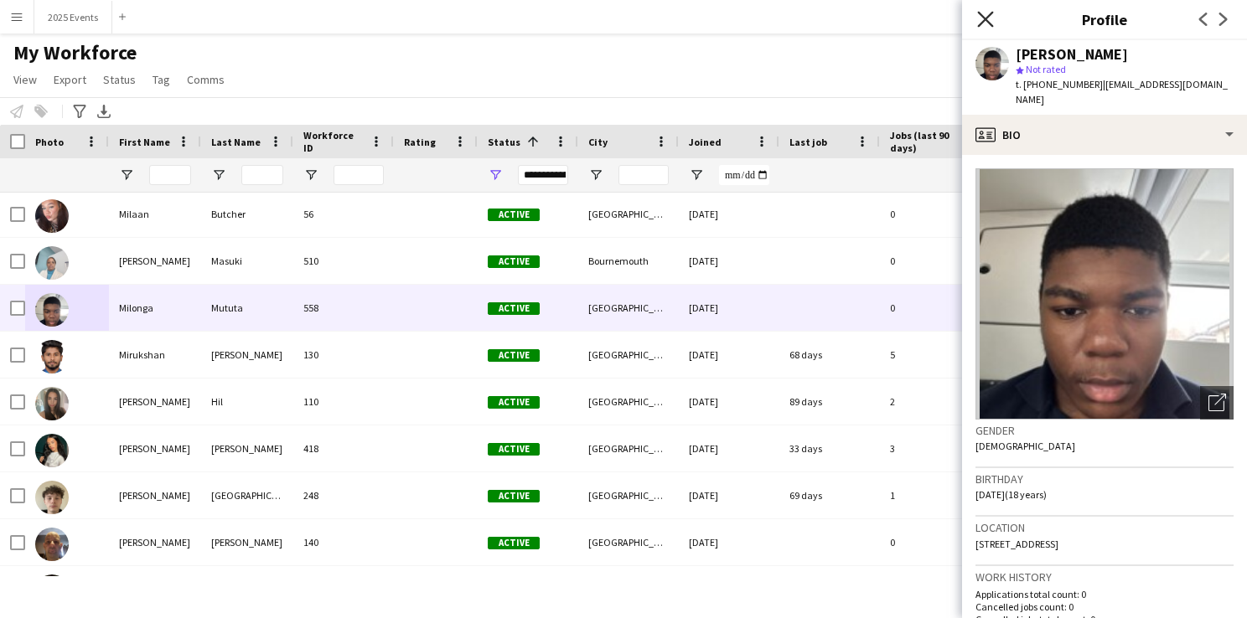
click at [989, 20] on icon "Close pop-in" at bounding box center [985, 19] width 16 height 16
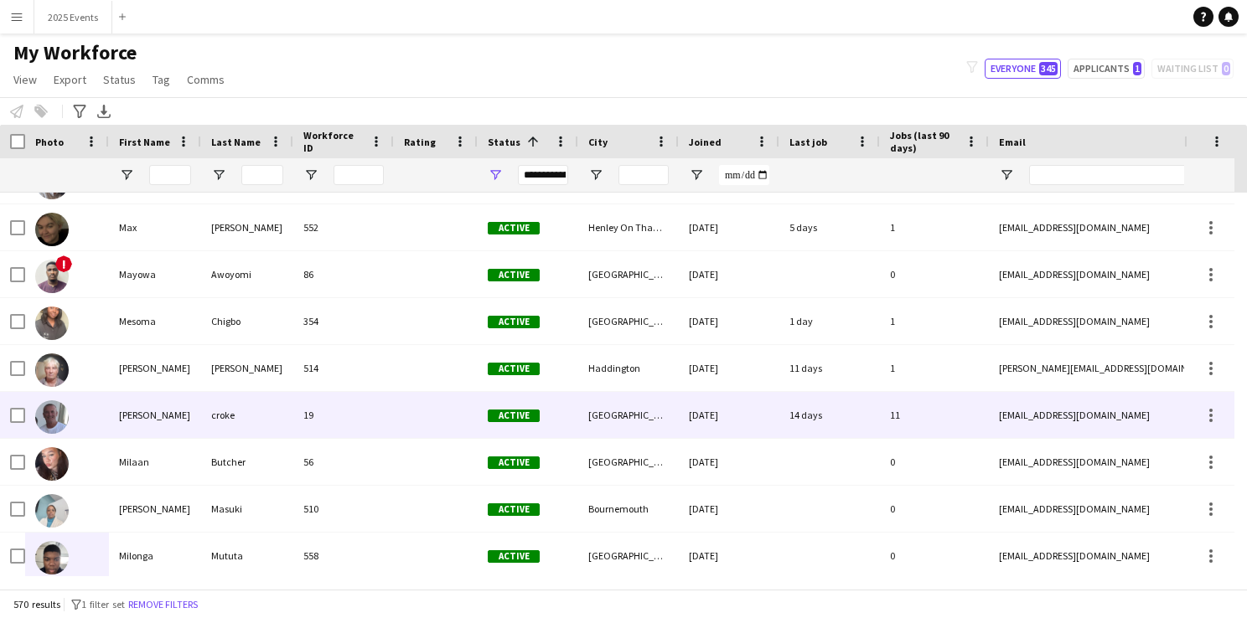
scroll to position [8072, 0]
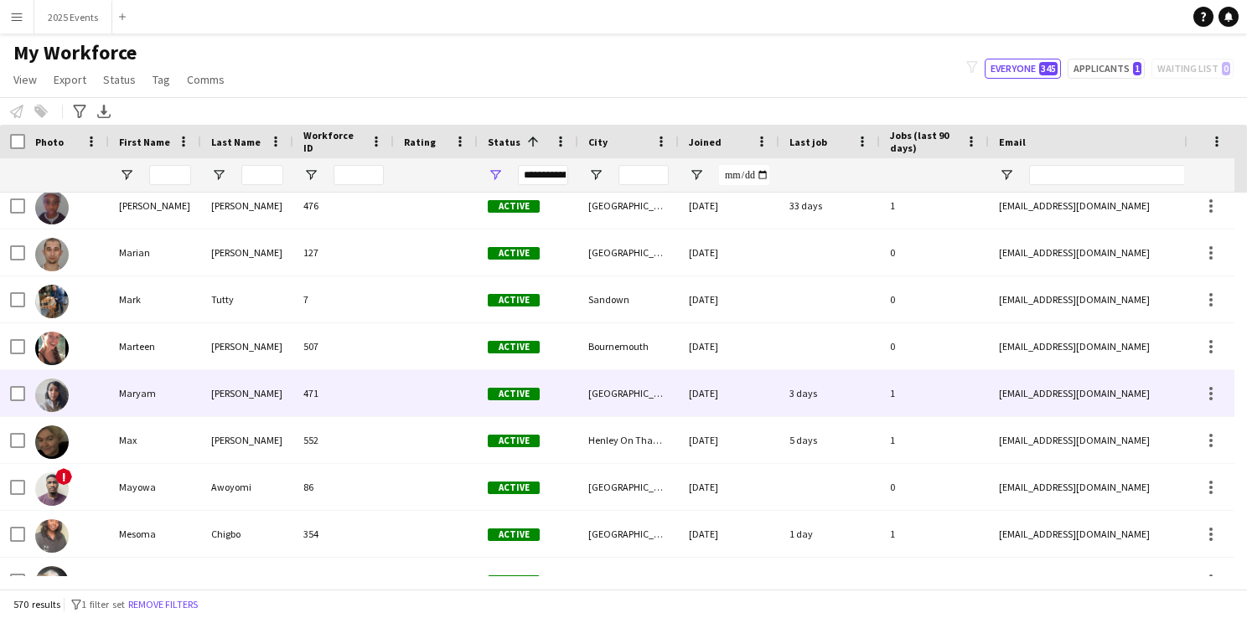
click at [60, 387] on img at bounding box center [52, 396] width 34 height 34
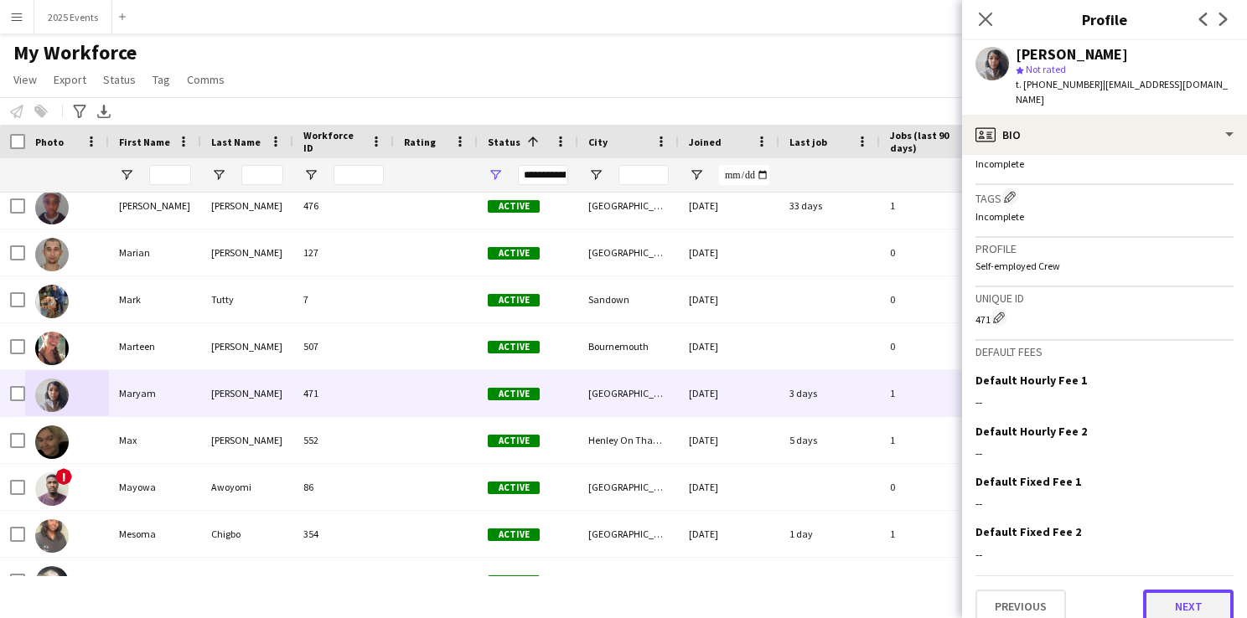
click at [1167, 590] on button "Next" at bounding box center [1188, 607] width 91 height 34
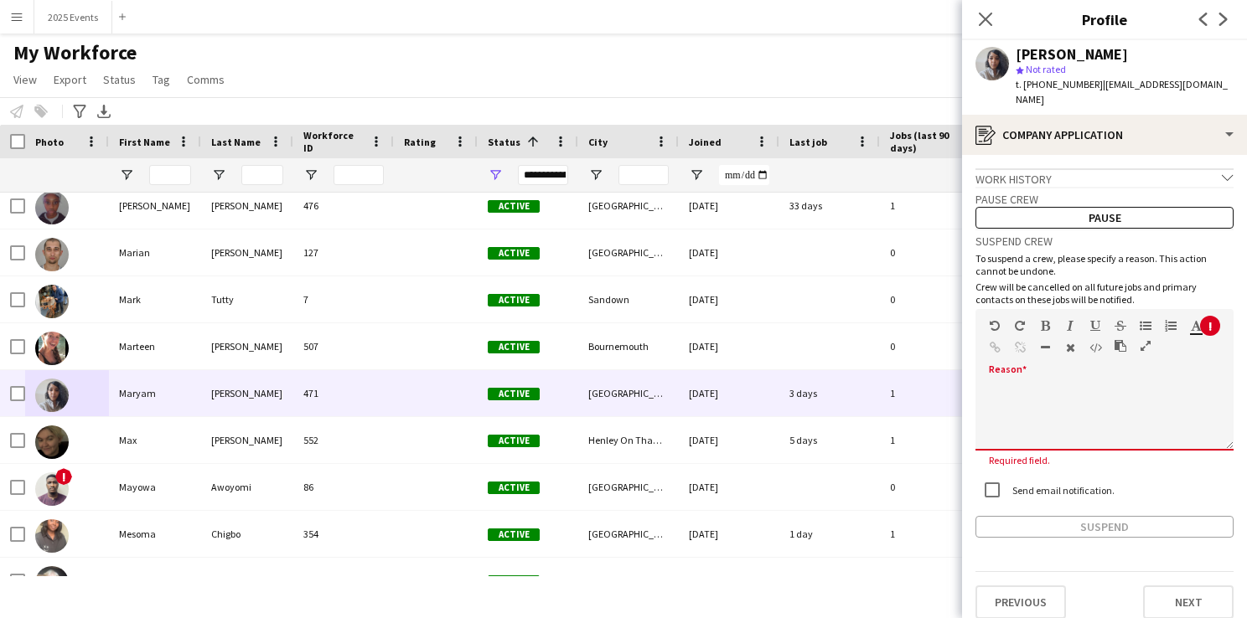
click at [1066, 372] on div at bounding box center [1104, 411] width 258 height 79
paste div
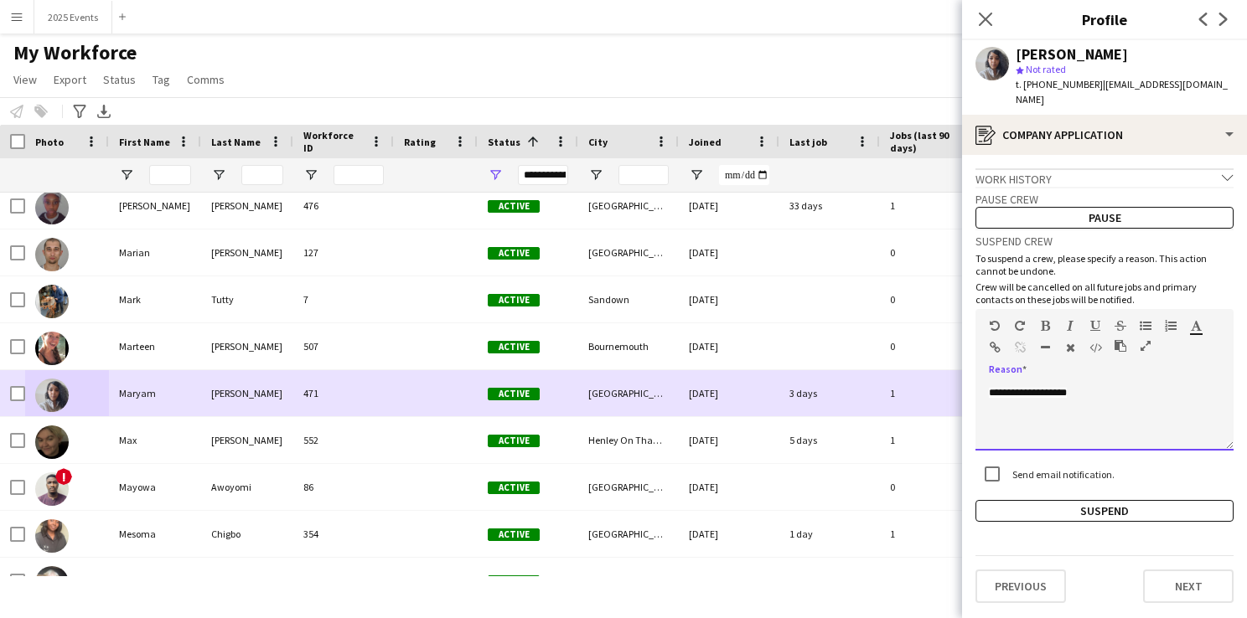
drag, startPoint x: 1120, startPoint y: 380, endPoint x: 941, endPoint y: 384, distance: 178.5
click at [941, 384] on body "Menu Boards Boards Boards All jobs Status Workforce Workforce My Workforce Recr…" at bounding box center [623, 309] width 1247 height 618
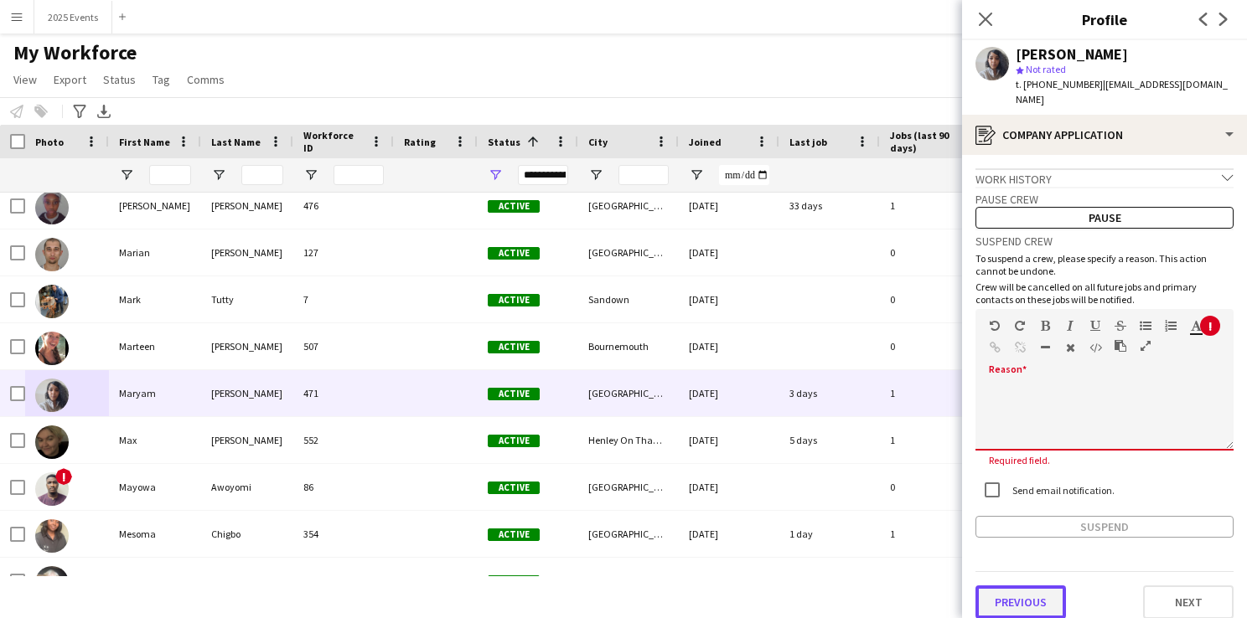
click at [1011, 588] on button "Previous" at bounding box center [1020, 603] width 91 height 34
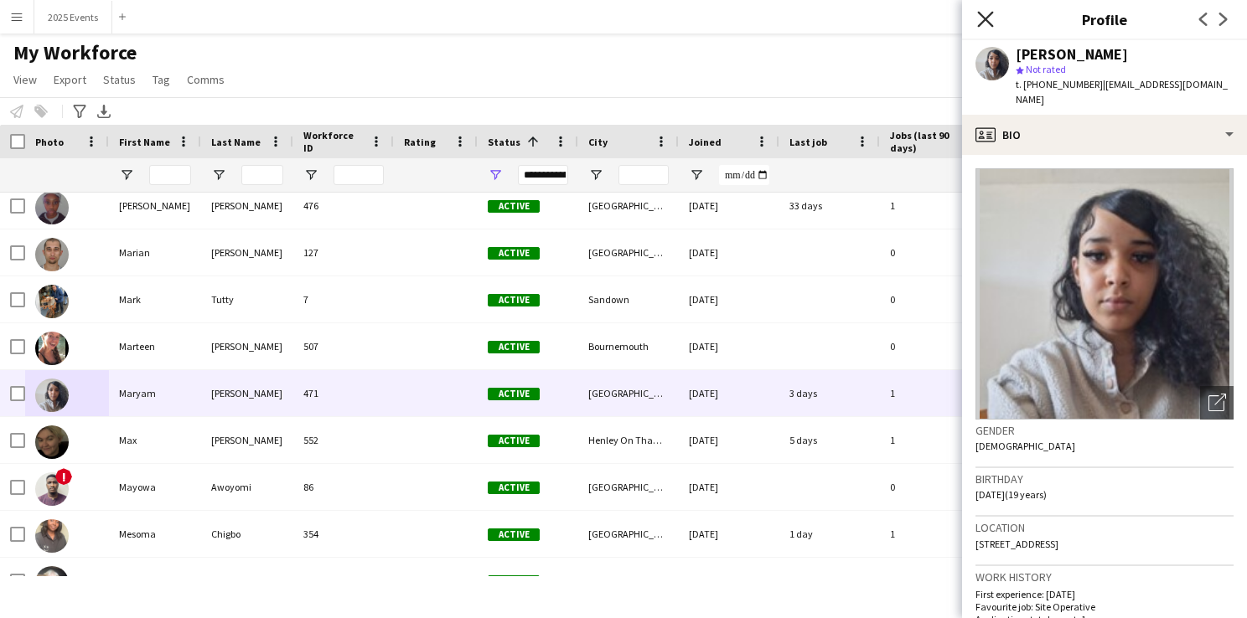
click at [978, 23] on icon "Close pop-in" at bounding box center [985, 19] width 16 height 16
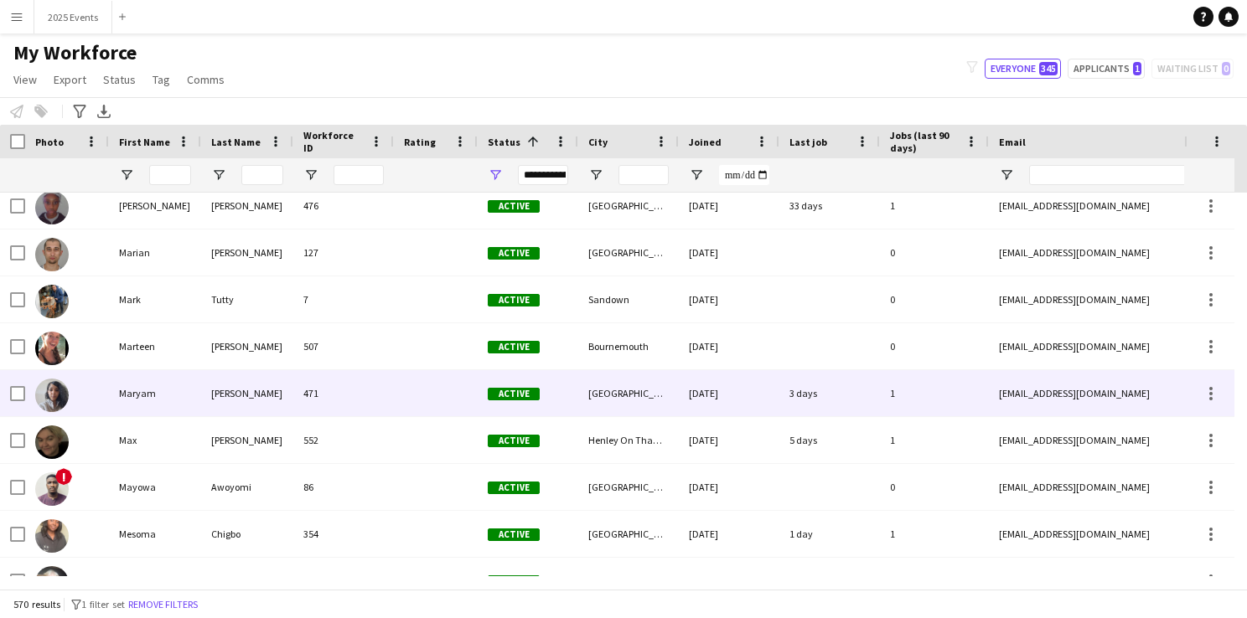
click at [47, 399] on img at bounding box center [52, 396] width 34 height 34
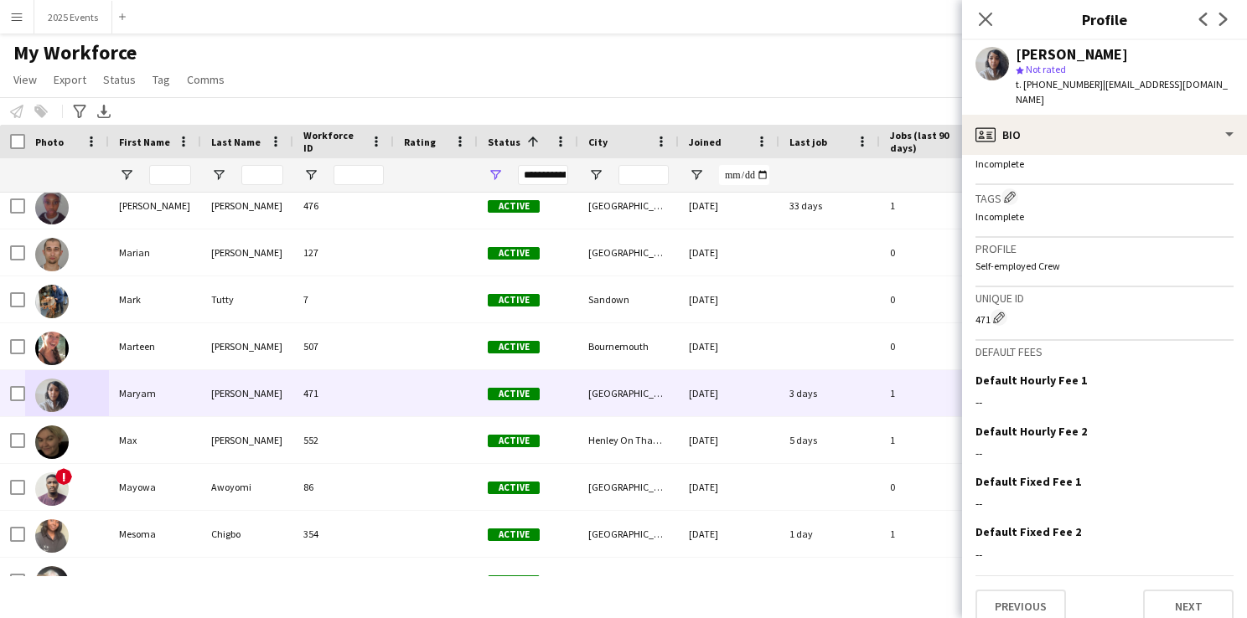
click at [1191, 576] on div "Previous Next" at bounding box center [1104, 600] width 258 height 48
click at [1190, 590] on button "Next" at bounding box center [1188, 607] width 91 height 34
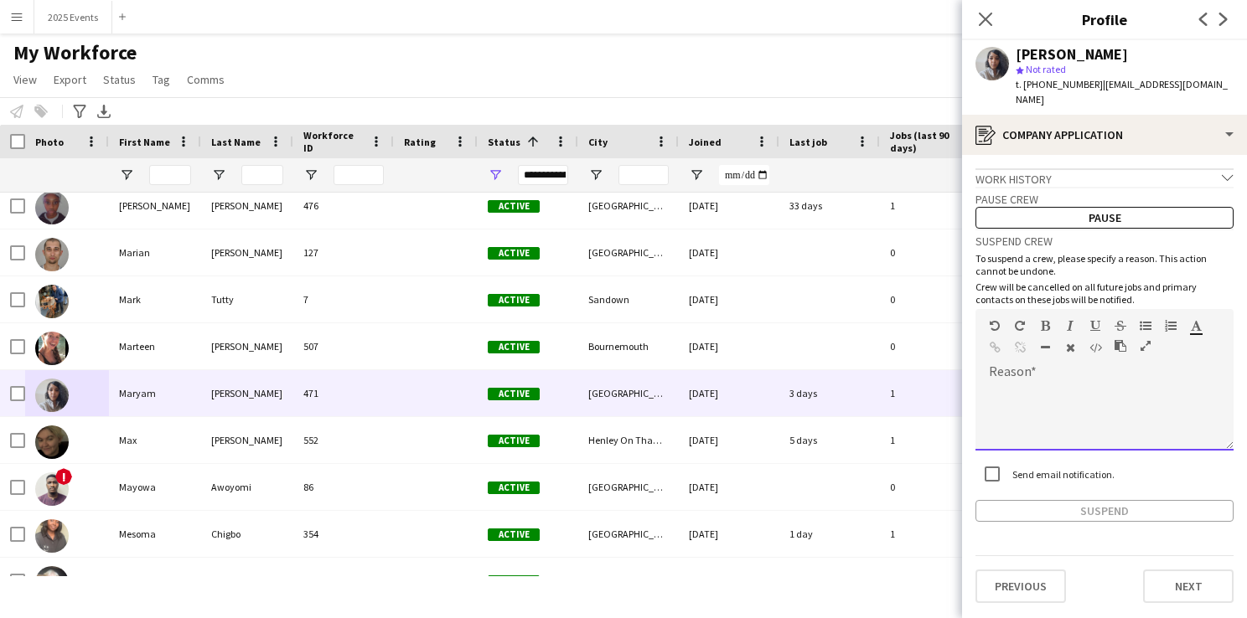
click at [1041, 372] on div at bounding box center [1104, 411] width 258 height 79
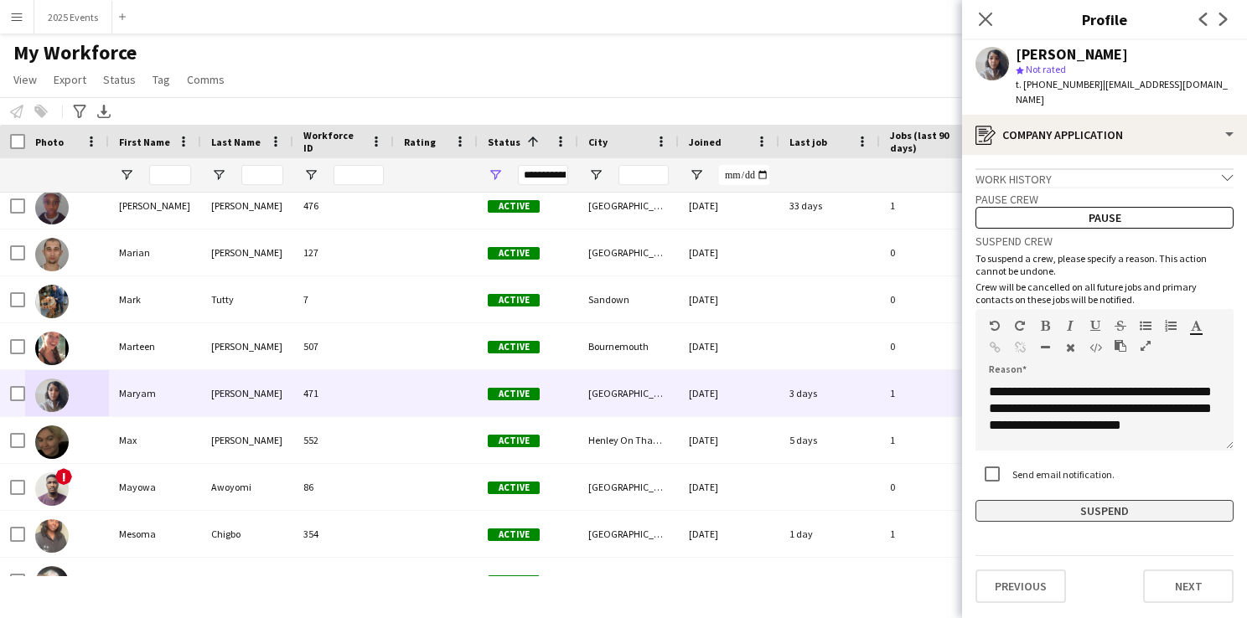
click at [1086, 501] on button "Suspend" at bounding box center [1104, 511] width 258 height 22
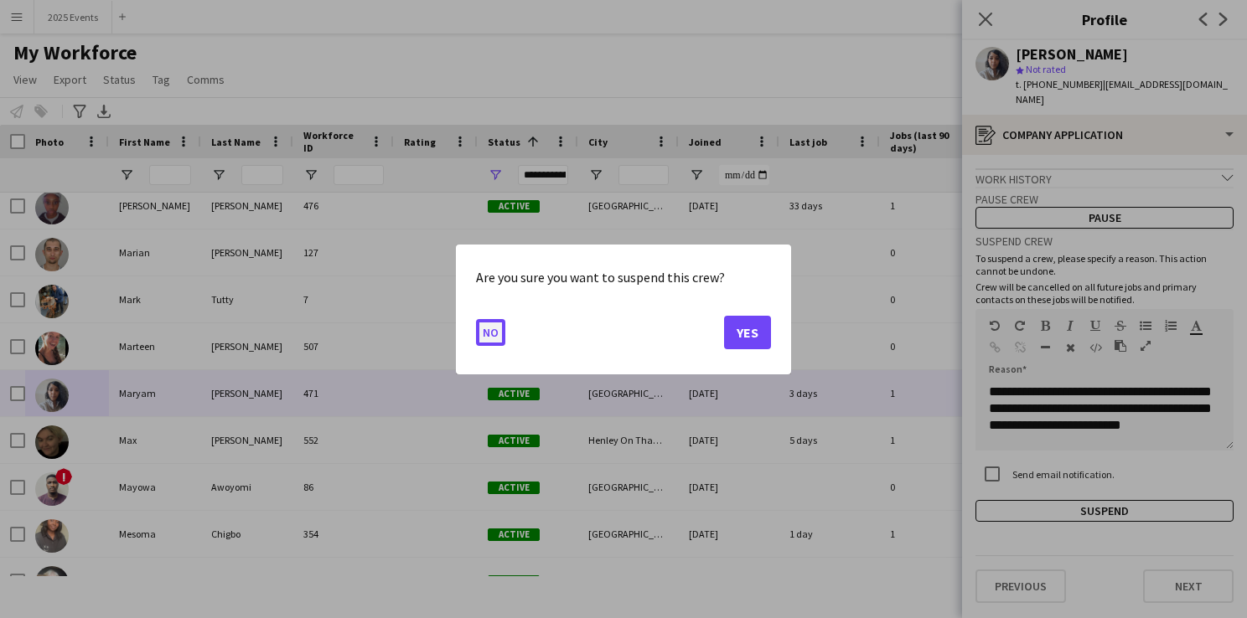
click at [494, 323] on button "No" at bounding box center [490, 331] width 29 height 27
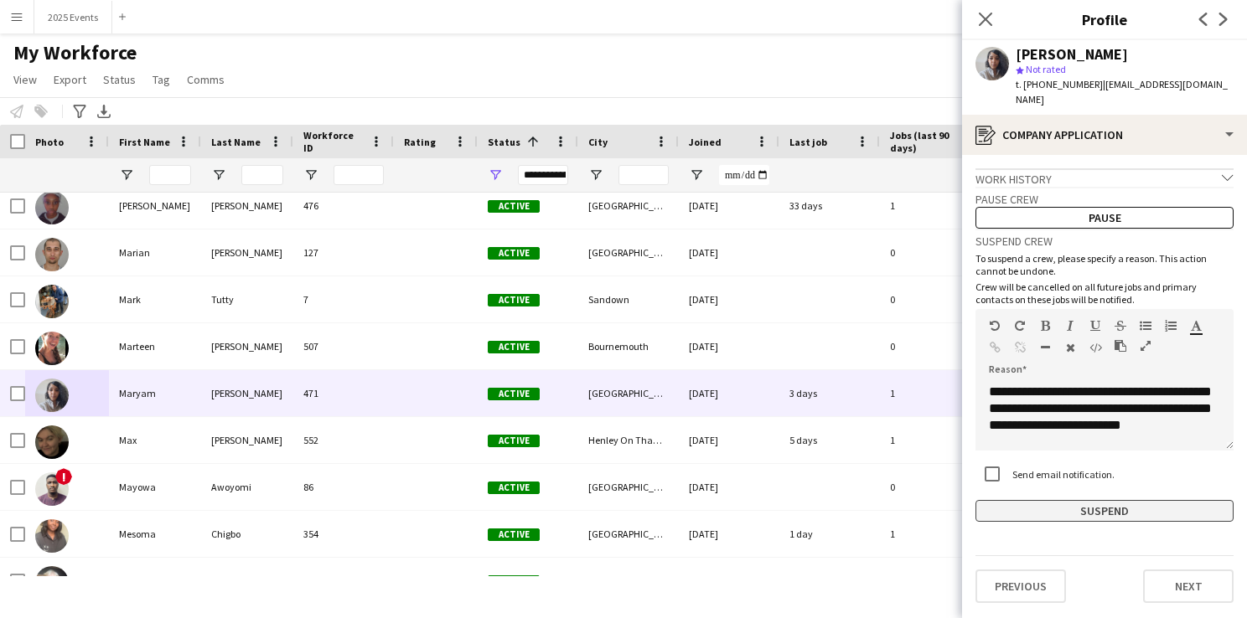
click at [1119, 500] on button "Suspend" at bounding box center [1104, 511] width 258 height 22
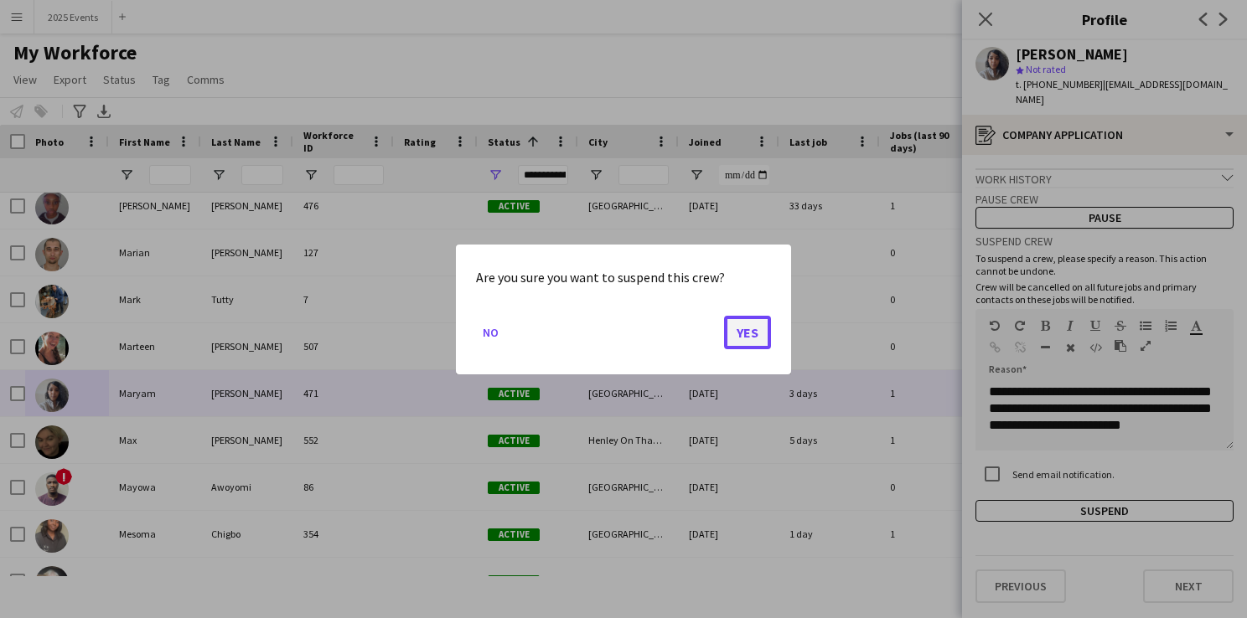
click at [758, 334] on button "Yes" at bounding box center [747, 332] width 47 height 34
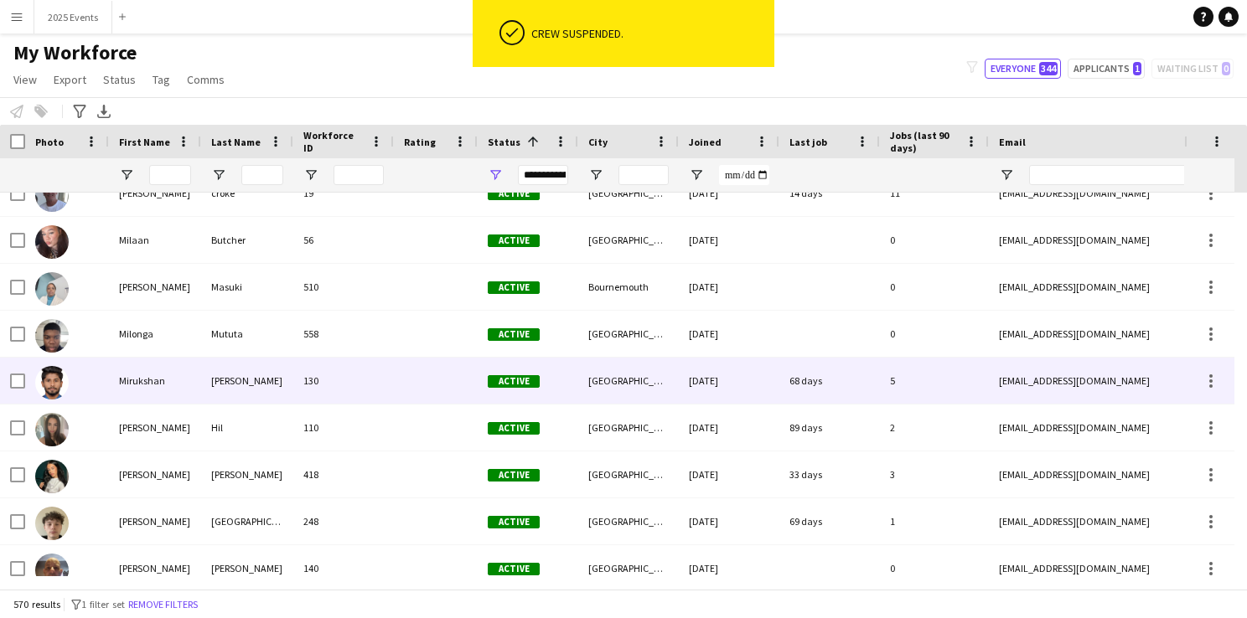
scroll to position [8285, 0]
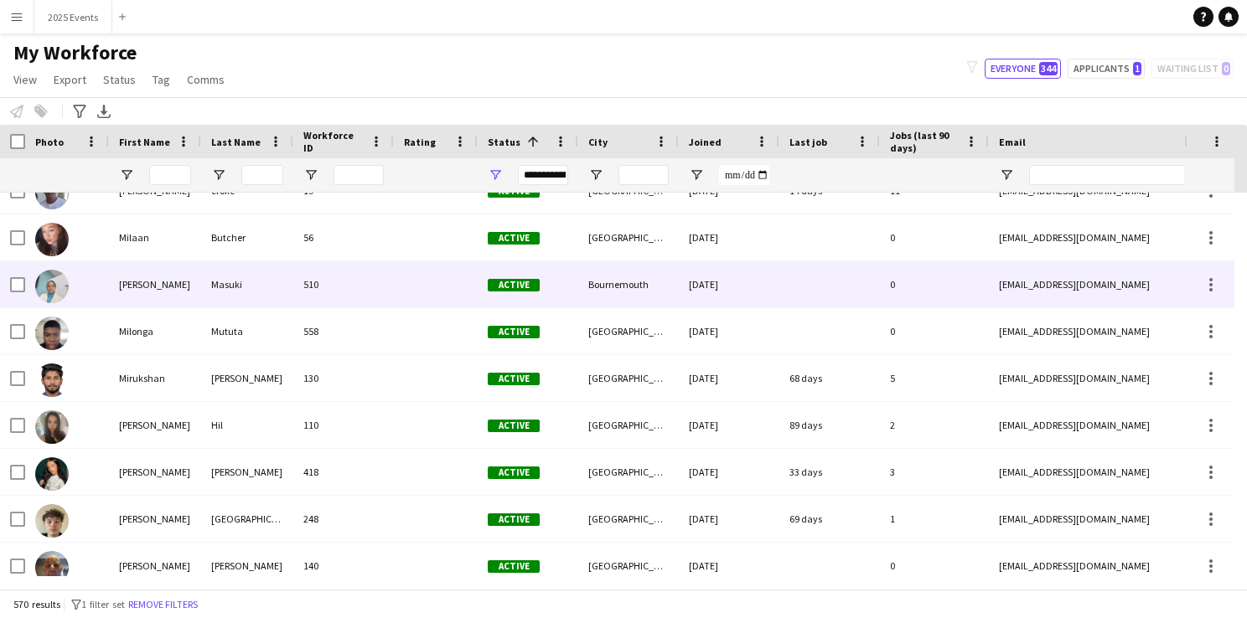
click at [53, 279] on img at bounding box center [52, 287] width 34 height 34
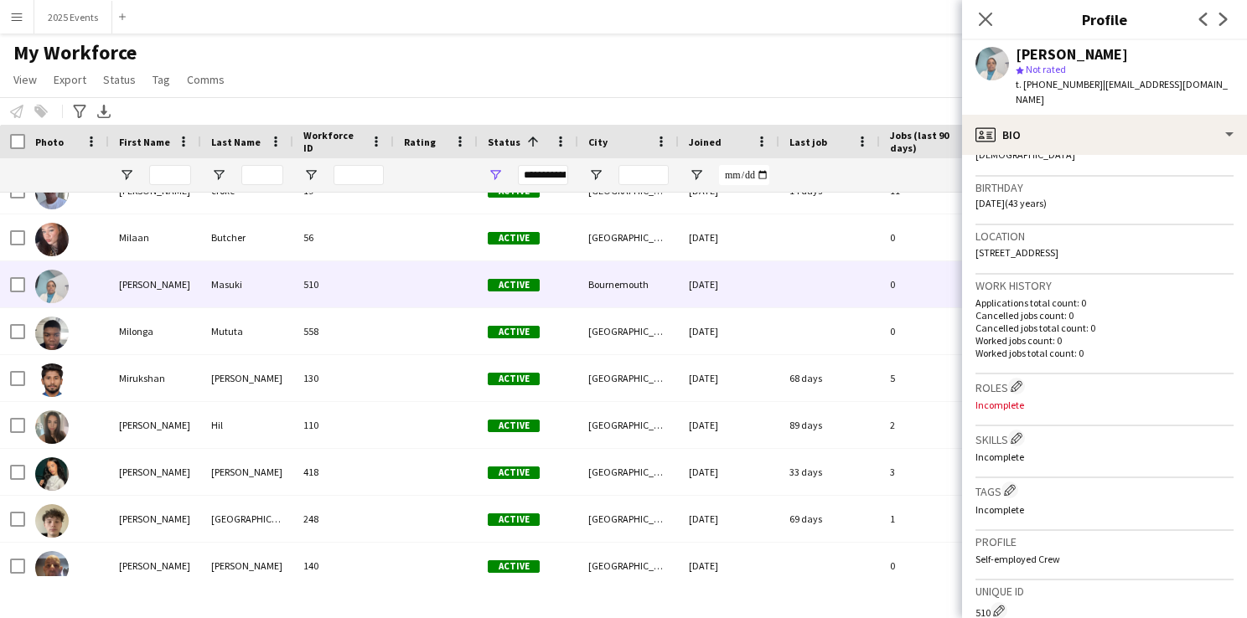
scroll to position [585, 0]
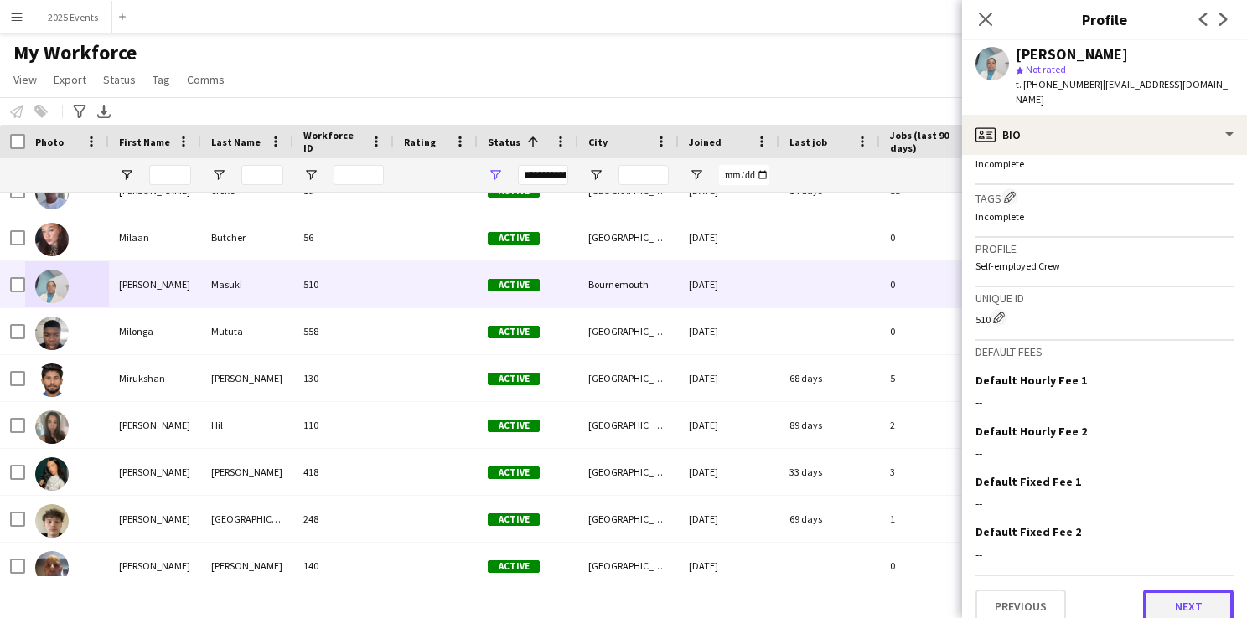
click at [1190, 590] on button "Next" at bounding box center [1188, 607] width 91 height 34
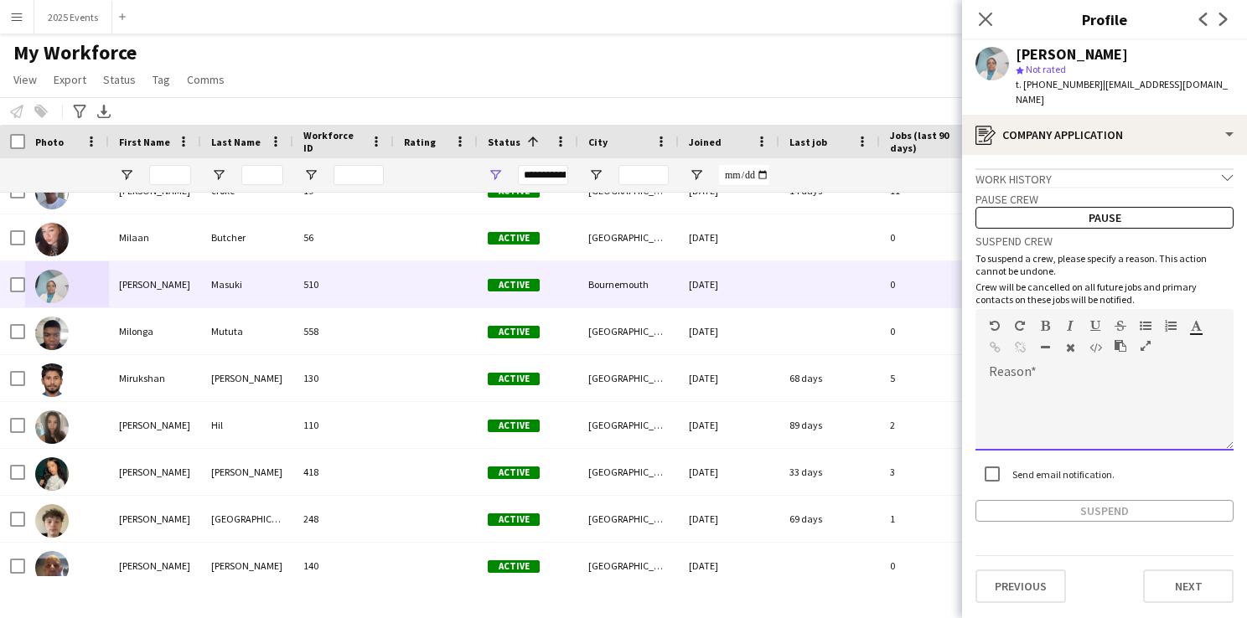
click at [1029, 372] on div at bounding box center [1104, 411] width 258 height 79
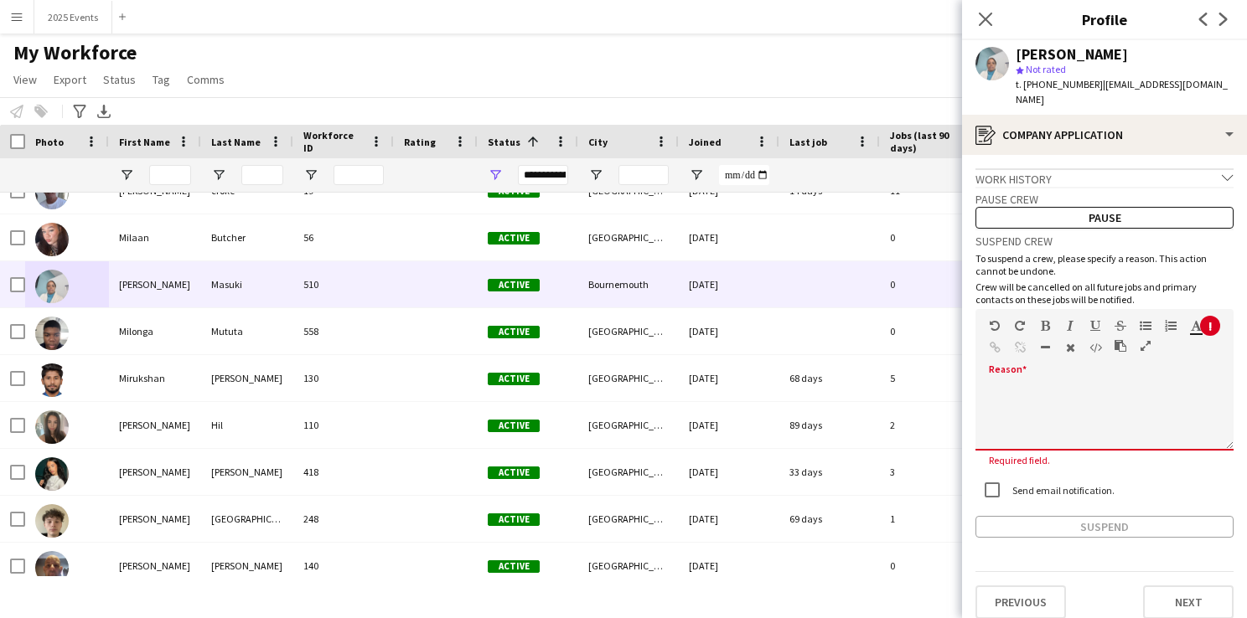
paste div
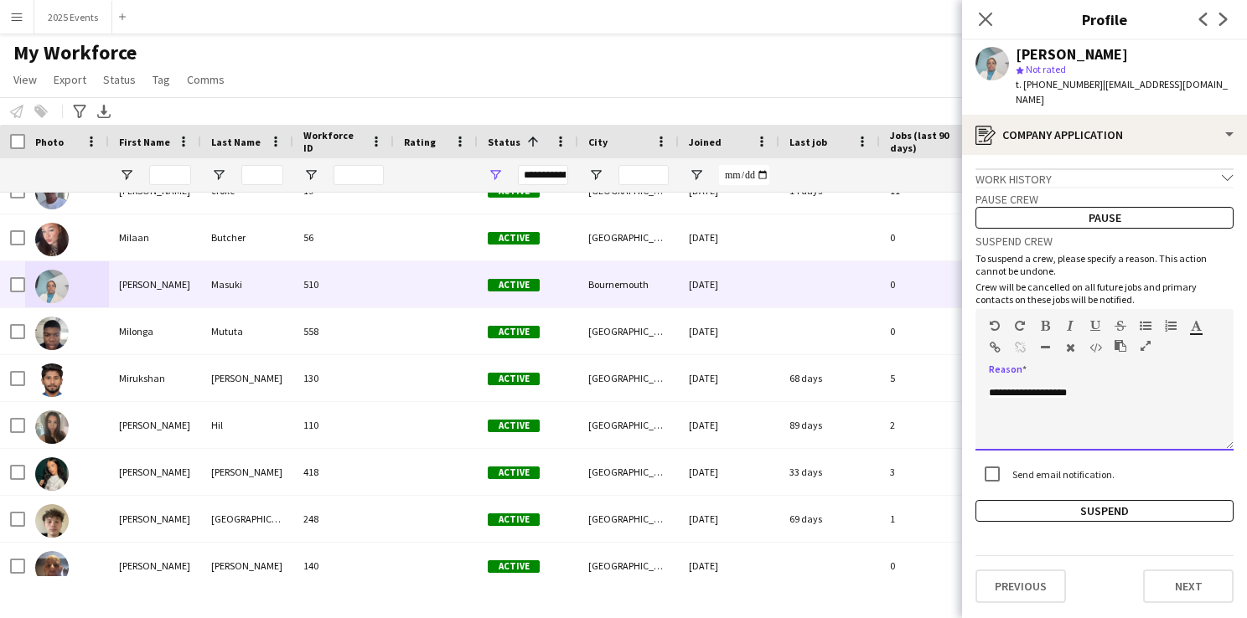
drag, startPoint x: 1113, startPoint y: 379, endPoint x: 972, endPoint y: 374, distance: 140.9
click at [972, 374] on app-crew-profile-application "**********" at bounding box center [1104, 386] width 285 height 463
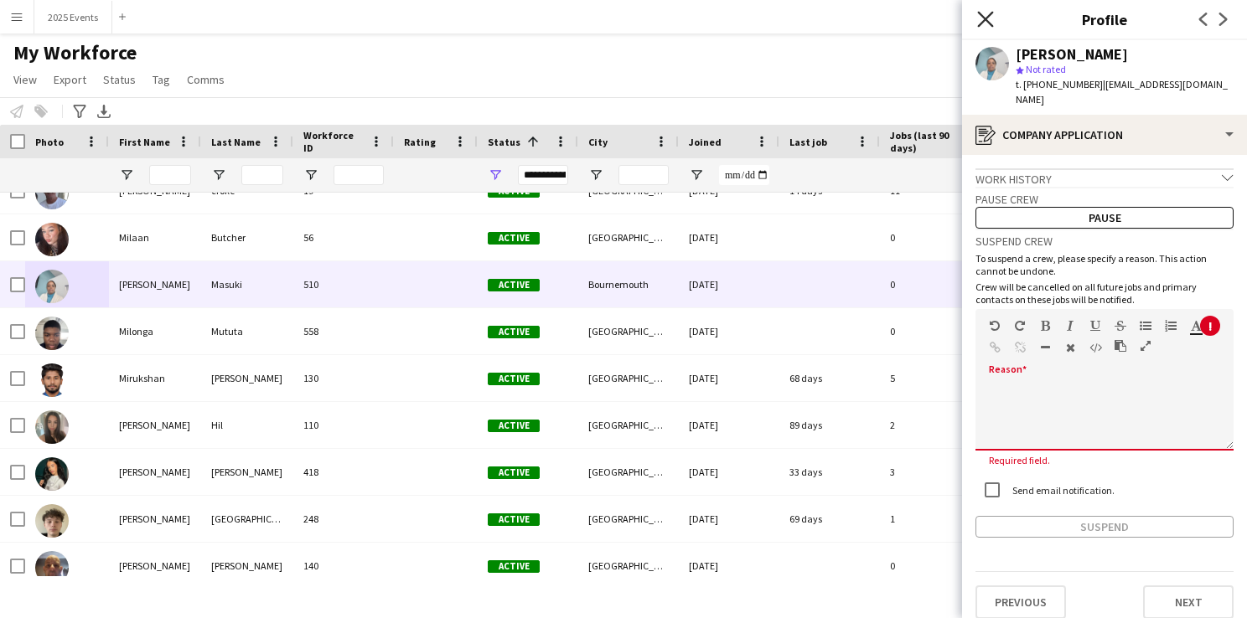
click at [982, 21] on icon "Close pop-in" at bounding box center [985, 19] width 16 height 16
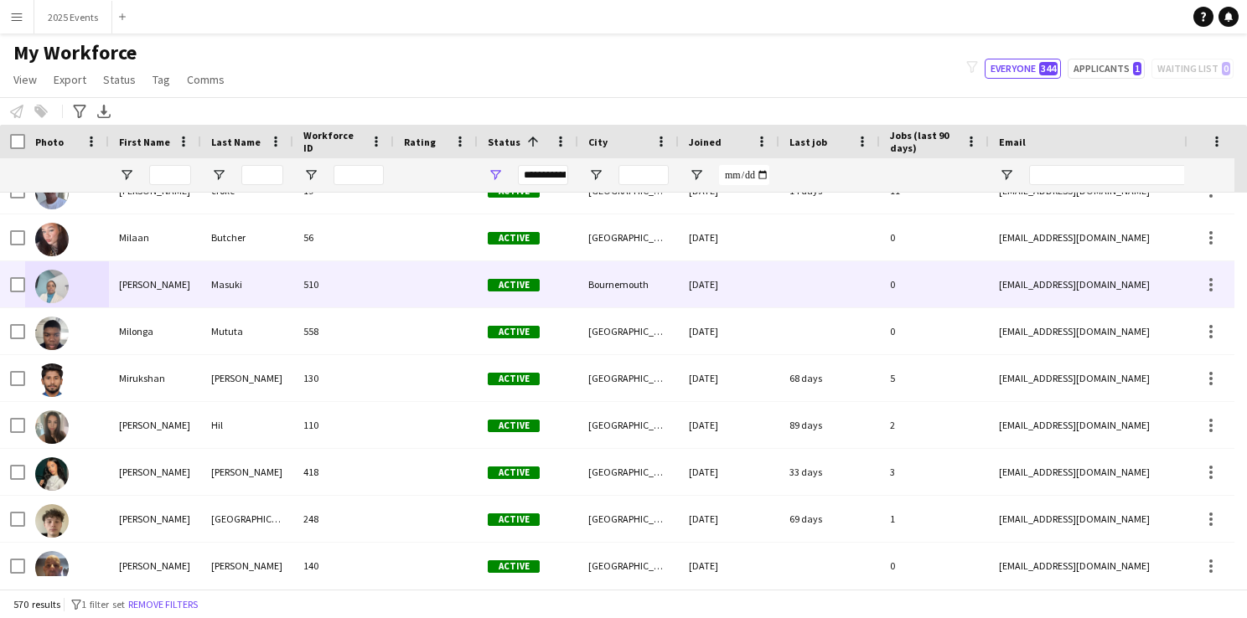
click at [48, 285] on img at bounding box center [52, 287] width 34 height 34
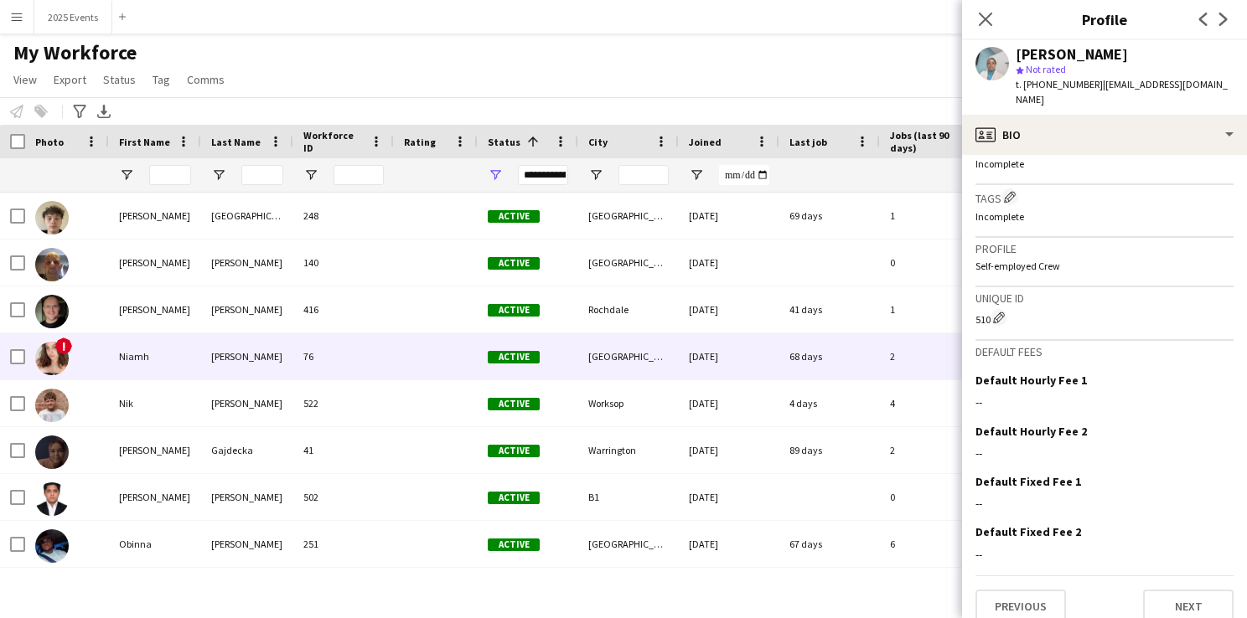
scroll to position [8590, 0]
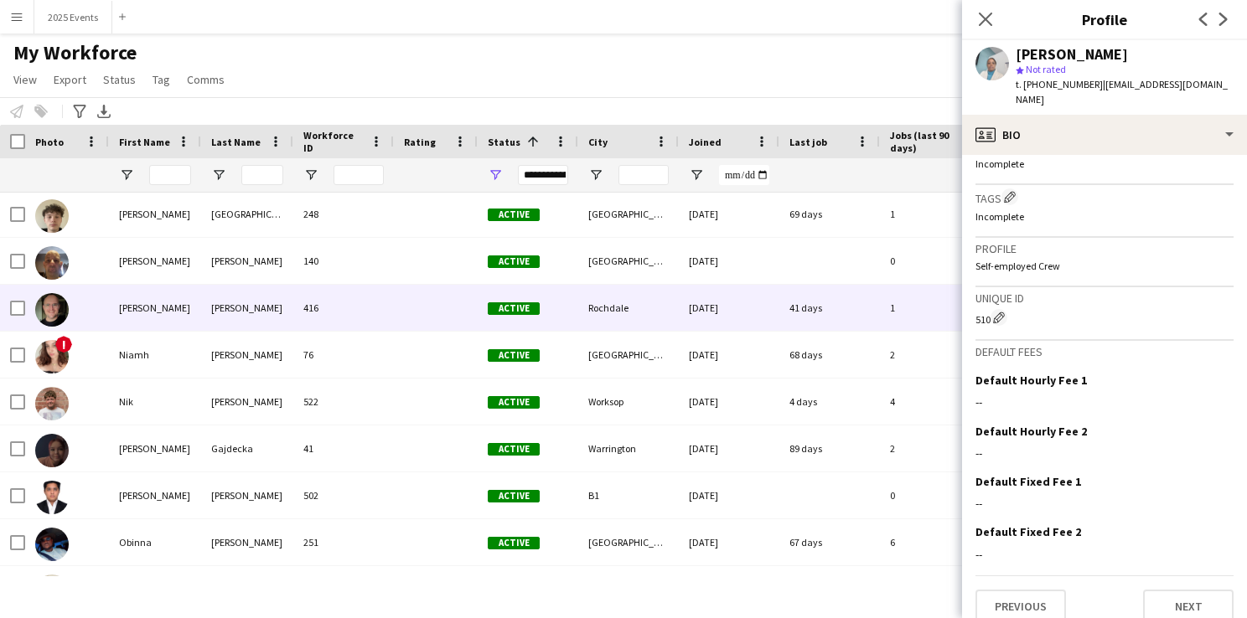
click at [50, 307] on img at bounding box center [52, 310] width 34 height 34
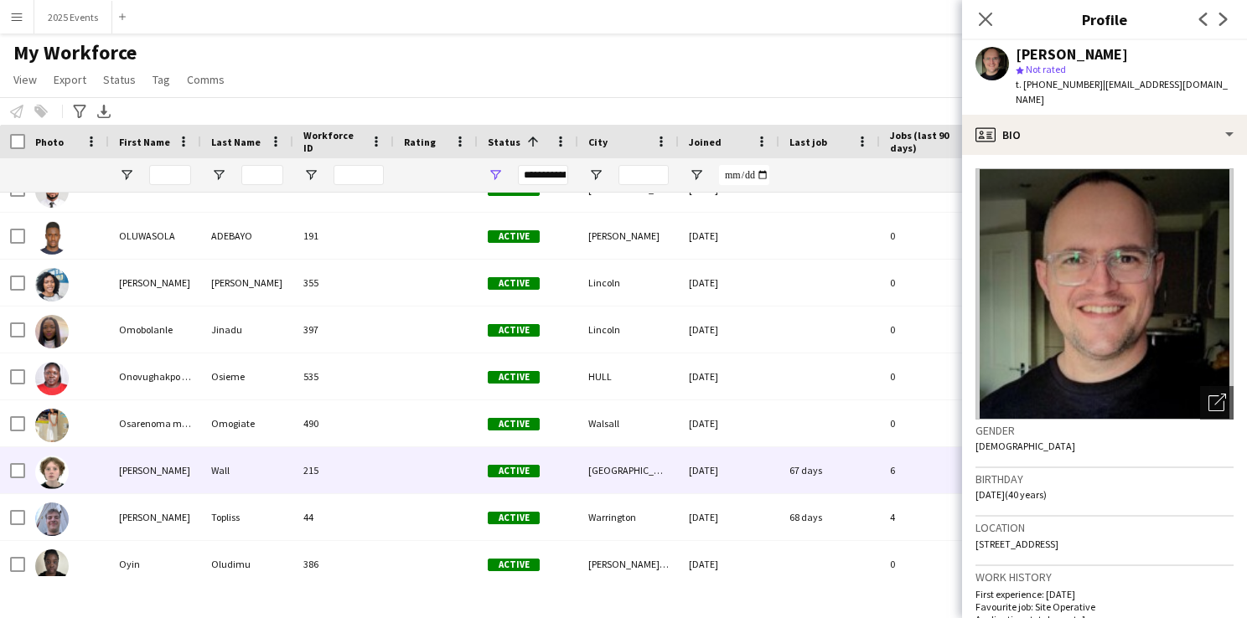
scroll to position [9265, 0]
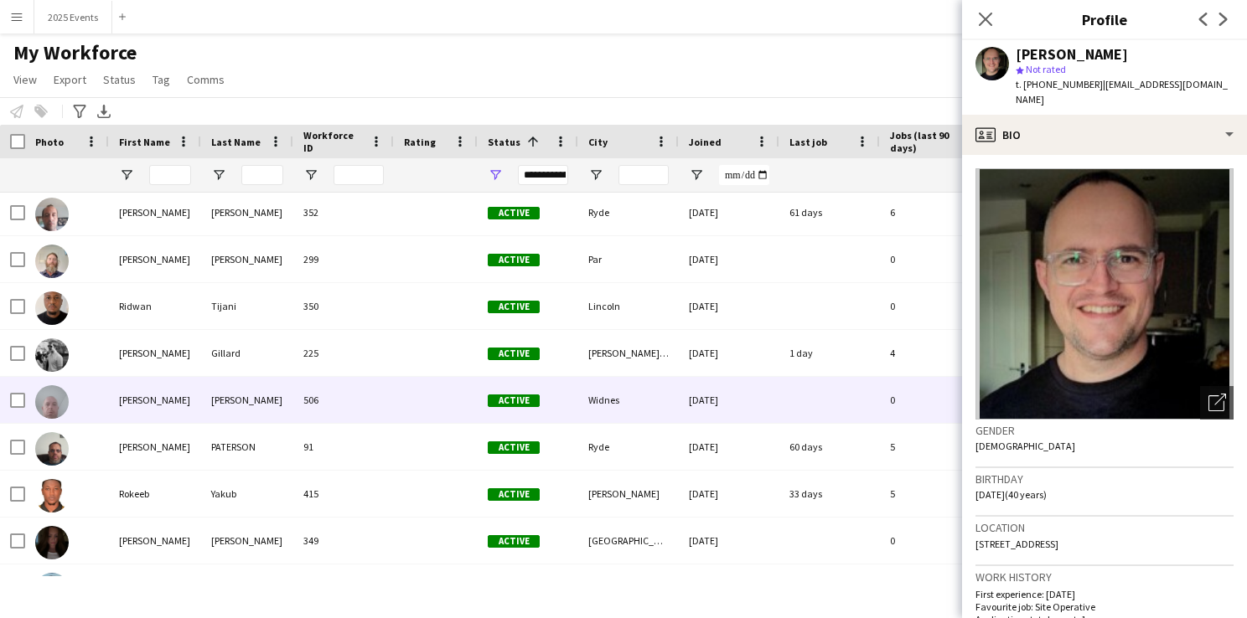
click at [54, 404] on img at bounding box center [52, 402] width 34 height 34
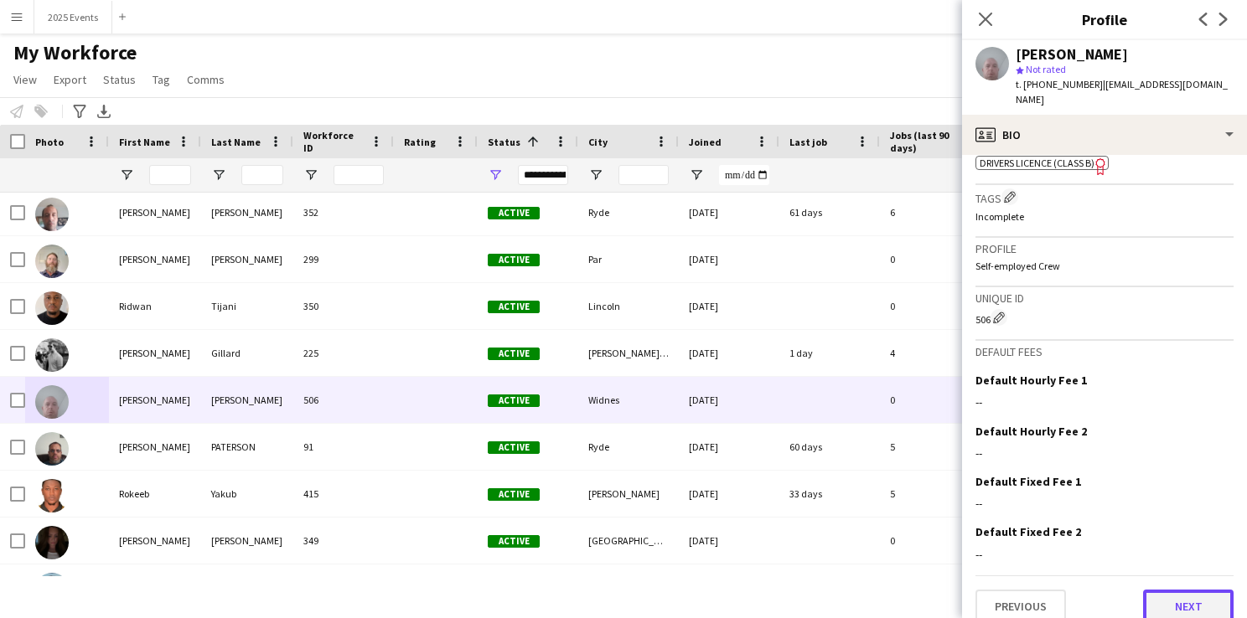
click at [1198, 603] on button "Next" at bounding box center [1188, 607] width 91 height 34
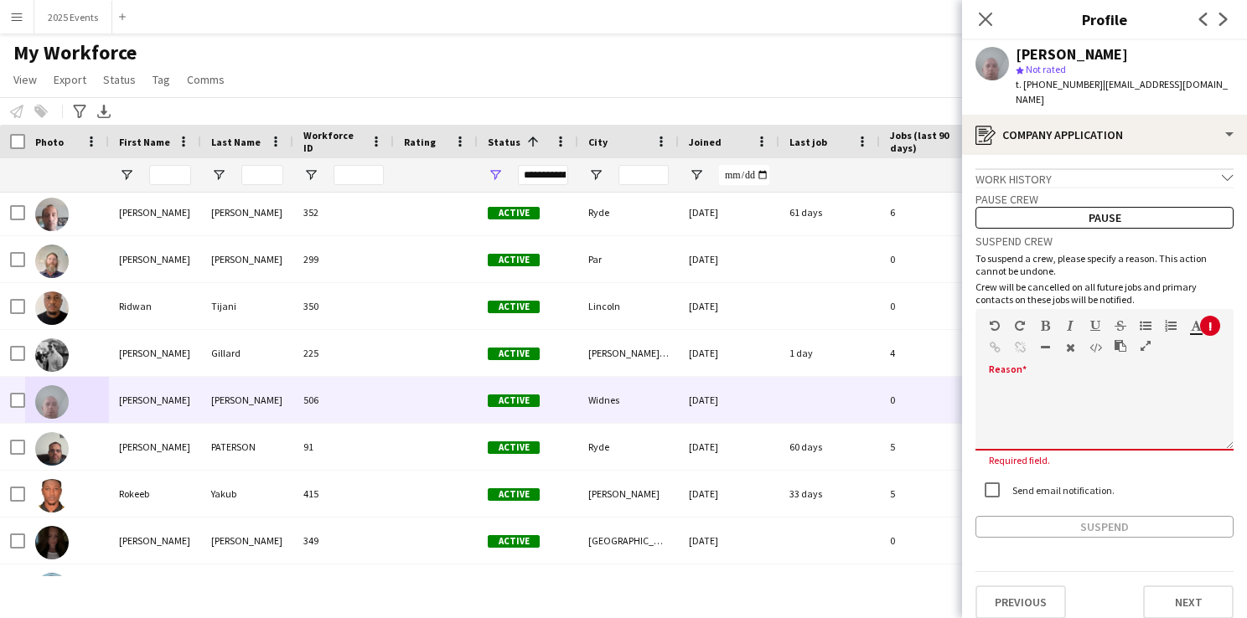
click at [1056, 372] on div at bounding box center [1104, 411] width 258 height 79
click at [992, 23] on app-icon "Close pop-in" at bounding box center [986, 20] width 24 height 24
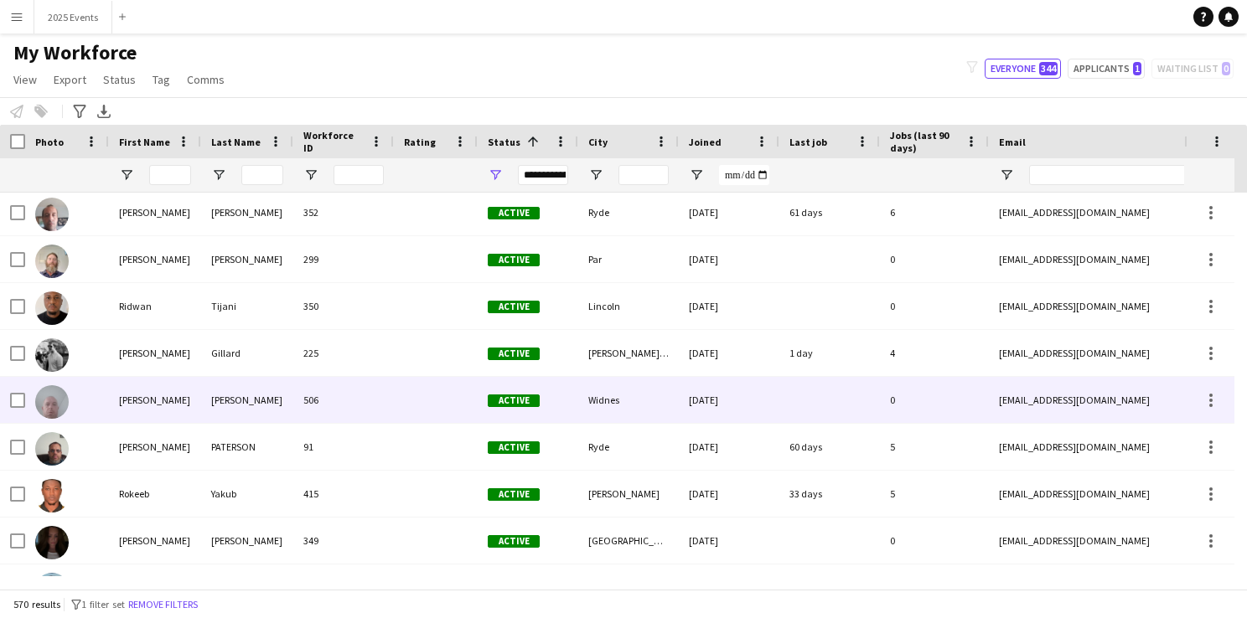
click at [54, 400] on img at bounding box center [52, 402] width 34 height 34
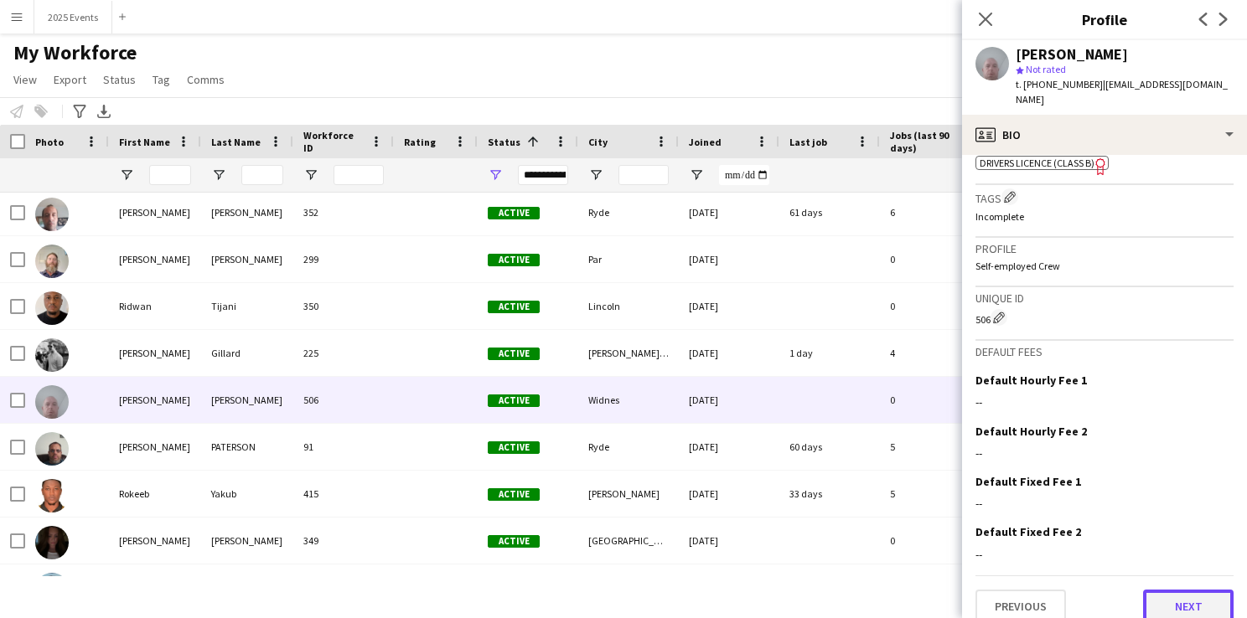
click at [1177, 590] on button "Next" at bounding box center [1188, 607] width 91 height 34
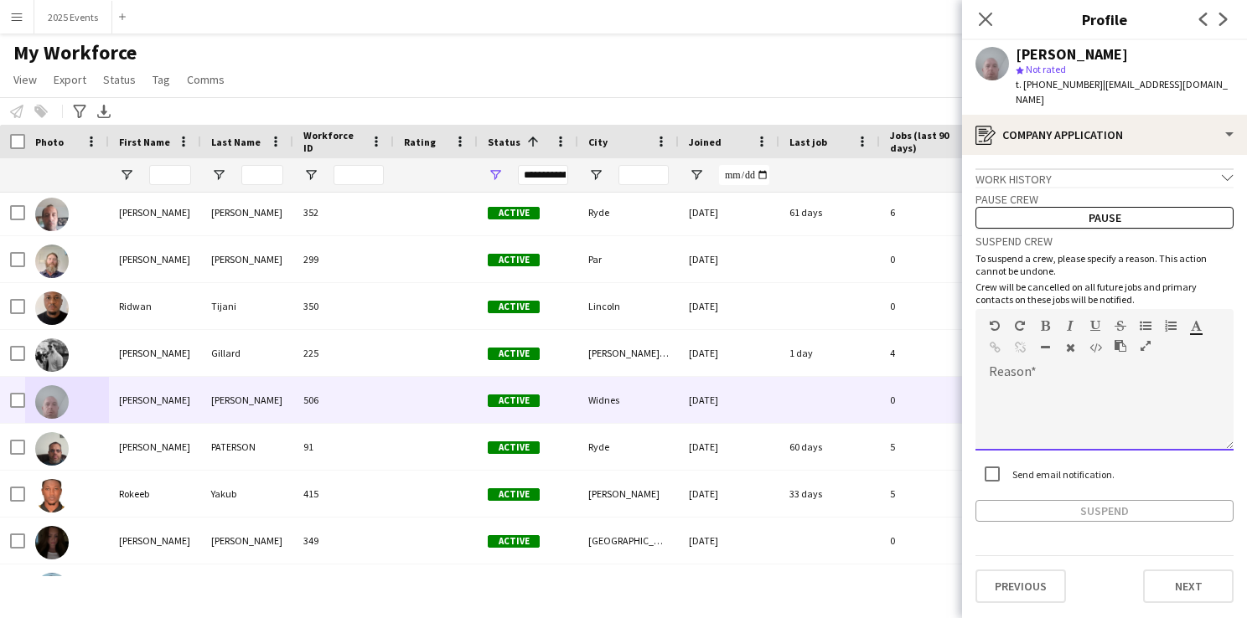
click at [1050, 372] on div at bounding box center [1104, 411] width 258 height 79
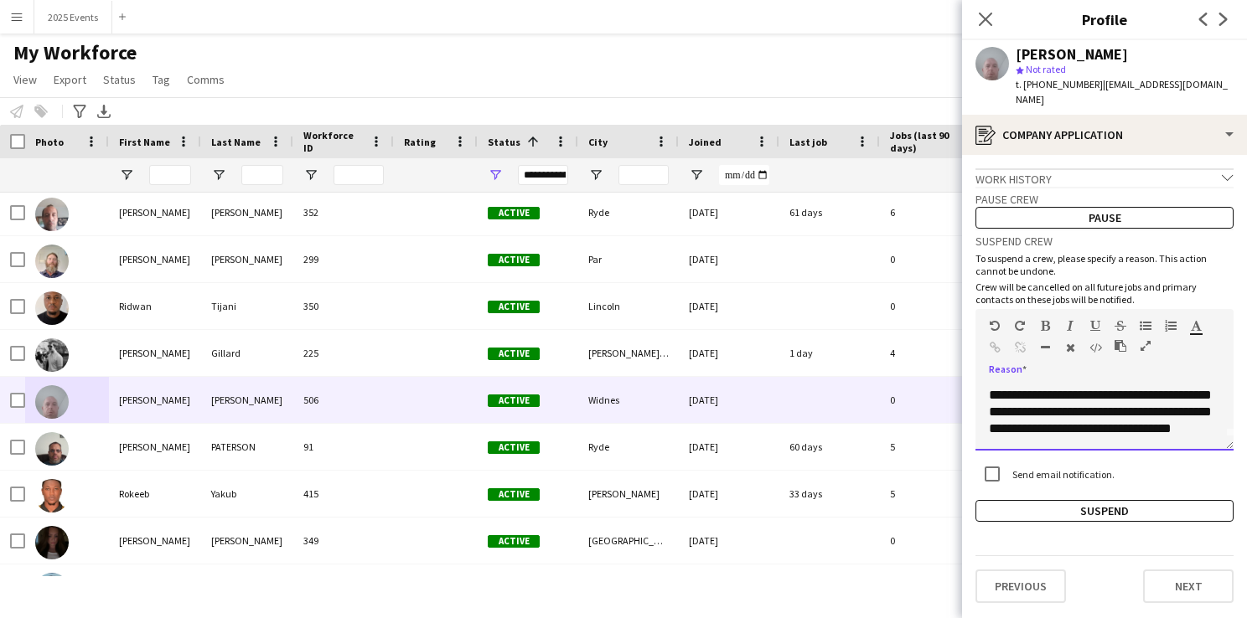
scroll to position [0, 0]
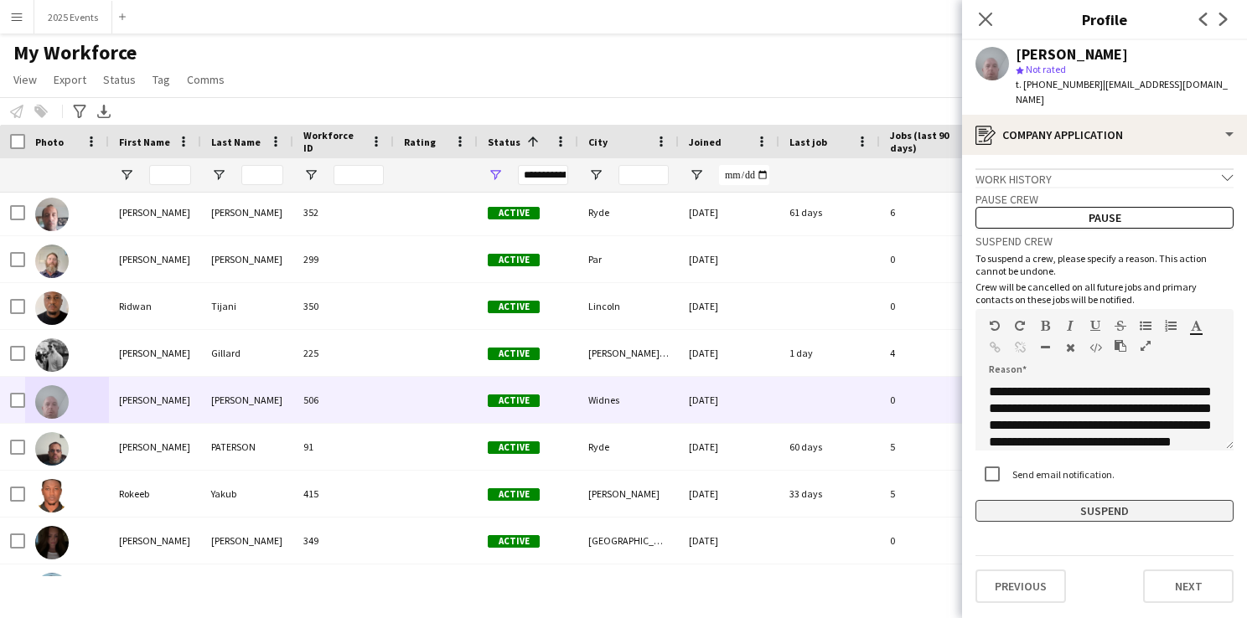
click at [1002, 500] on button "Suspend" at bounding box center [1104, 511] width 258 height 22
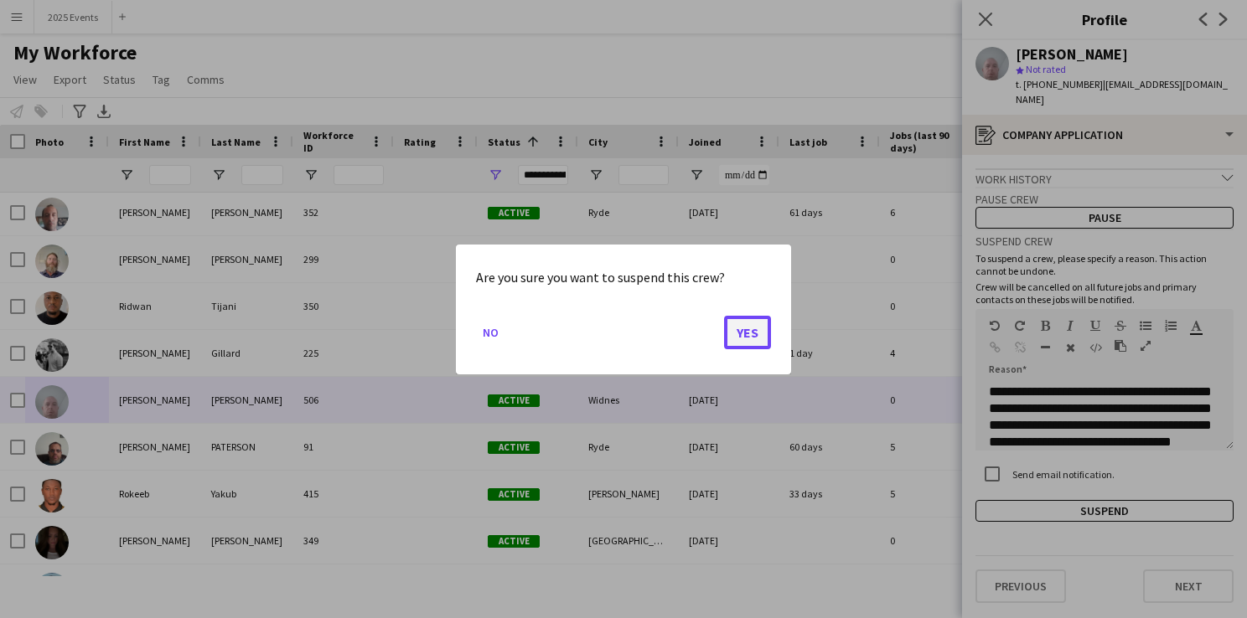
click at [748, 339] on button "Yes" at bounding box center [747, 332] width 47 height 34
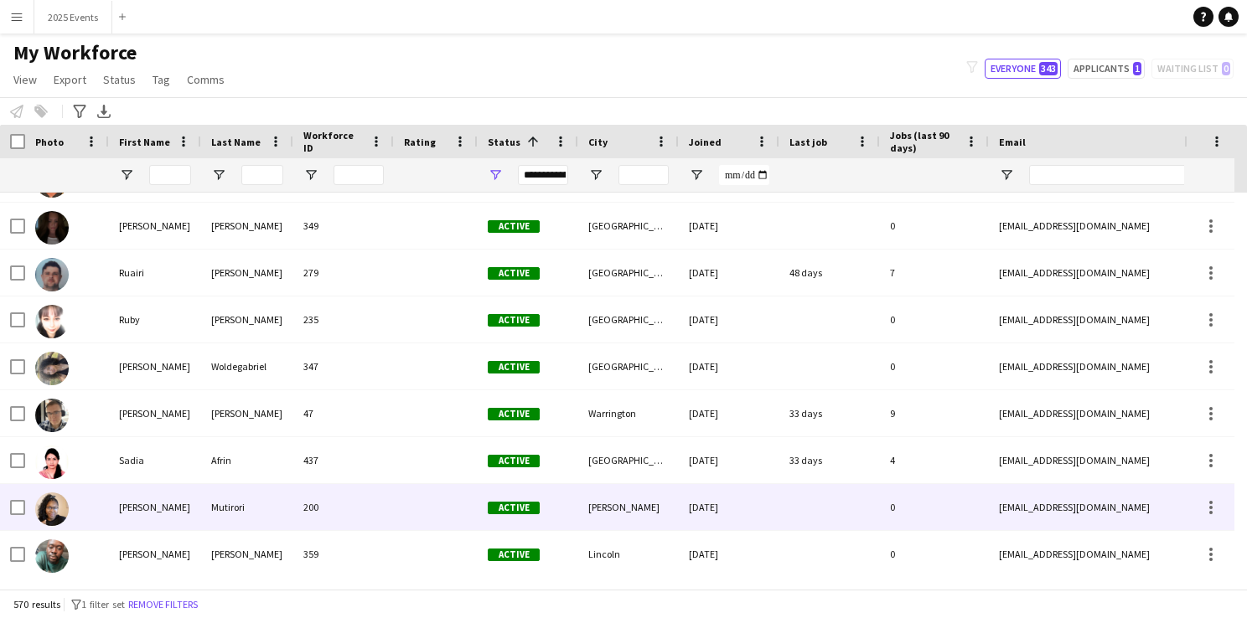
scroll to position [10551, 0]
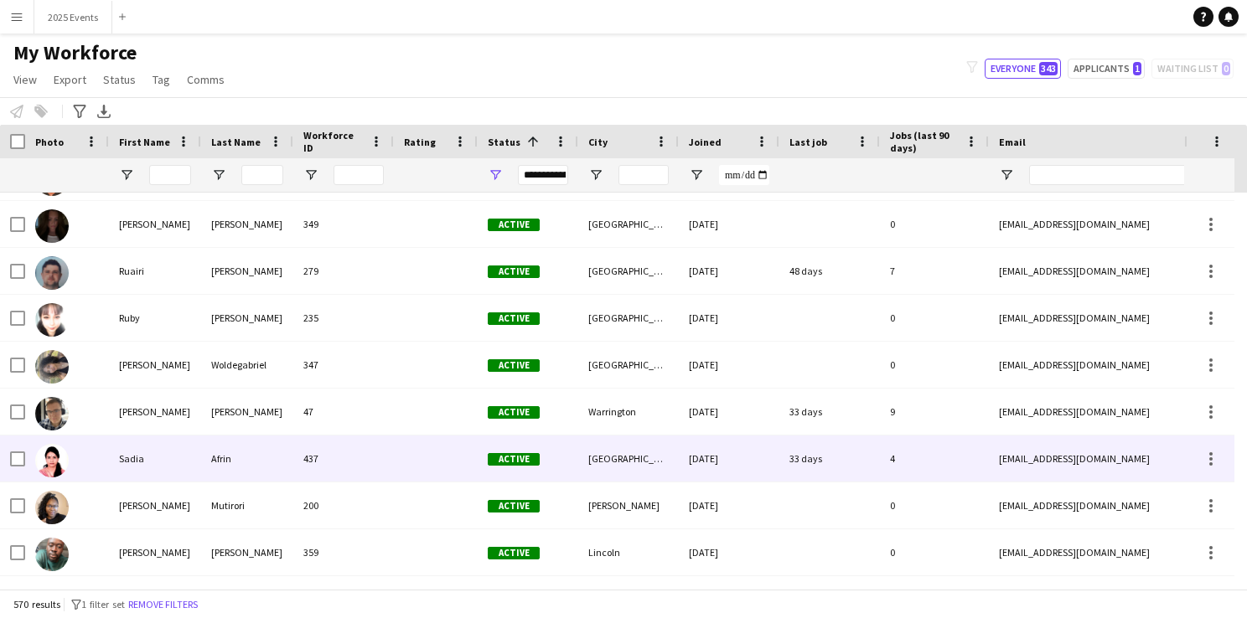
click at [44, 460] on img at bounding box center [52, 461] width 34 height 34
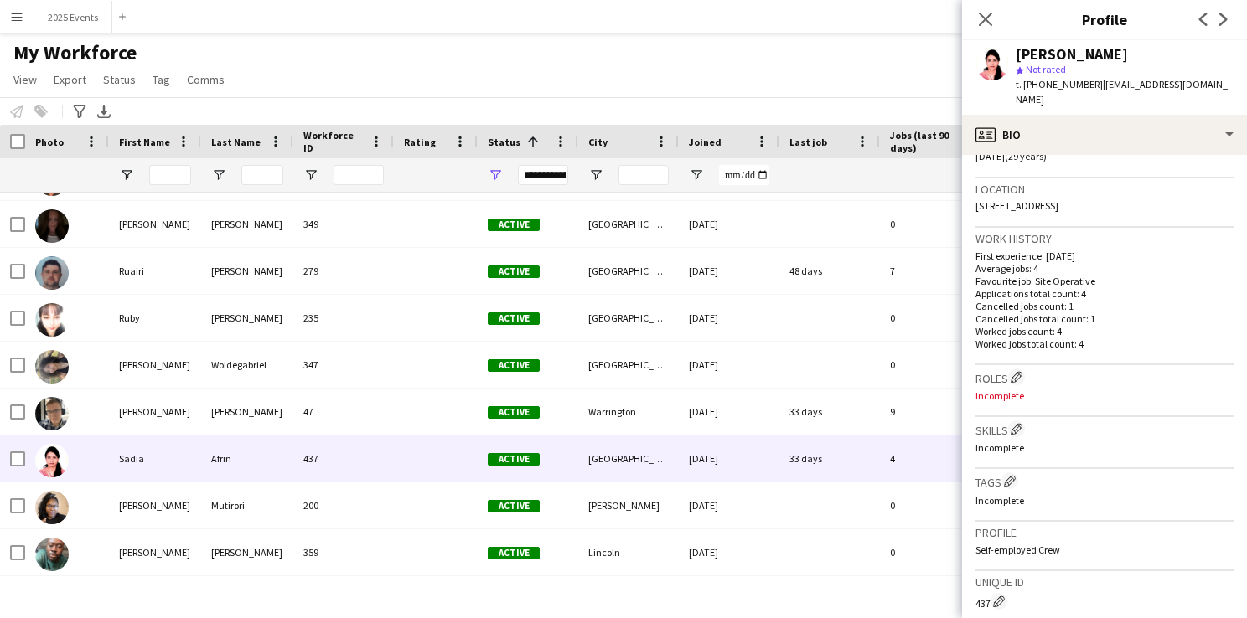
scroll to position [638, 0]
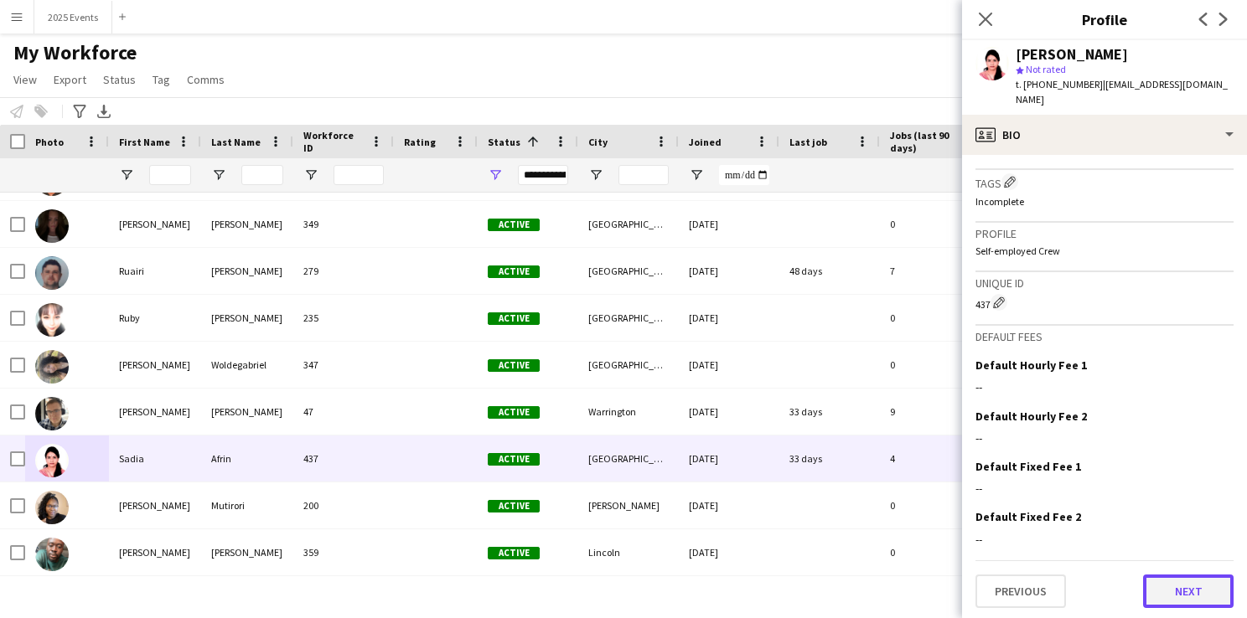
click at [1196, 585] on button "Next" at bounding box center [1188, 592] width 91 height 34
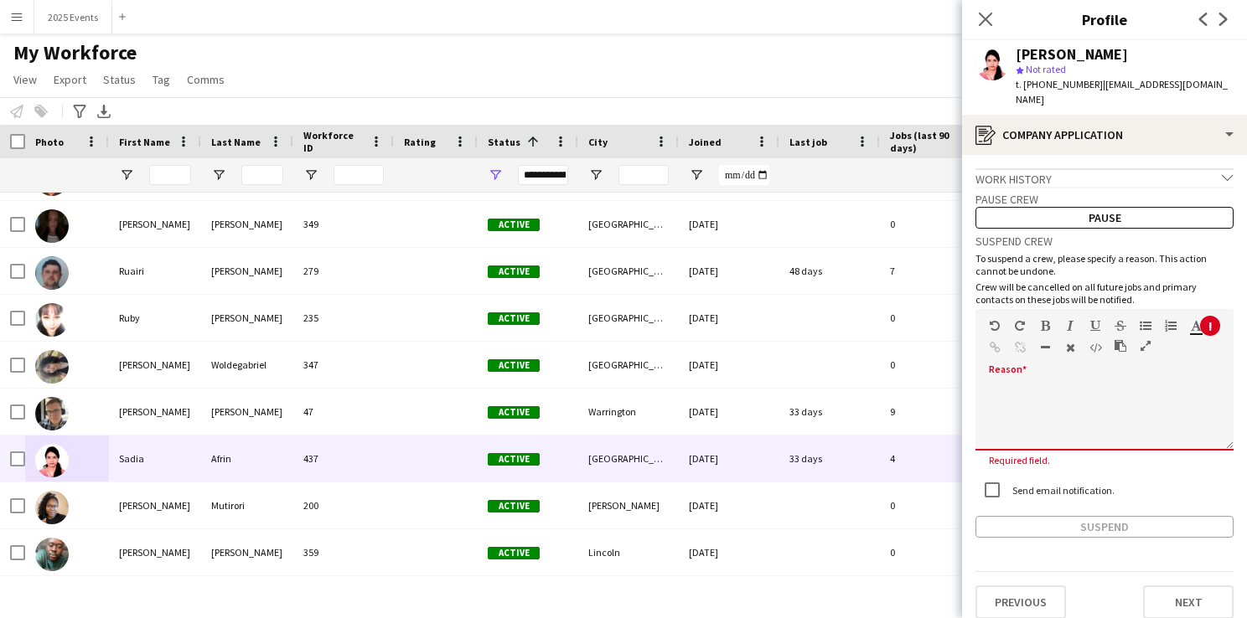
click at [1063, 372] on div at bounding box center [1104, 411] width 258 height 79
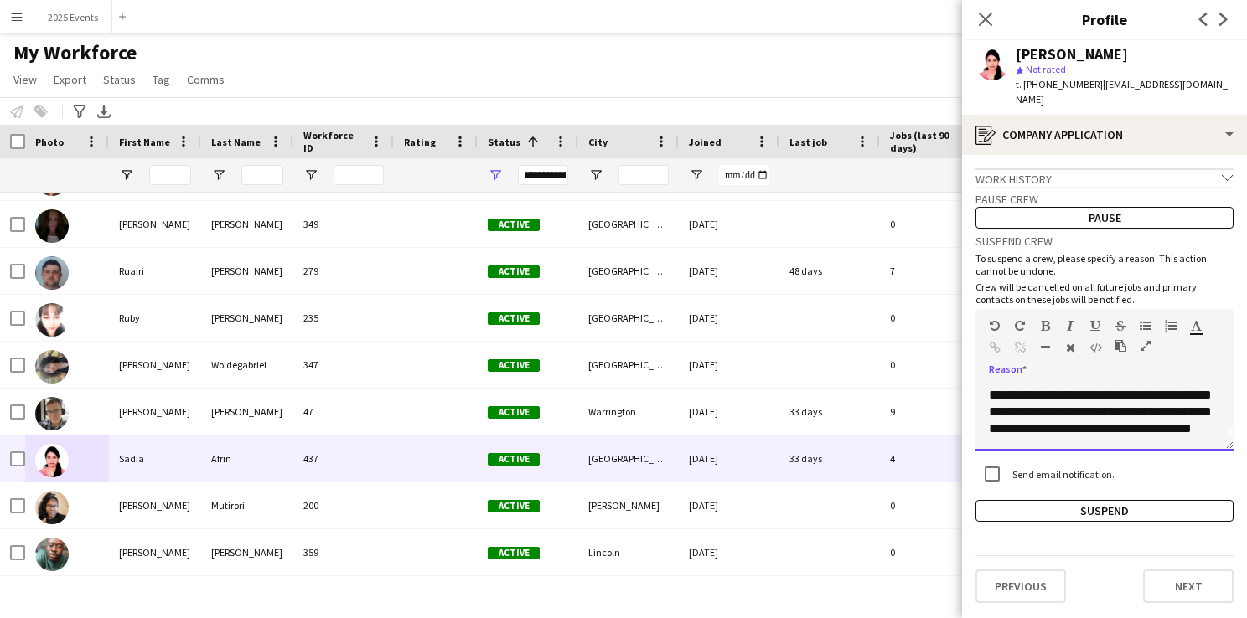
scroll to position [0, 0]
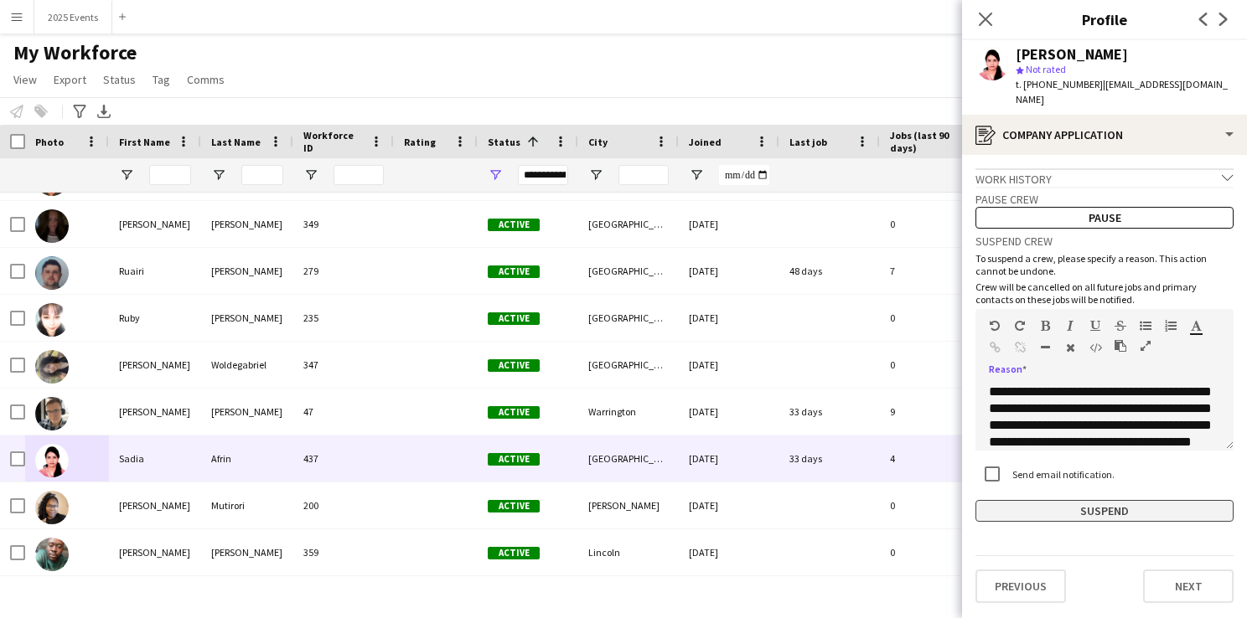
click at [1078, 500] on button "Suspend" at bounding box center [1104, 511] width 258 height 22
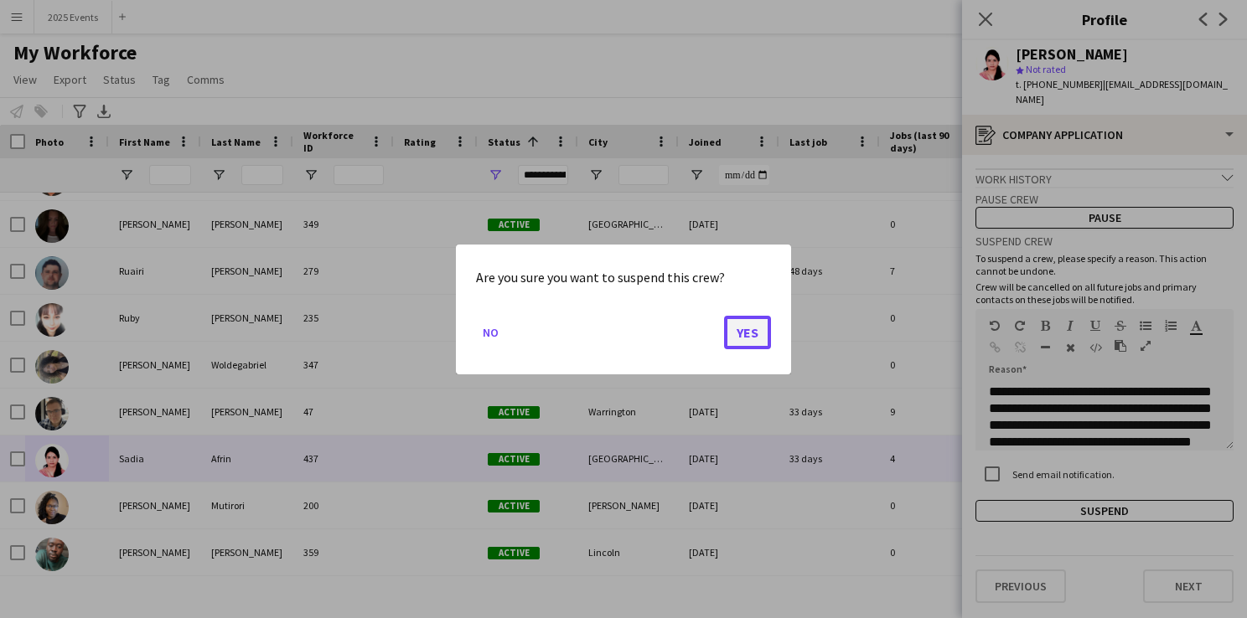
click at [739, 334] on button "Yes" at bounding box center [747, 332] width 47 height 34
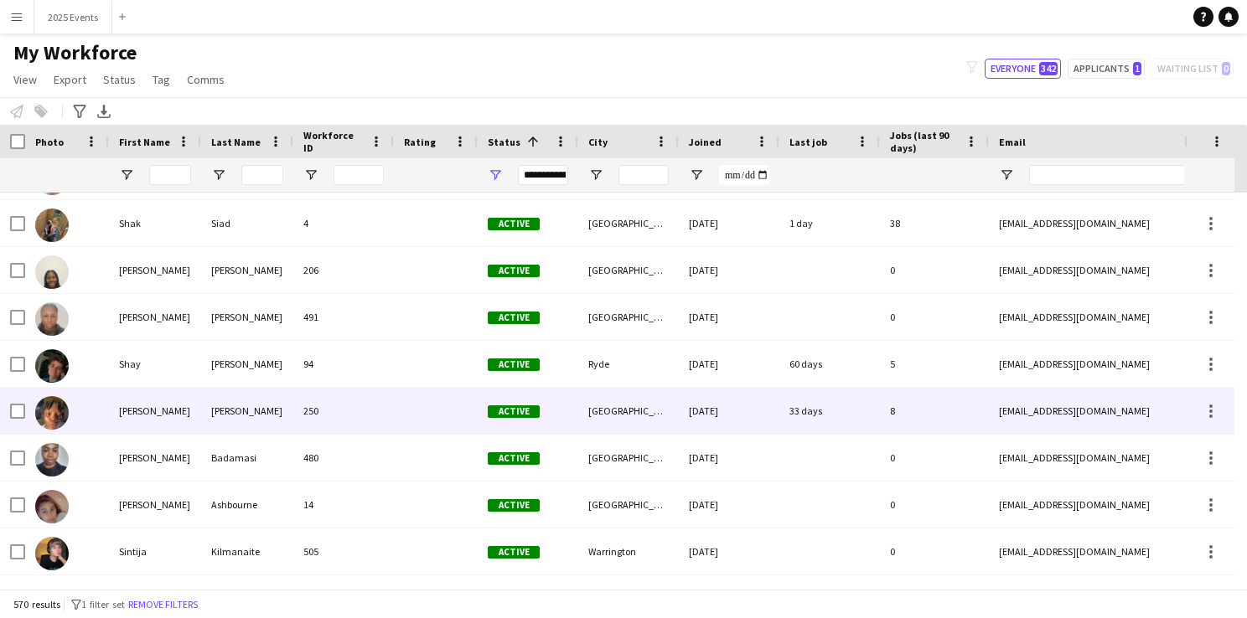
scroll to position [11211, 0]
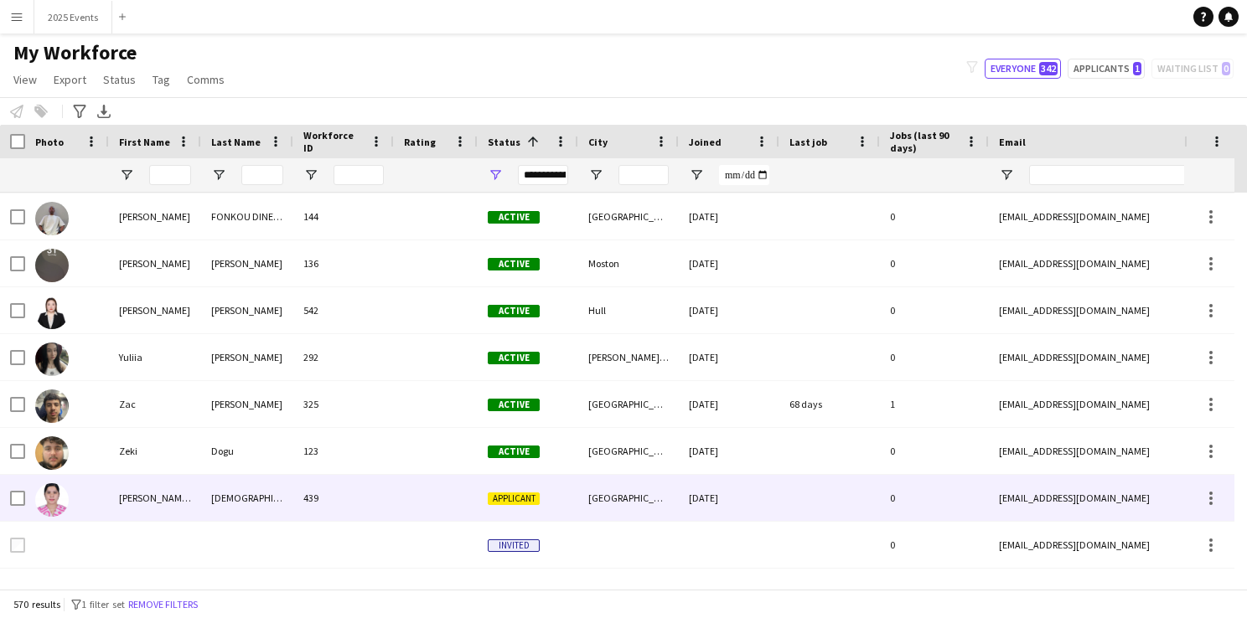
click at [50, 490] on img at bounding box center [52, 501] width 34 height 34
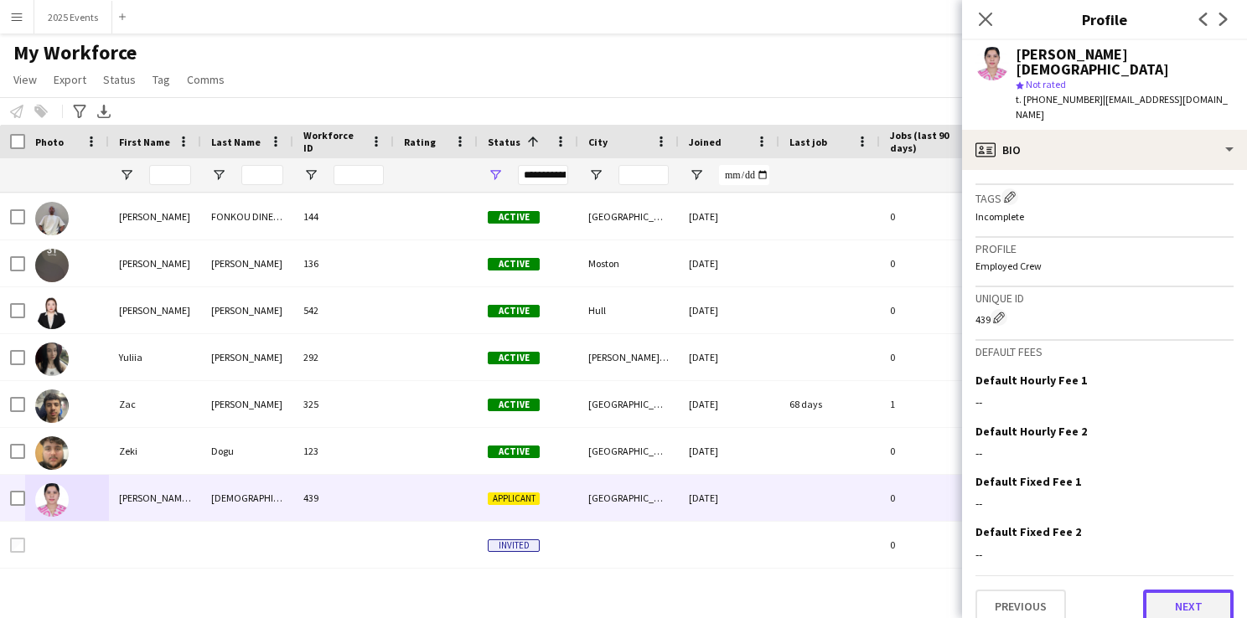
click at [1156, 590] on button "Next" at bounding box center [1188, 607] width 91 height 34
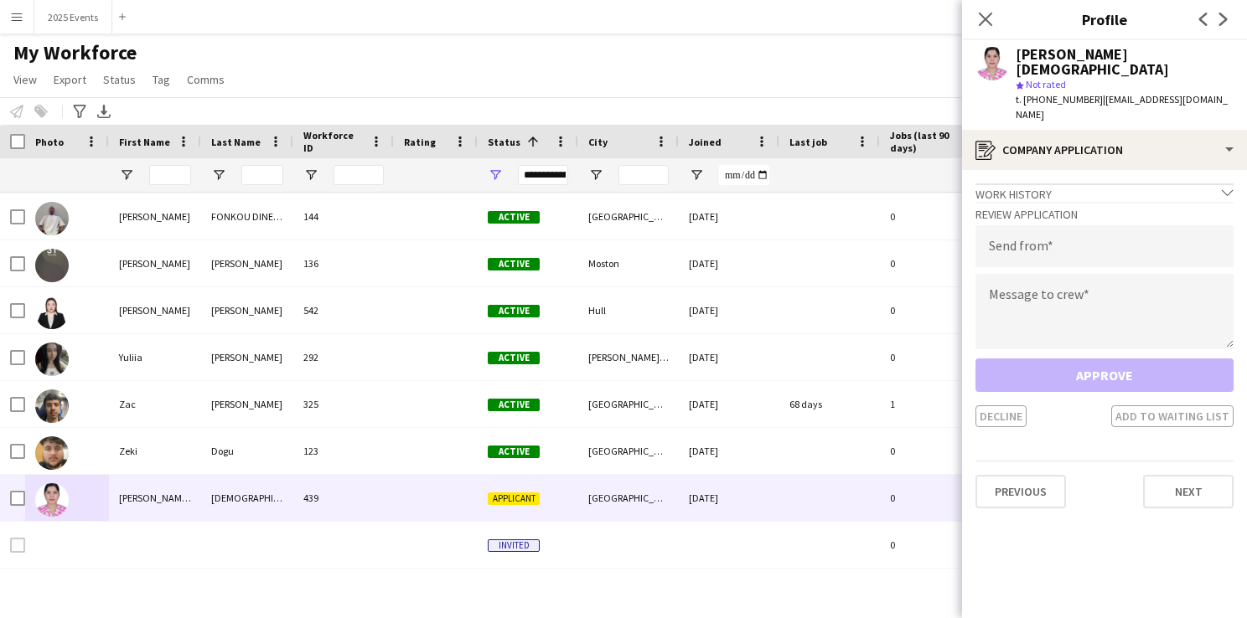
click at [996, 406] on div "Decline Add to waiting list" at bounding box center [1104, 417] width 258 height 22
click at [1043, 230] on input "email" at bounding box center [1104, 246] width 258 height 42
type input "**********"
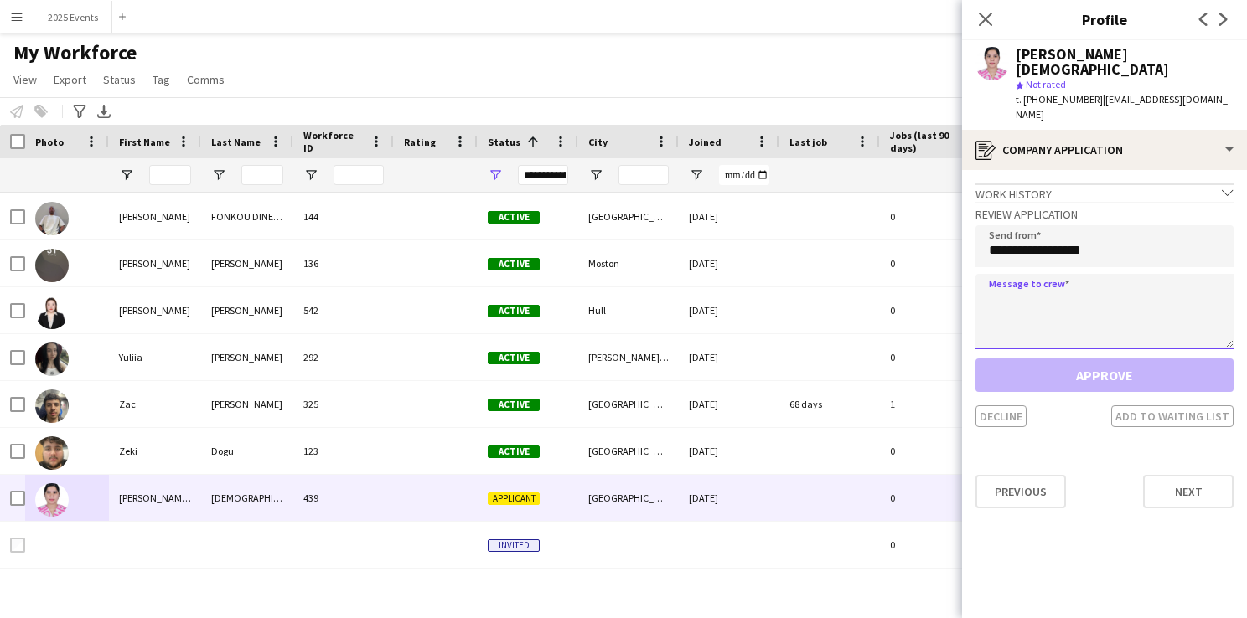
click at [1115, 274] on textarea at bounding box center [1104, 311] width 258 height 75
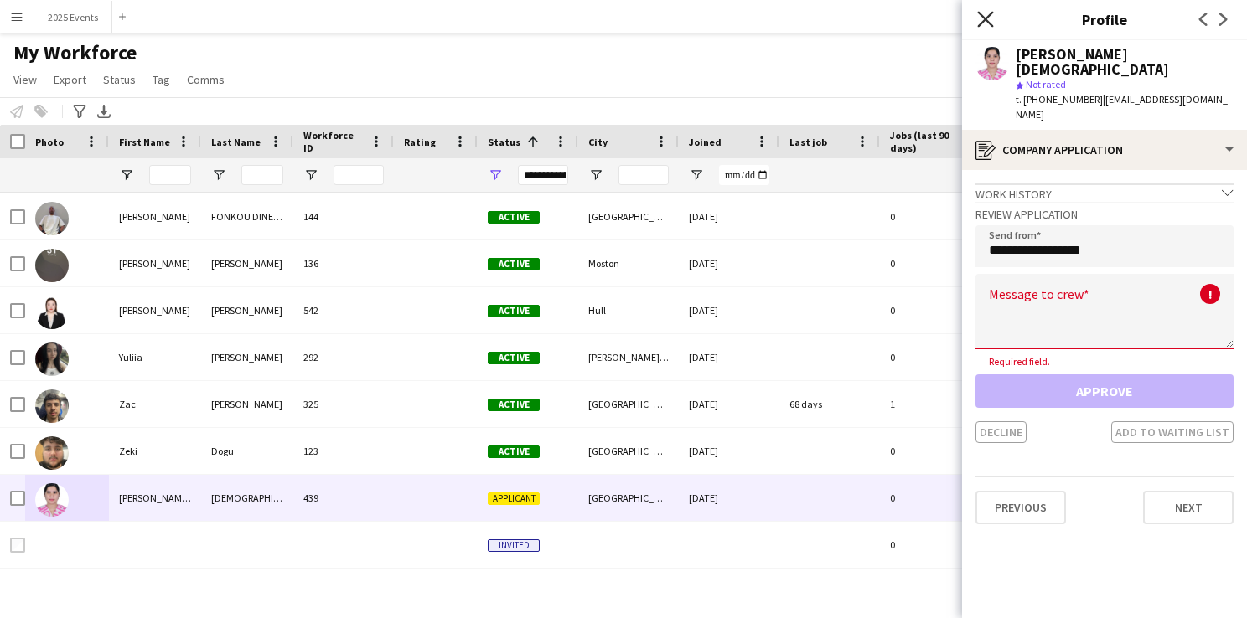
click at [983, 22] on icon at bounding box center [985, 19] width 16 height 16
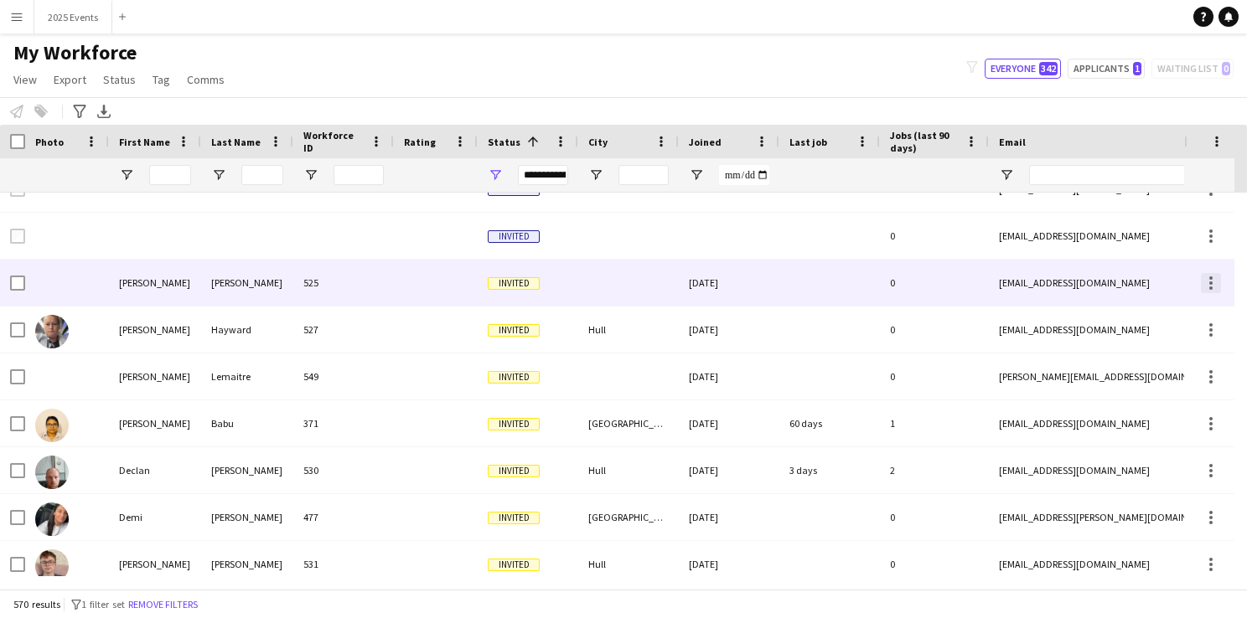
click at [1217, 278] on div at bounding box center [1211, 283] width 20 height 20
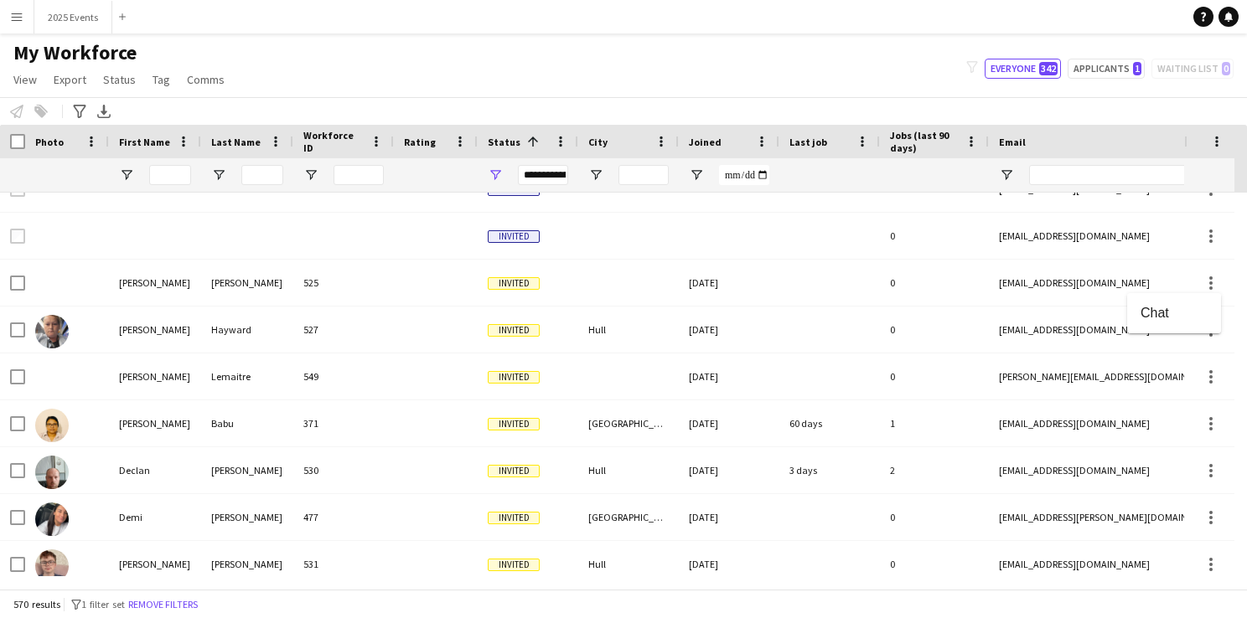
click at [1212, 236] on div at bounding box center [623, 309] width 1247 height 618
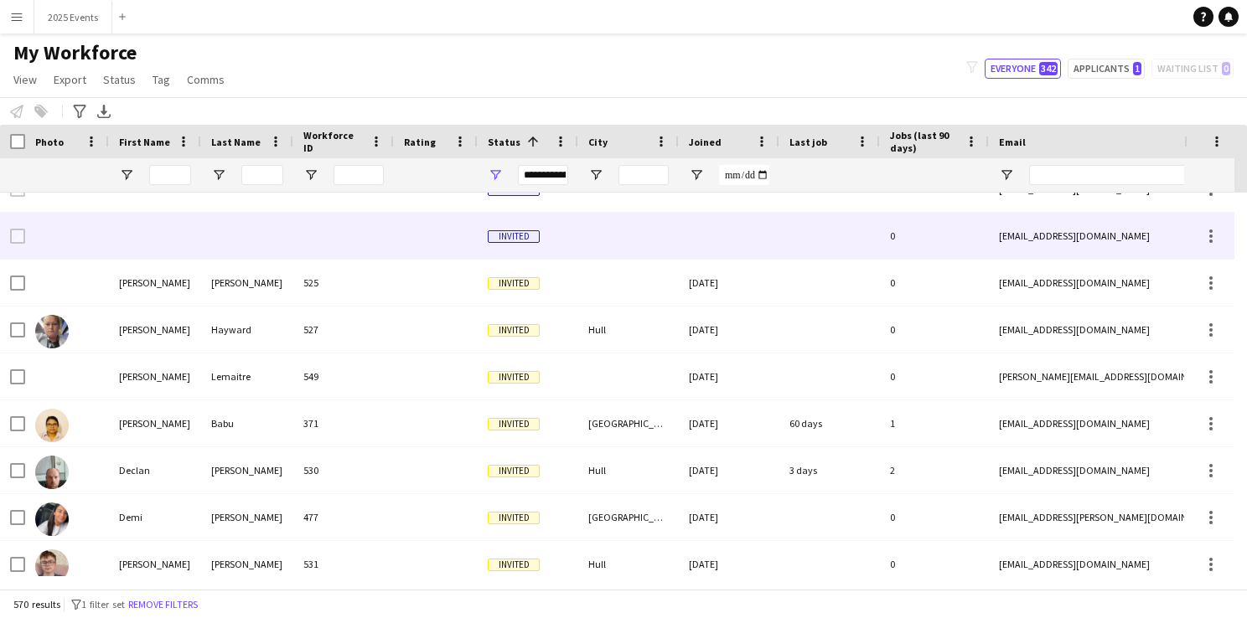
click at [1212, 236] on div at bounding box center [1210, 236] width 3 height 3
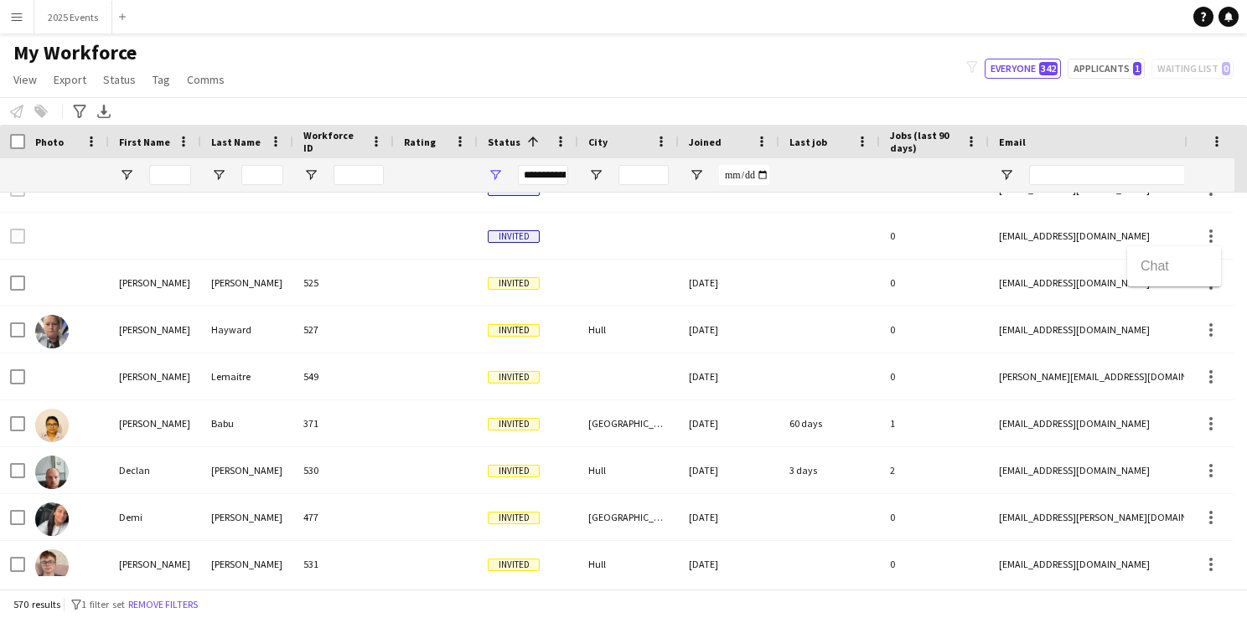
click at [570, 68] on div at bounding box center [623, 309] width 1247 height 618
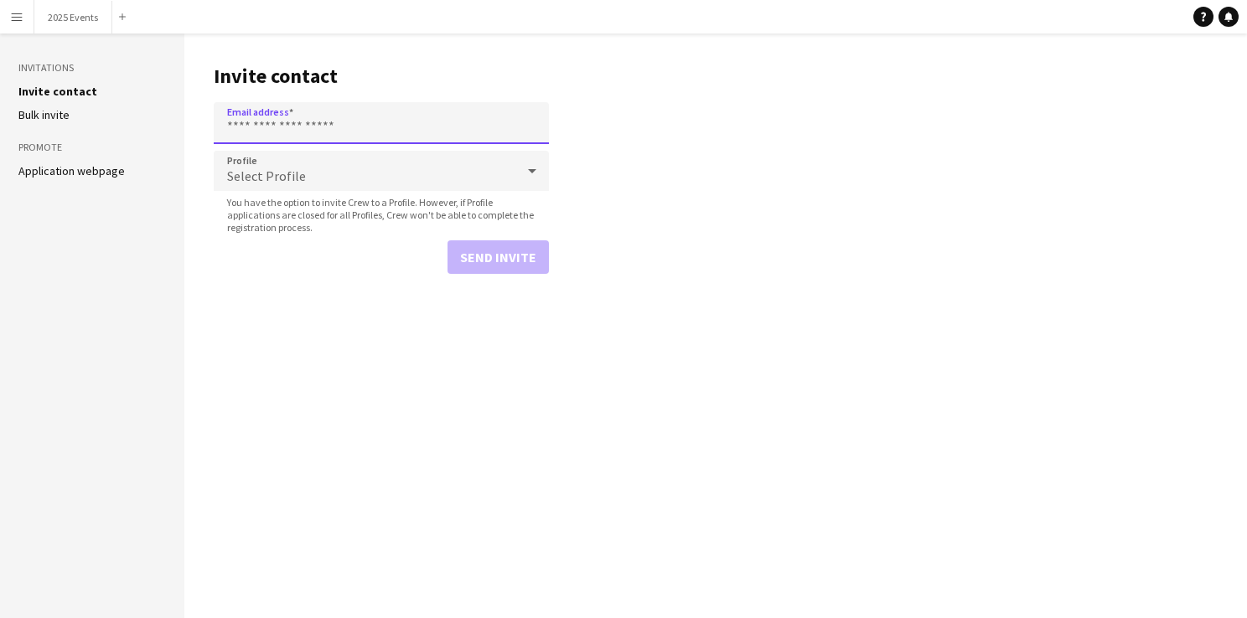
click at [309, 116] on input "Email address" at bounding box center [381, 123] width 335 height 42
type input "**********"
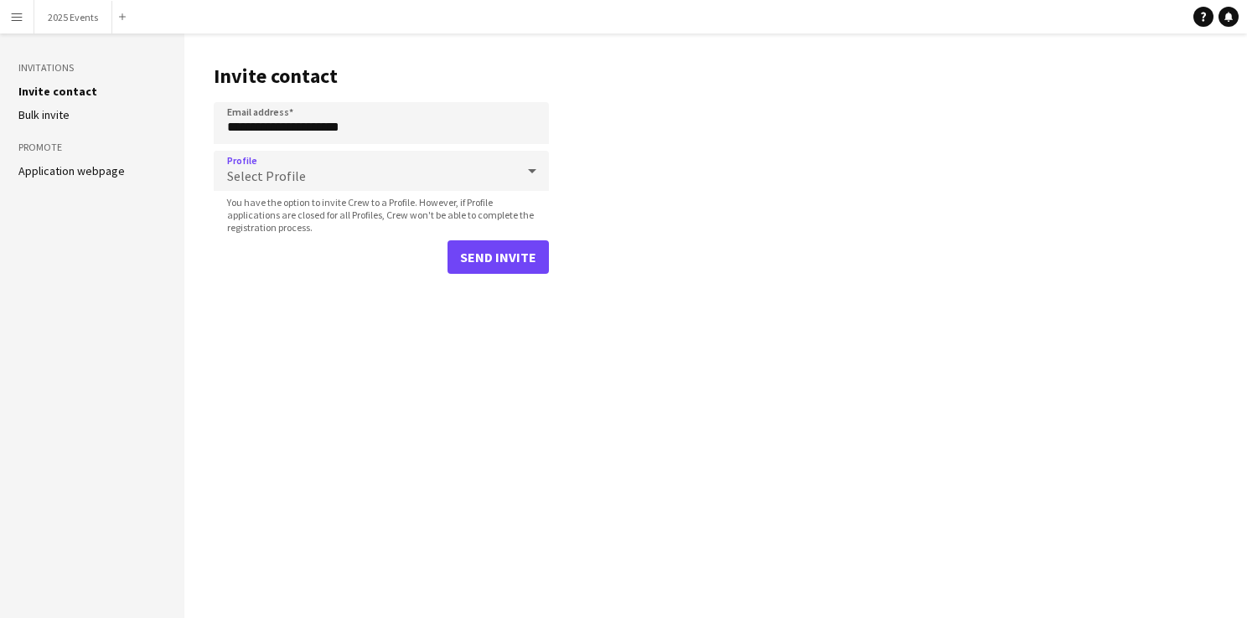
click at [292, 179] on span "Select Profile" at bounding box center [266, 176] width 79 height 17
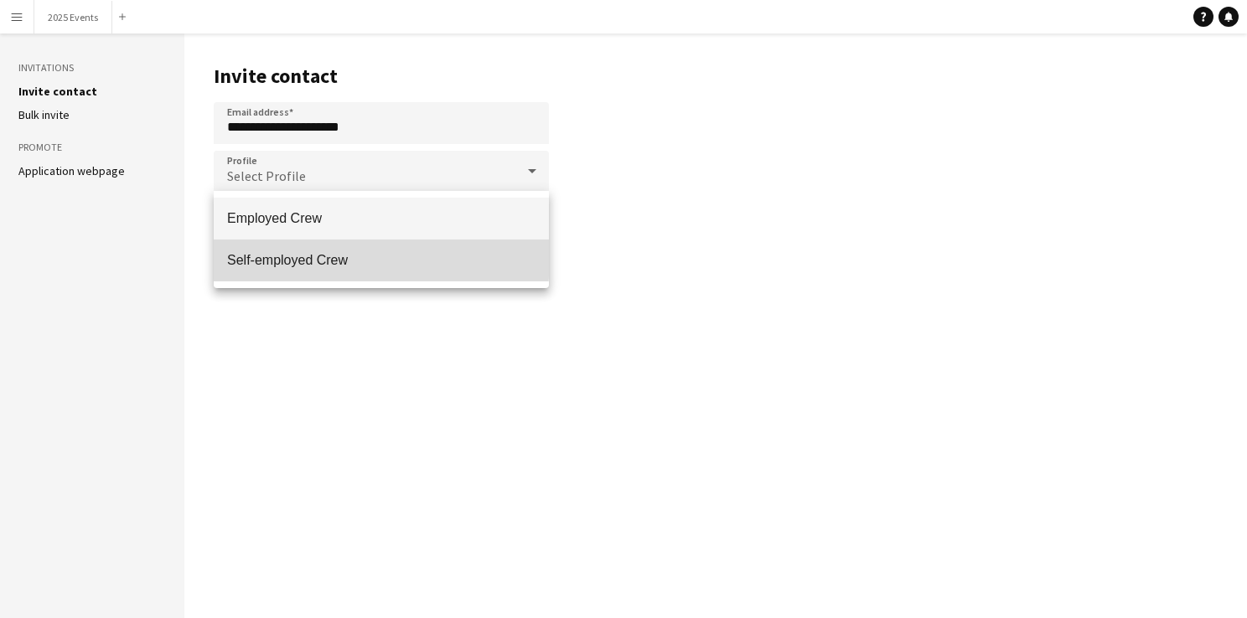
click at [278, 256] on span "Self-employed Crew" at bounding box center [381, 260] width 308 height 16
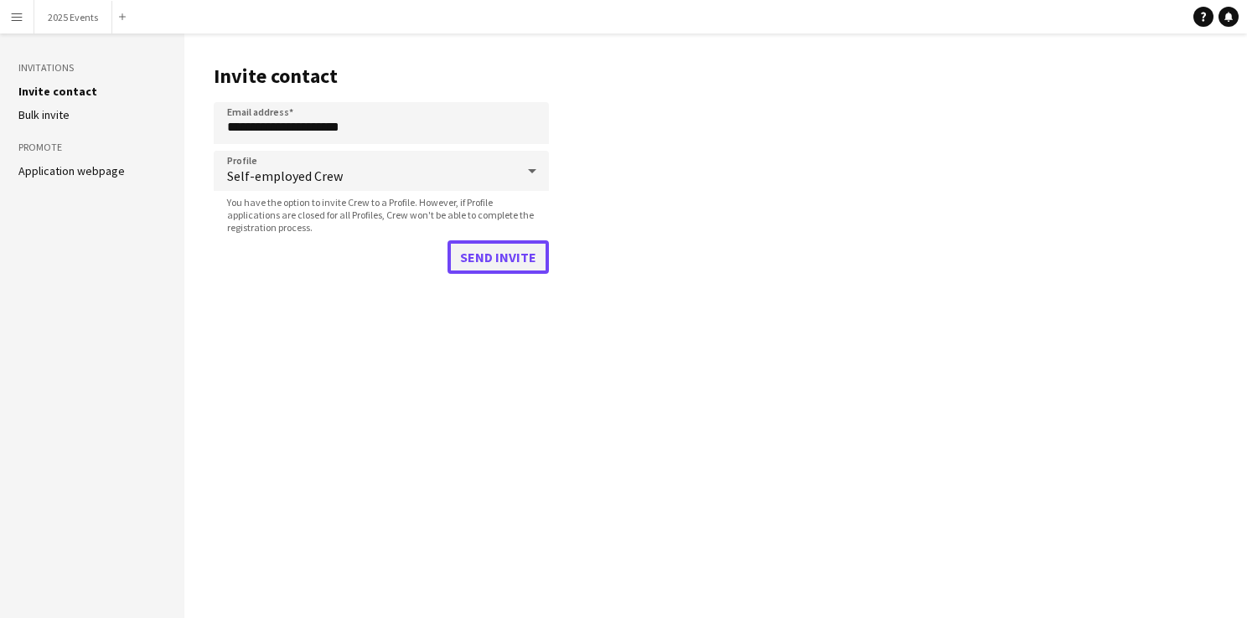
click at [533, 256] on button "Send invite" at bounding box center [498, 258] width 101 height 34
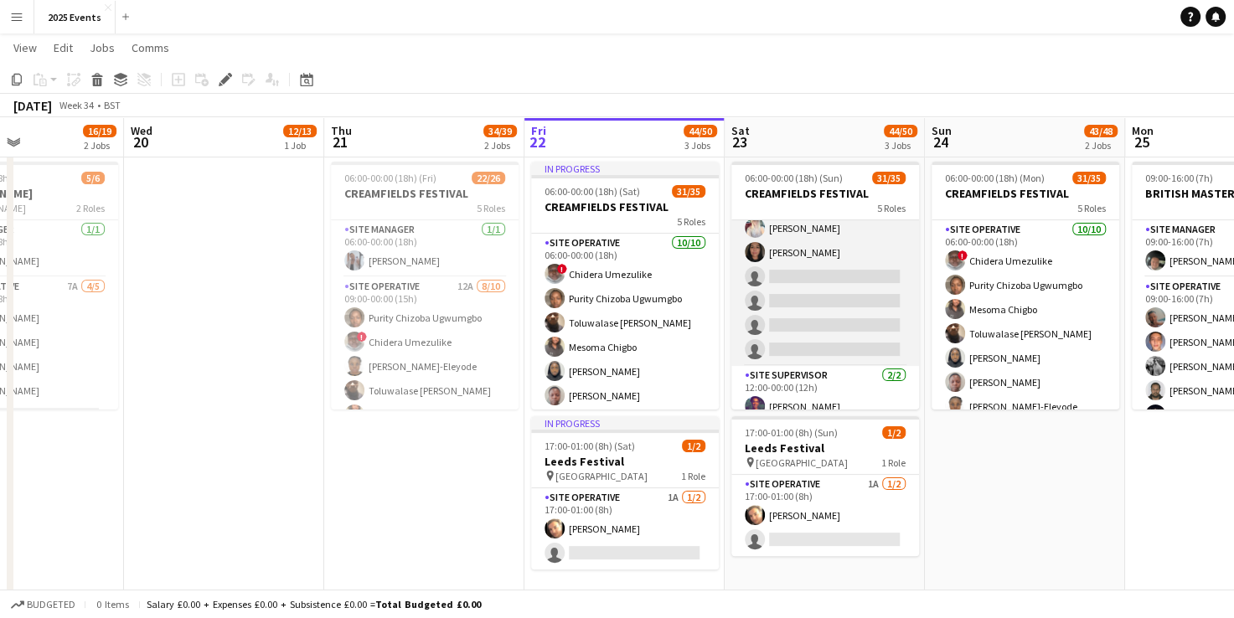
scroll to position [791, 0]
click at [790, 277] on app-card-role "Site Operative 6A 16/20 12:00-00:00 (12h) Grace Peter Veronika Plhalova Chloe R…" at bounding box center [826, 105] width 188 height 524
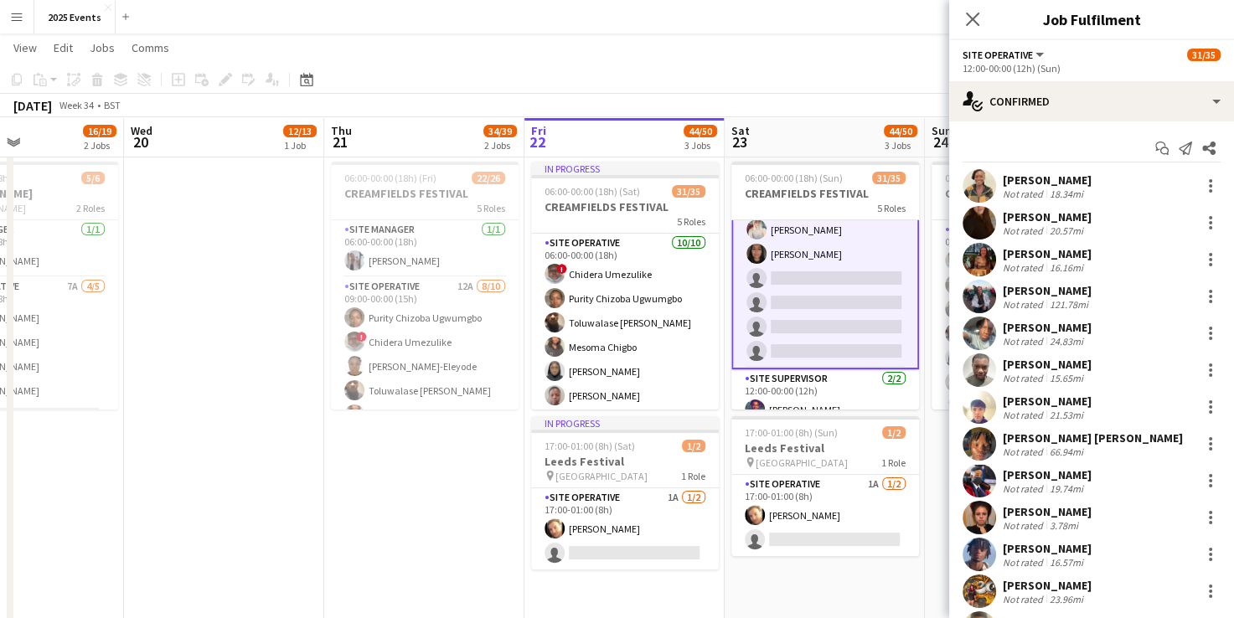
scroll to position [333, 0]
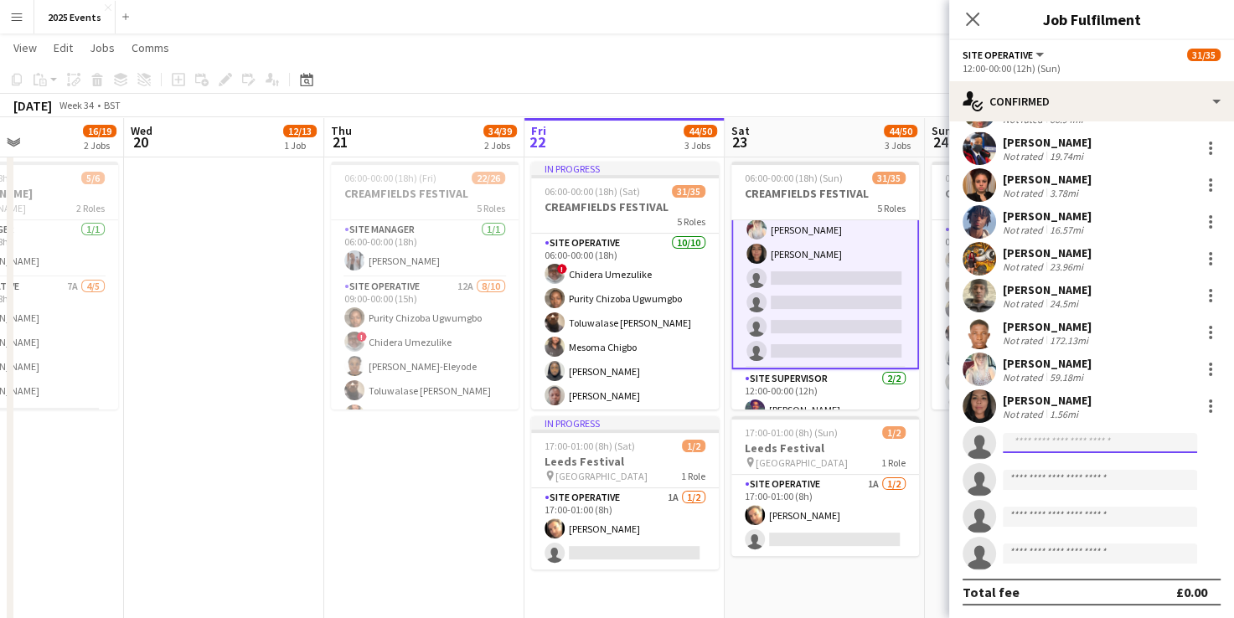
click at [1082, 448] on input at bounding box center [1100, 443] width 194 height 20
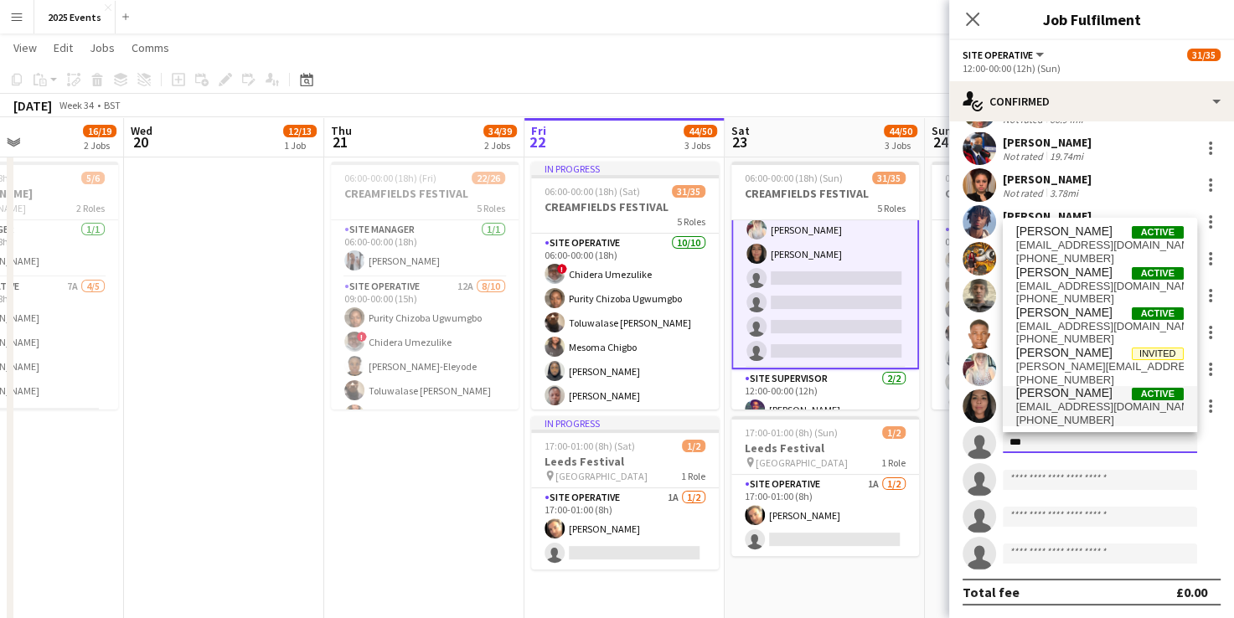
type input "***"
click at [1082, 405] on span "mmilonga1@gmail.com" at bounding box center [1101, 407] width 168 height 13
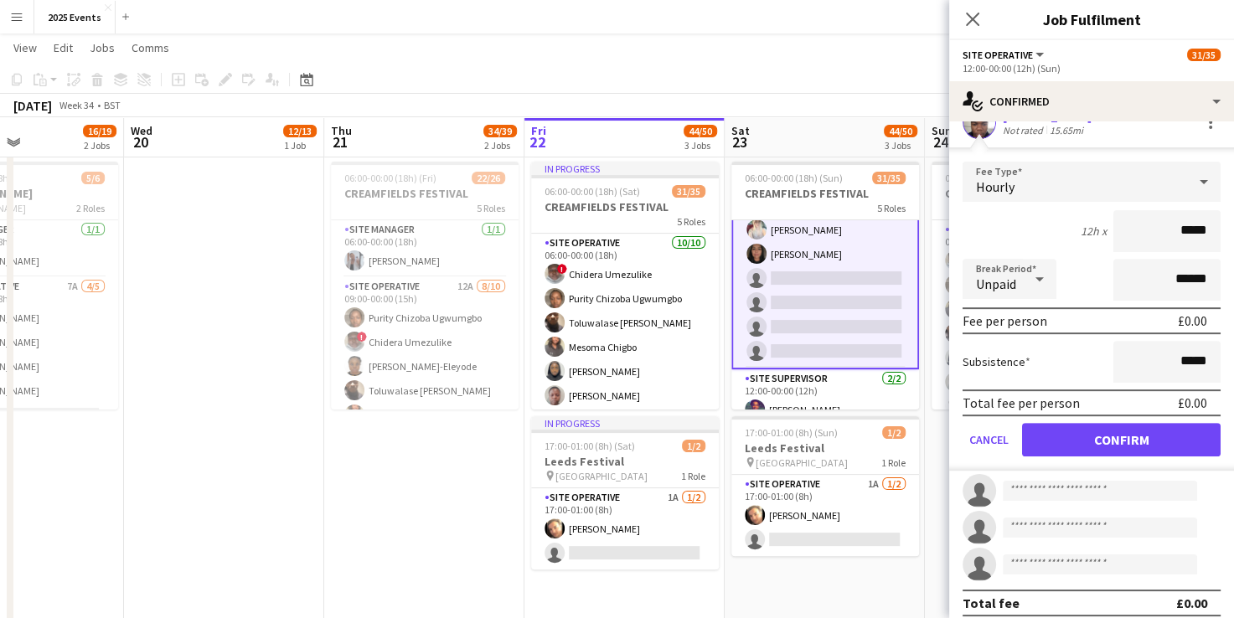
scroll to position [654, 0]
click at [1114, 438] on button "Confirm" at bounding box center [1121, 440] width 199 height 34
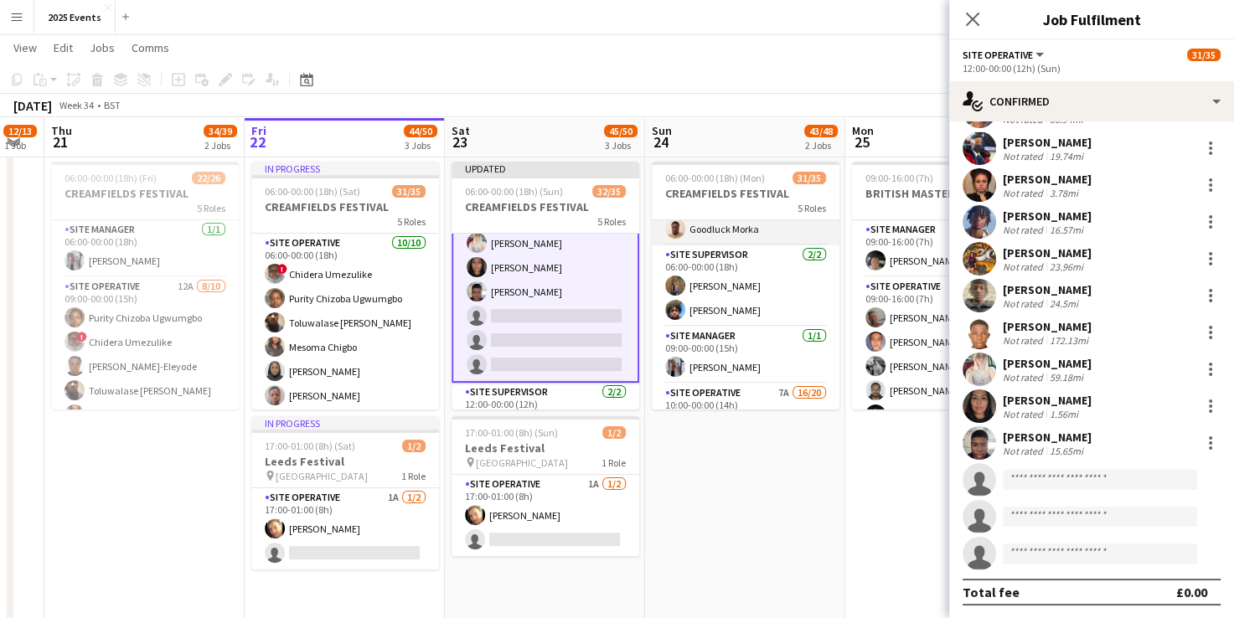
scroll to position [489, 0]
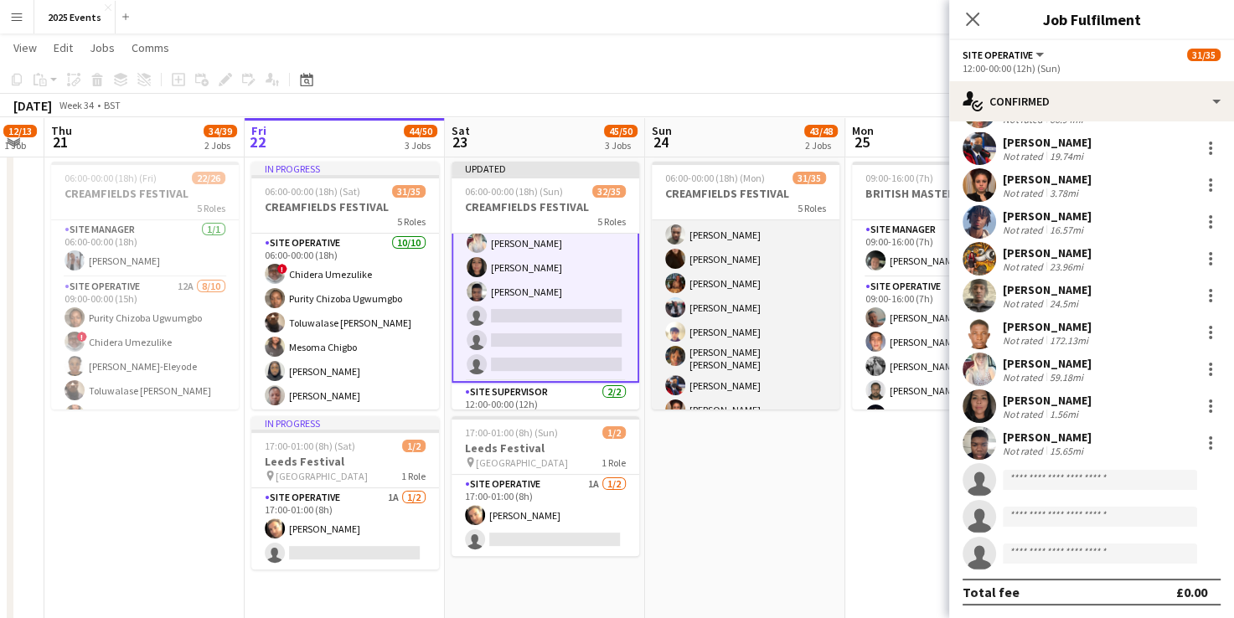
click at [776, 253] on app-card-role "Site Operative 7A 16/20 10:00-00:00 (14h) Grace Peter Takunda Berejena Taonga M…" at bounding box center [746, 408] width 188 height 524
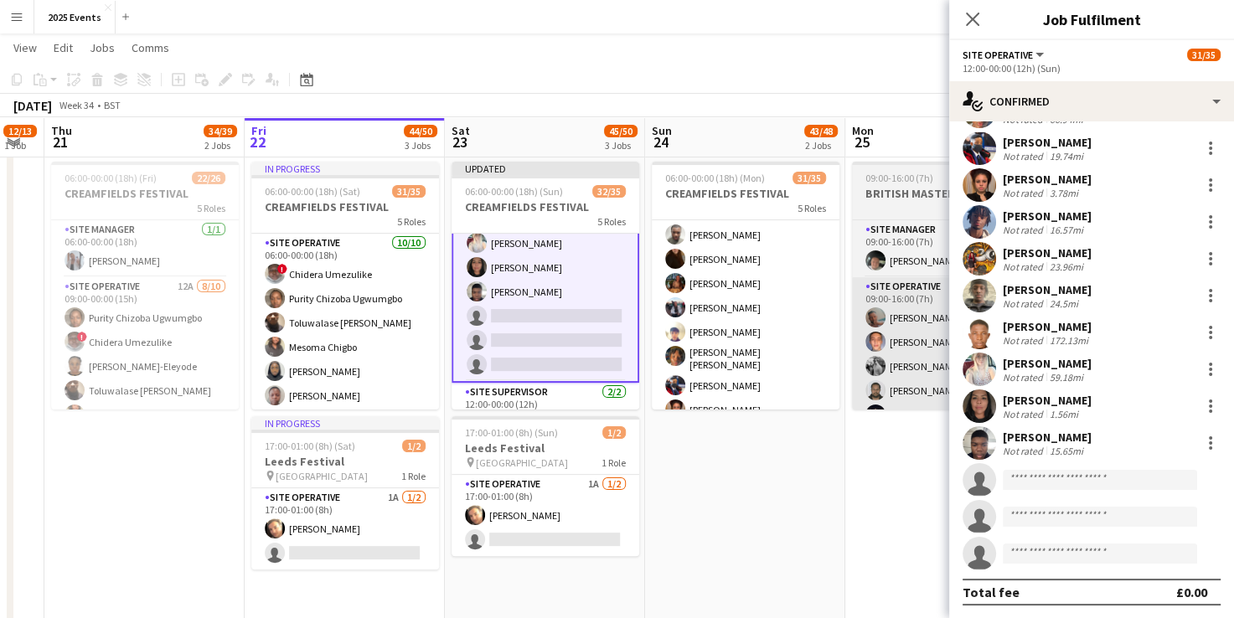
scroll to position [489, 0]
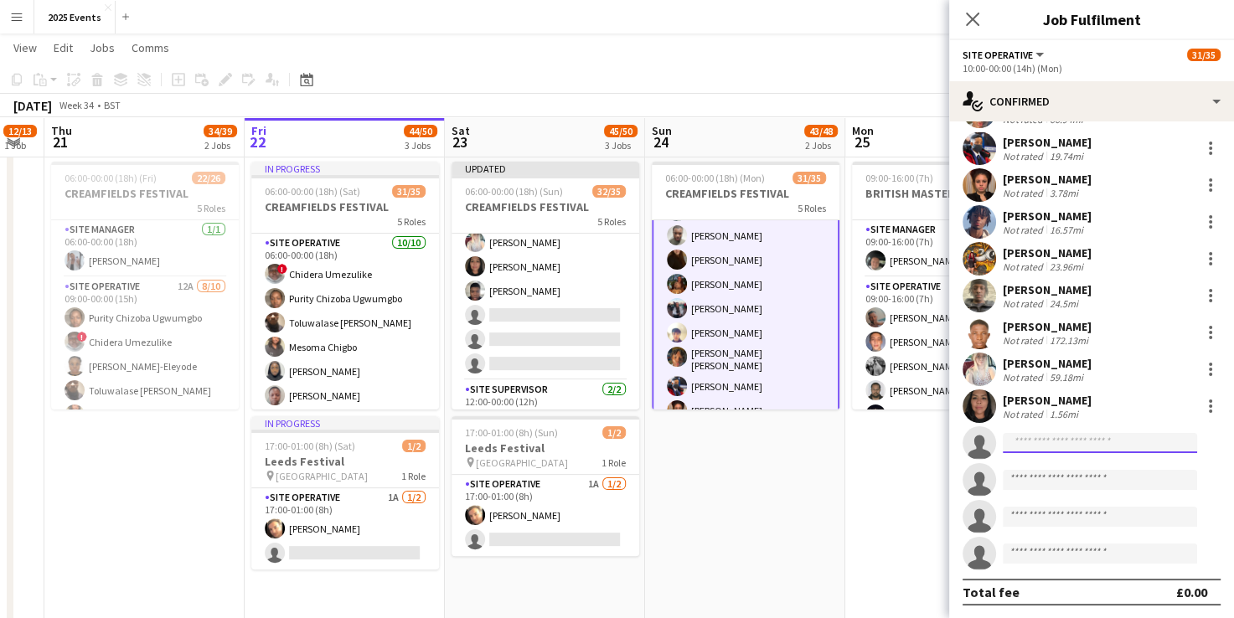
click at [1075, 447] on input at bounding box center [1100, 443] width 194 height 20
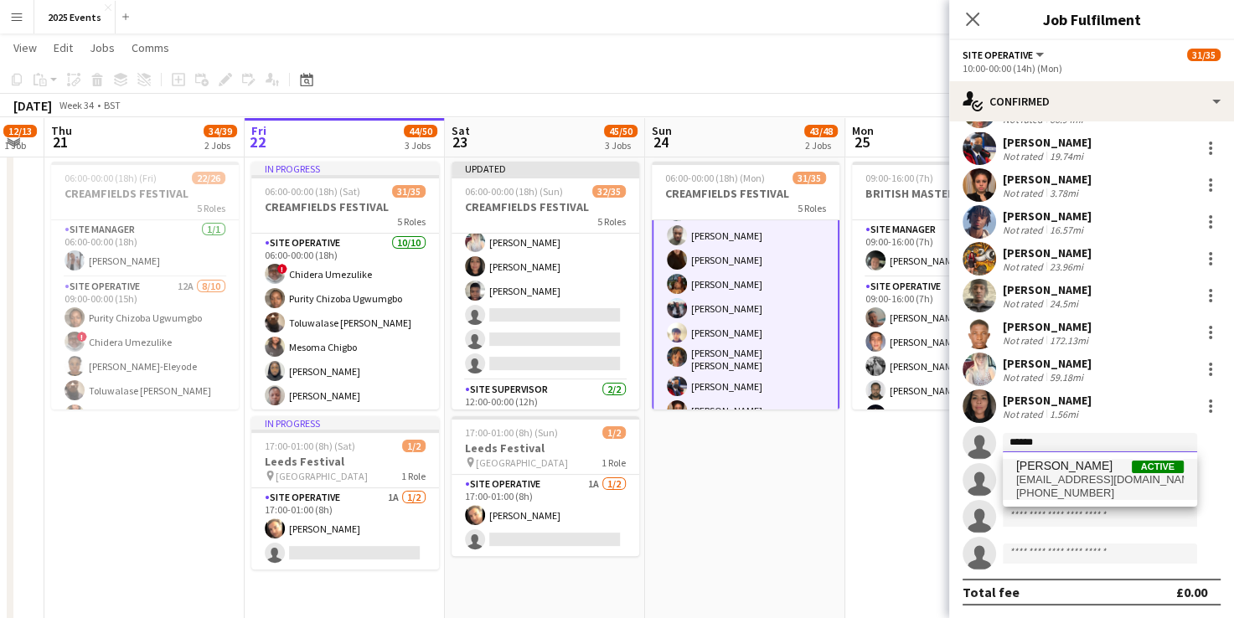
type input "******"
click at [1067, 459] on span "Milonga Mututa" at bounding box center [1065, 466] width 96 height 14
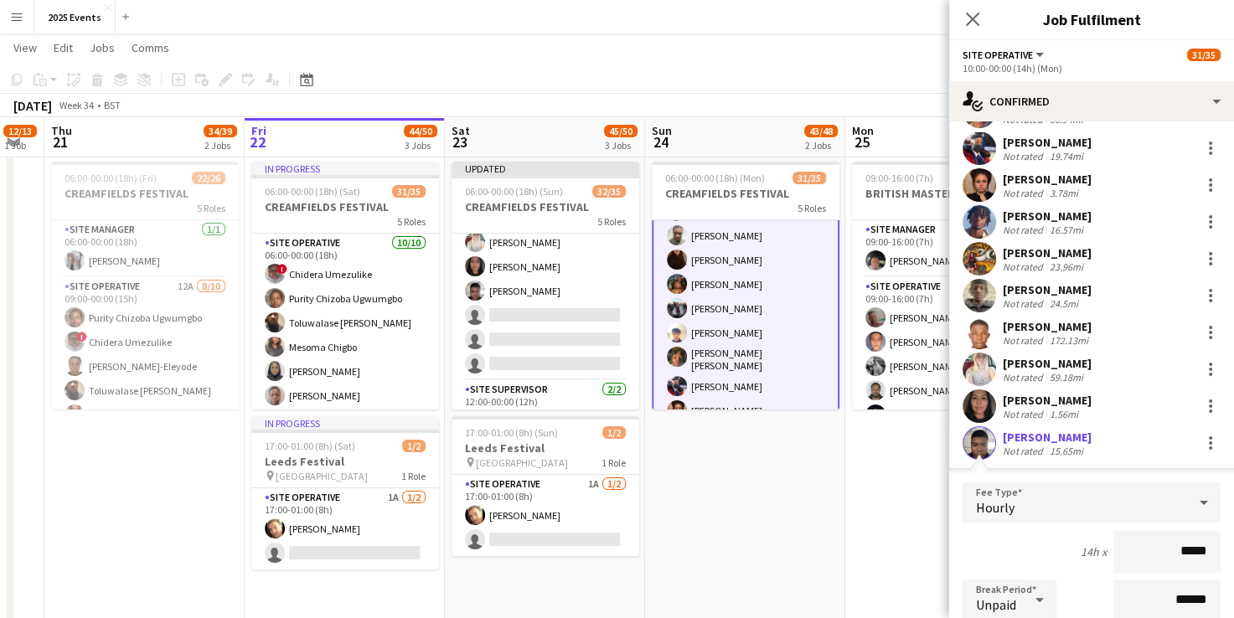
scroll to position [663, 0]
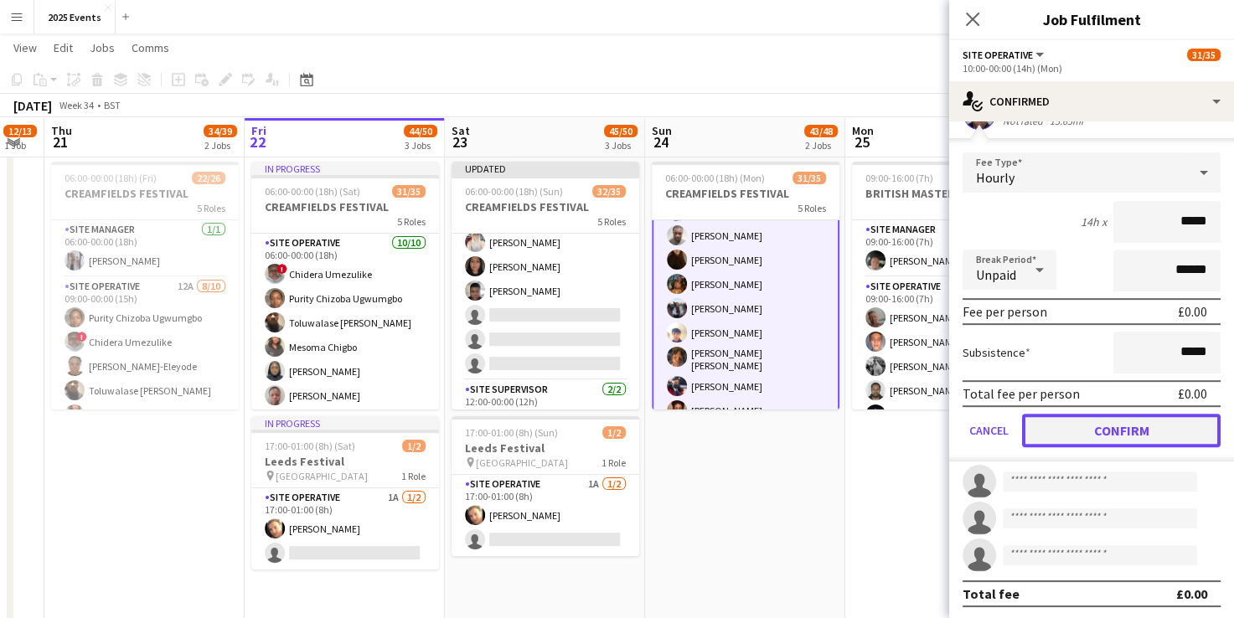
click at [1104, 432] on button "Confirm" at bounding box center [1121, 431] width 199 height 34
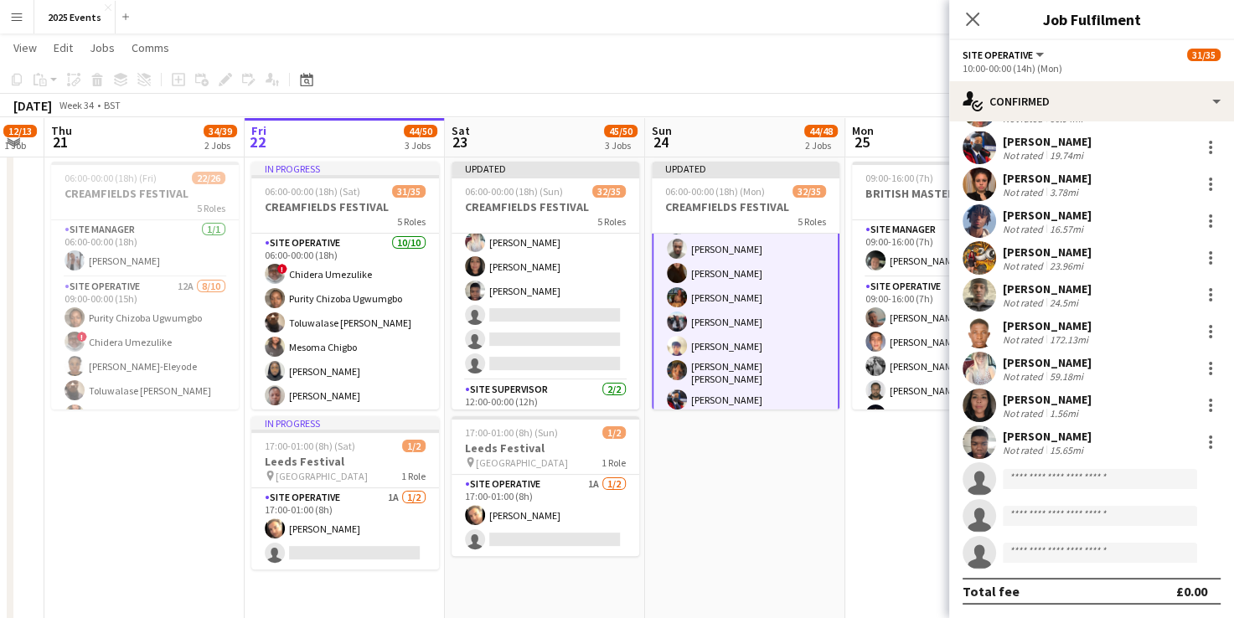
scroll to position [333, 0]
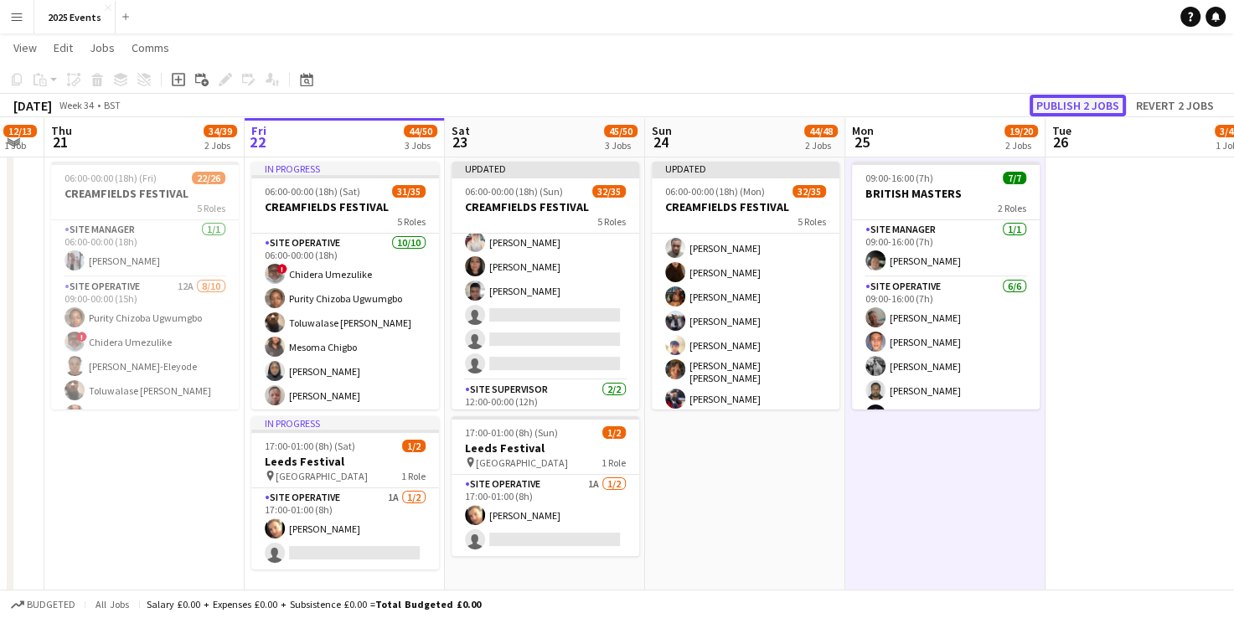
click at [1096, 106] on button "Publish 2 jobs" at bounding box center [1078, 106] width 96 height 22
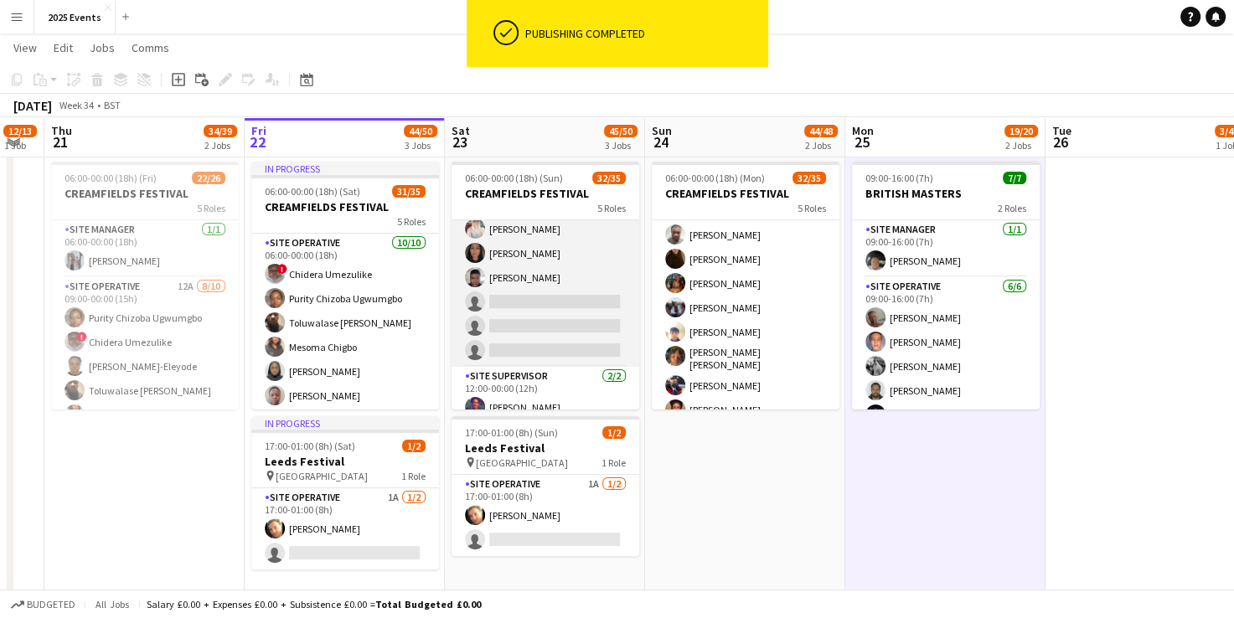
click at [514, 278] on app-card-role "Site Operative 6A 17/20 12:00-00:00 (12h) Grace Peter Veronika Plhalova Chloe R…" at bounding box center [546, 105] width 188 height 524
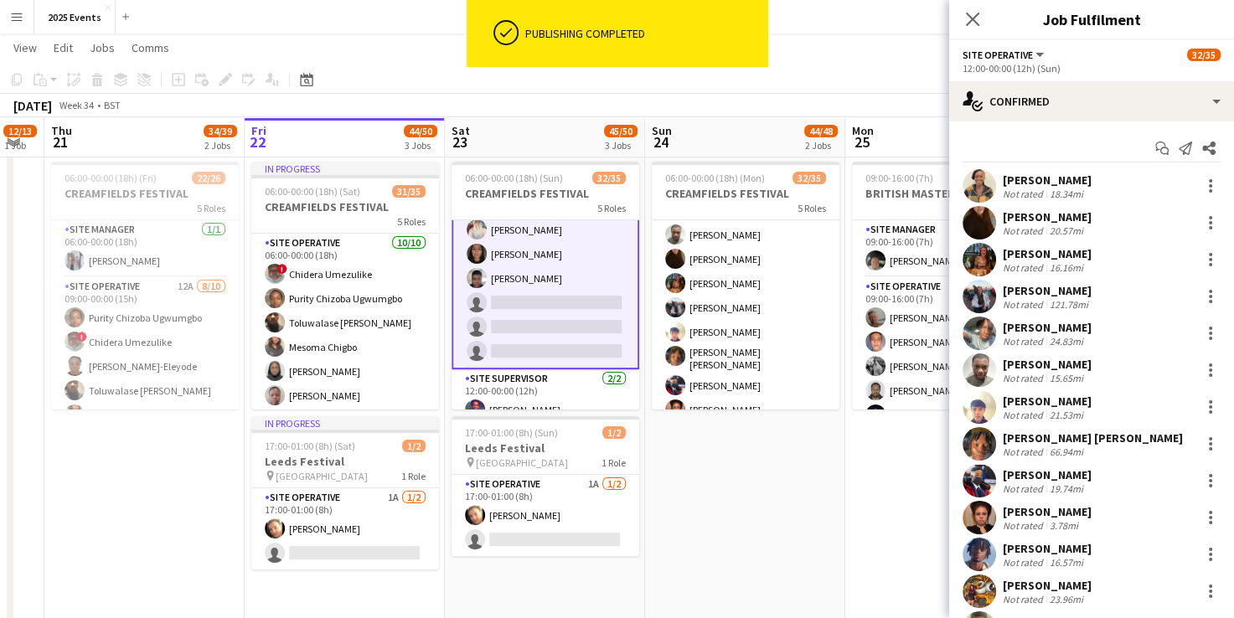
scroll to position [333, 0]
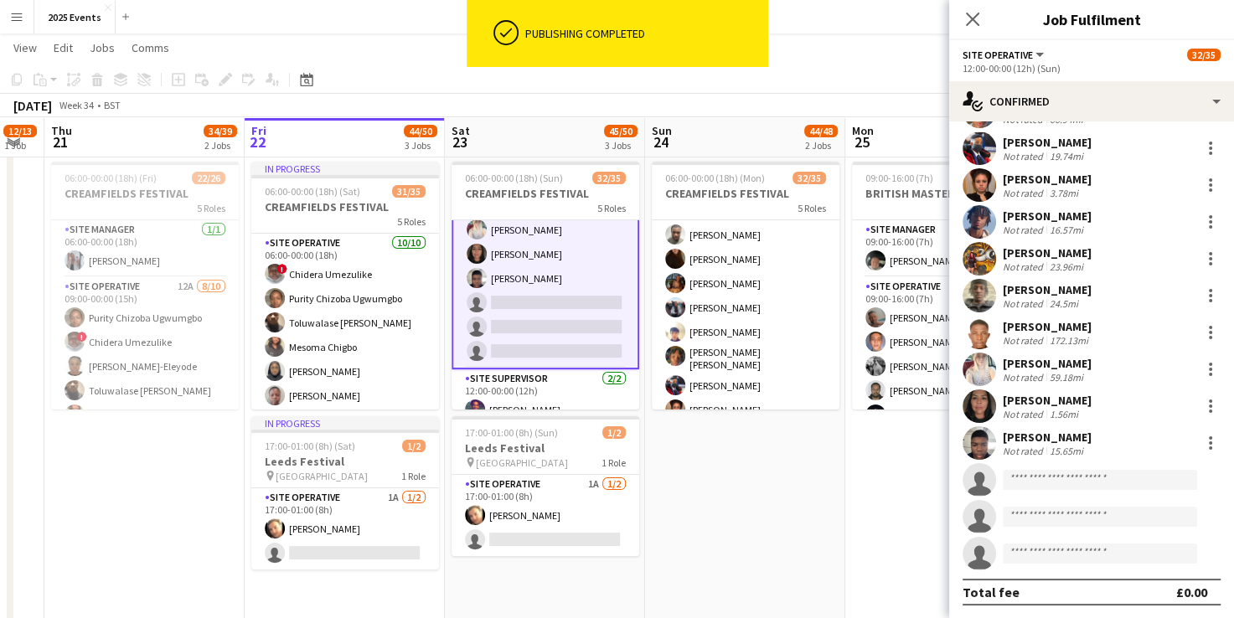
click at [979, 515] on icon at bounding box center [979, 521] width 23 height 23
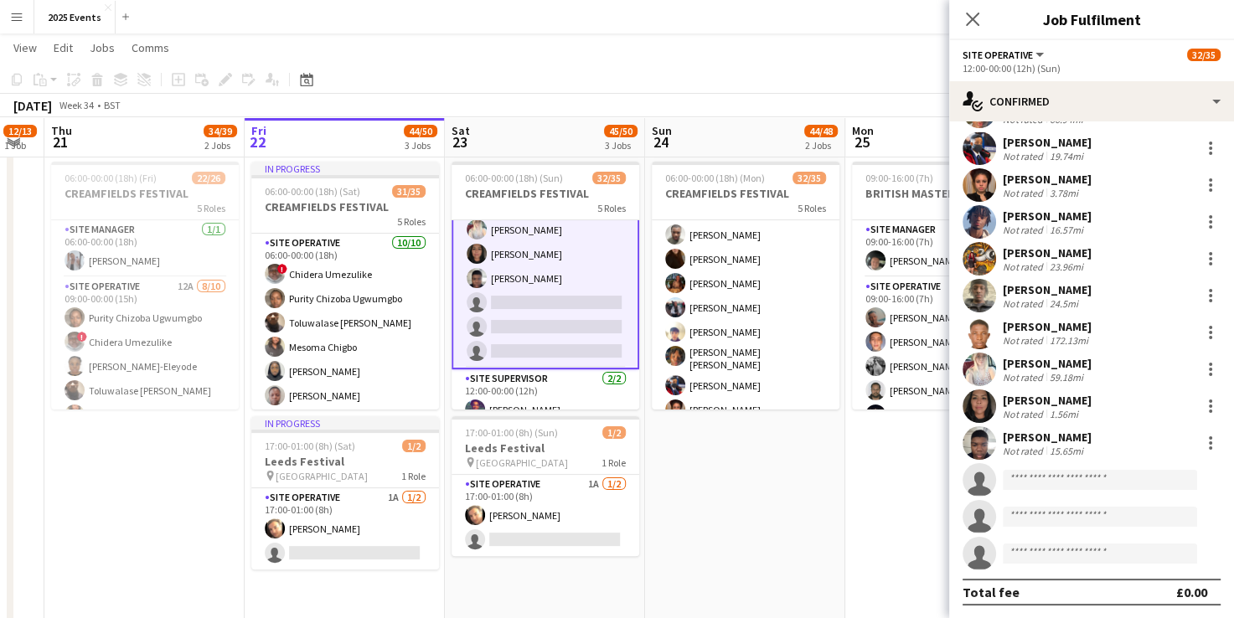
click at [979, 436] on app-user-avatar at bounding box center [980, 444] width 34 height 34
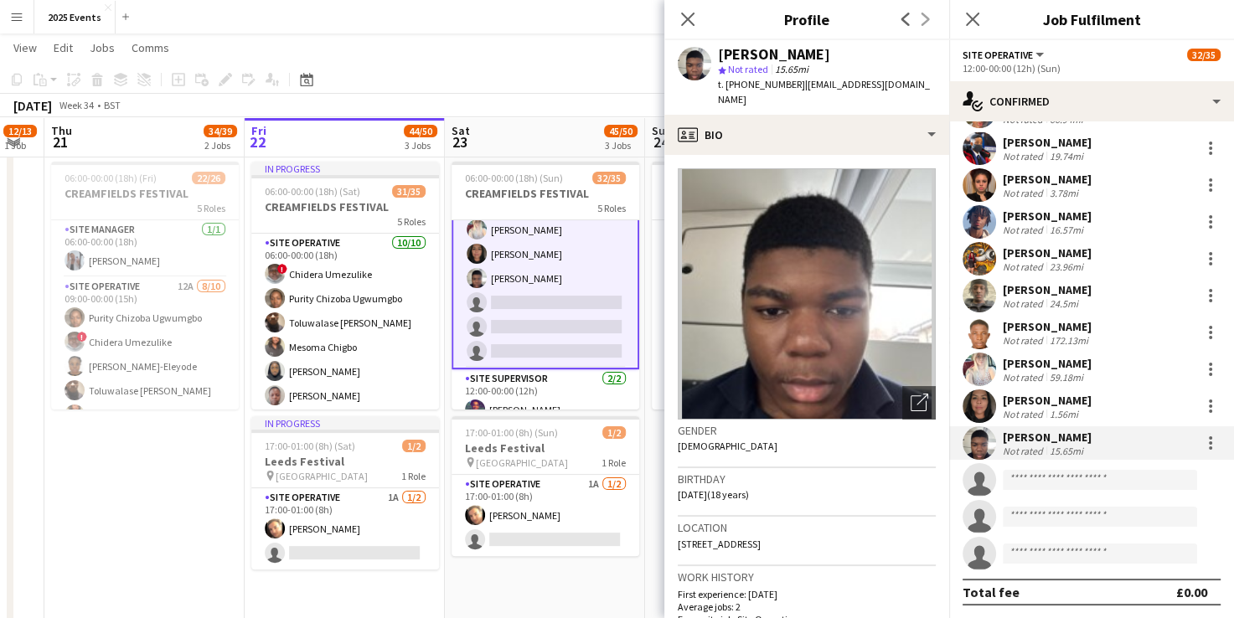
drag, startPoint x: 836, startPoint y: 55, endPoint x: 717, endPoint y: 53, distance: 119.0
click at [717, 53] on div "Milonga Mututa star Not rated 15.65mi t. +447588746715 | mmilonga1@gmail.com" at bounding box center [807, 77] width 285 height 75
copy div "Milonga Mututa"
drag, startPoint x: 905, startPoint y: 88, endPoint x: 800, endPoint y: 78, distance: 105.2
click at [800, 78] on div "Milonga Mututa star Not rated 15.65mi t. +447588746715 | mmilonga1@gmail.com" at bounding box center [807, 77] width 285 height 75
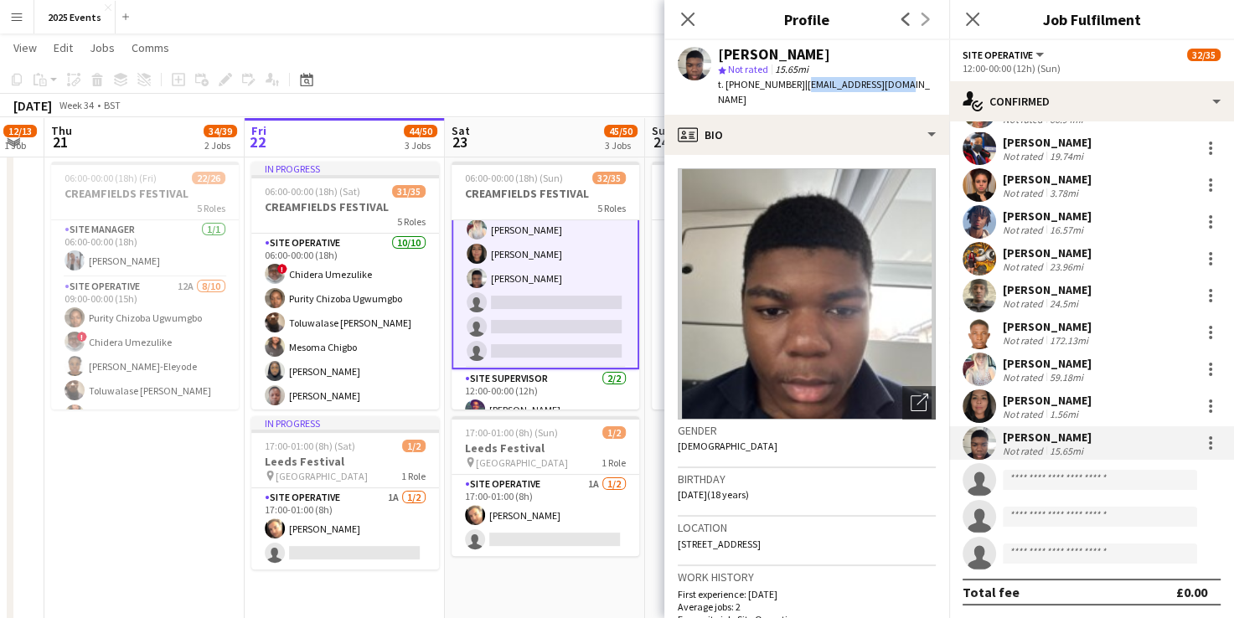
copy span "mmilonga1@gmail.com"
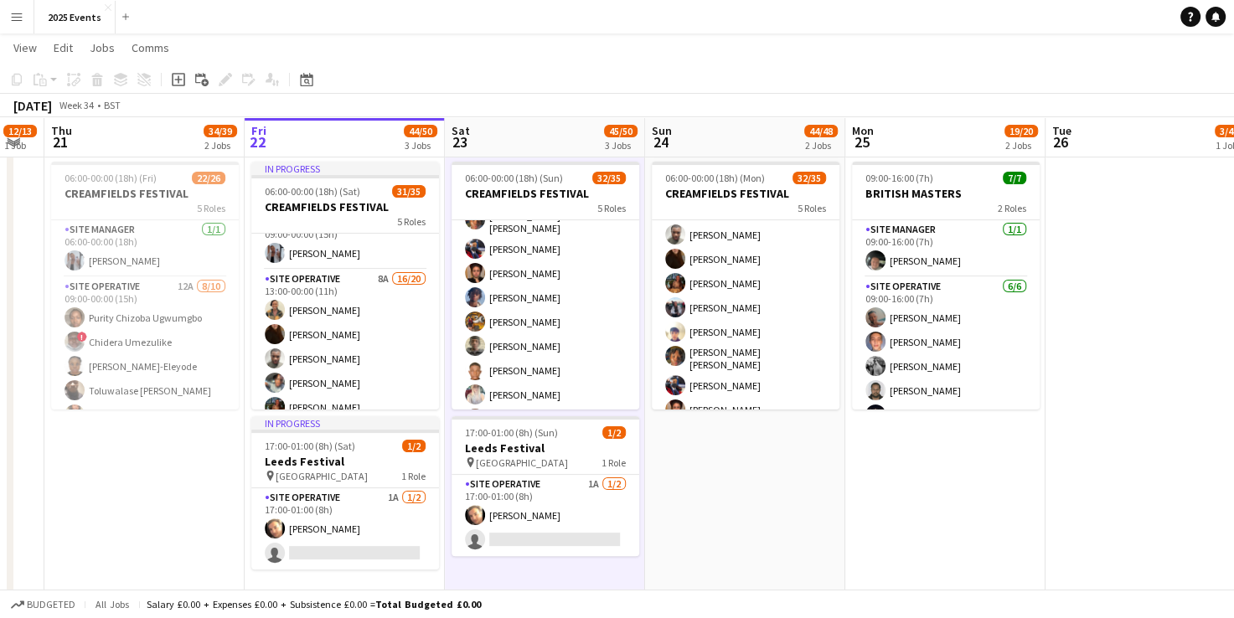
scroll to position [379, 0]
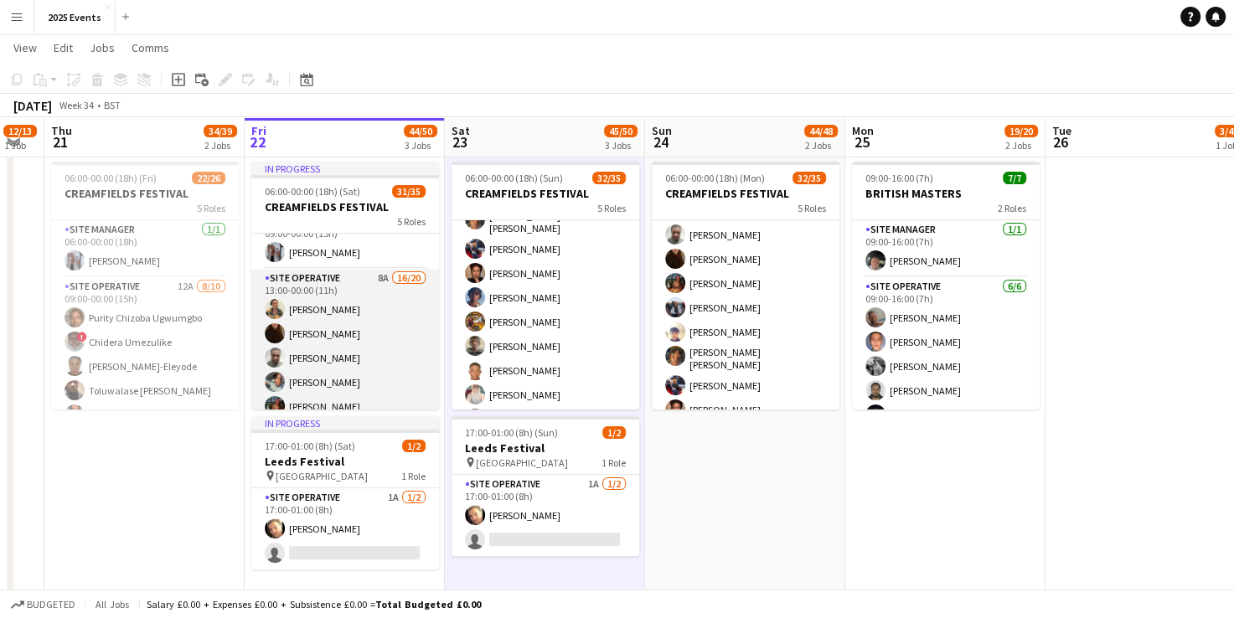
click at [354, 297] on app-card-role "Site Operative 8A 16/20 13:00-00:00 (11h) Grace Peter Veronika Plhalova Taonga …" at bounding box center [345, 531] width 188 height 524
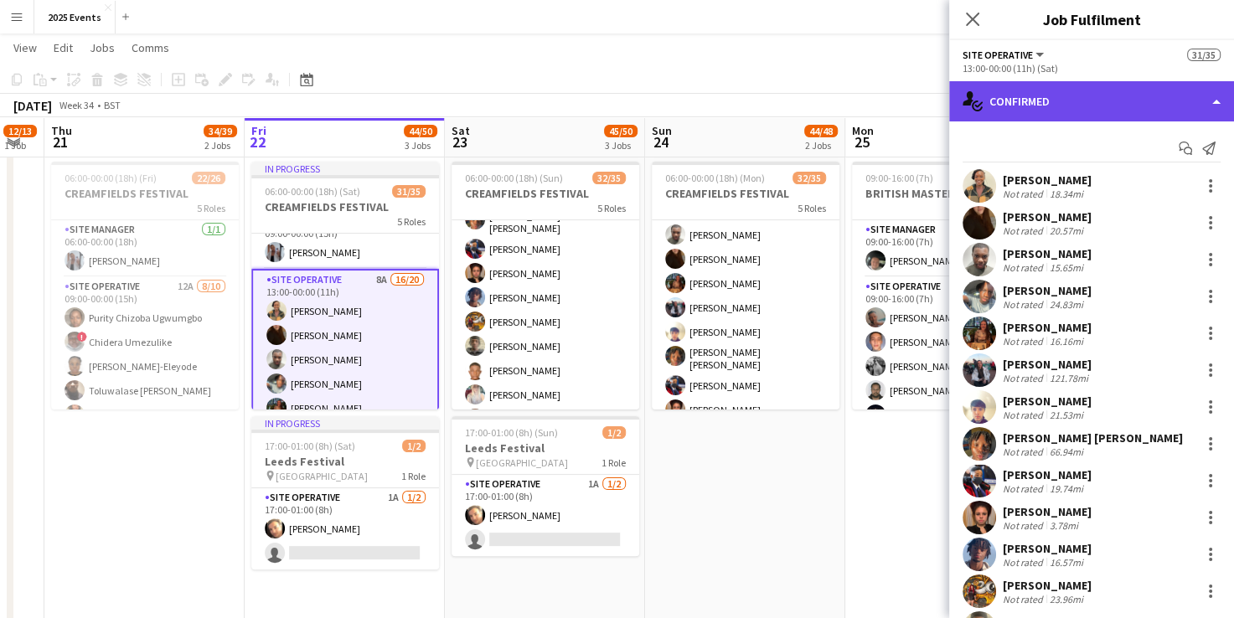
click at [1152, 107] on div "single-neutral-actions-check-2 Confirmed" at bounding box center [1091, 101] width 285 height 40
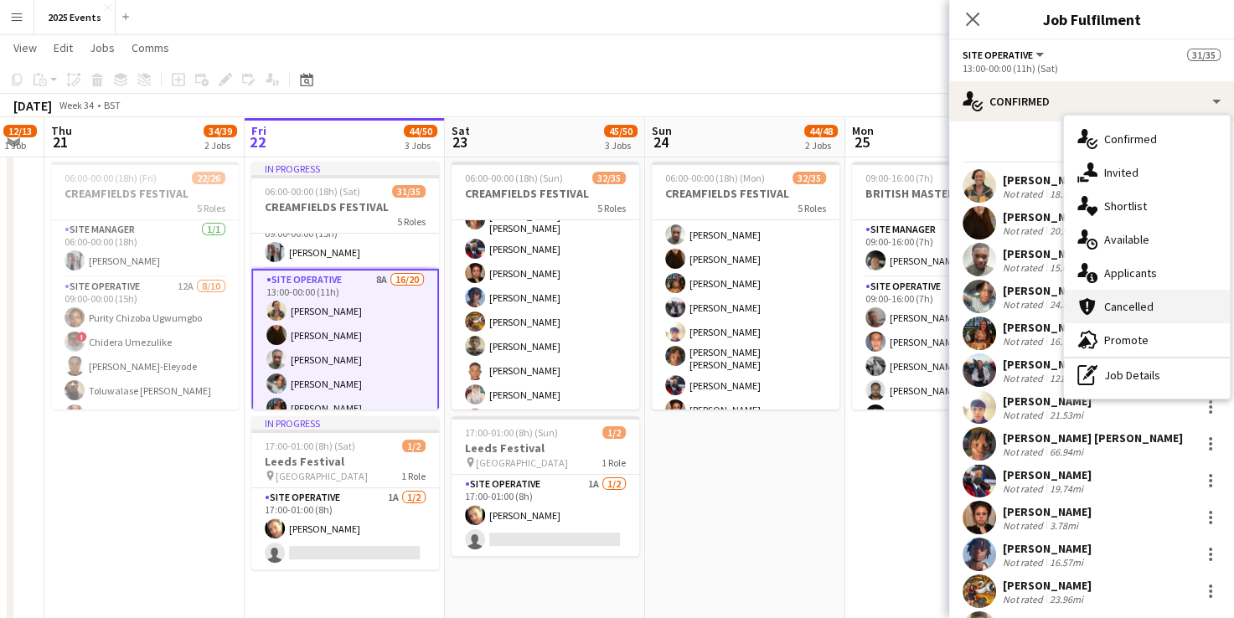
click at [1117, 308] on div "cancellation Cancelled" at bounding box center [1147, 307] width 166 height 34
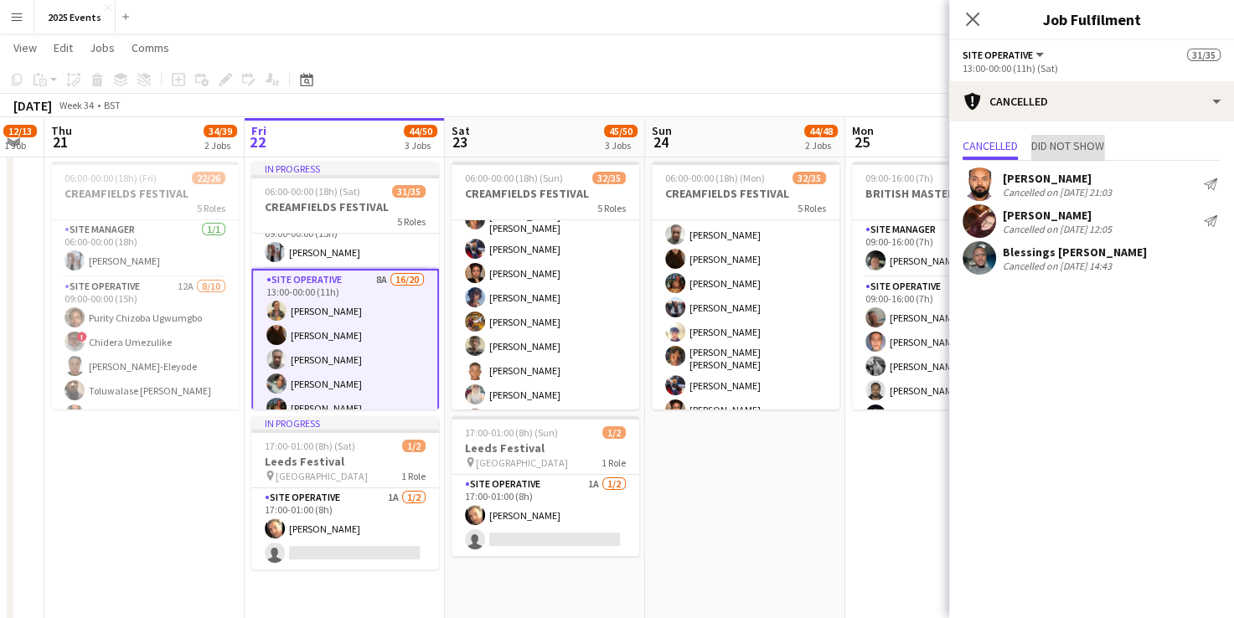
click at [1069, 140] on span "Did not show" at bounding box center [1068, 146] width 73 height 12
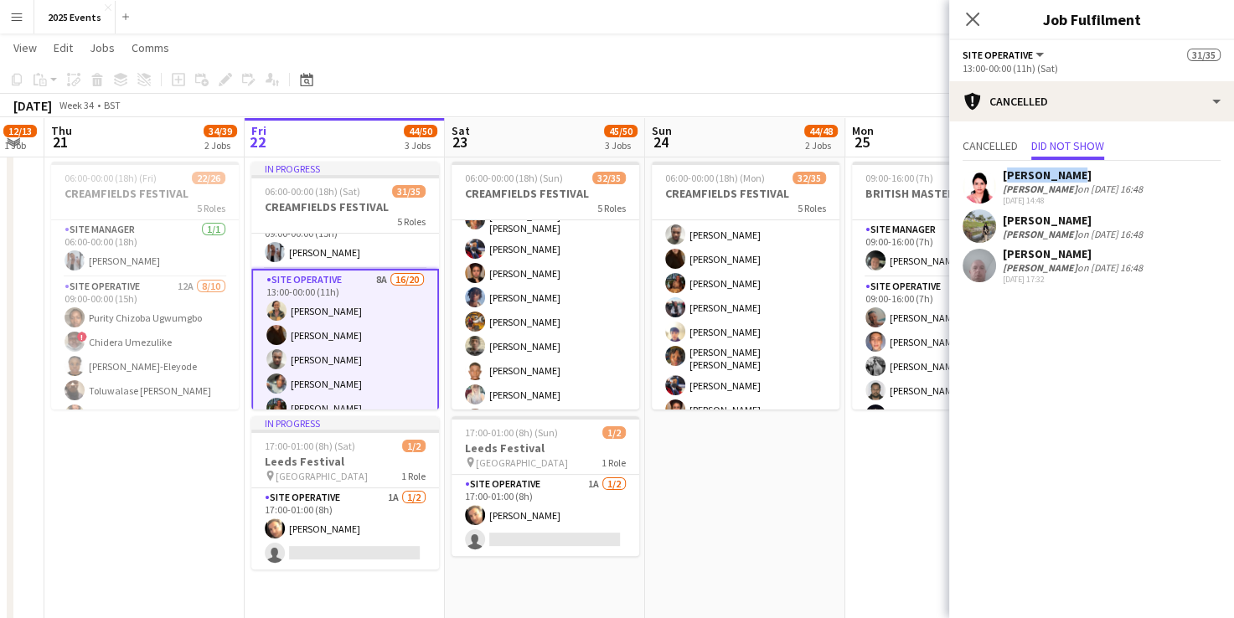
drag, startPoint x: 1066, startPoint y: 173, endPoint x: 1005, endPoint y: 173, distance: 61.2
click at [1005, 173] on div "Sadia Afrin" at bounding box center [1073, 175] width 140 height 15
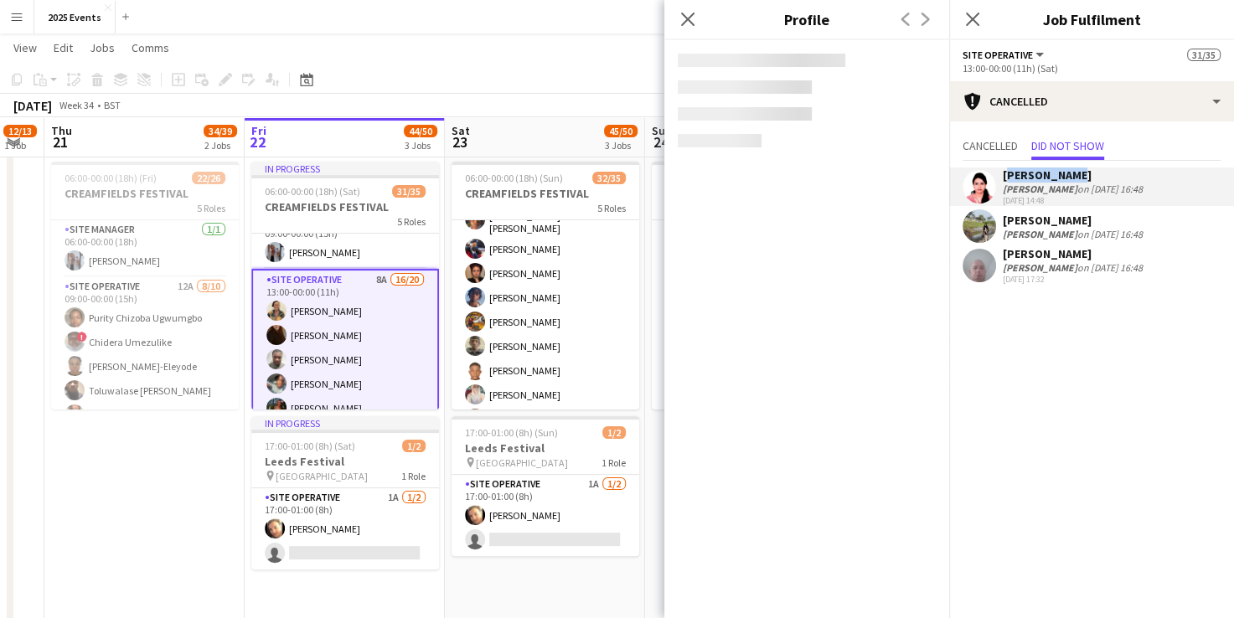
copy div "Sadia Afrin"
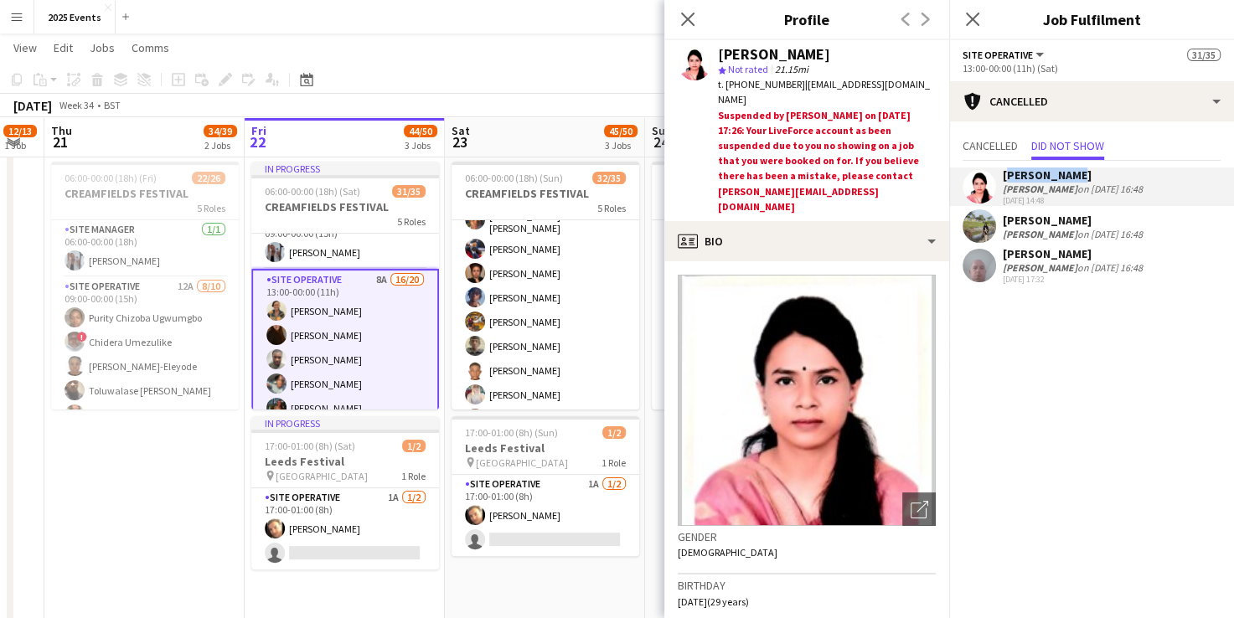
drag, startPoint x: 1099, startPoint y: 216, endPoint x: 1005, endPoint y: 223, distance: 94.9
click at [1005, 223] on div "Afsana Sharmin" at bounding box center [1073, 220] width 140 height 15
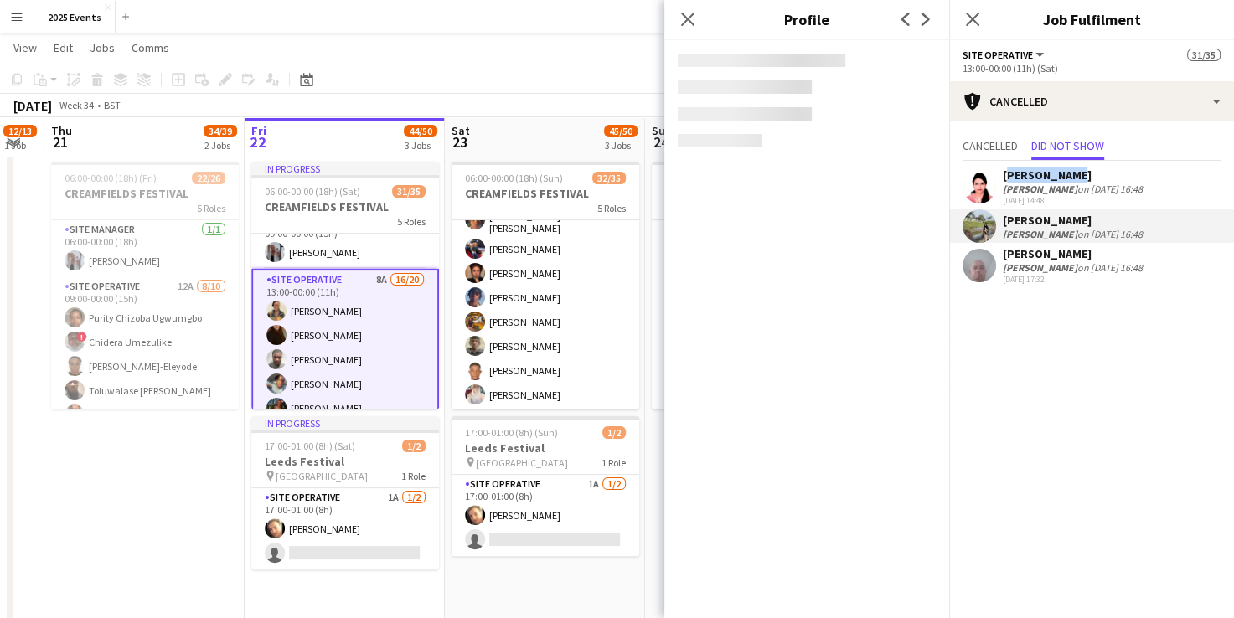
copy div "Afsana Sharmin"
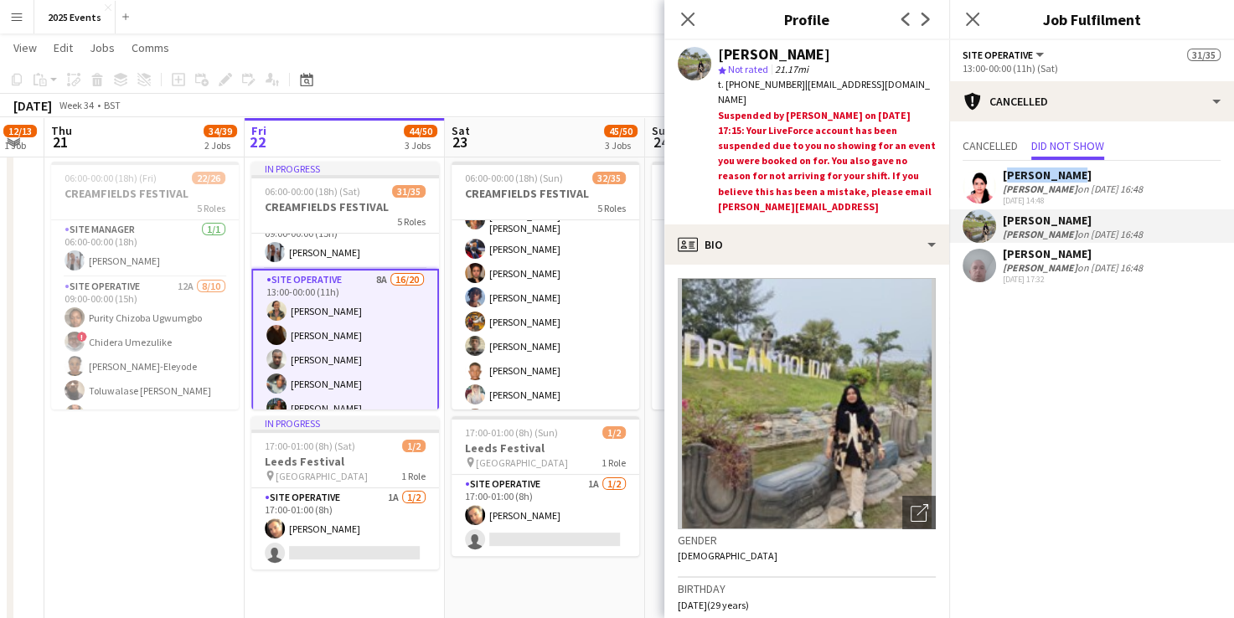
drag, startPoint x: 1099, startPoint y: 253, endPoint x: 1006, endPoint y: 259, distance: 94.0
click at [1006, 259] on div "Robbie Jackson" at bounding box center [1073, 253] width 140 height 15
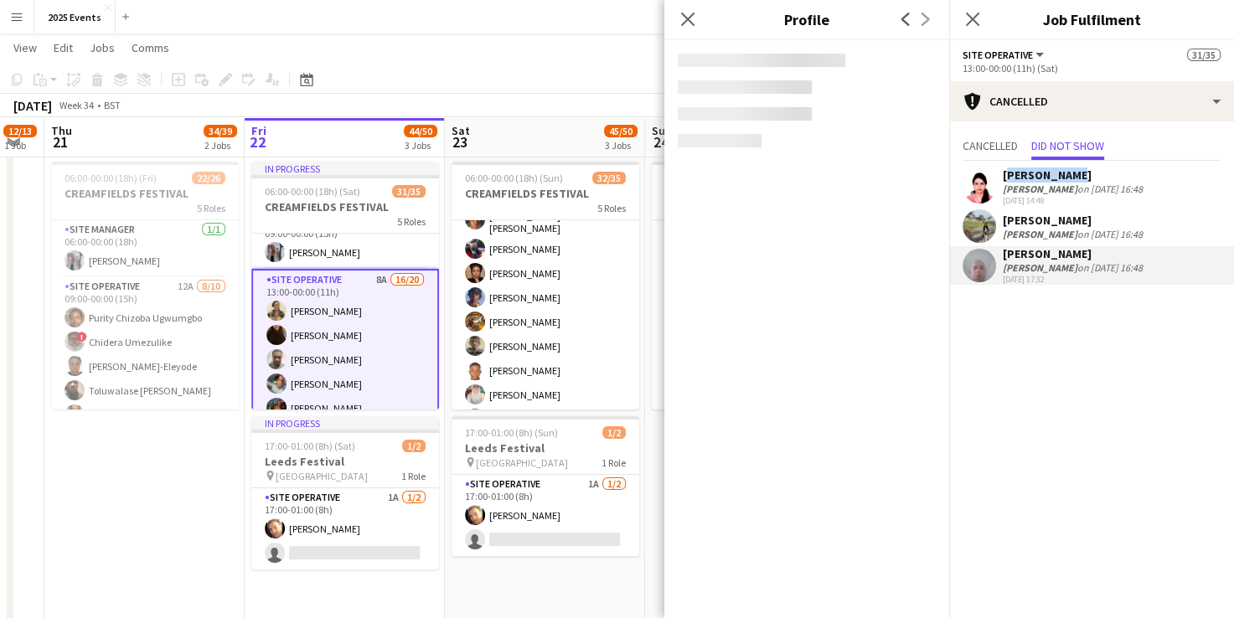
copy div "Robbie Jackson"
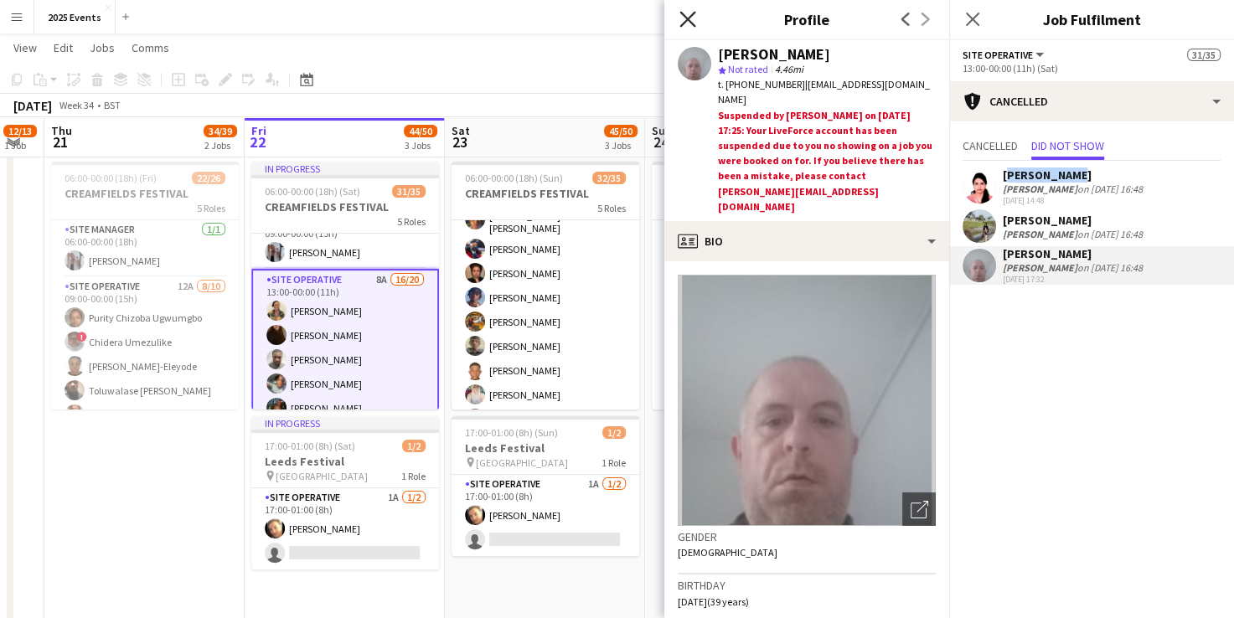
click at [691, 22] on icon at bounding box center [688, 19] width 16 height 16
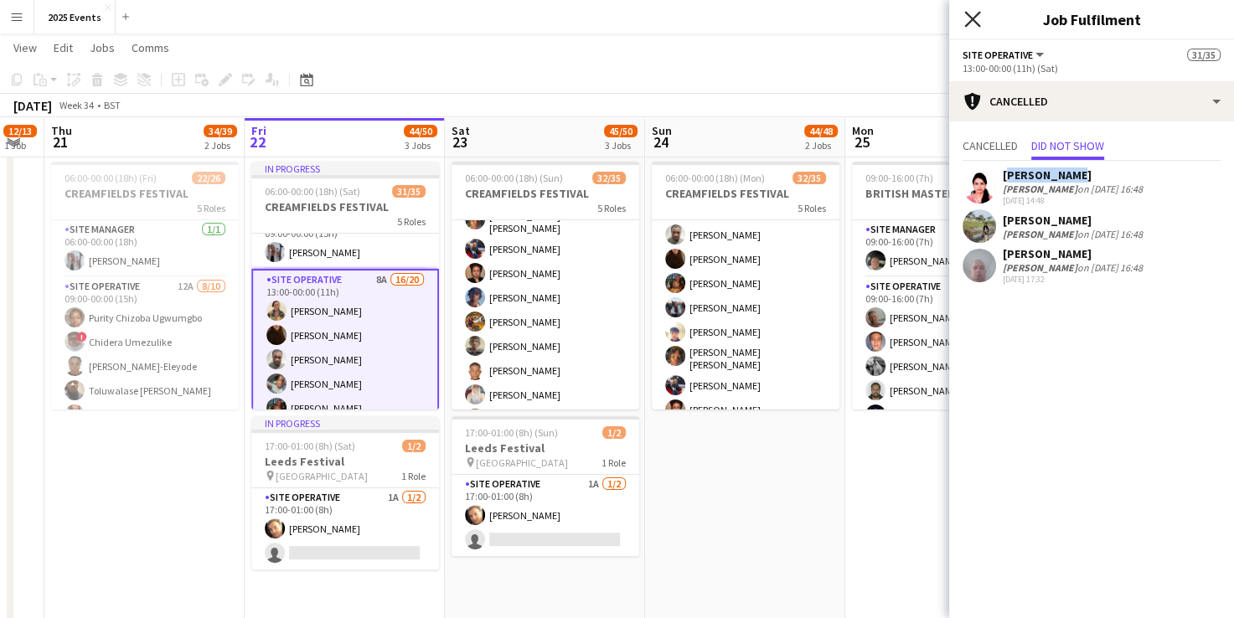
click at [968, 18] on icon "Close pop-in" at bounding box center [973, 19] width 16 height 16
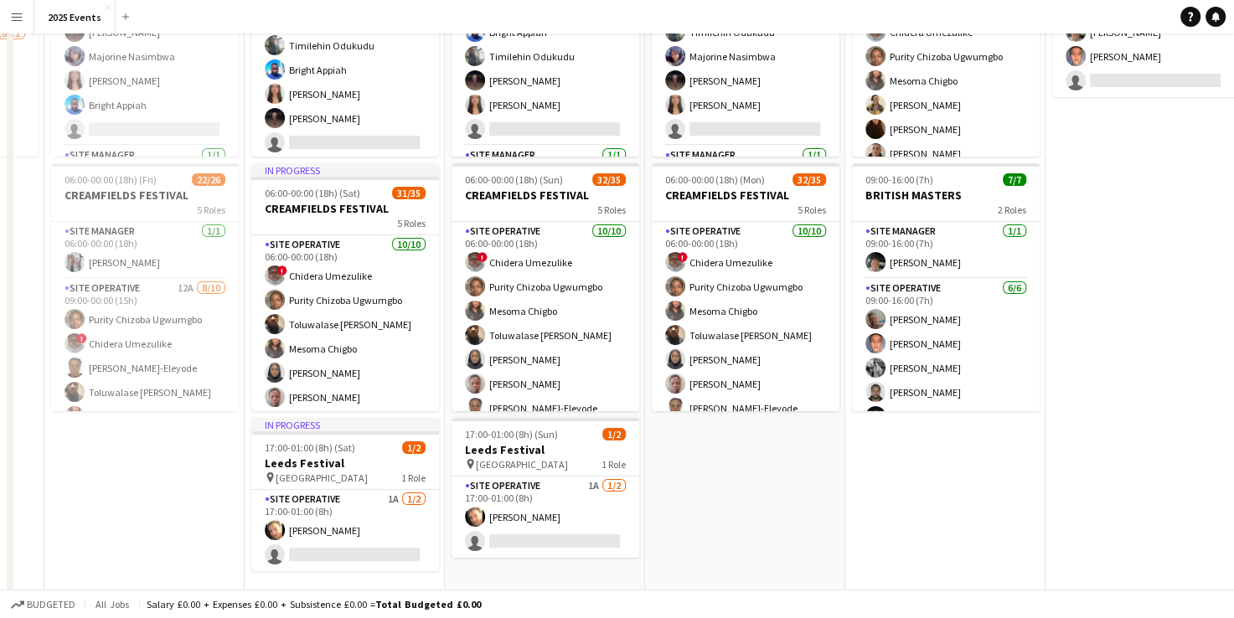
scroll to position [0, 0]
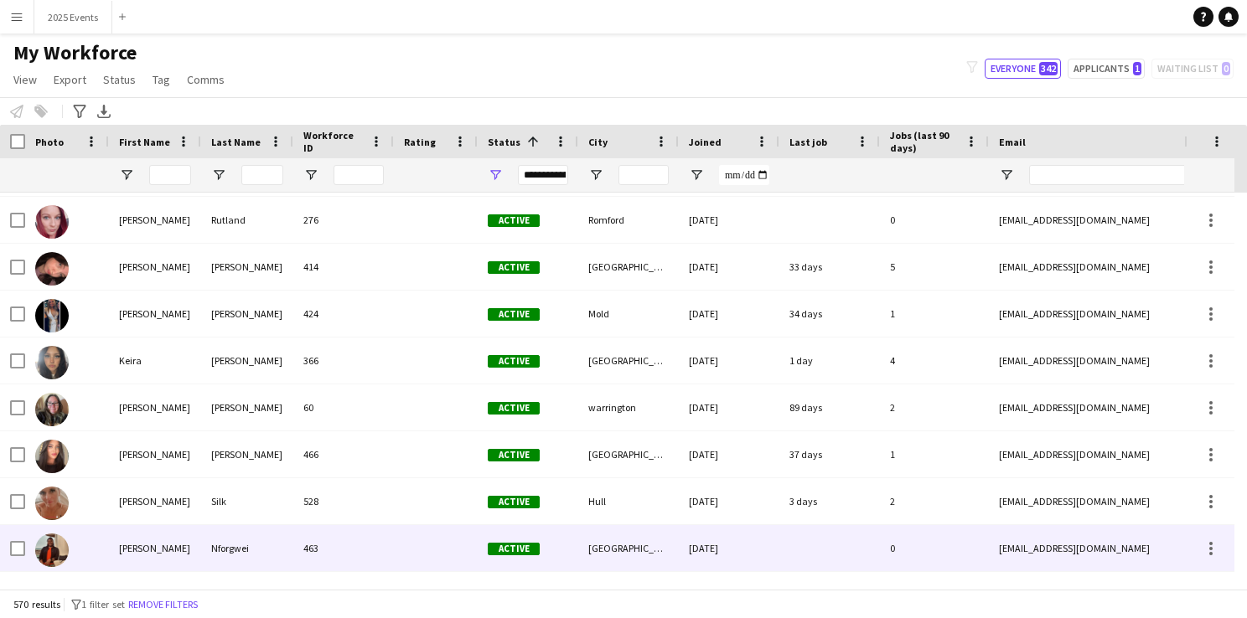
scroll to position [7085, 0]
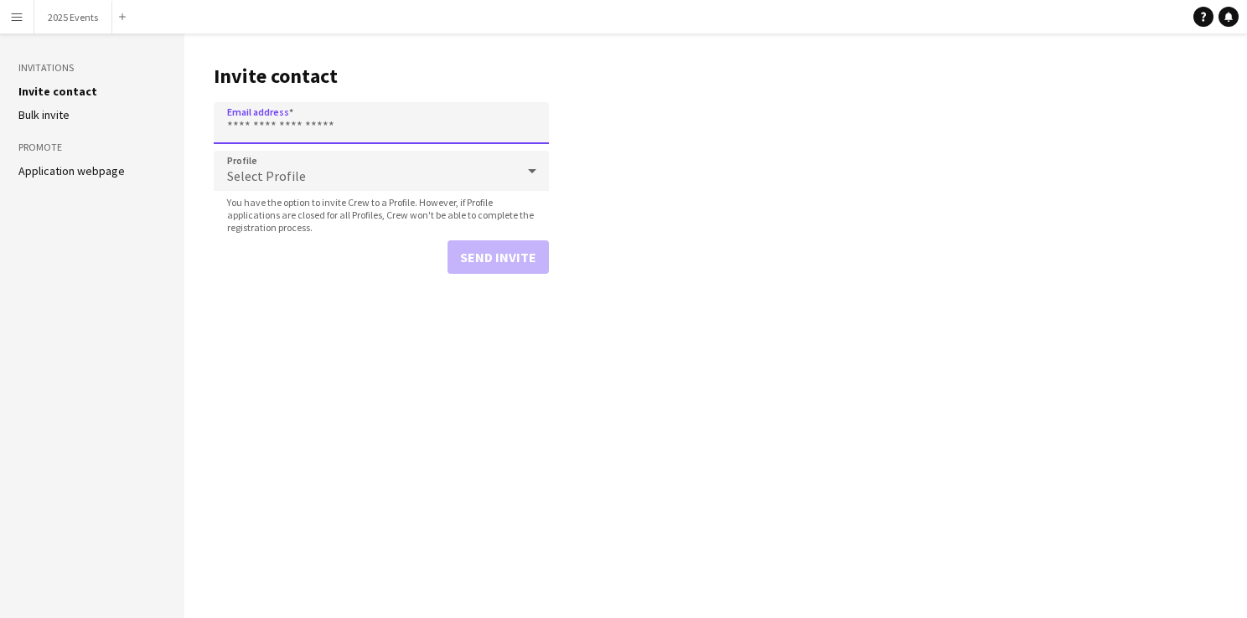
click at [324, 121] on input "Email address" at bounding box center [381, 123] width 335 height 42
type input "**********"
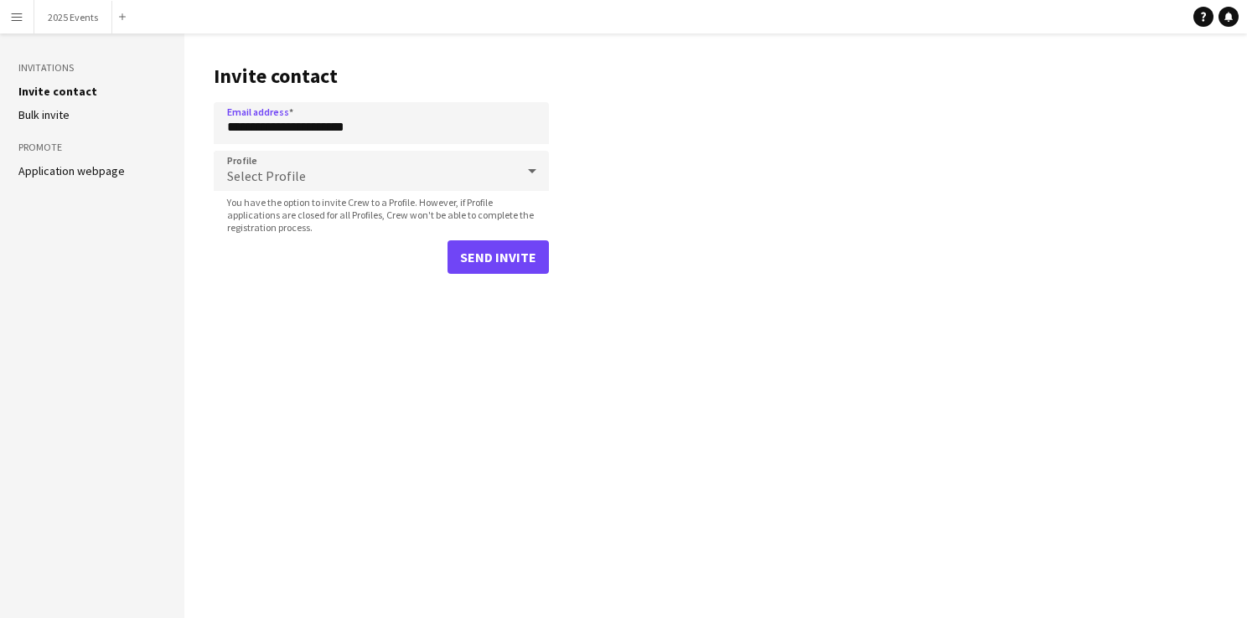
click at [308, 178] on div "Select Profile" at bounding box center [365, 171] width 302 height 40
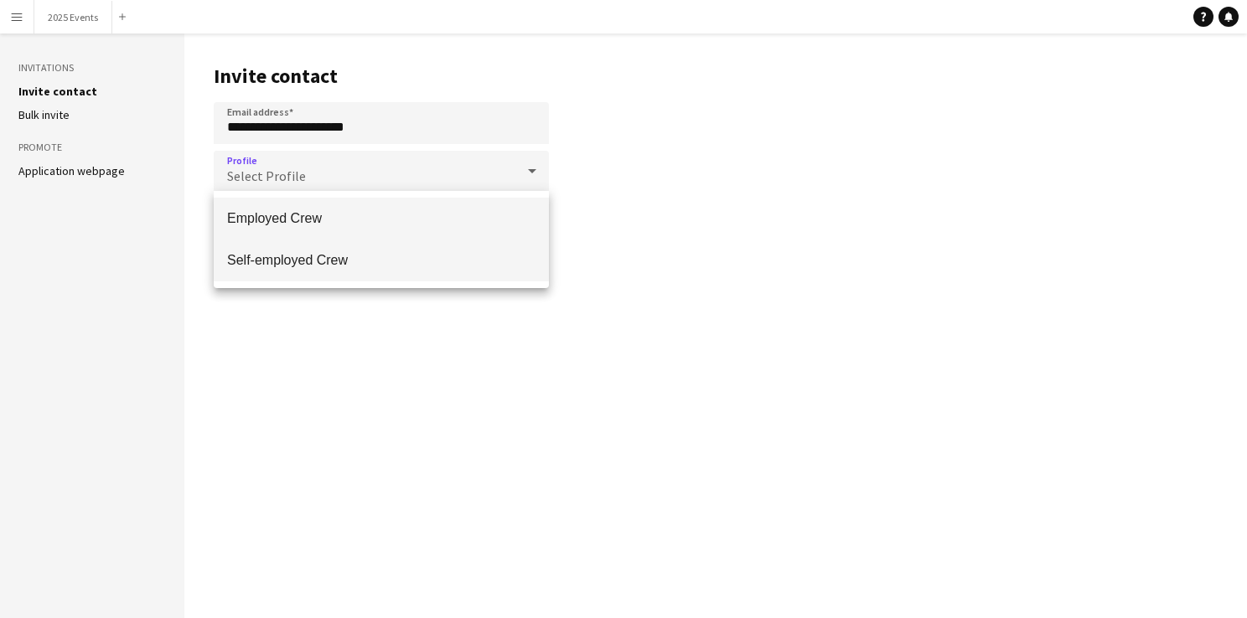
click at [292, 271] on mat-option "Self-employed Crew" at bounding box center [381, 261] width 335 height 42
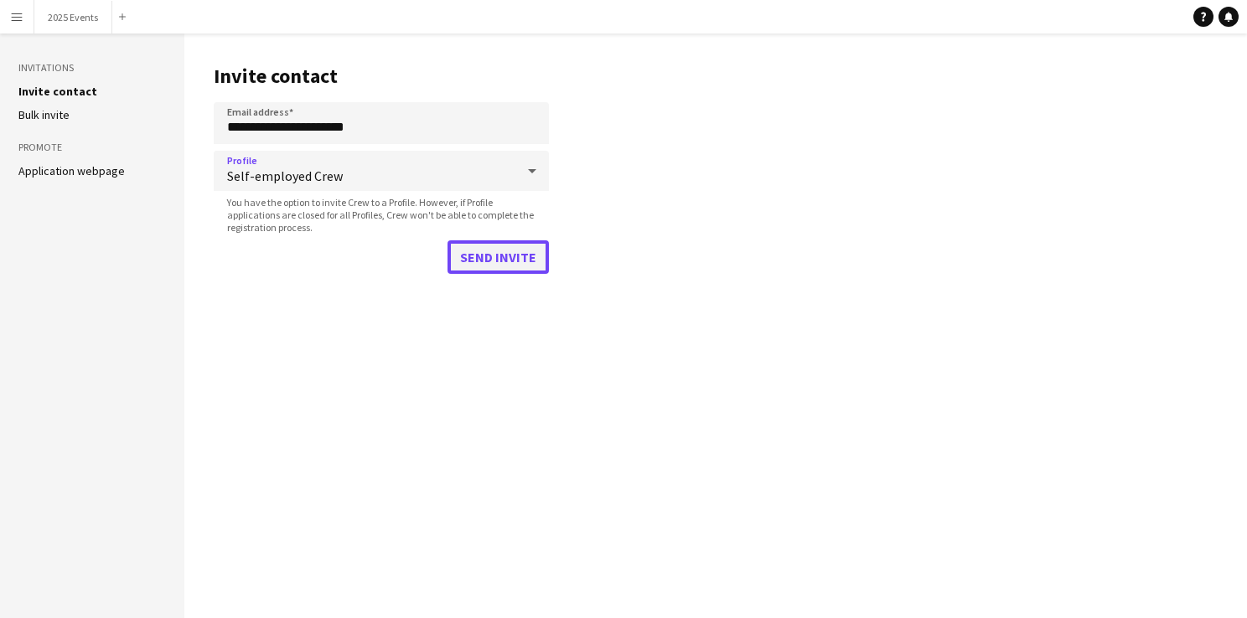
click at [466, 265] on button "Send invite" at bounding box center [498, 258] width 101 height 34
